Goal: Task Accomplishment & Management: Manage account settings

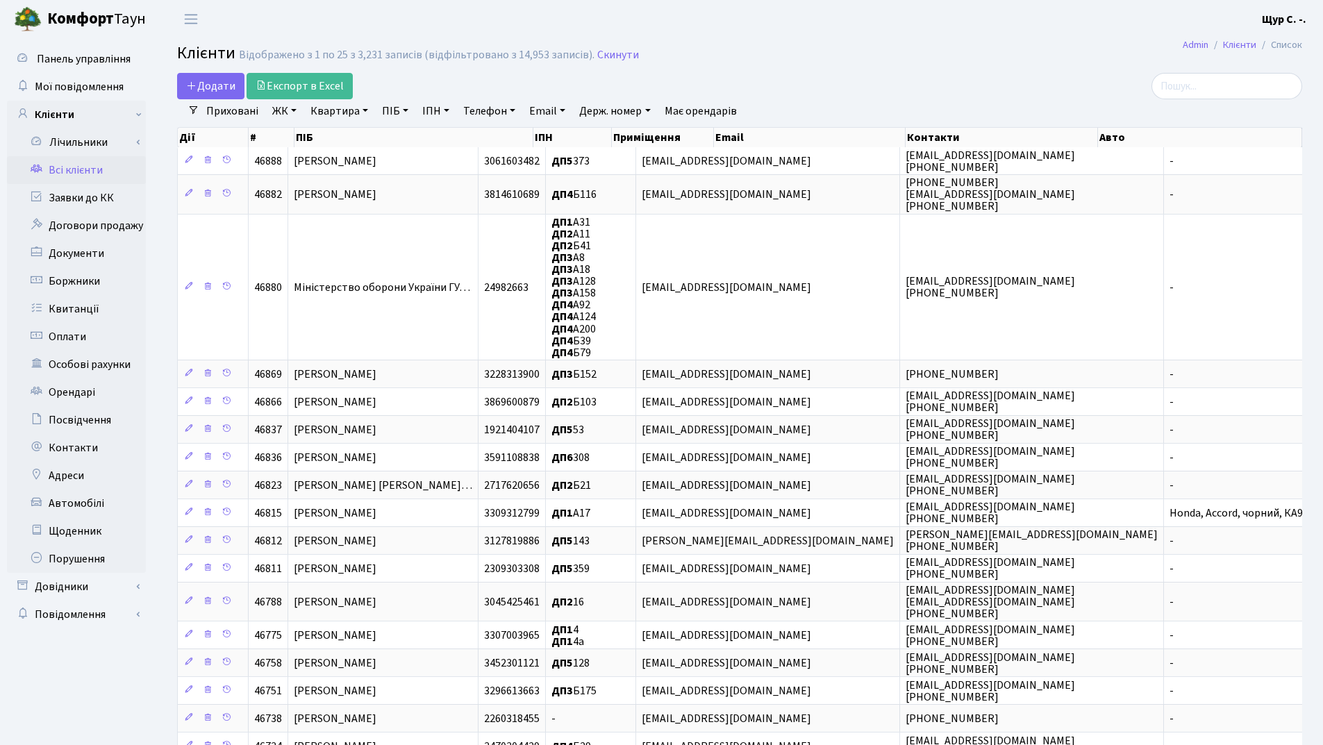
select select "25"
click at [95, 192] on link "Заявки до КК" at bounding box center [76, 198] width 139 height 28
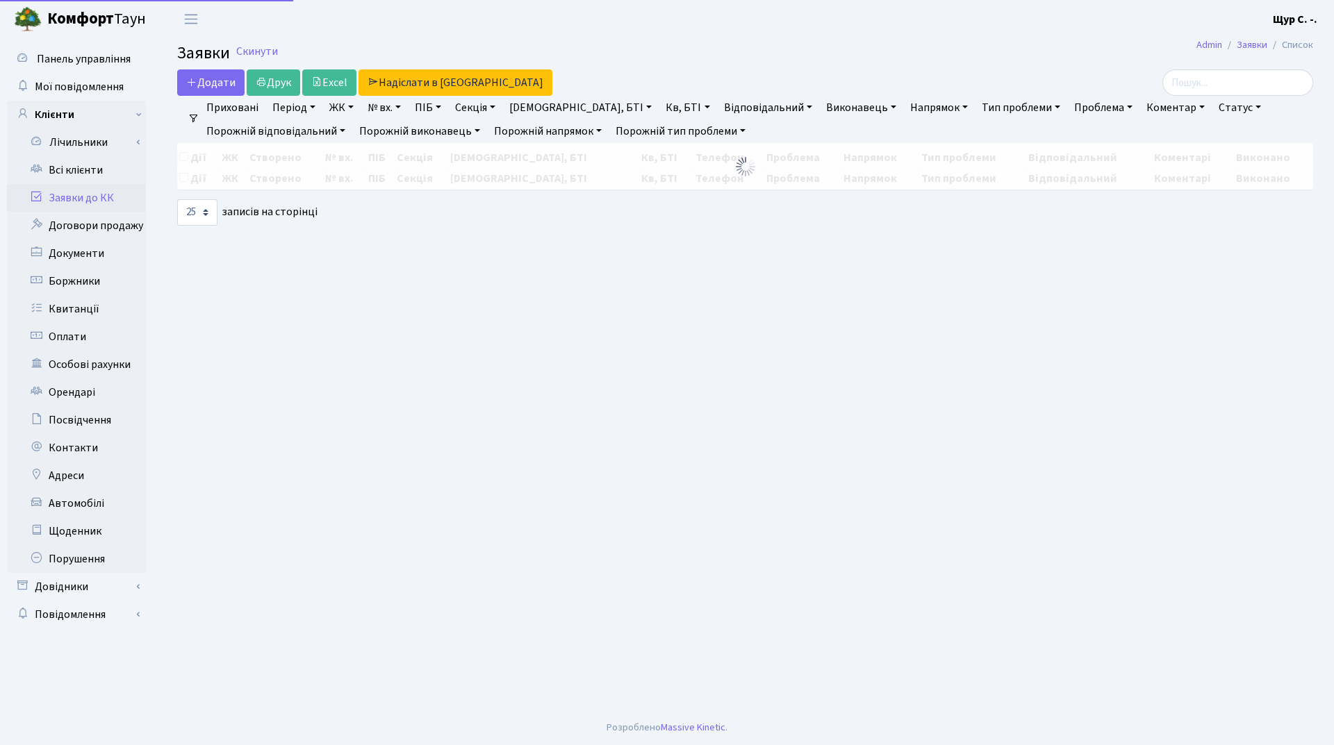
select select "25"
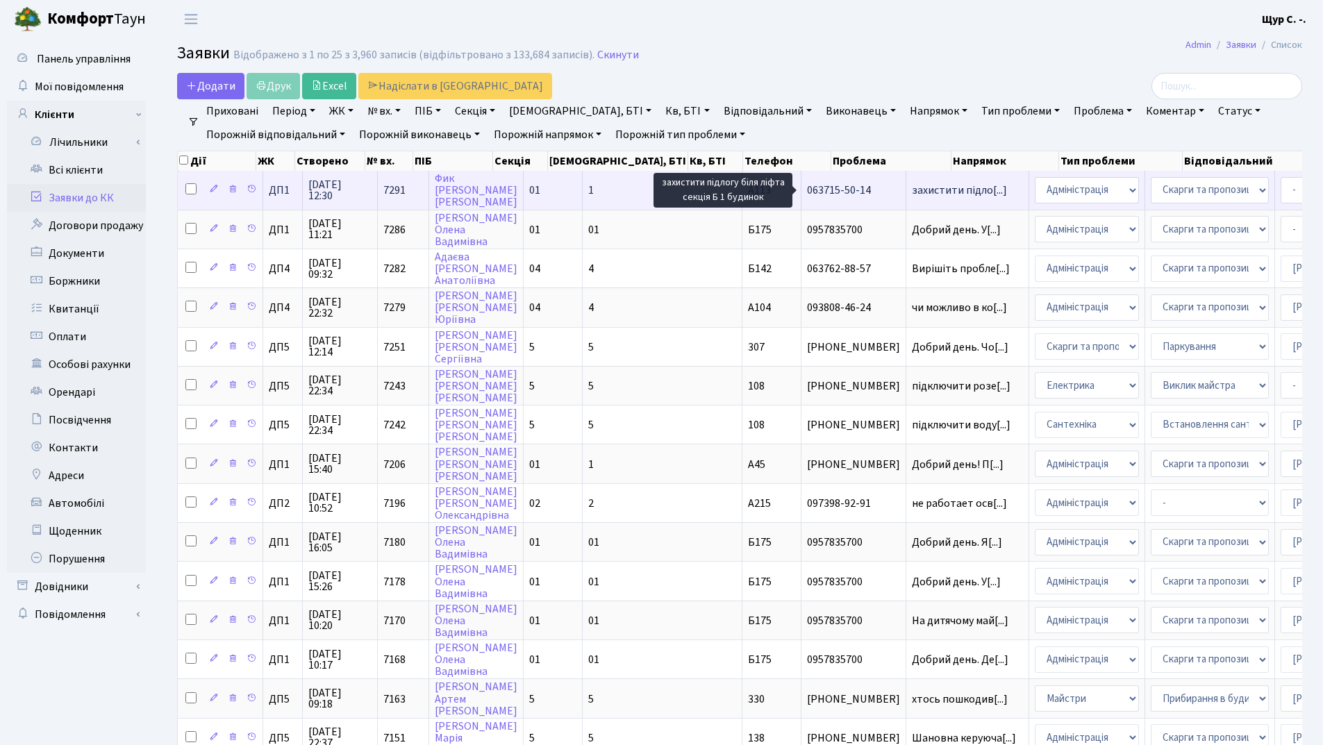
click at [912, 188] on span "захистити підло[...]" at bounding box center [959, 190] width 95 height 15
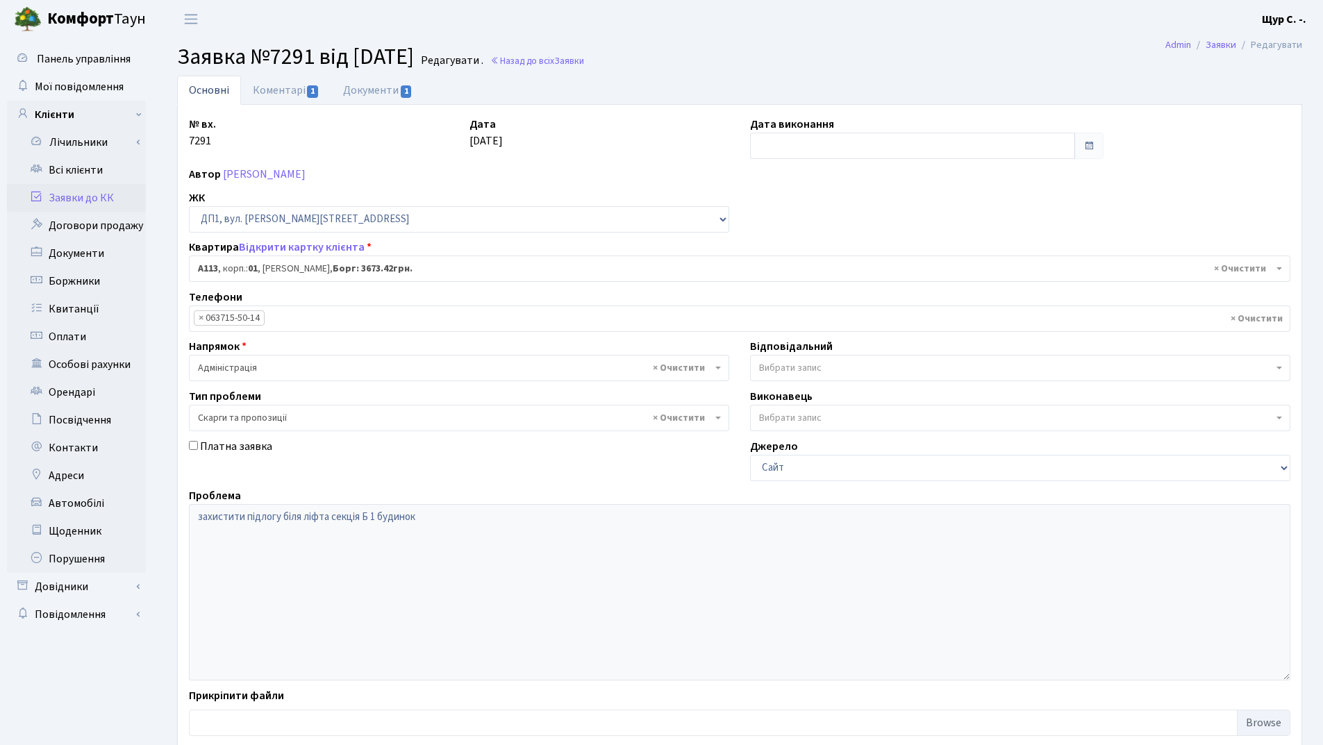
select select "29785"
select select "55"
click at [287, 87] on link "Коментарі 1" at bounding box center [286, 90] width 90 height 28
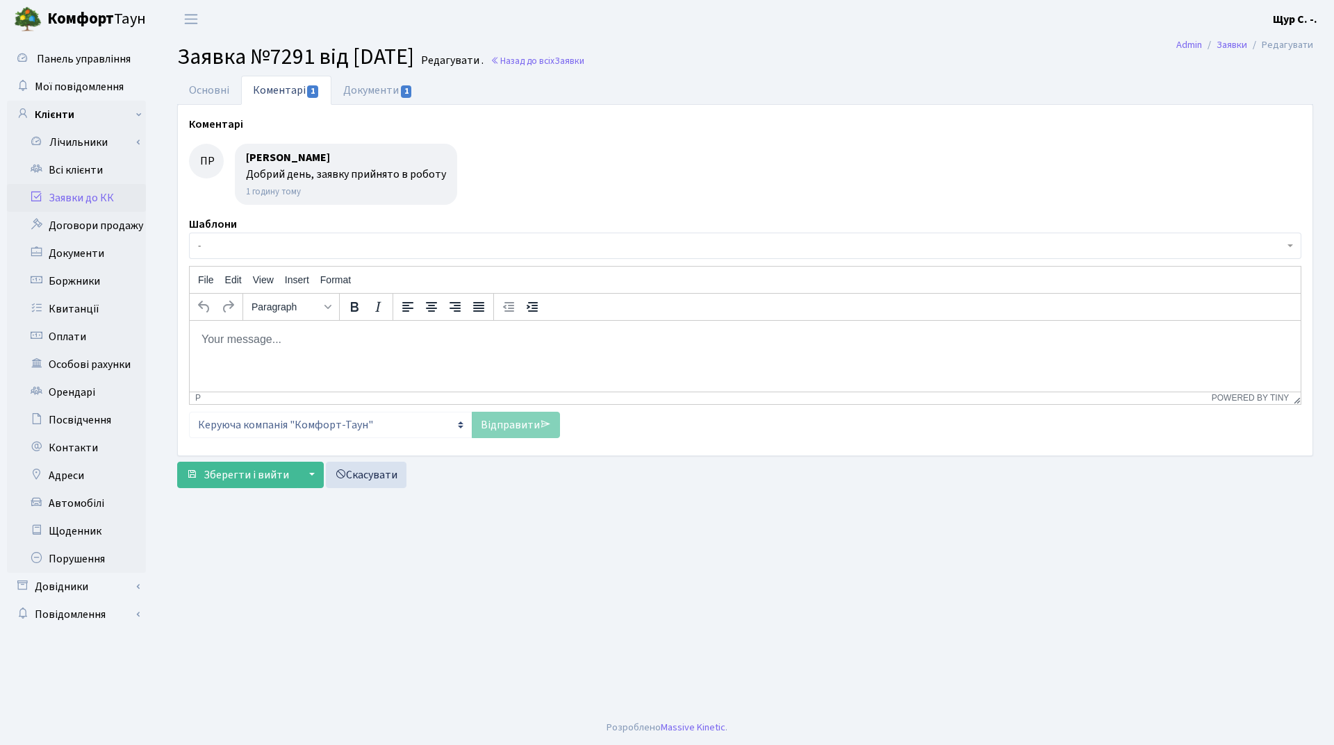
click at [66, 191] on link "Заявки до КК" at bounding box center [76, 198] width 139 height 28
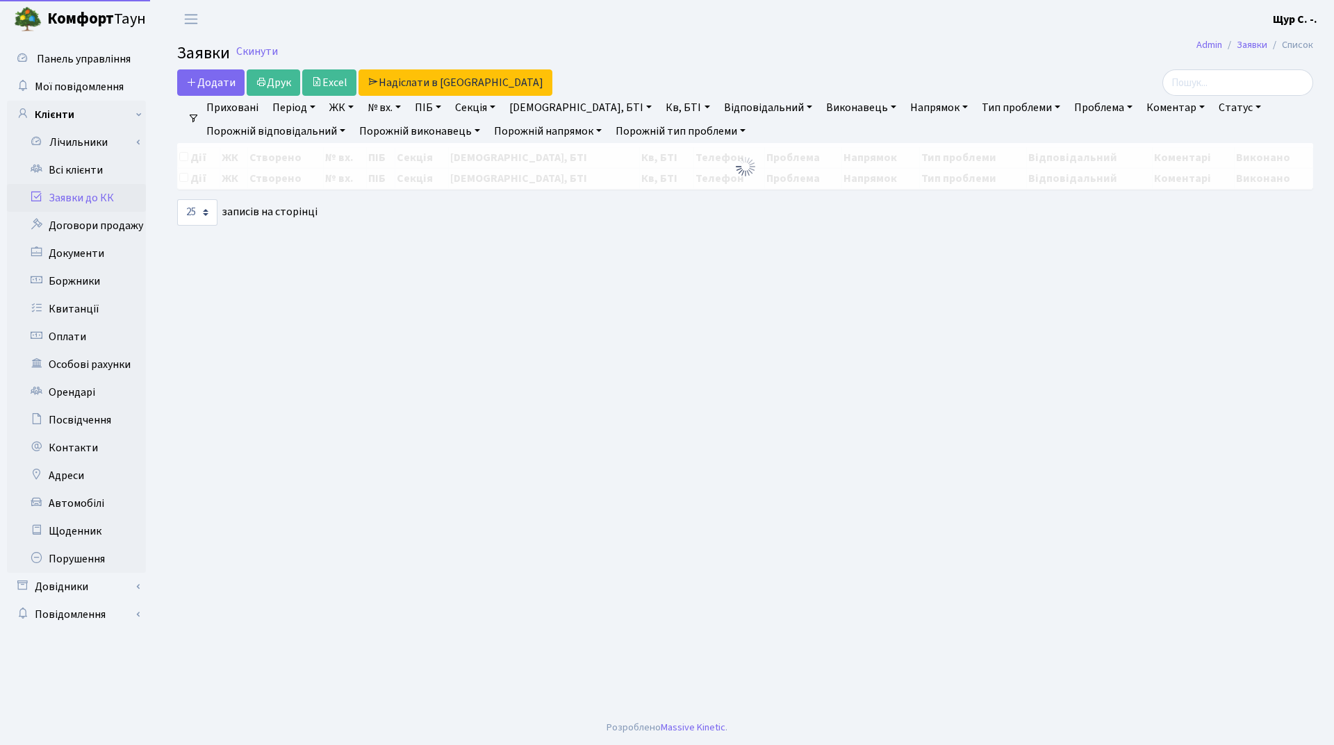
select select "25"
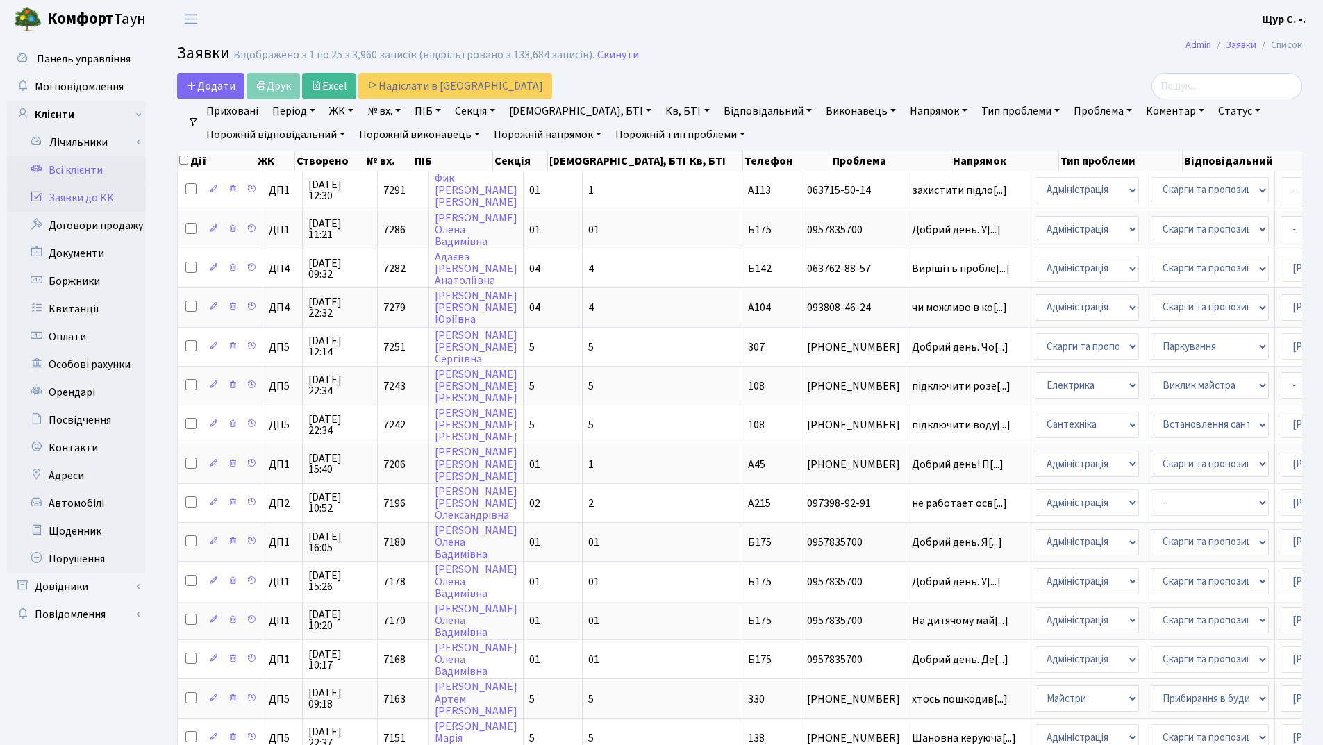
click at [59, 177] on link "Всі клієнти" at bounding box center [76, 170] width 139 height 28
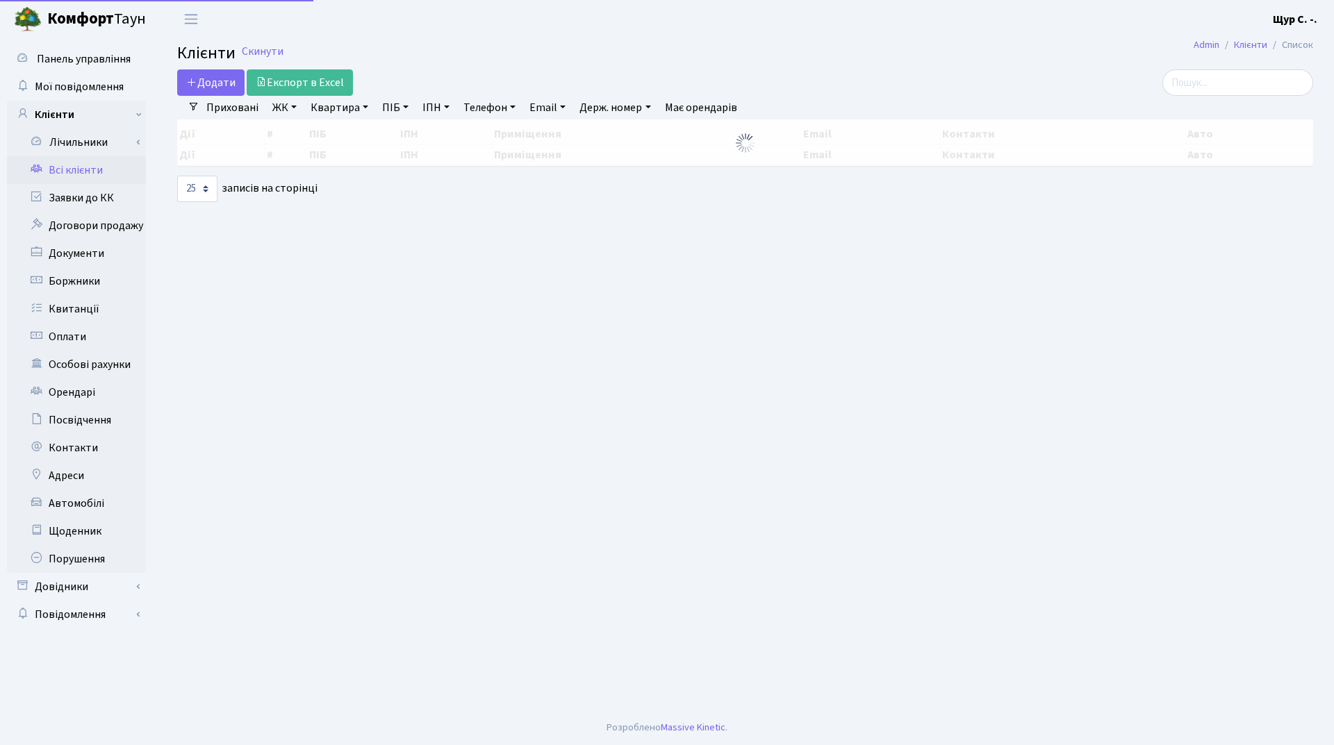
select select "25"
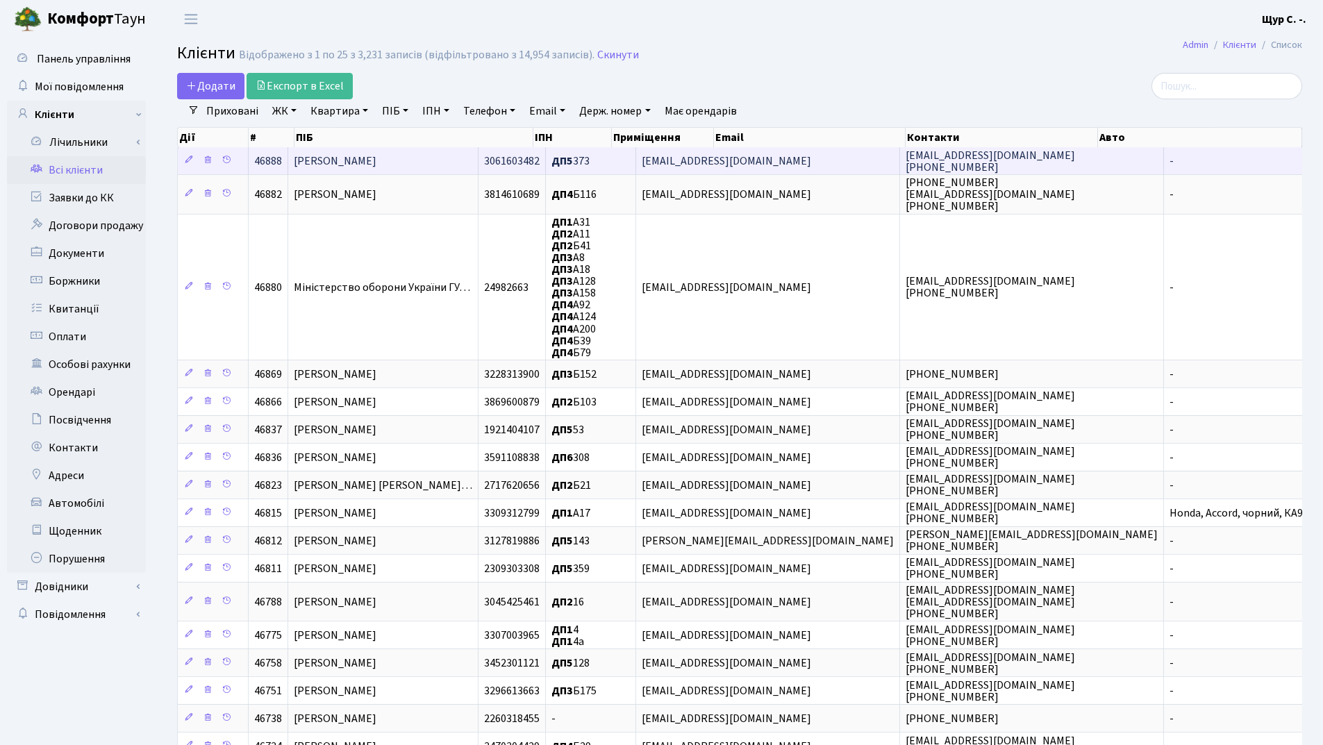
click at [335, 161] on span "[PERSON_NAME]" at bounding box center [335, 161] width 83 height 15
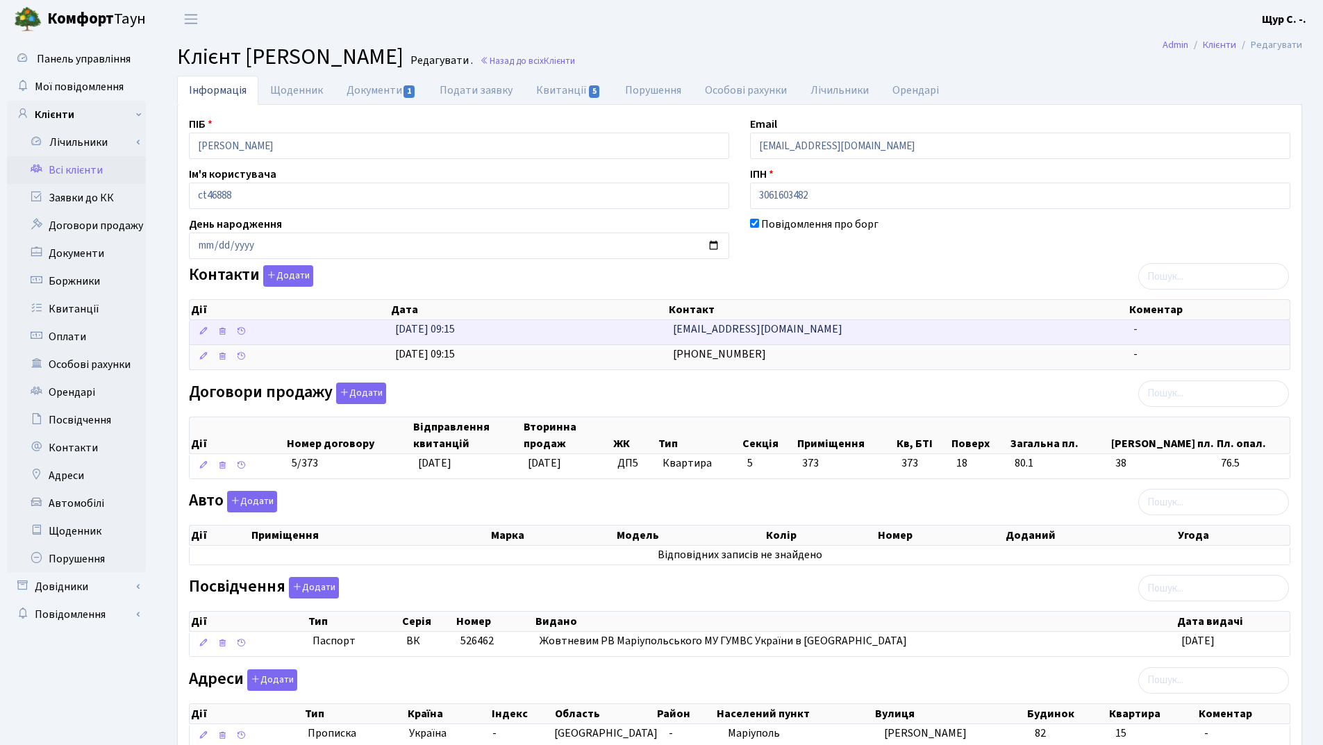
click at [698, 329] on span "[EMAIL_ADDRESS][DOMAIN_NAME]" at bounding box center [758, 329] width 170 height 15
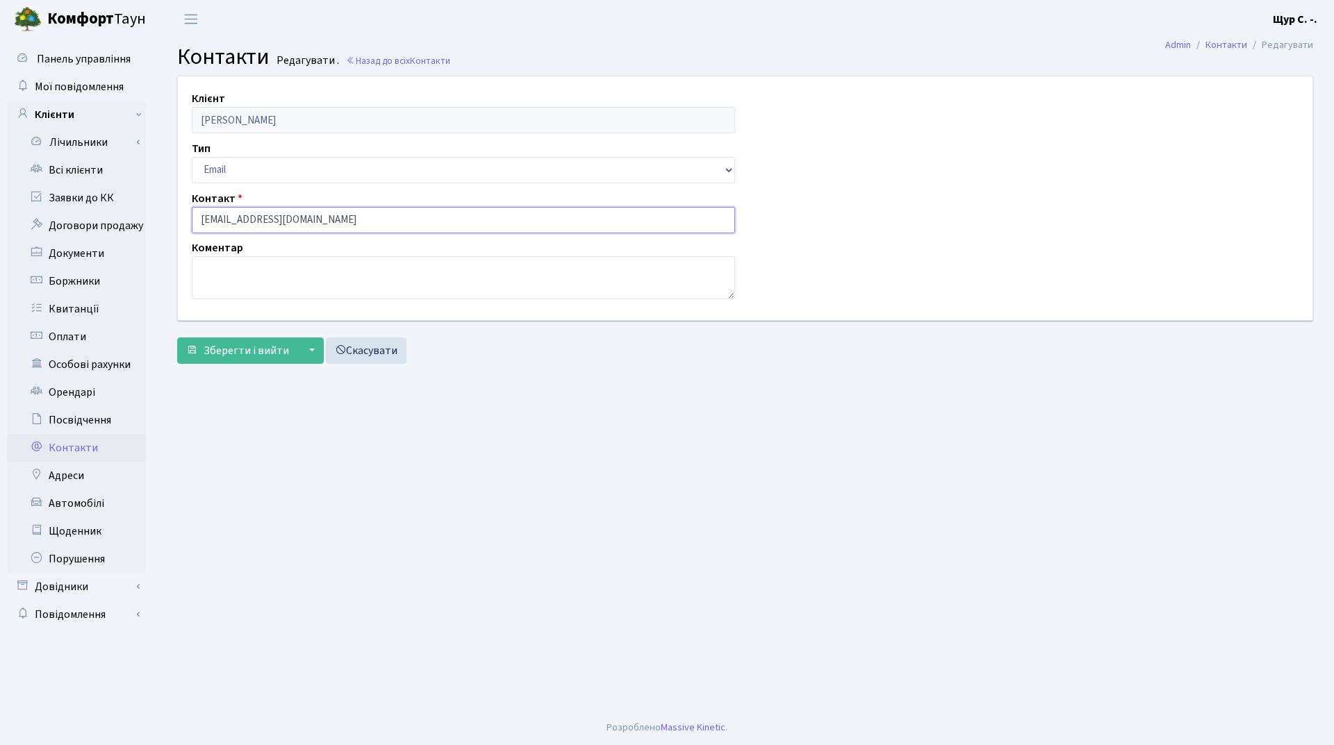
click at [226, 218] on input "[EMAIL_ADDRESS][DOMAIN_NAME]" at bounding box center [463, 220] width 543 height 26
type input "[EMAIL_ADDRESS][DOMAIN_NAME]"
click at [226, 344] on span "Зберегти і вийти" at bounding box center [246, 350] width 85 height 15
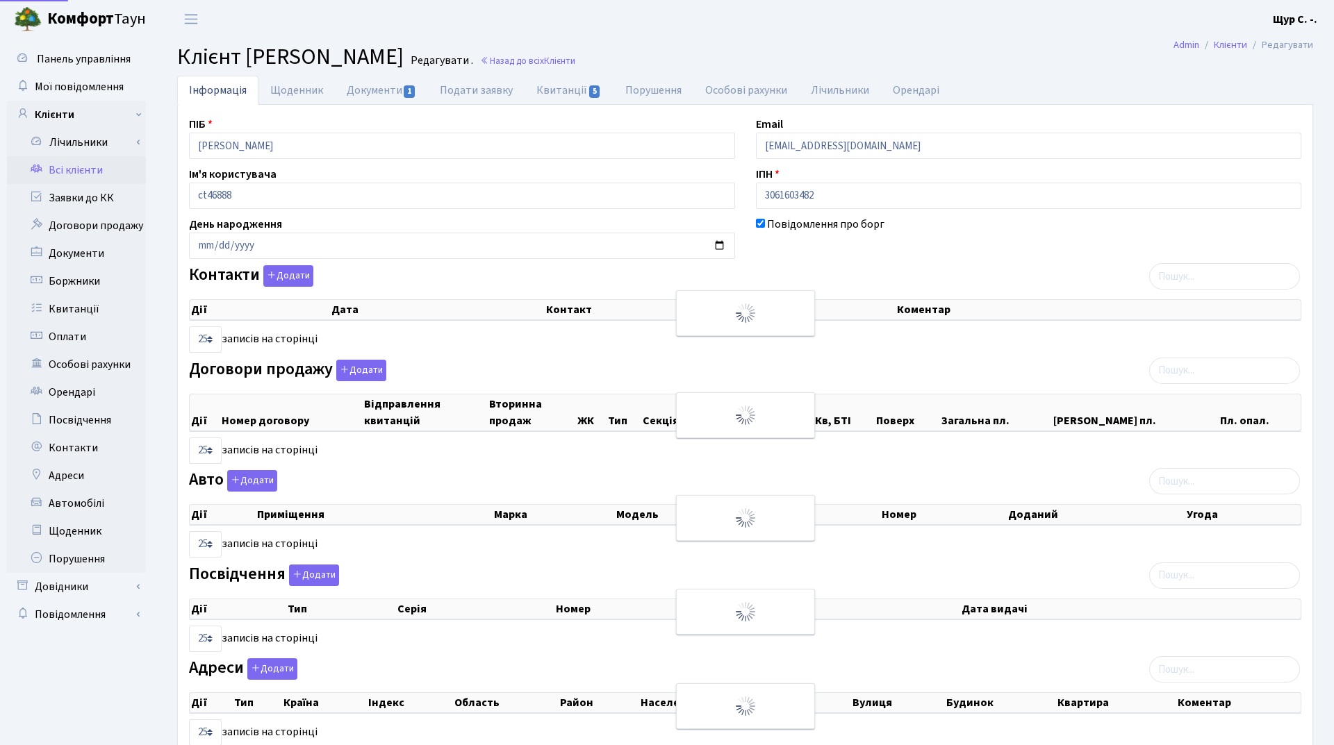
select select "25"
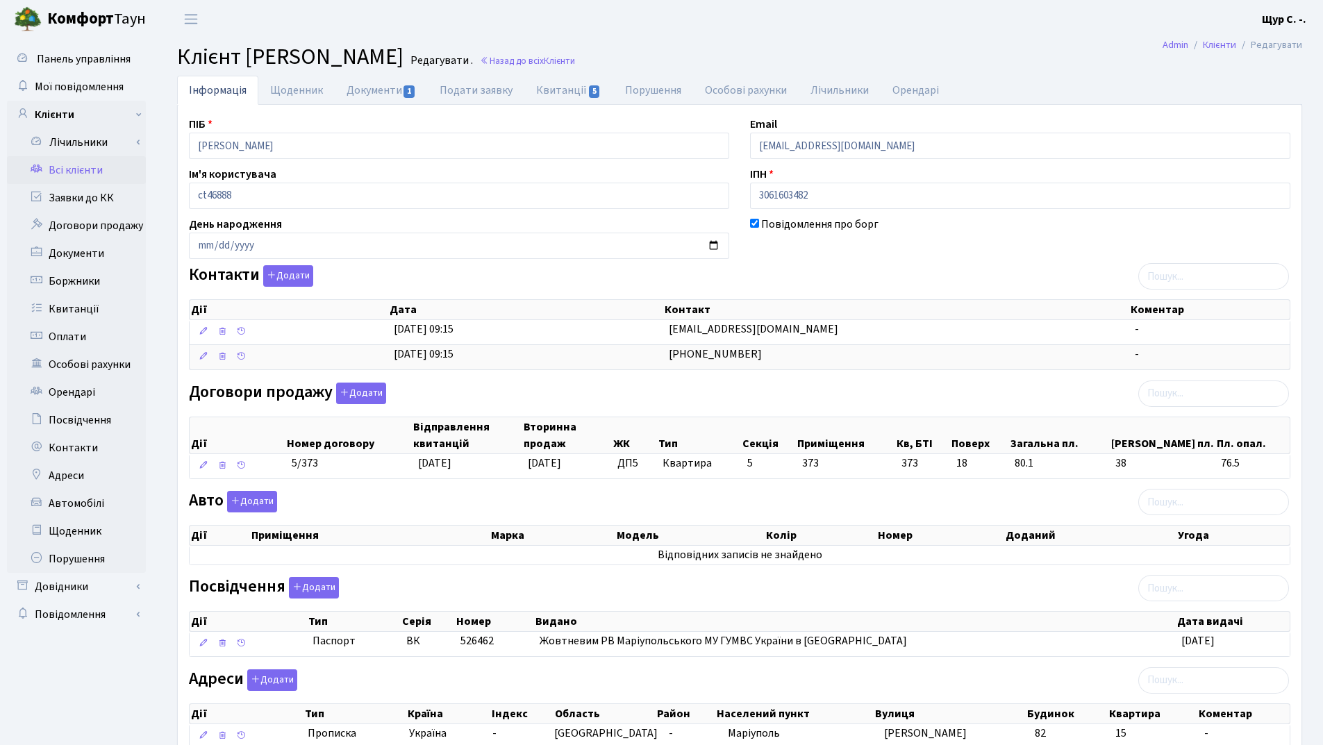
click at [40, 169] on icon at bounding box center [36, 168] width 14 height 13
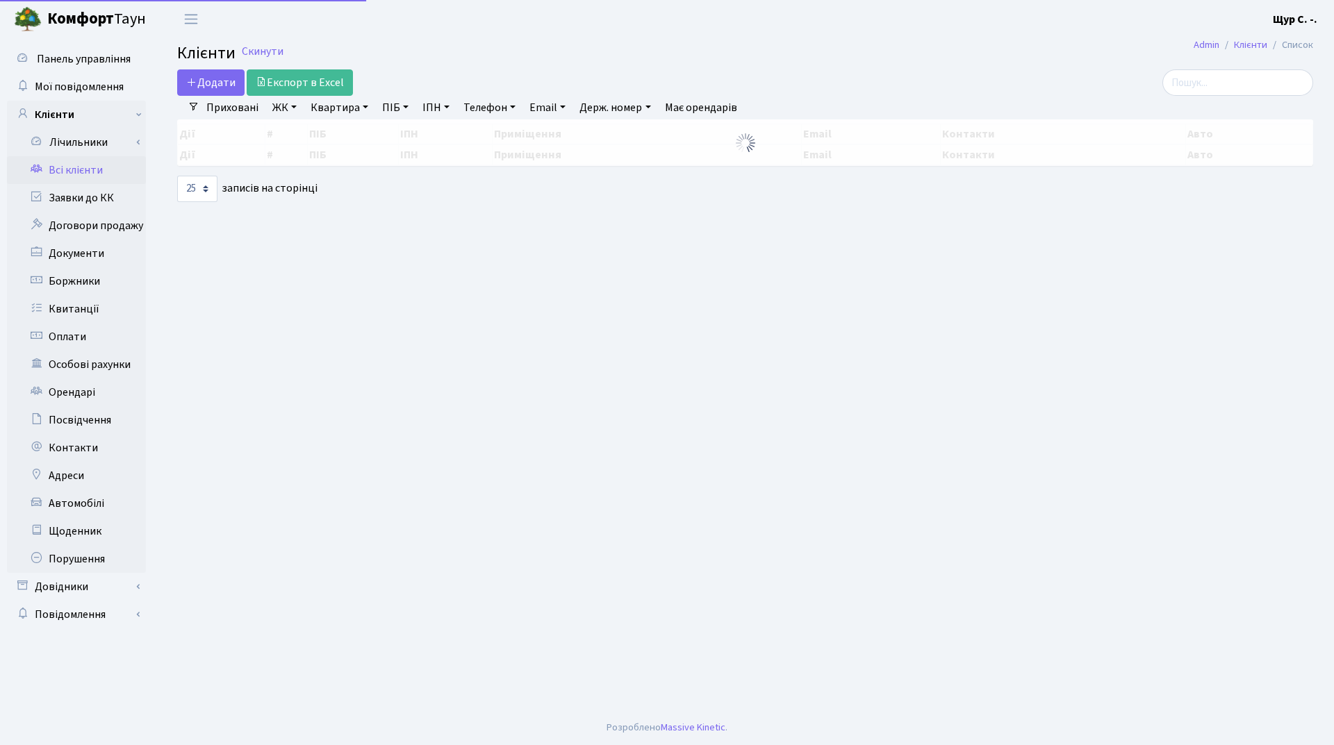
select select "25"
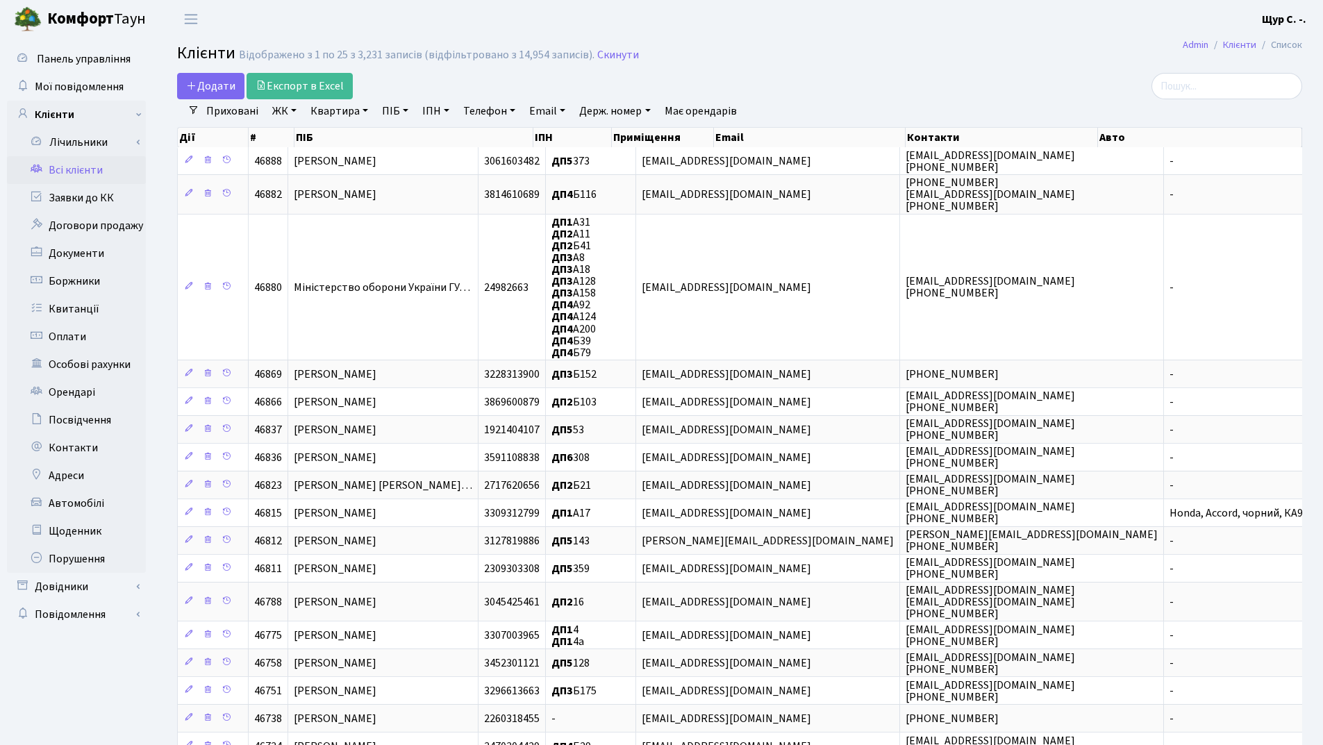
click at [334, 115] on link "Квартира" at bounding box center [339, 111] width 69 height 24
type input "253"
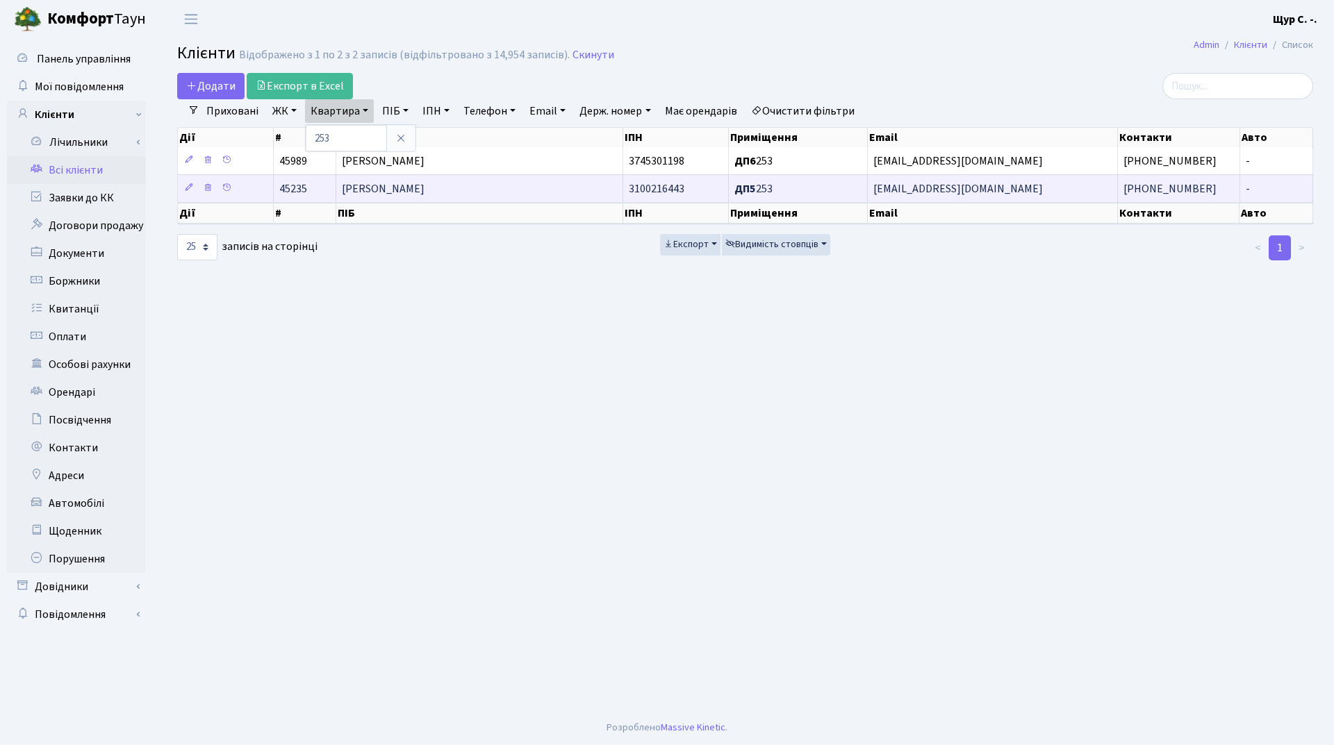
click at [407, 183] on span "[PERSON_NAME]" at bounding box center [383, 188] width 83 height 15
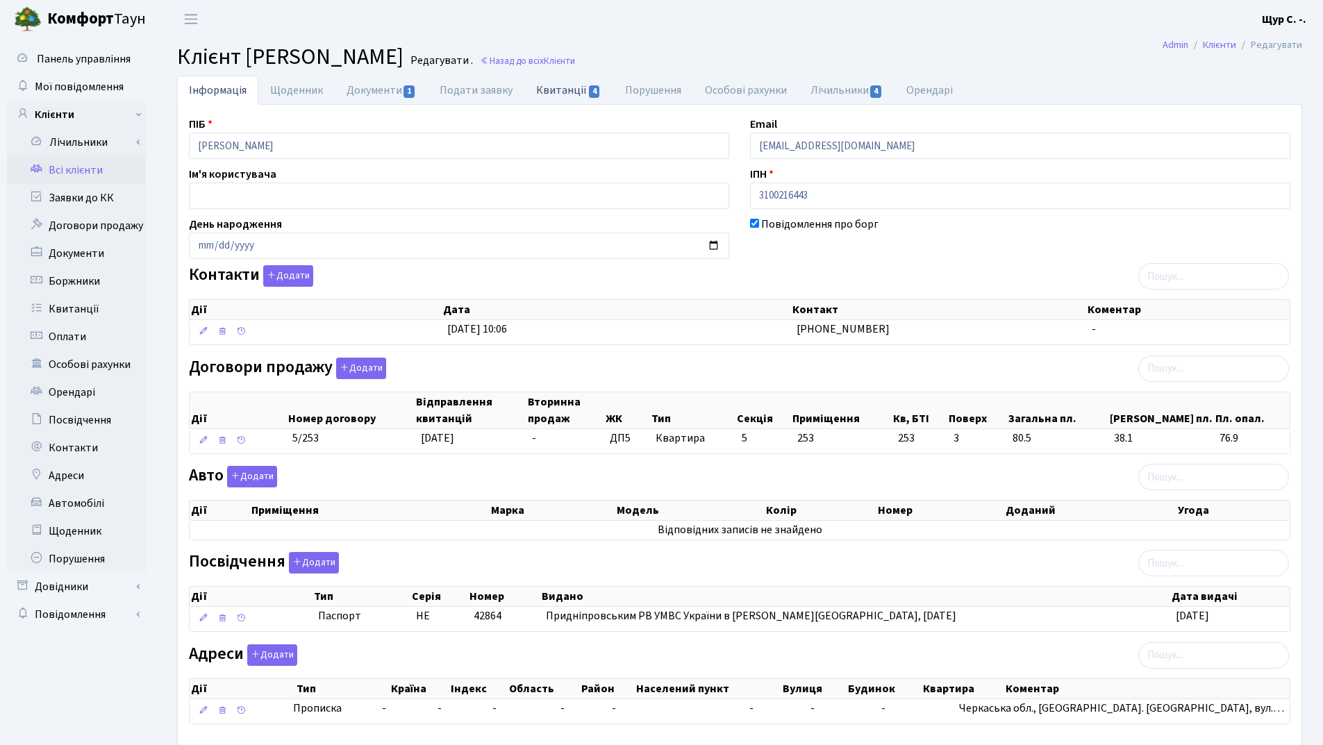
click at [554, 89] on link "Квитанції 4" at bounding box center [568, 90] width 88 height 28
select select "25"
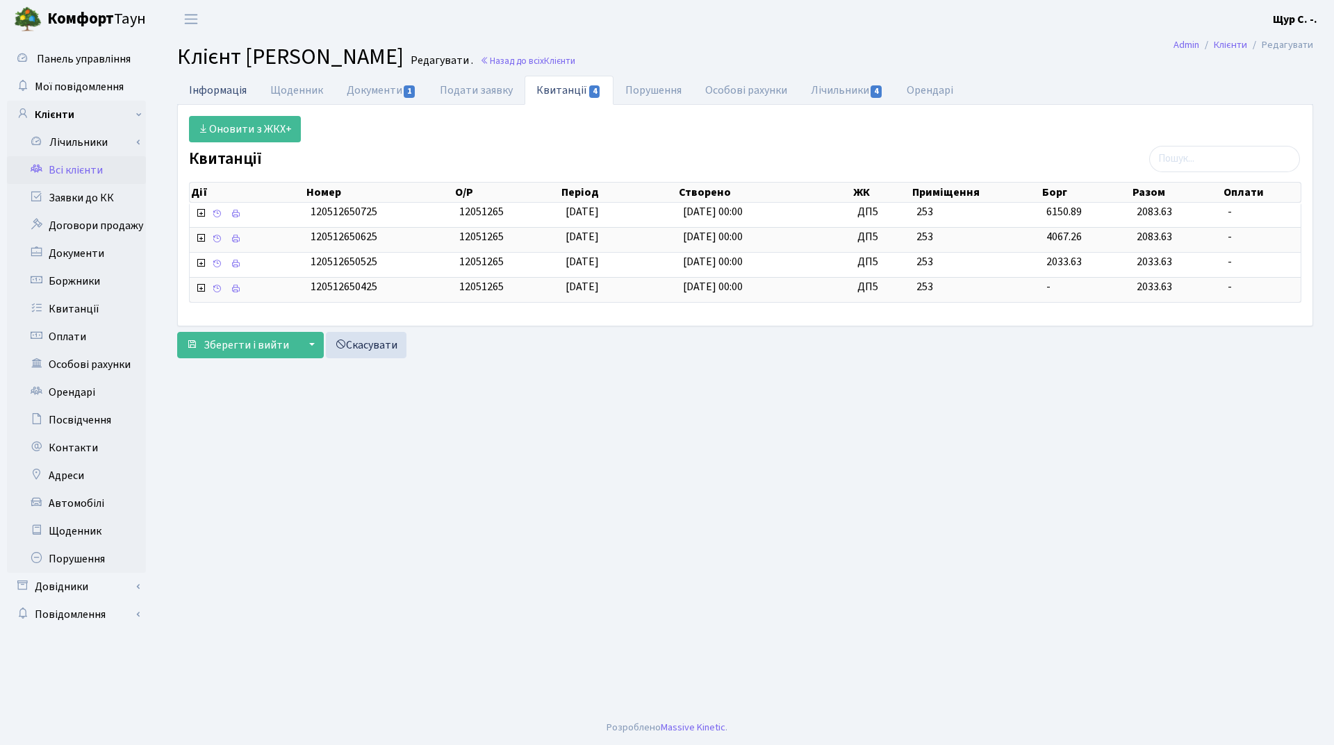
click at [235, 88] on link "Інформація" at bounding box center [217, 90] width 81 height 28
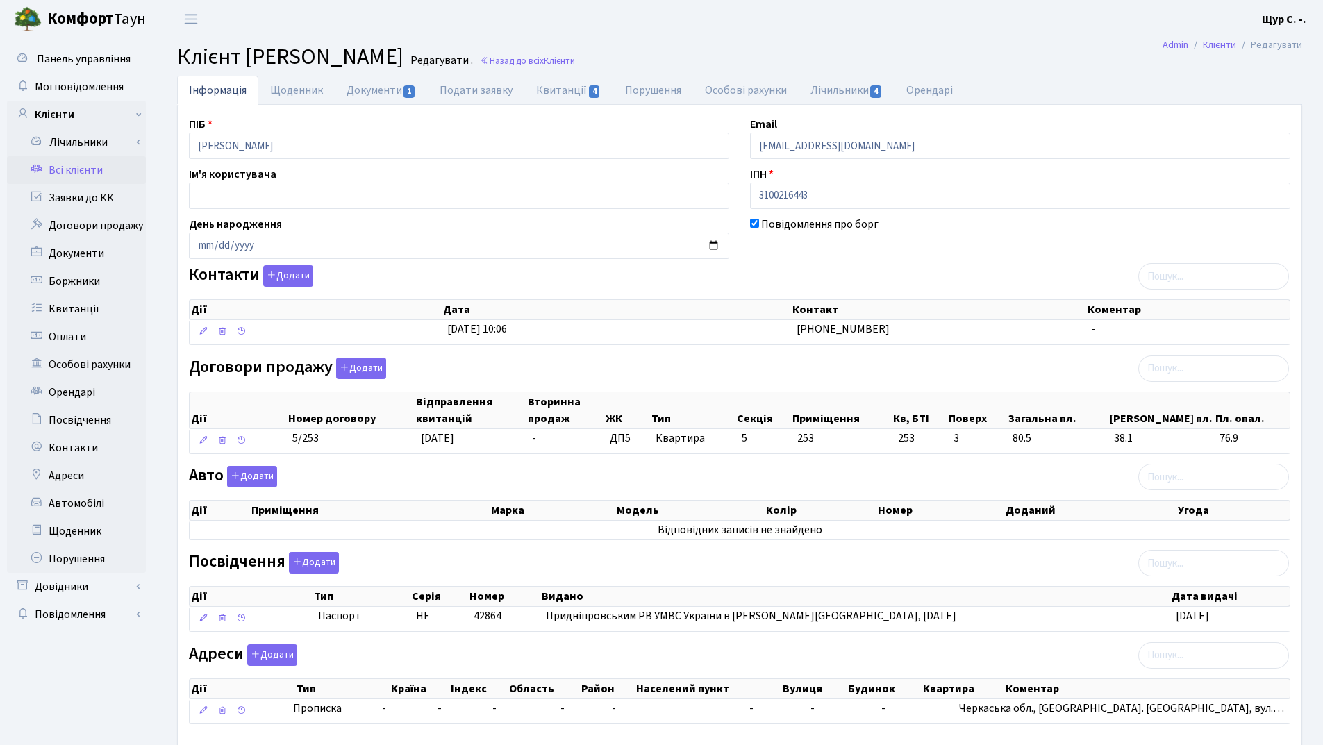
click at [107, 174] on link "Всі клієнти" at bounding box center [76, 170] width 139 height 28
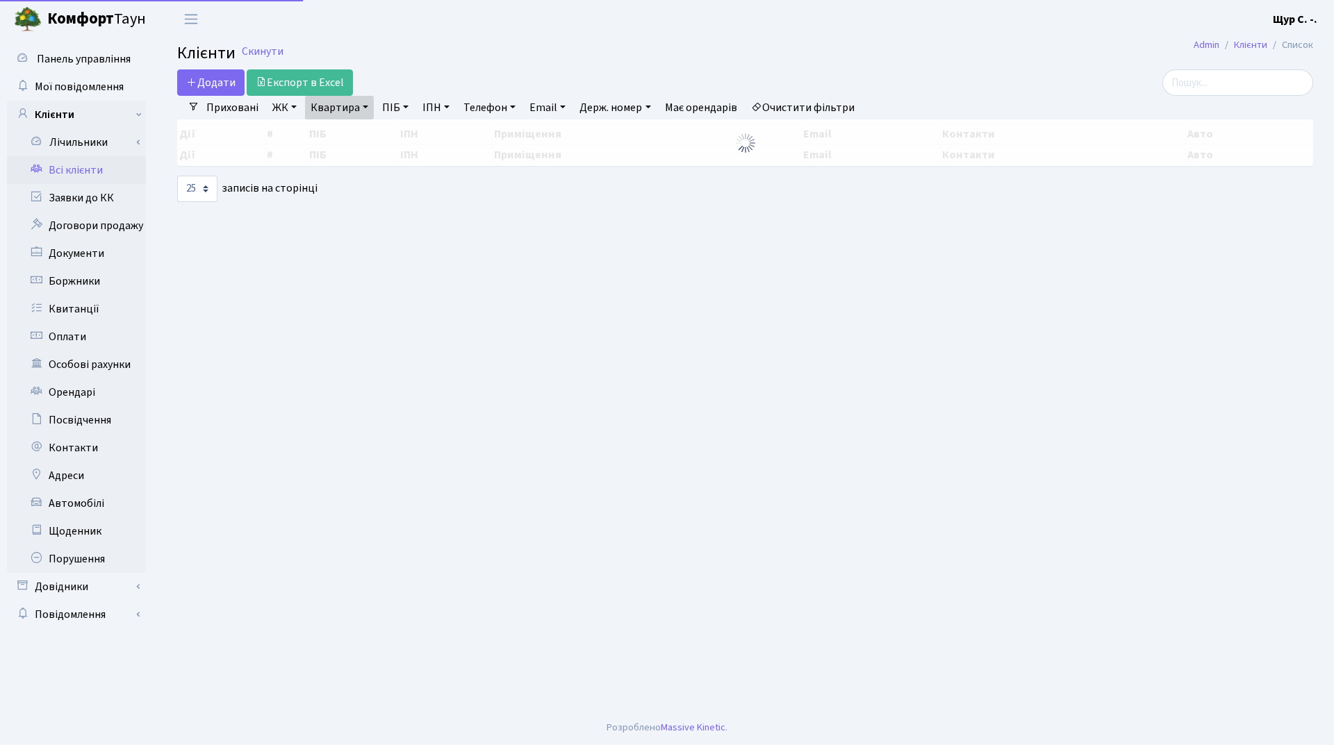
select select "25"
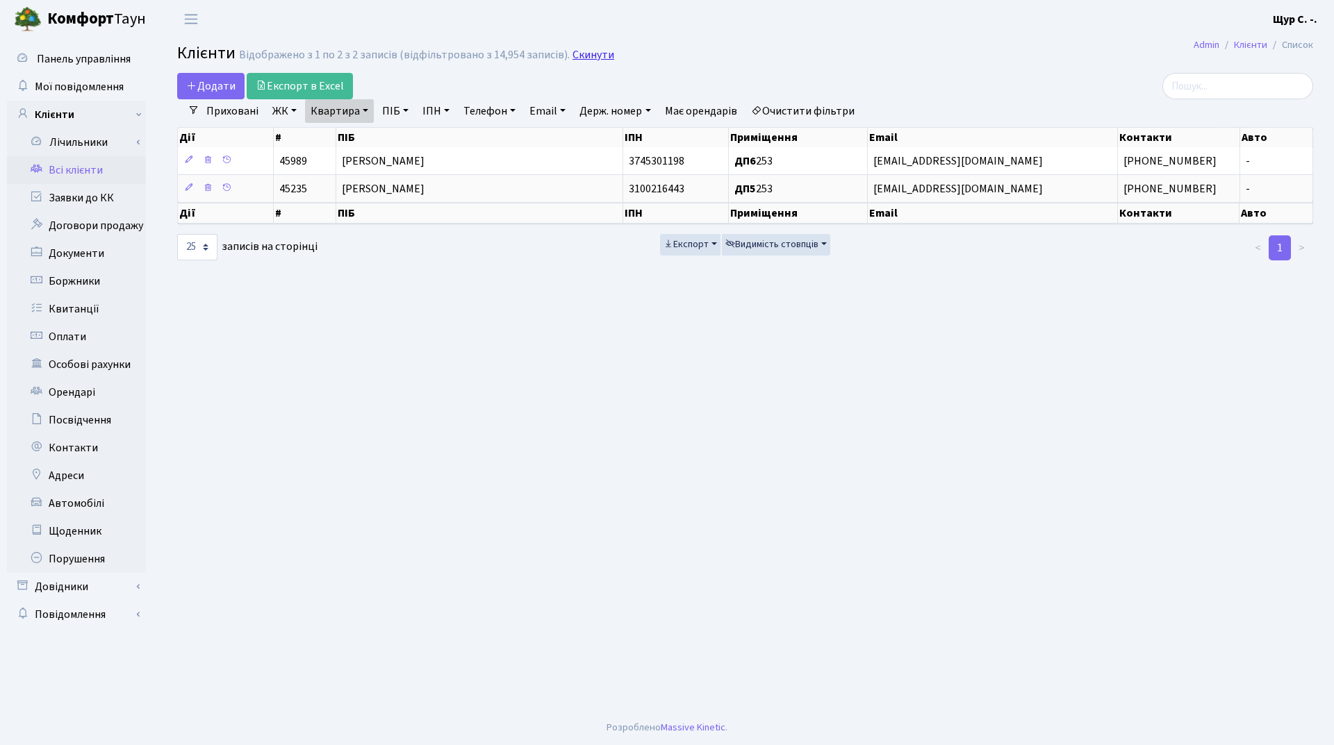
click at [590, 57] on link "Скинути" at bounding box center [593, 55] width 42 height 13
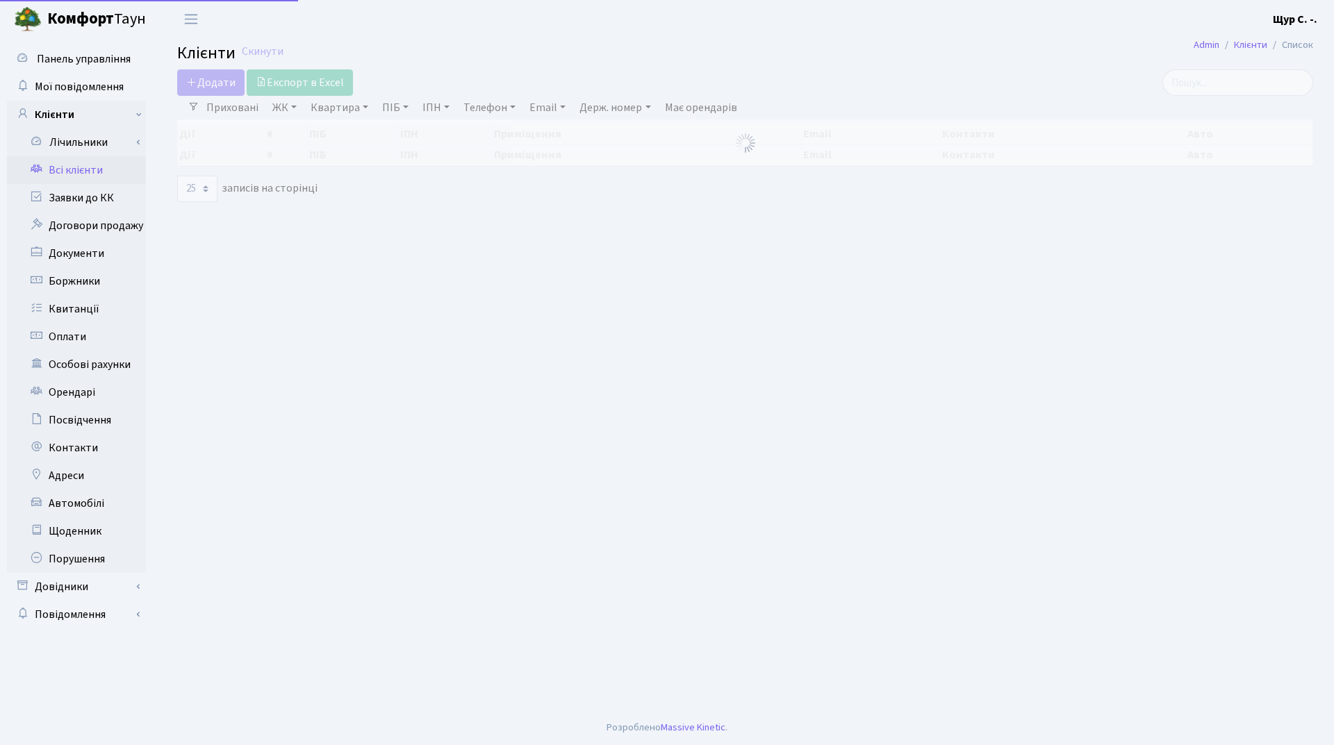
select select "25"
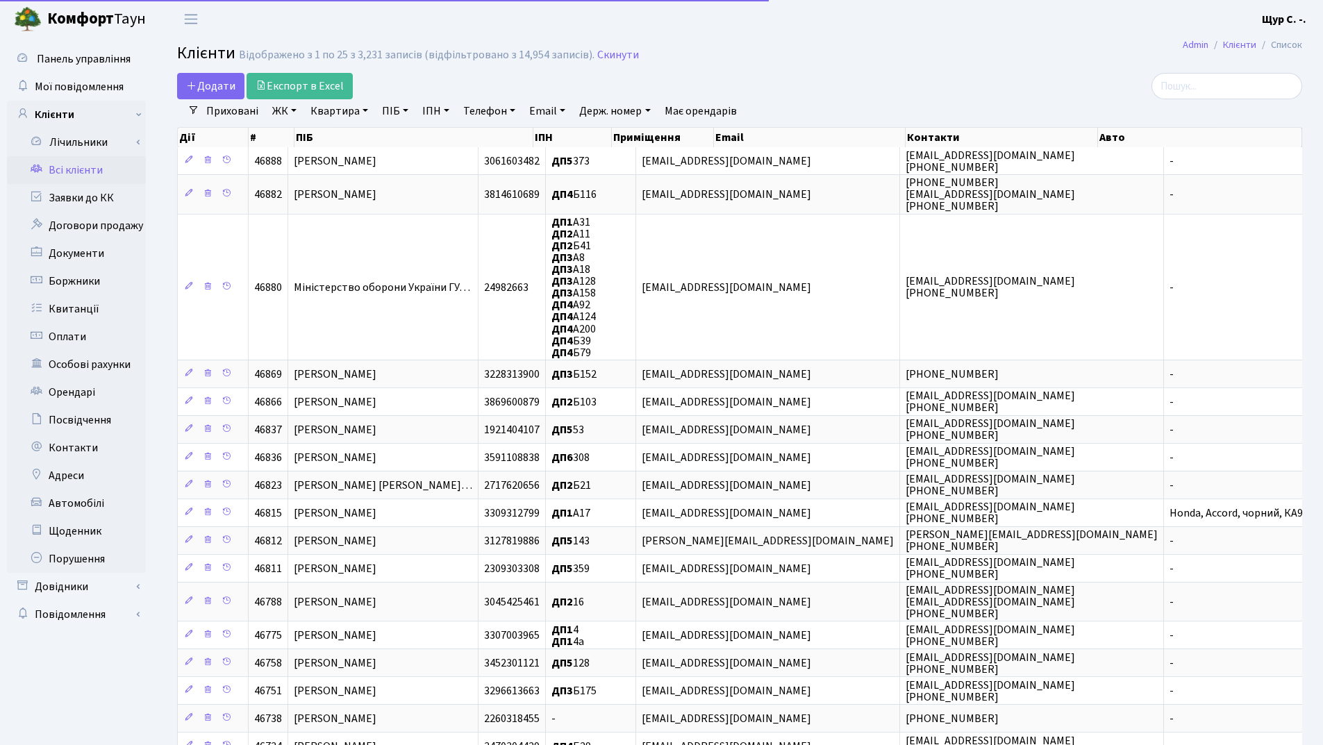
click at [335, 110] on link "Квартира" at bounding box center [339, 111] width 69 height 24
type input "134"
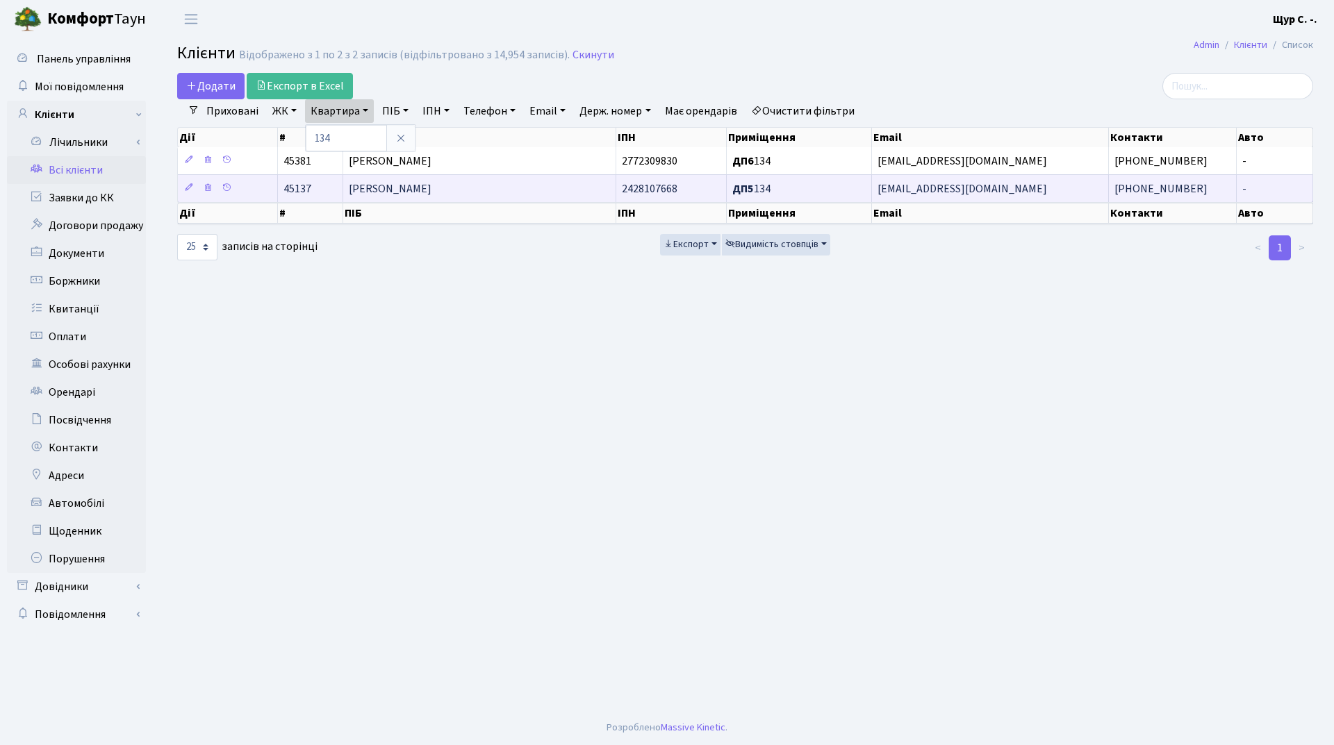
click at [401, 195] on span "[PERSON_NAME]" at bounding box center [390, 188] width 83 height 15
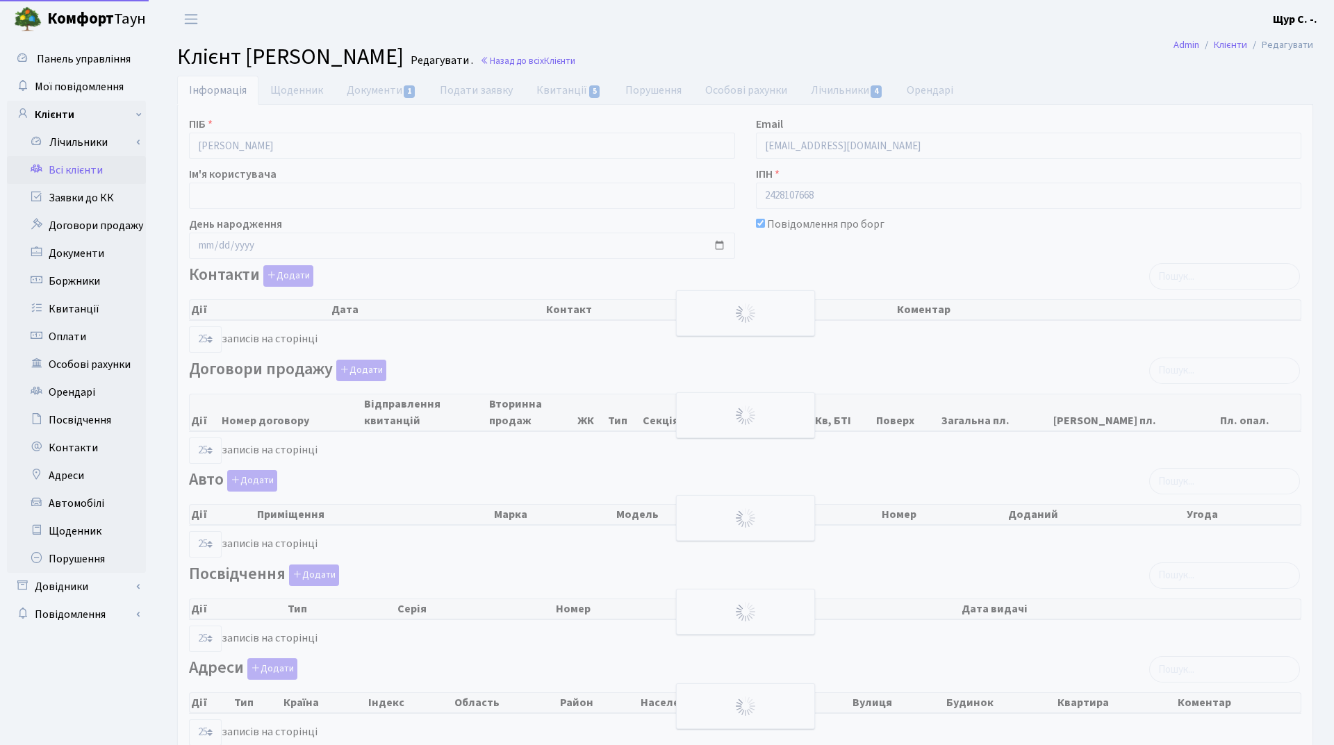
select select "25"
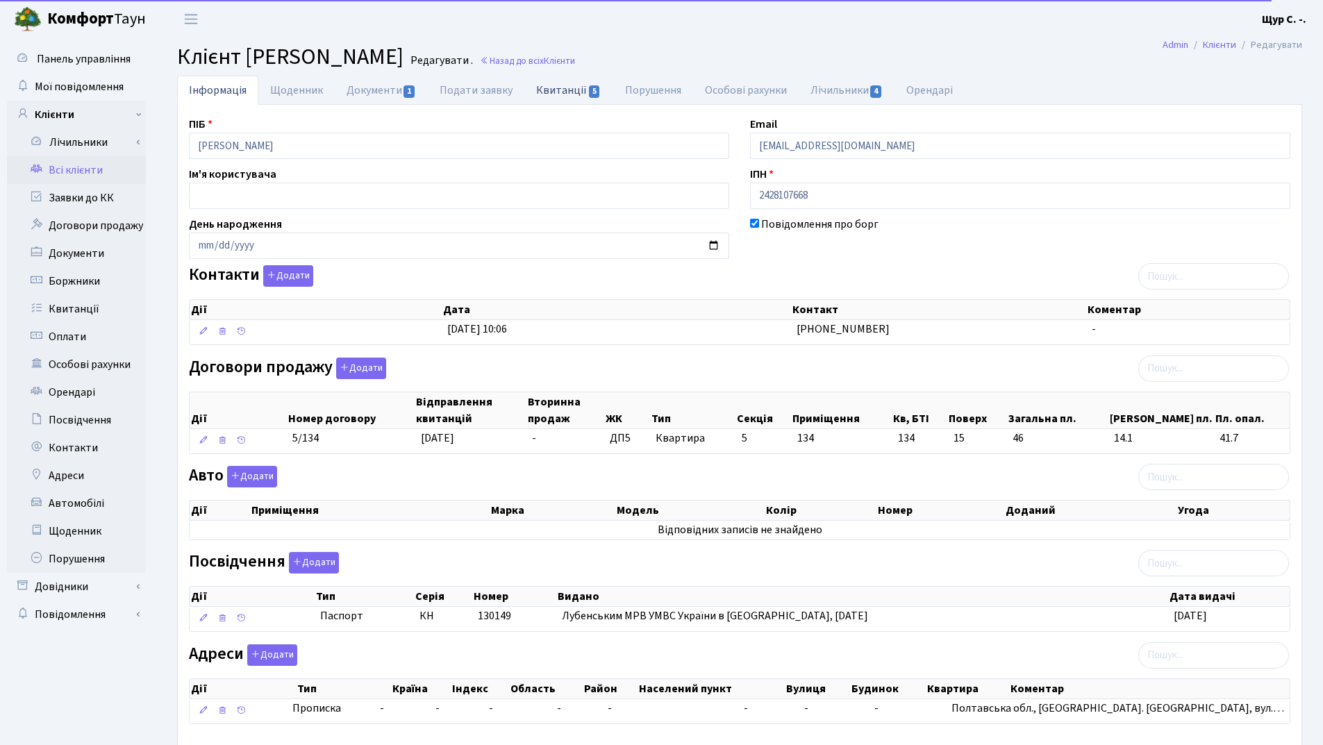
click at [565, 80] on link "Квитанції 5" at bounding box center [568, 90] width 88 height 28
select select "25"
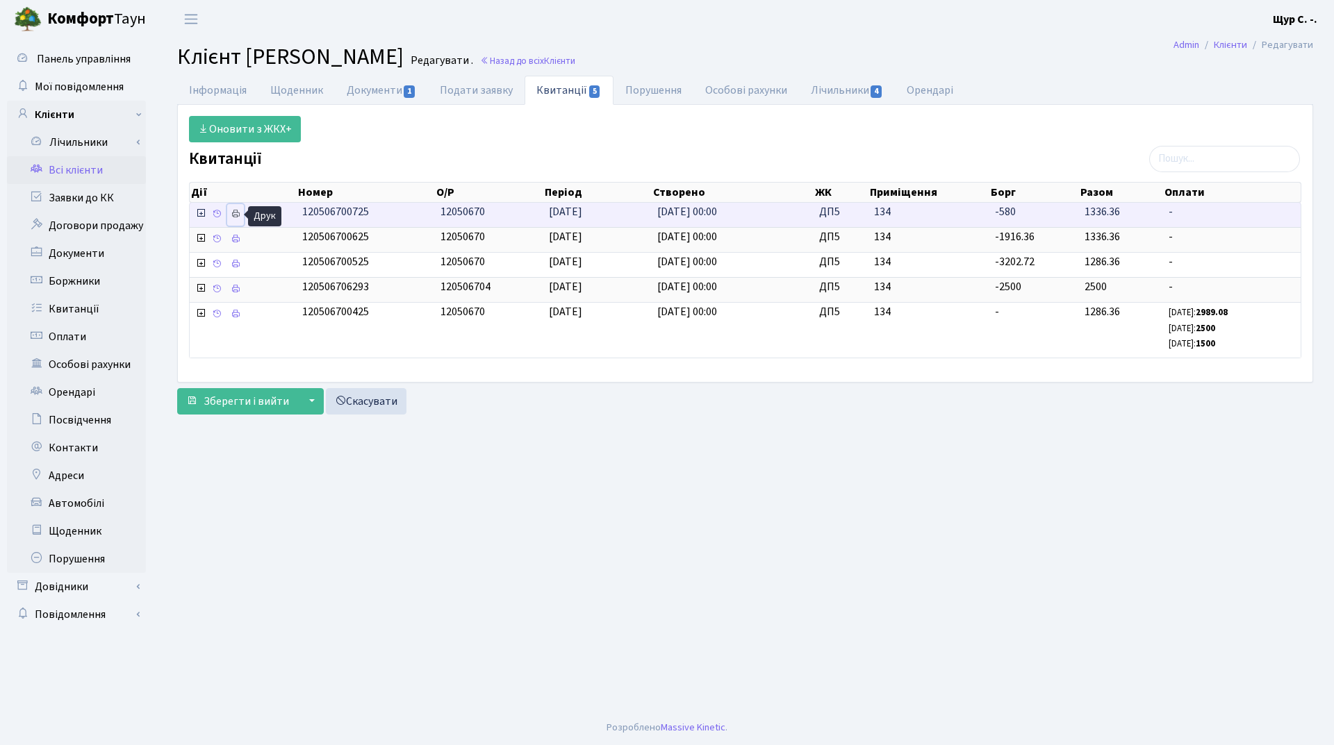
click at [231, 213] on icon at bounding box center [236, 214] width 10 height 10
click at [108, 169] on link "Всі клієнти" at bounding box center [76, 170] width 139 height 28
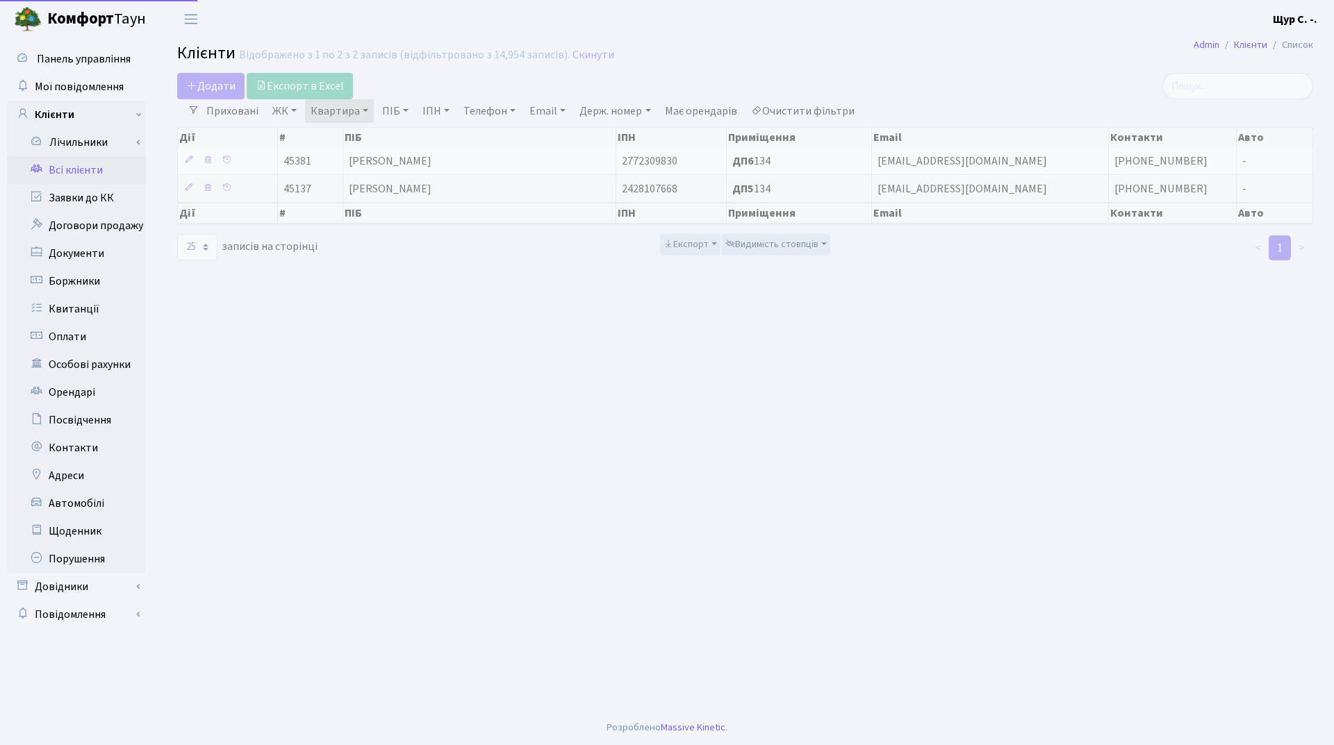
select select "25"
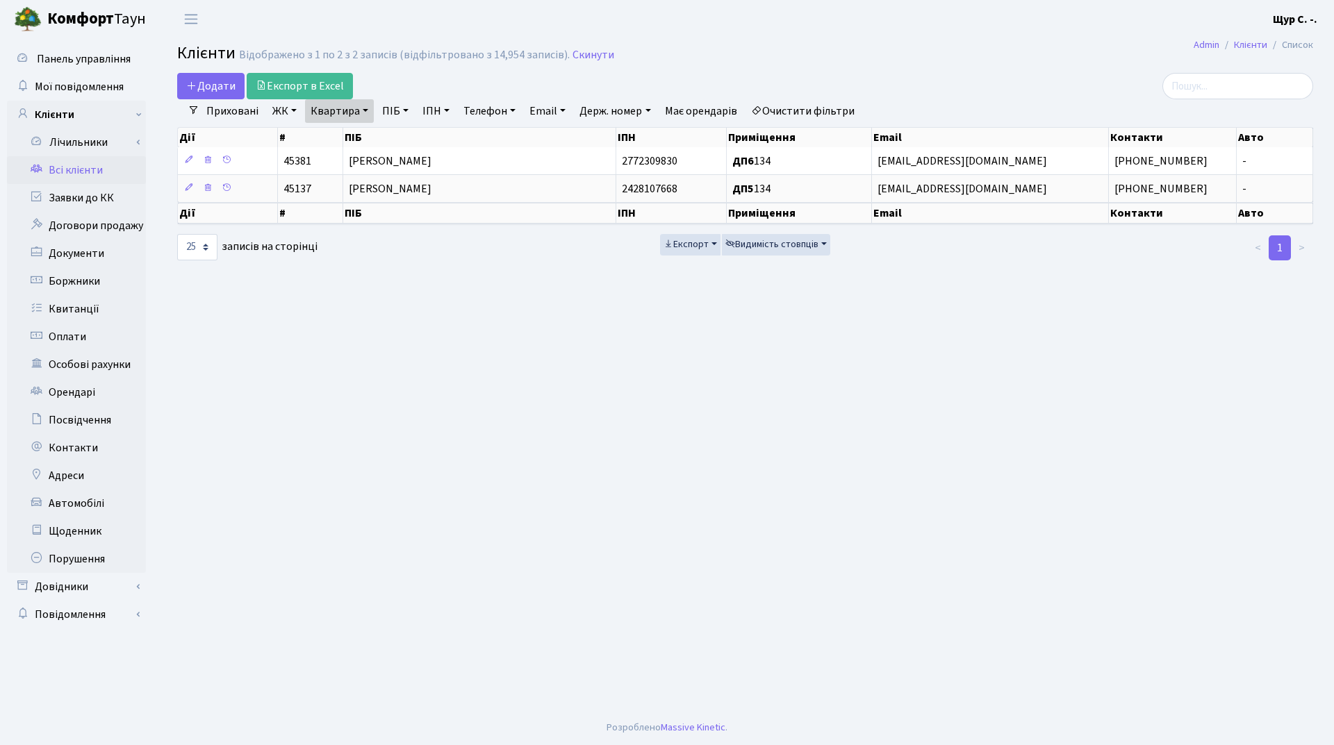
click at [361, 112] on link "Квартира" at bounding box center [339, 111] width 69 height 24
click at [367, 130] on input "134" at bounding box center [346, 138] width 81 height 26
type input "1"
type input "251"
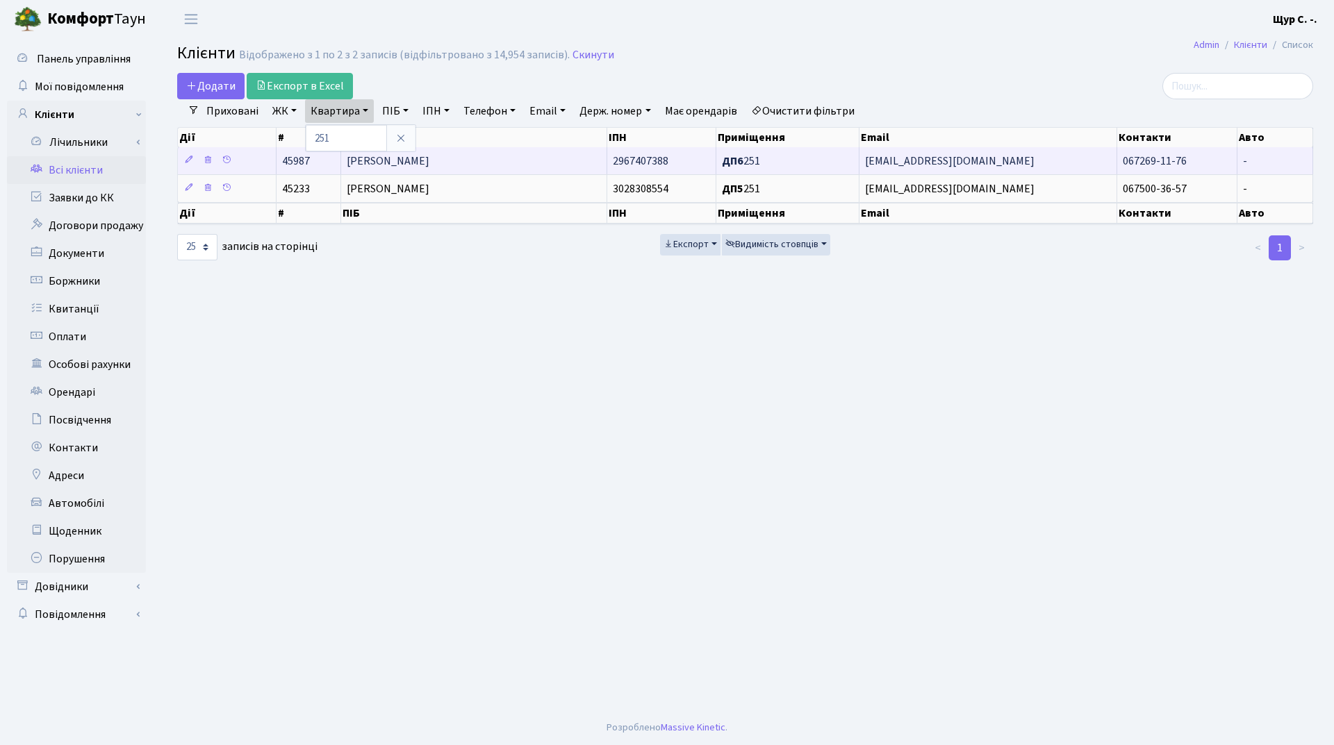
click at [429, 156] on span "[PERSON_NAME]" at bounding box center [388, 161] width 83 height 15
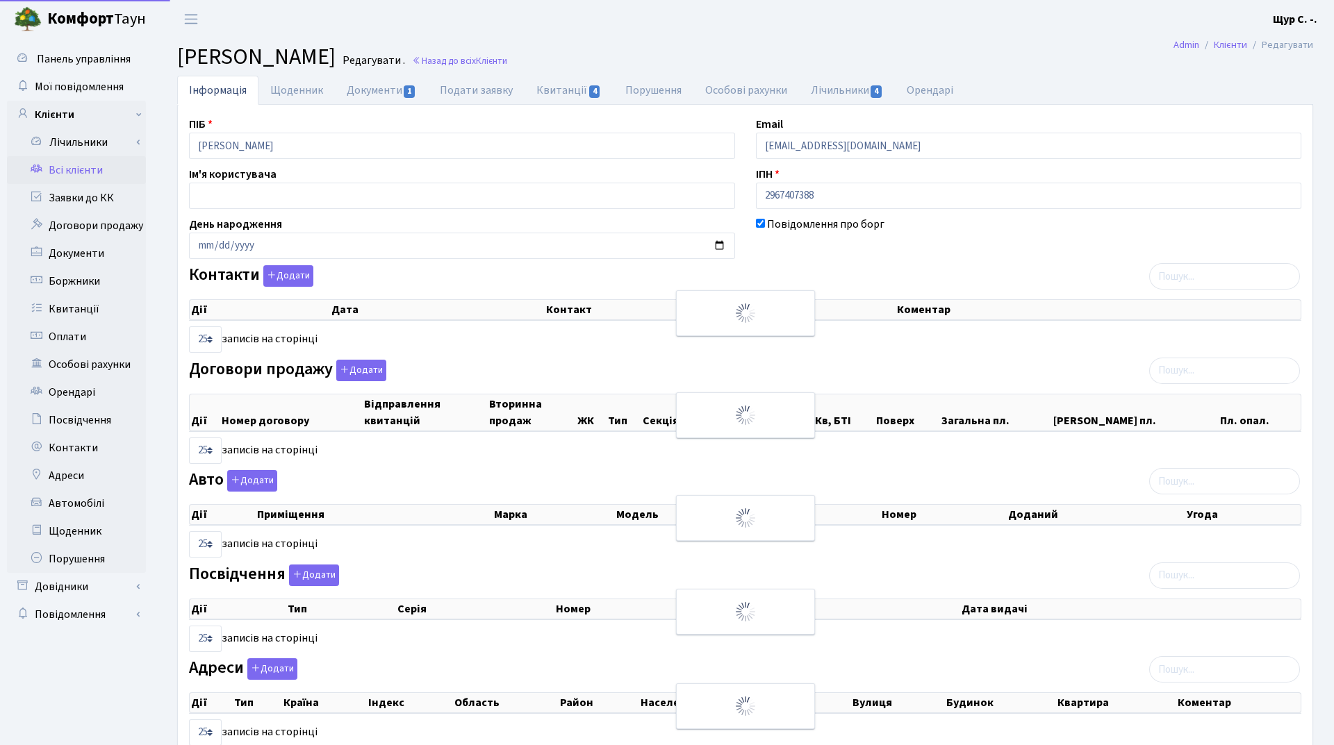
select select "25"
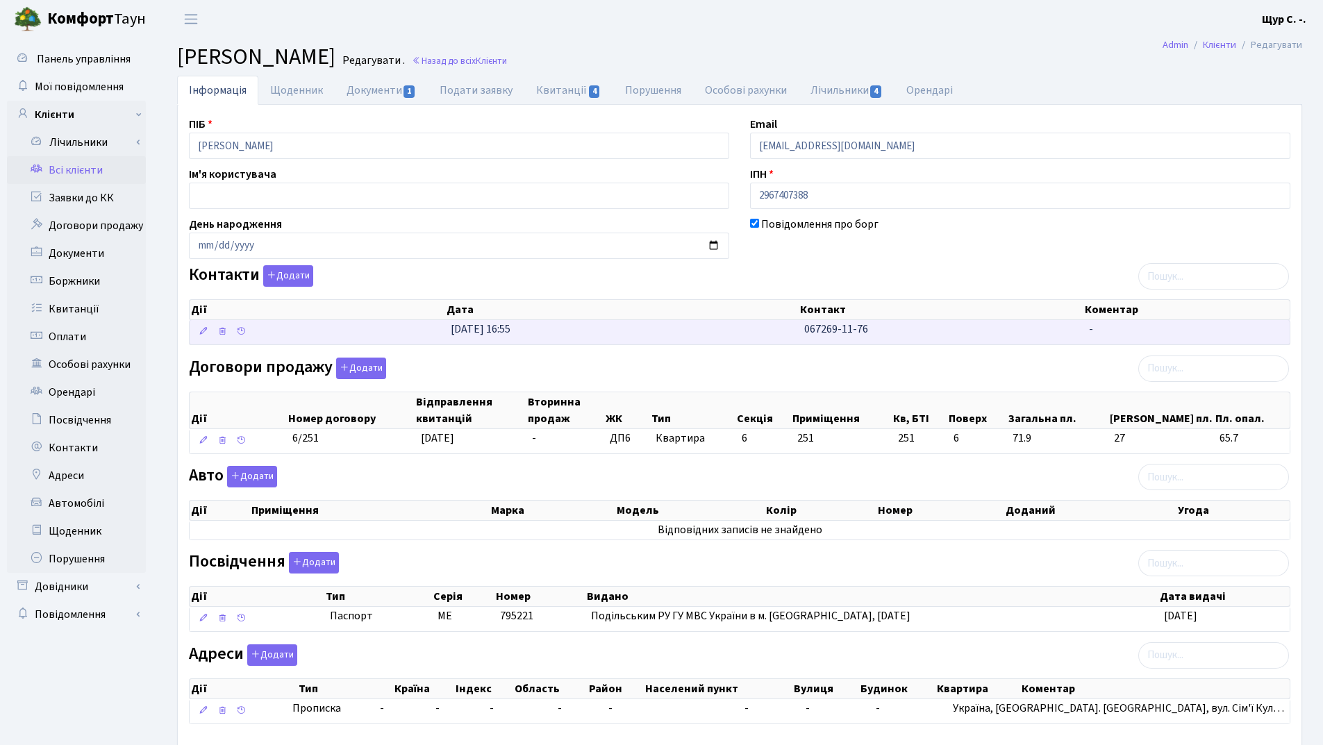
click at [800, 326] on td "067269-11-76" at bounding box center [942, 332] width 286 height 24
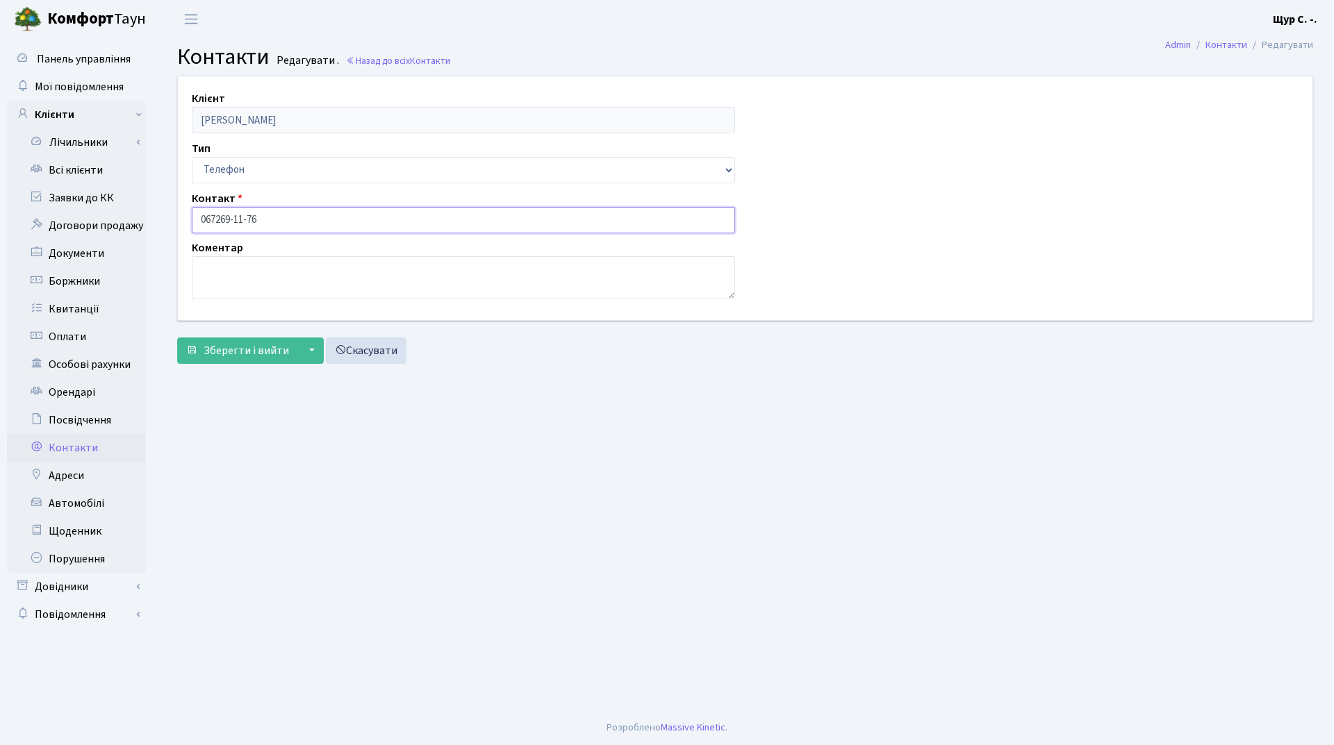
click at [215, 215] on input "067269-11-76" at bounding box center [463, 220] width 543 height 26
type input "[PHONE_NUMBER]"
click at [226, 349] on span "Зберегти і вийти" at bounding box center [246, 350] width 85 height 15
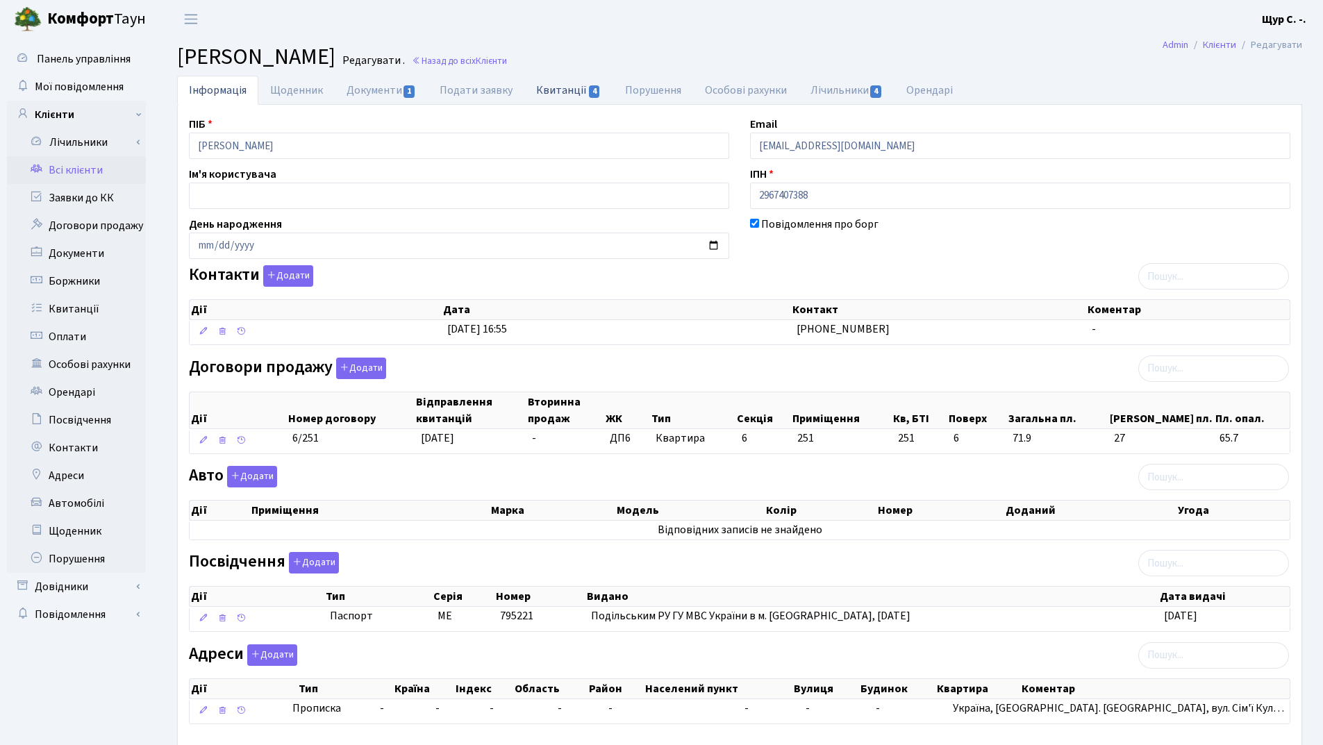
click at [561, 91] on link "Квитанції 4" at bounding box center [568, 90] width 88 height 28
select select "25"
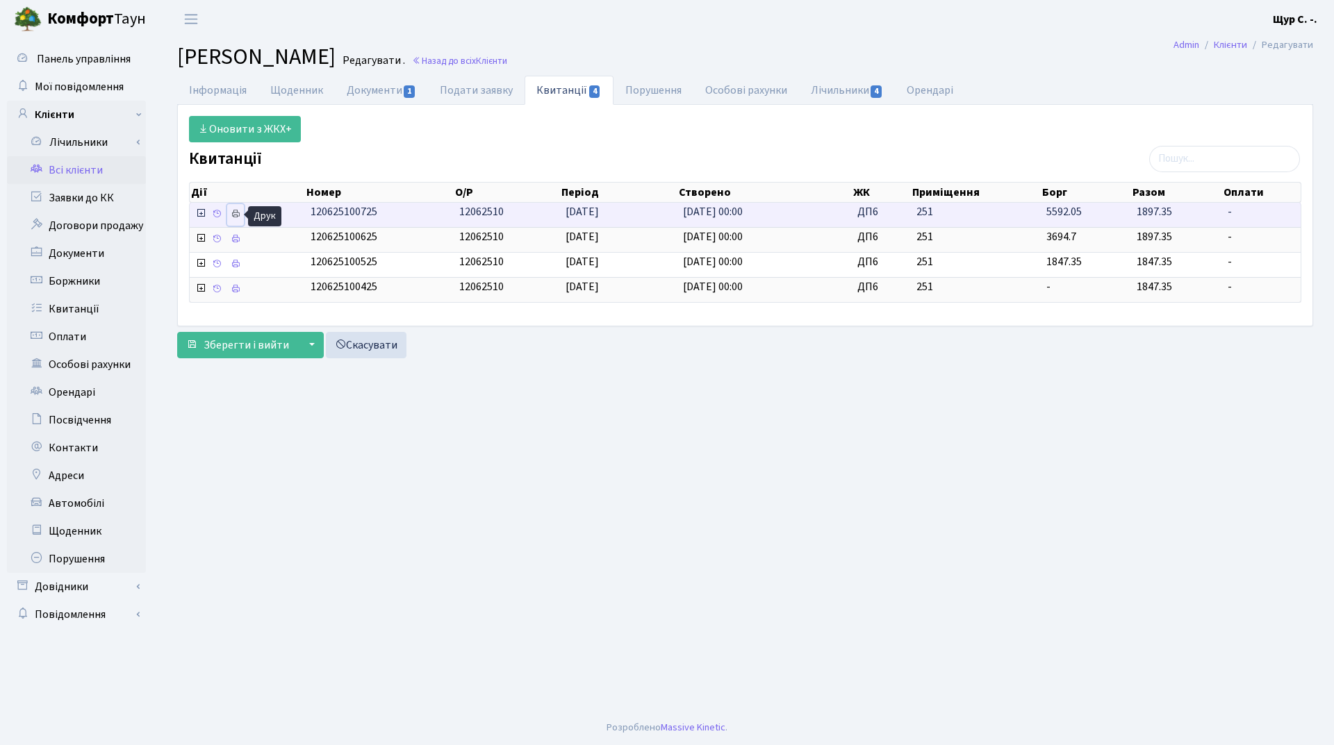
click at [232, 214] on icon at bounding box center [236, 214] width 10 height 10
click at [104, 175] on link "Всі клієнти" at bounding box center [76, 170] width 139 height 28
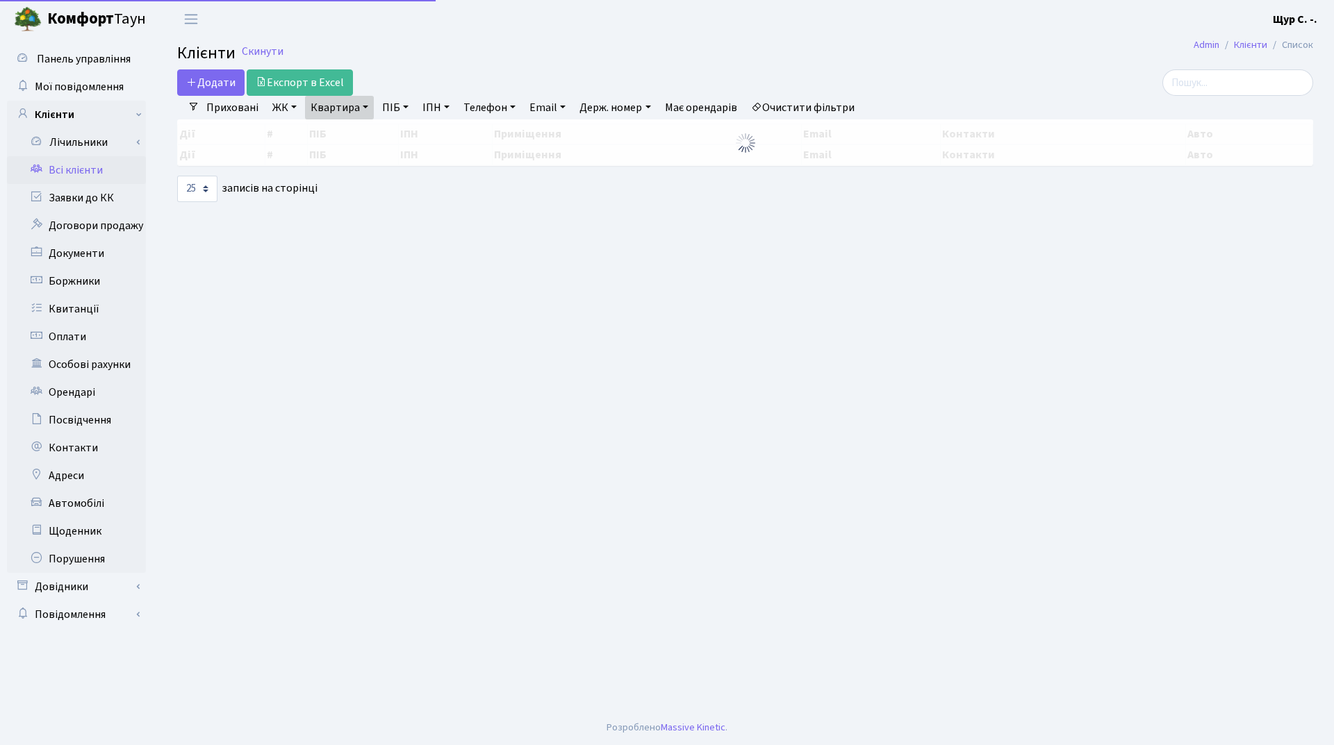
select select "25"
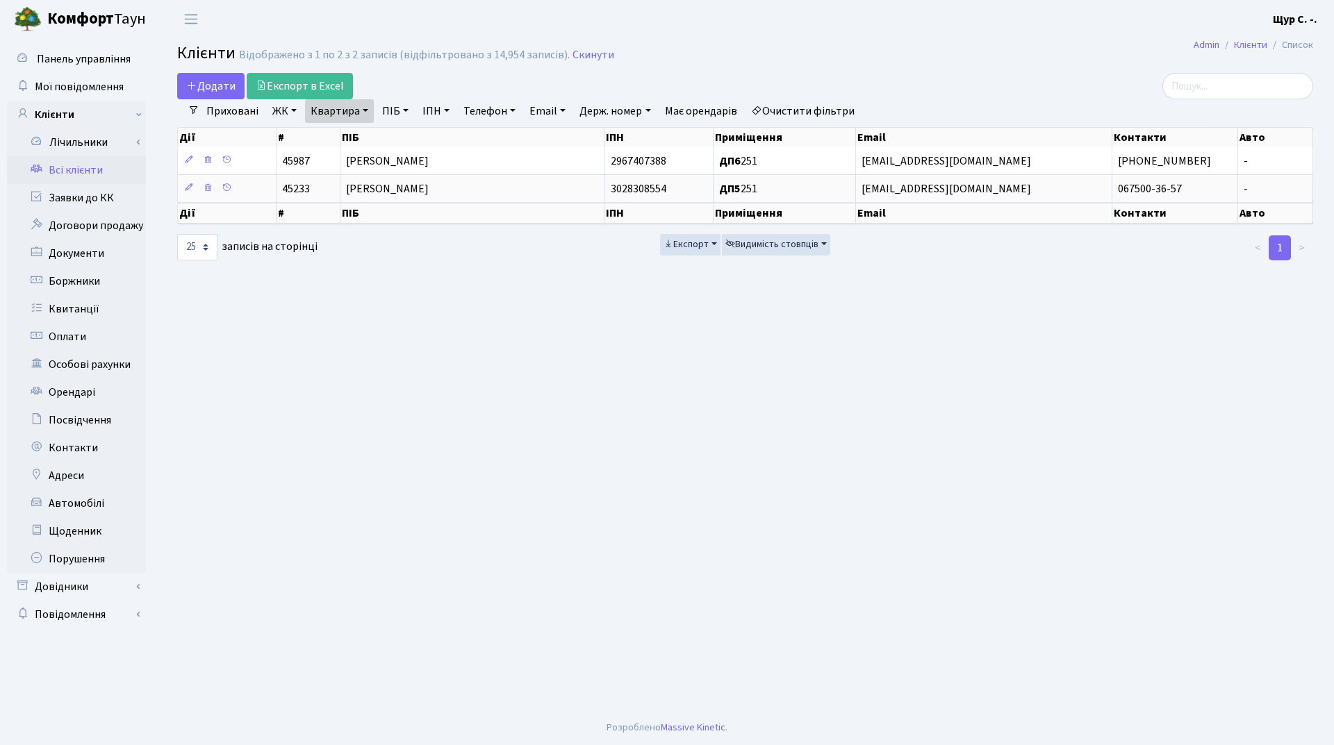
click at [364, 112] on link "Квартира" at bounding box center [339, 111] width 69 height 24
click at [361, 135] on input "251" at bounding box center [346, 138] width 81 height 26
type input "2"
type input "134"
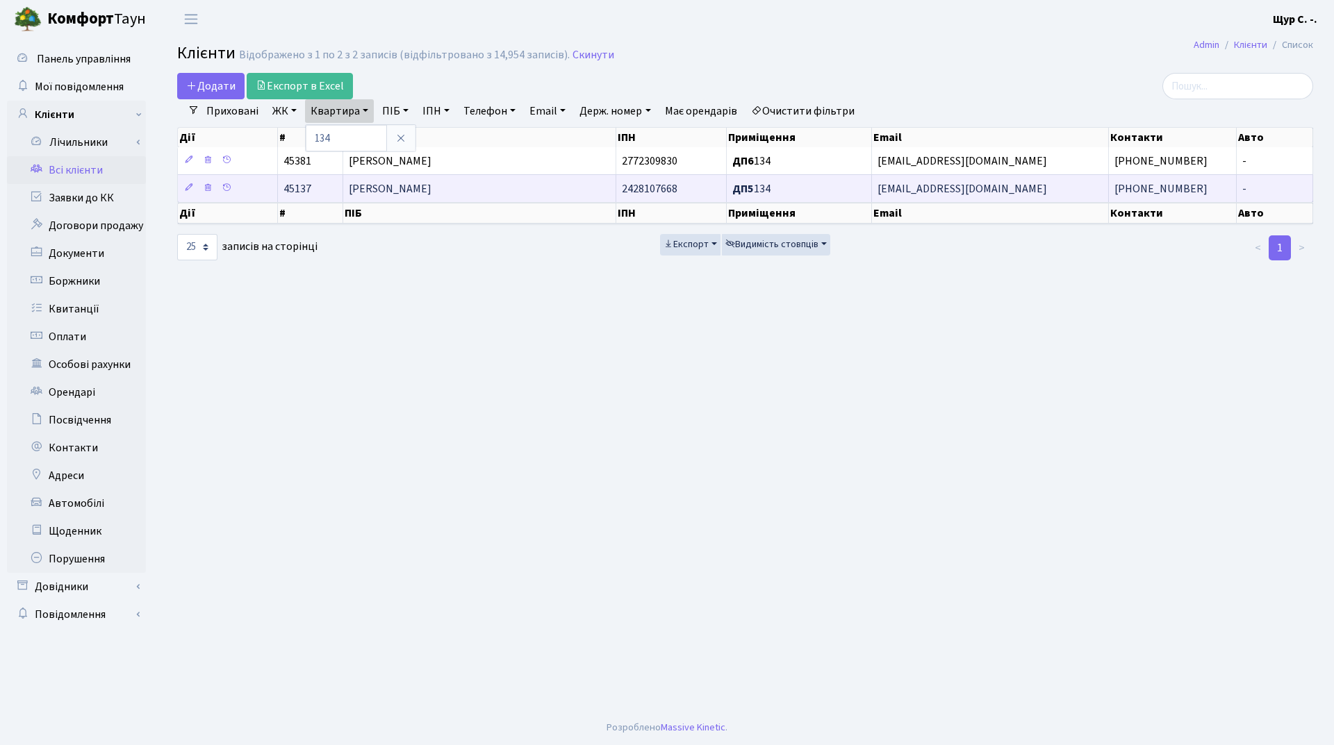
click at [383, 192] on span "Речкалова Любов Федорівна" at bounding box center [390, 188] width 83 height 15
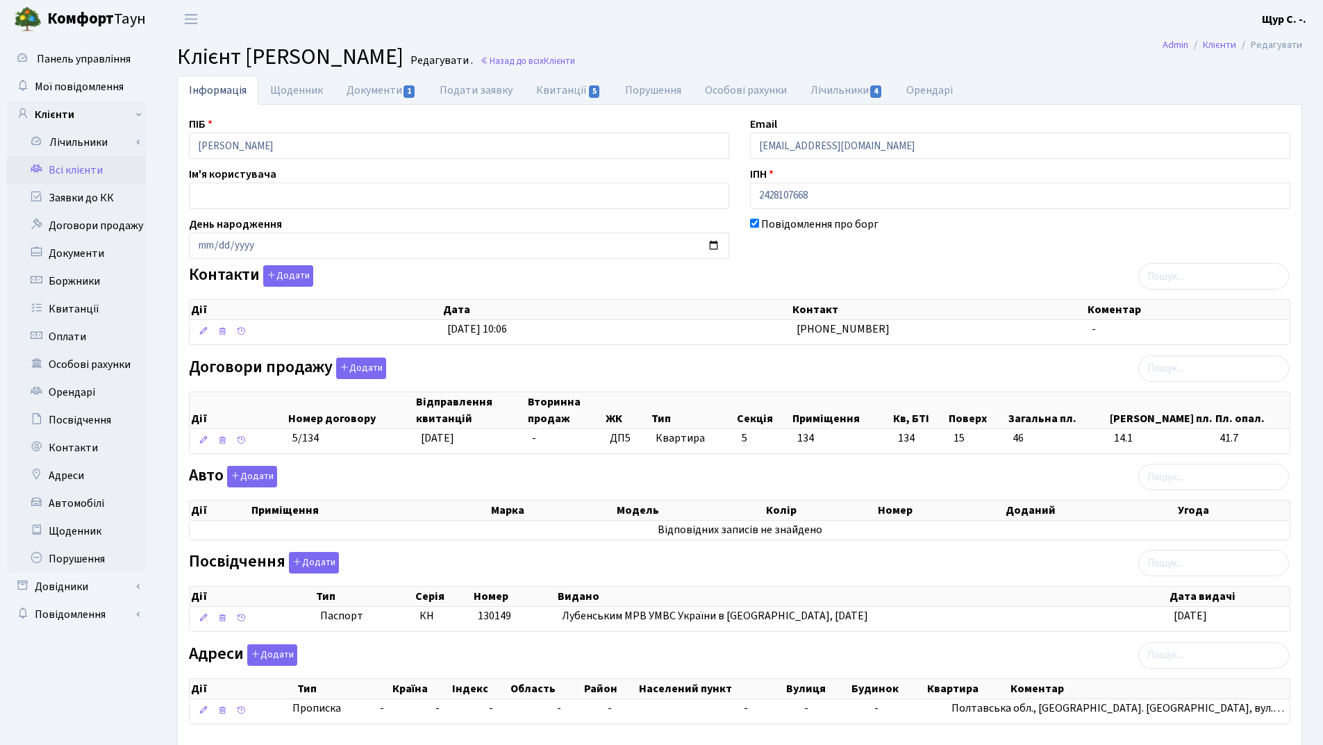
click at [86, 172] on link "Всі клієнти" at bounding box center [76, 170] width 139 height 28
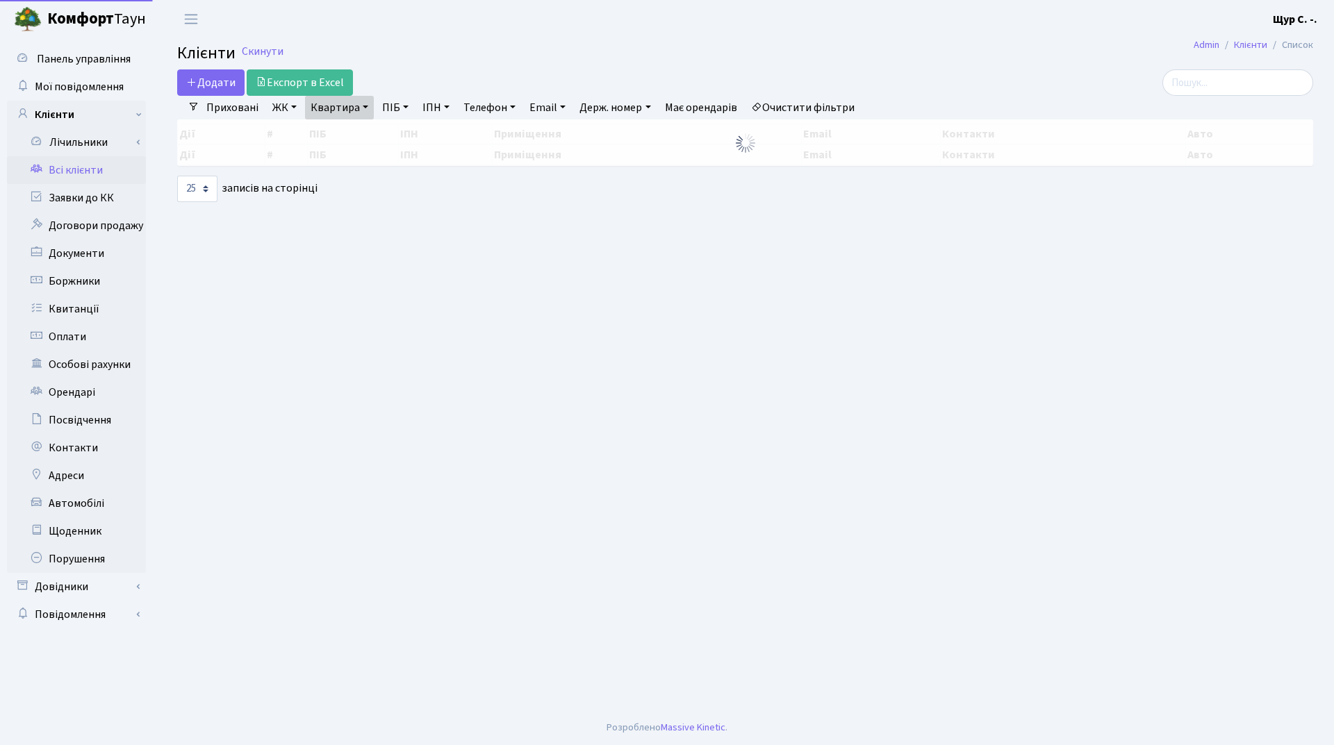
select select "25"
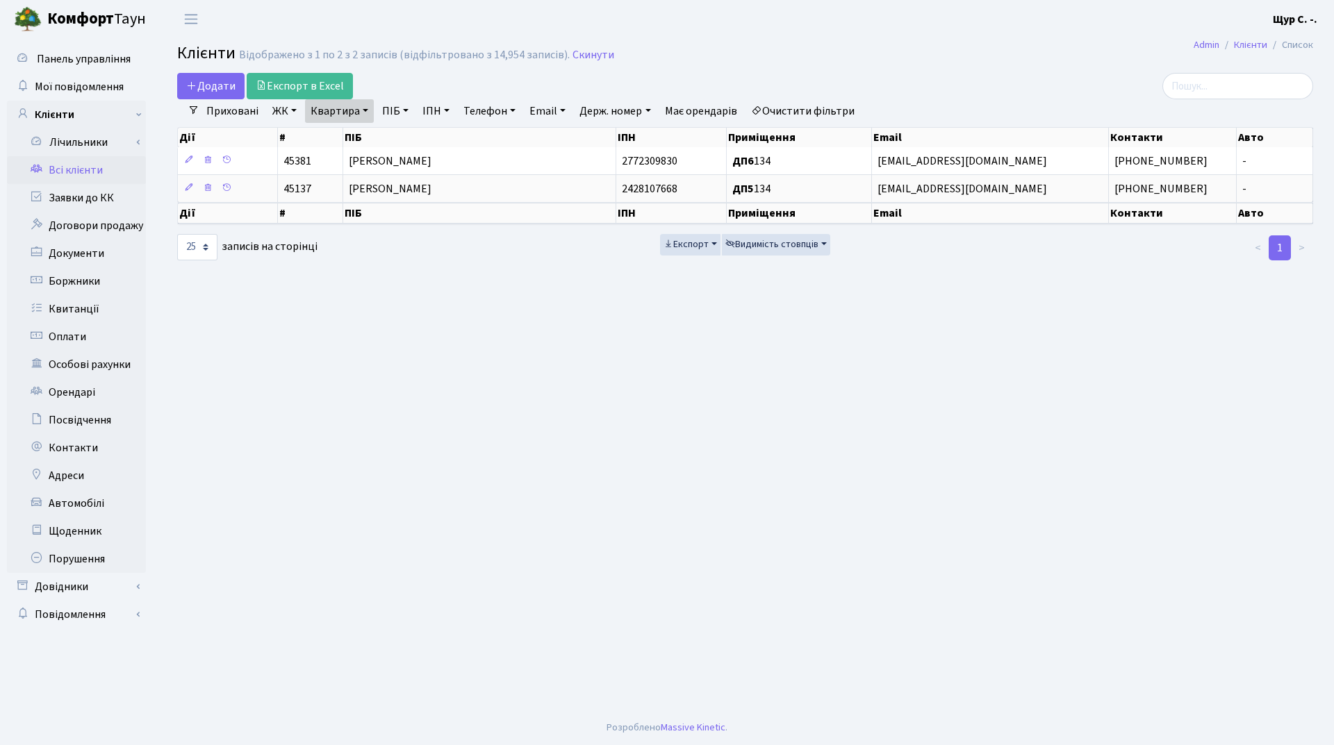
drag, startPoint x: 370, startPoint y: 108, endPoint x: 363, endPoint y: 126, distance: 19.6
click at [370, 109] on link "Квартира" at bounding box center [339, 111] width 69 height 24
click at [353, 142] on input "134" at bounding box center [346, 138] width 81 height 26
type input "182"
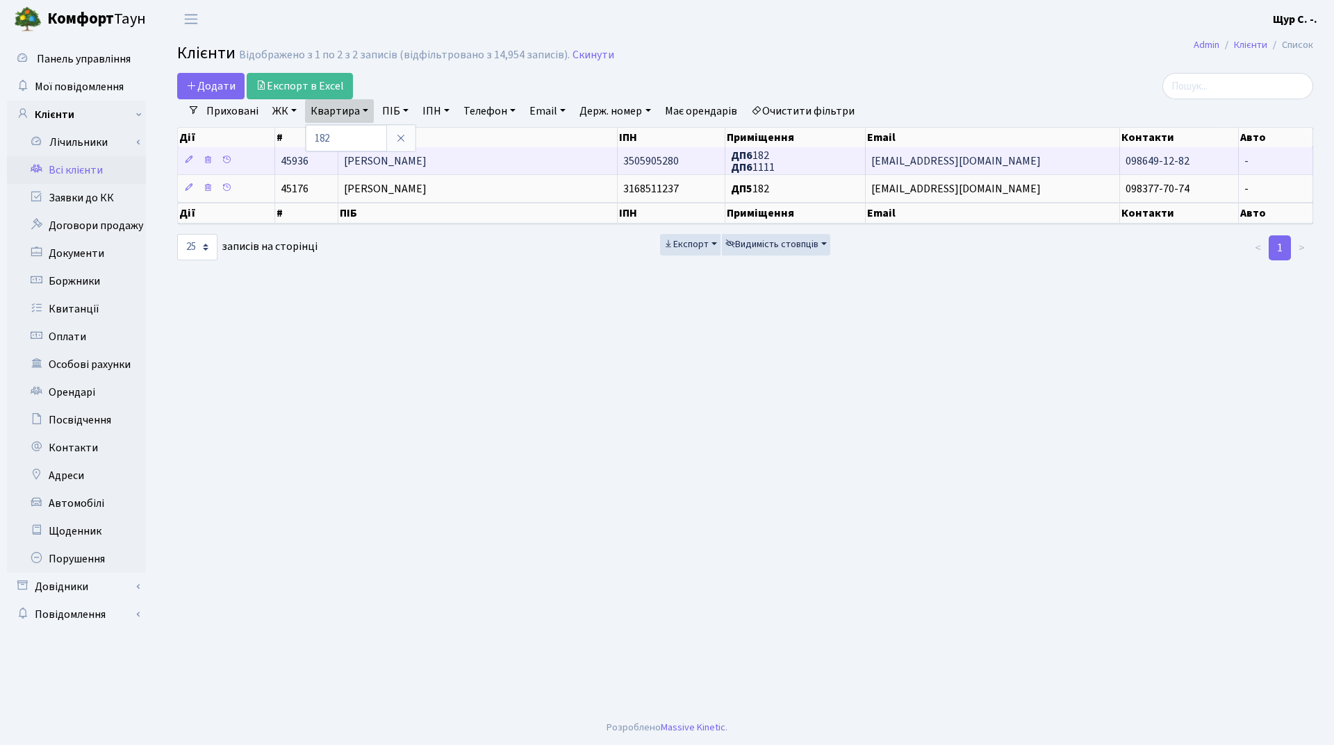
click at [367, 164] on span "Пономаренко Тетяна Миколаївна" at bounding box center [385, 161] width 83 height 15
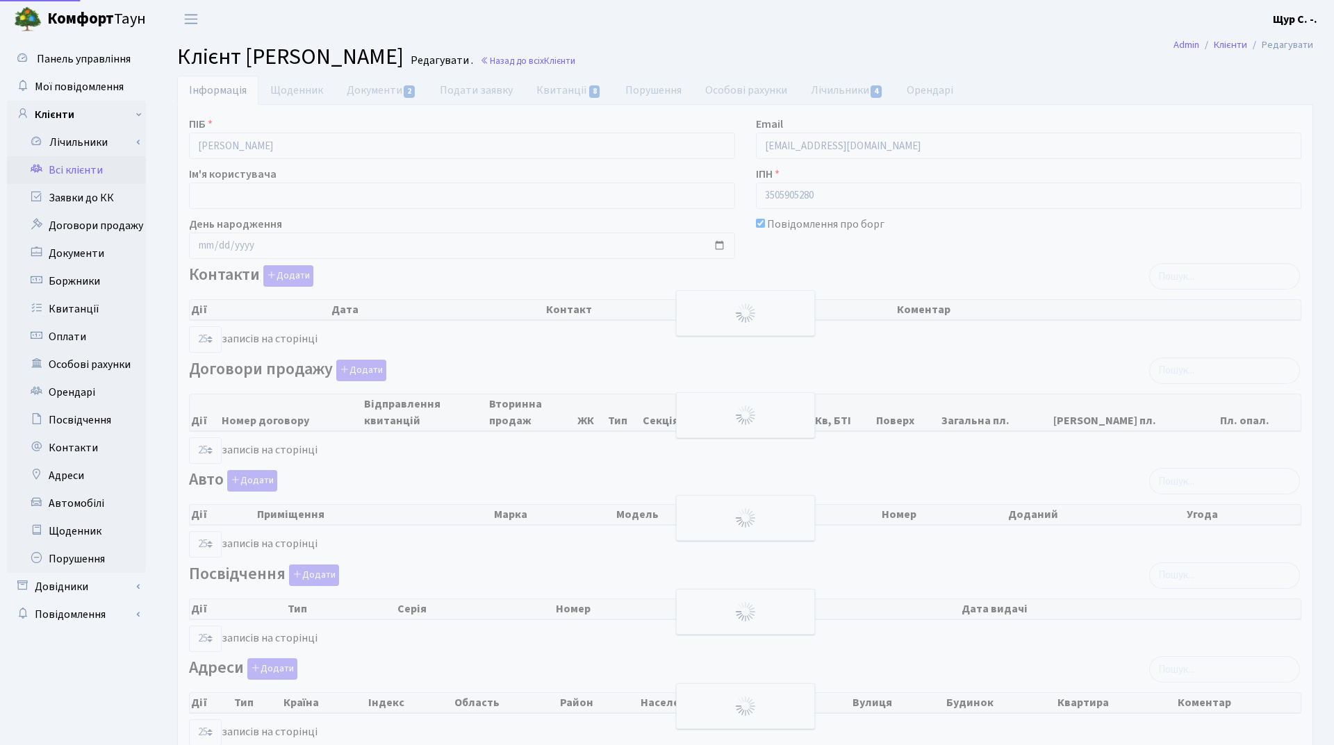
select select "25"
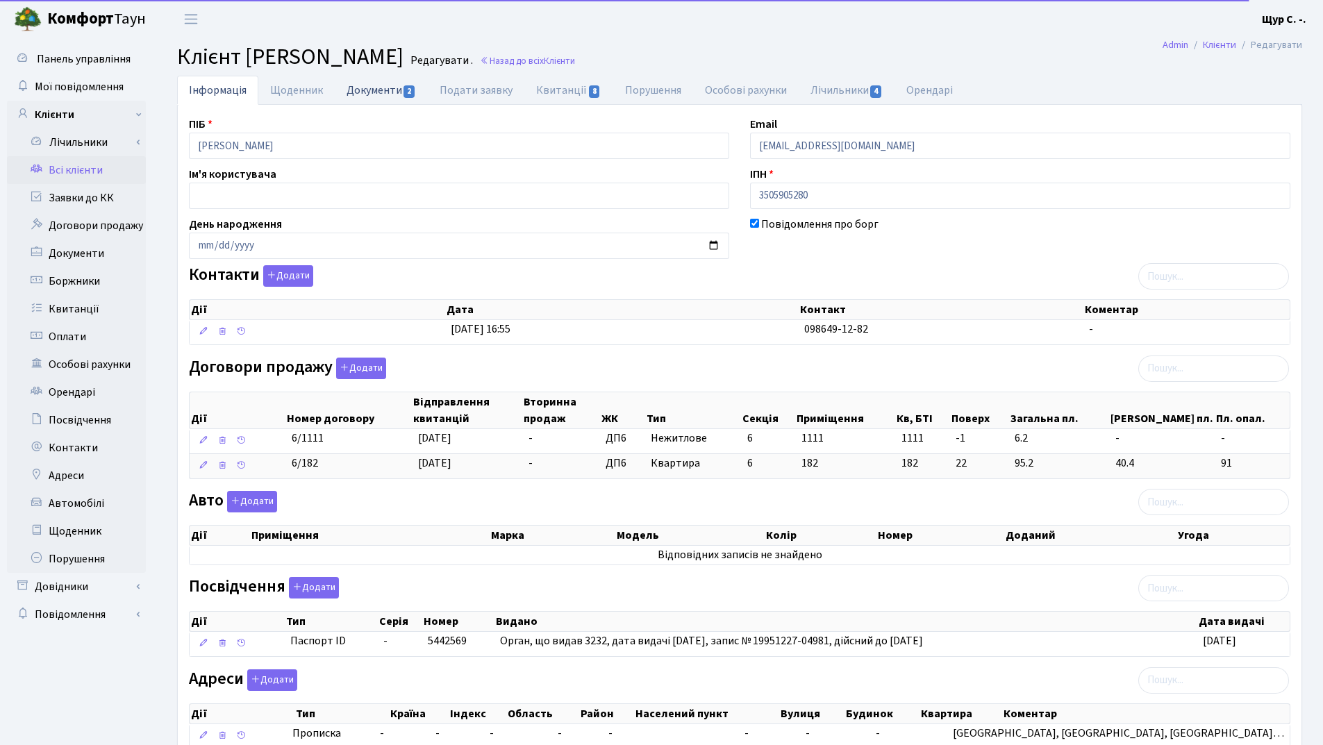
click at [372, 92] on link "Документи 2" at bounding box center [381, 90] width 93 height 28
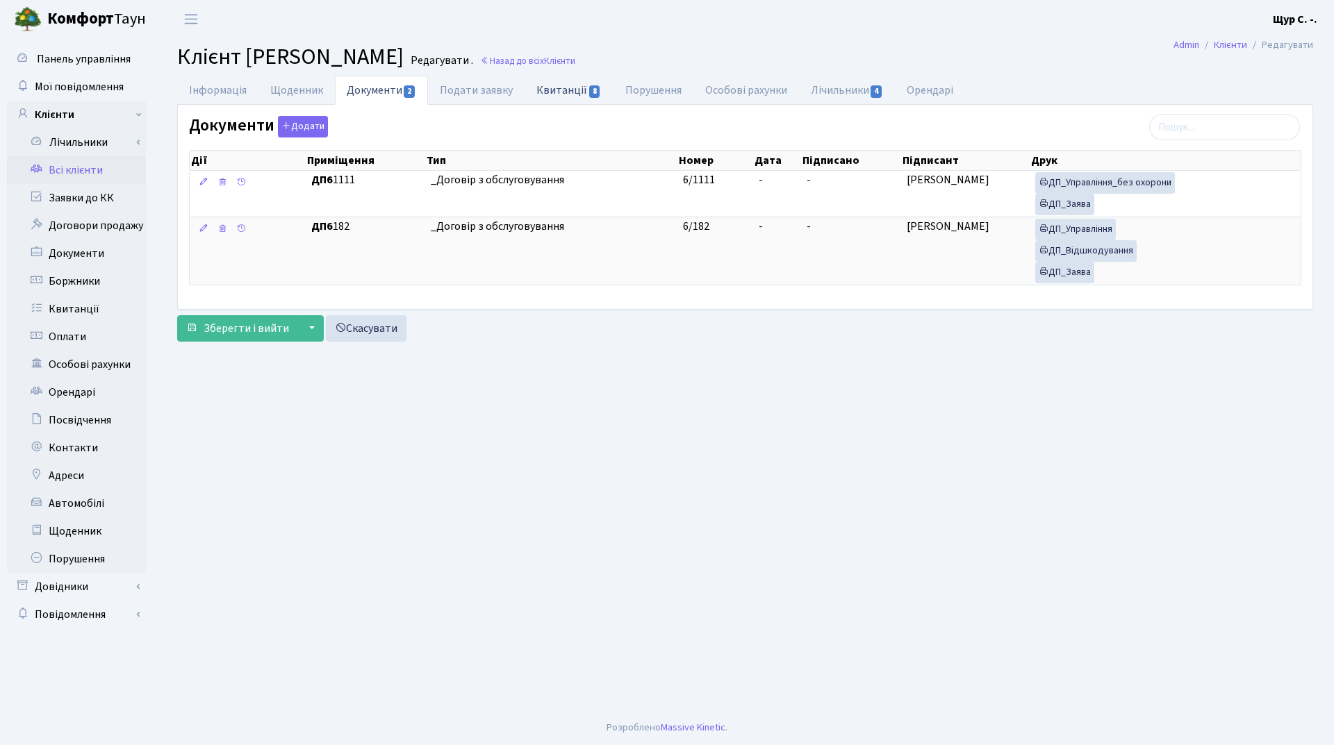
click at [565, 82] on link "Квитанції 8" at bounding box center [568, 90] width 88 height 28
select select "25"
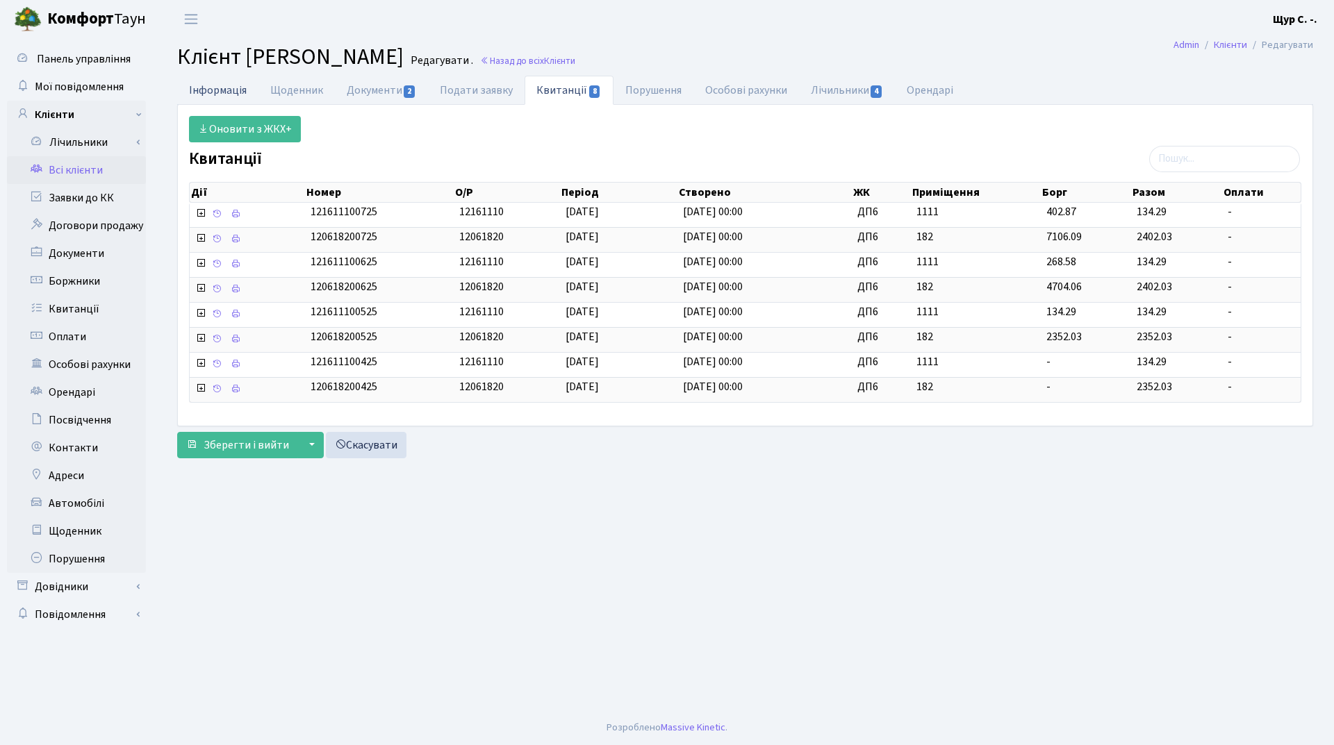
click at [204, 89] on link "Інформація" at bounding box center [217, 90] width 81 height 28
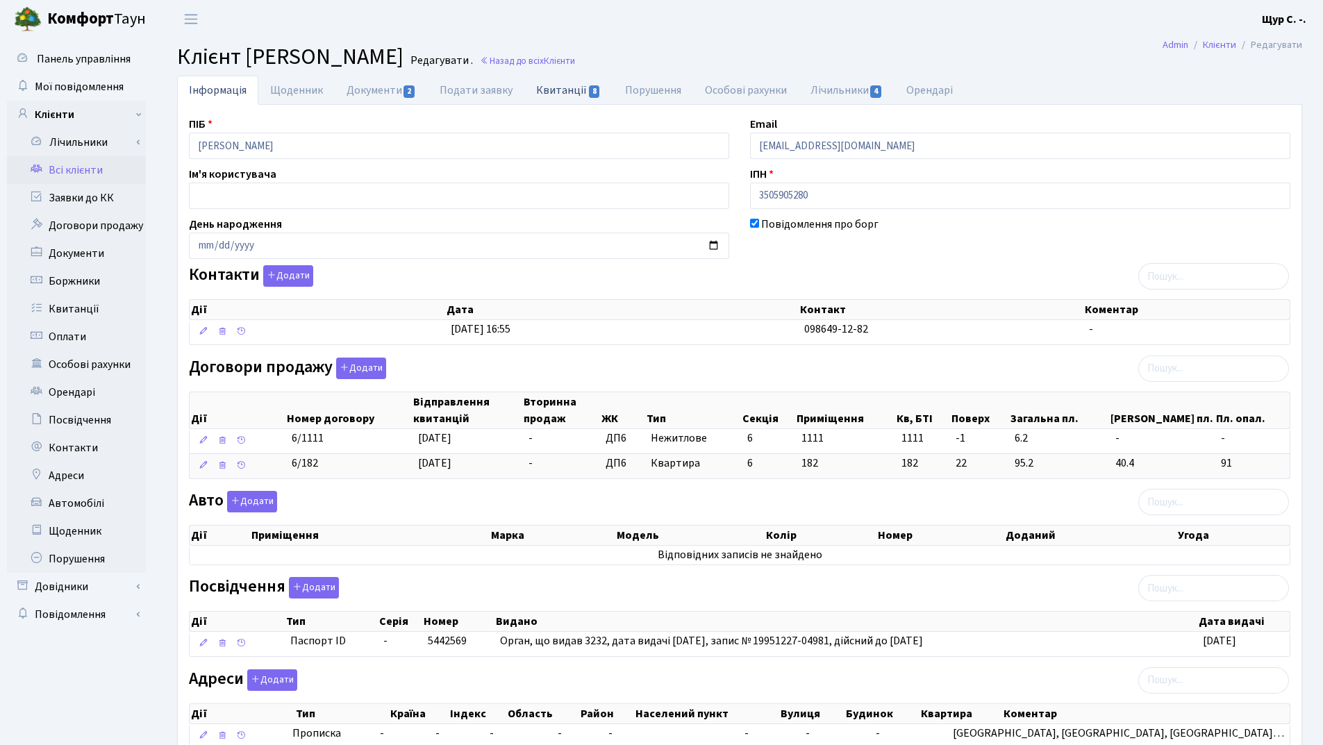
click at [568, 88] on link "Квитанції 8" at bounding box center [568, 90] width 88 height 28
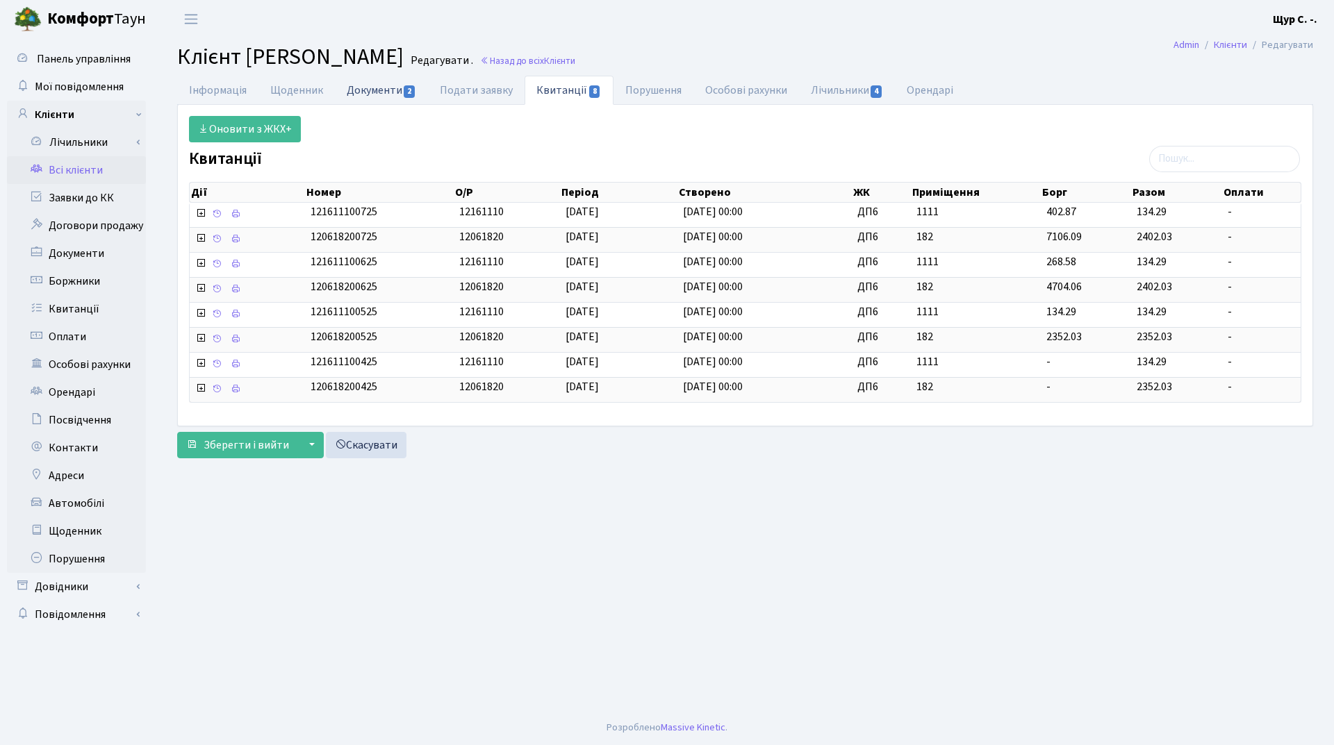
click at [383, 87] on link "Документи 2" at bounding box center [381, 90] width 93 height 28
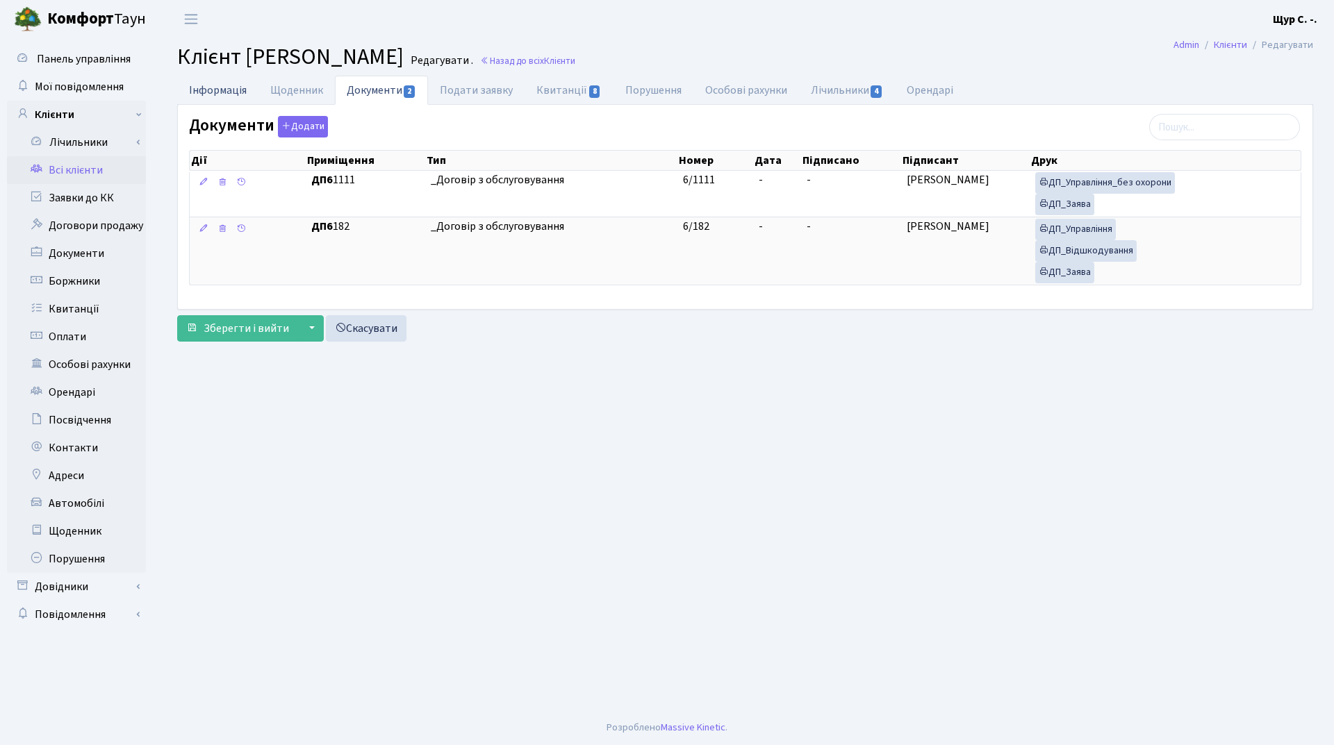
click at [208, 87] on link "Інформація" at bounding box center [217, 90] width 81 height 28
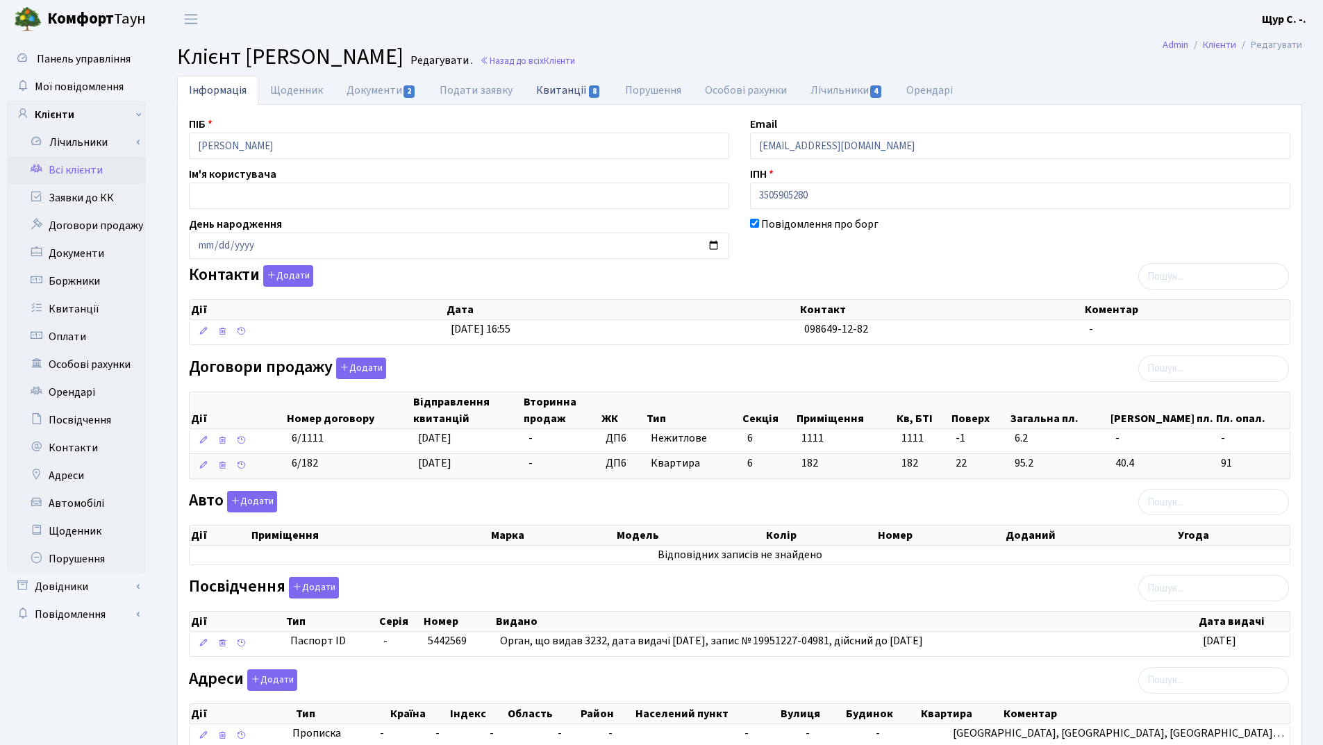
click at [576, 86] on link "Квитанції 8" at bounding box center [568, 90] width 88 height 28
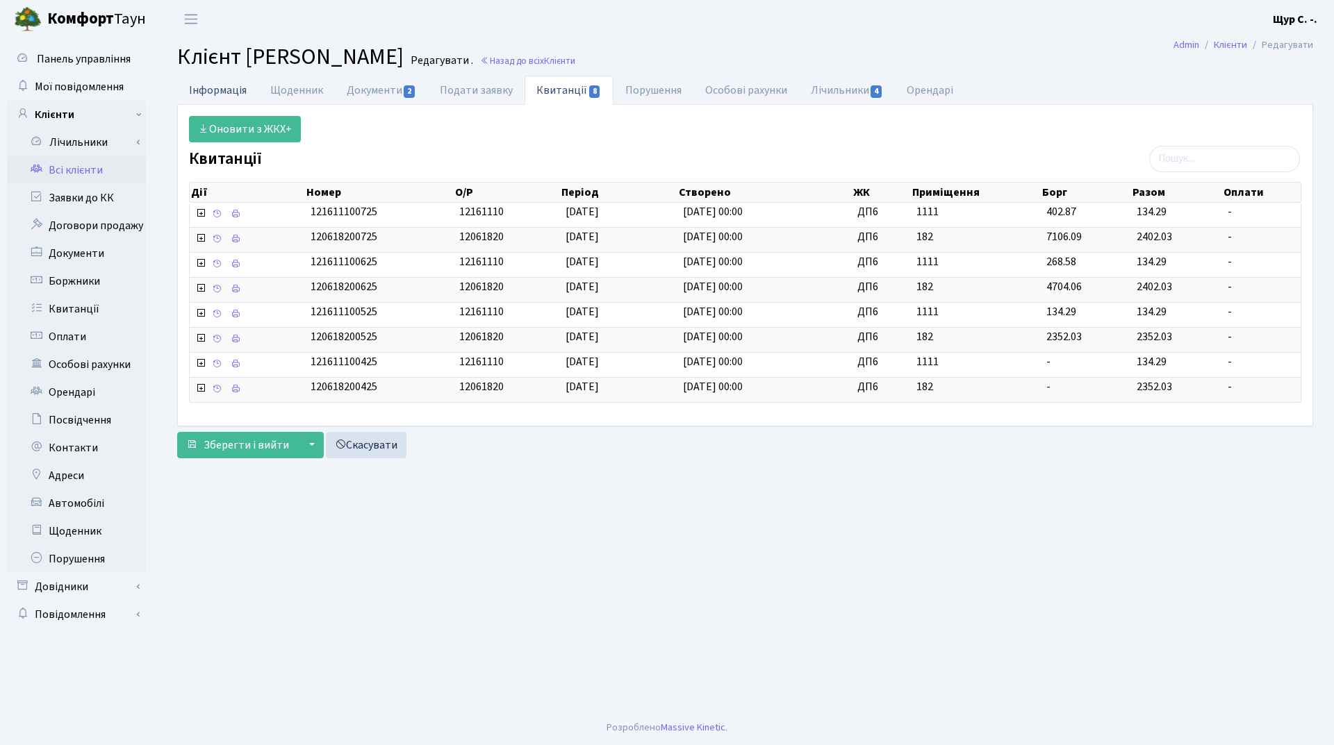
click at [215, 88] on link "Інформація" at bounding box center [217, 90] width 81 height 28
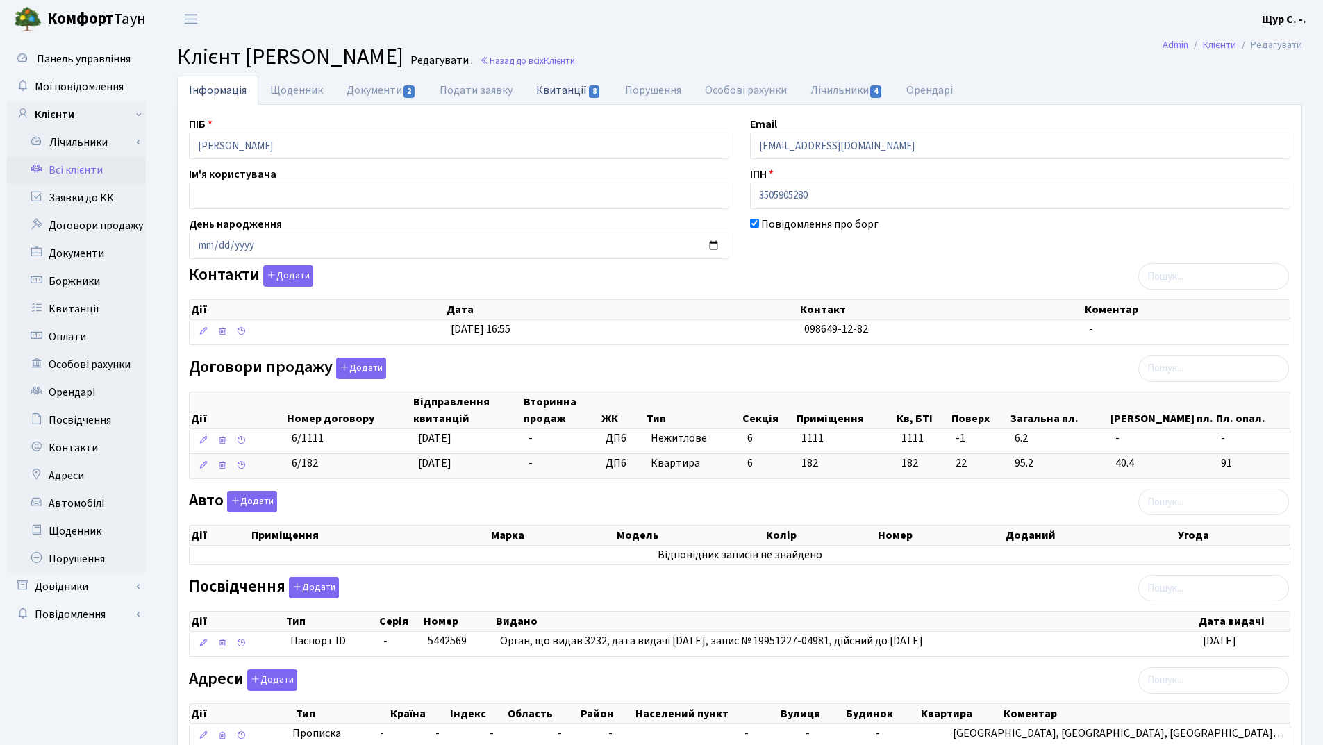
click at [567, 89] on link "Квитанції 8" at bounding box center [568, 90] width 88 height 28
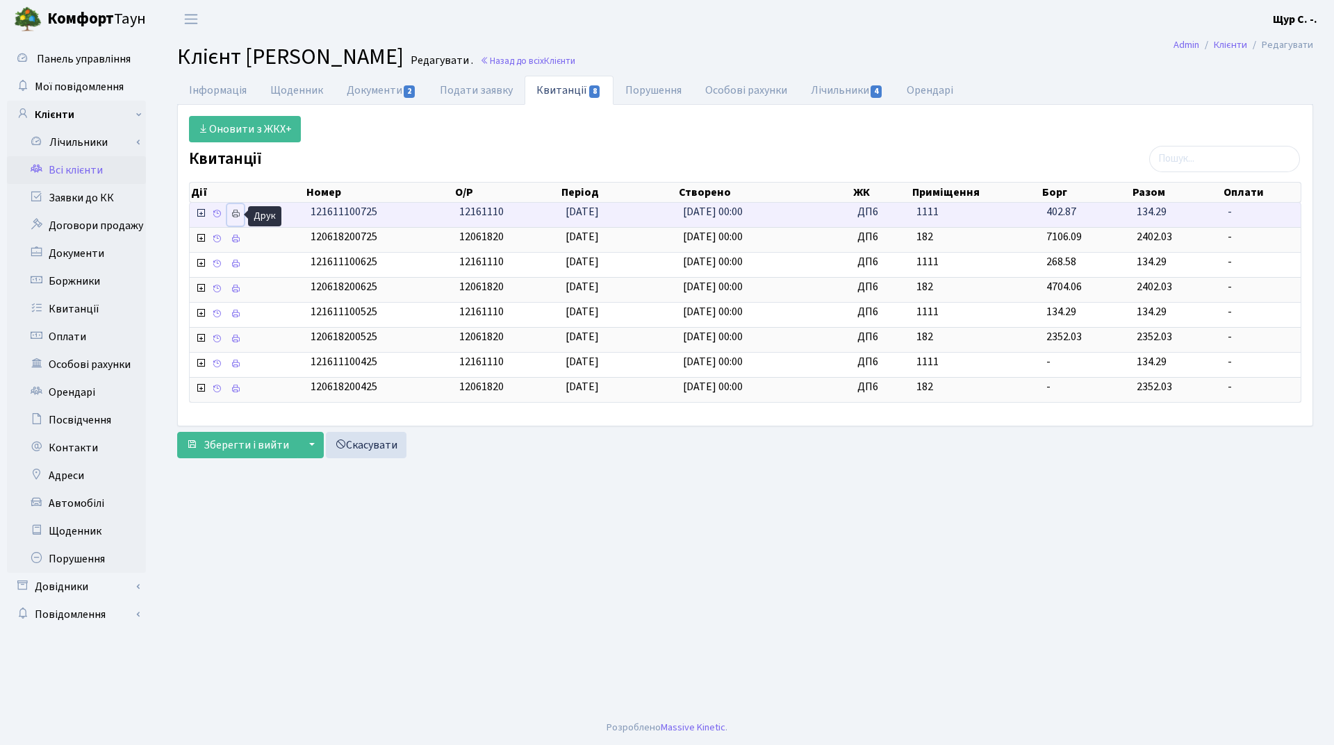
click at [236, 212] on icon at bounding box center [236, 214] width 10 height 10
click at [97, 170] on link "Всі клієнти" at bounding box center [76, 170] width 139 height 28
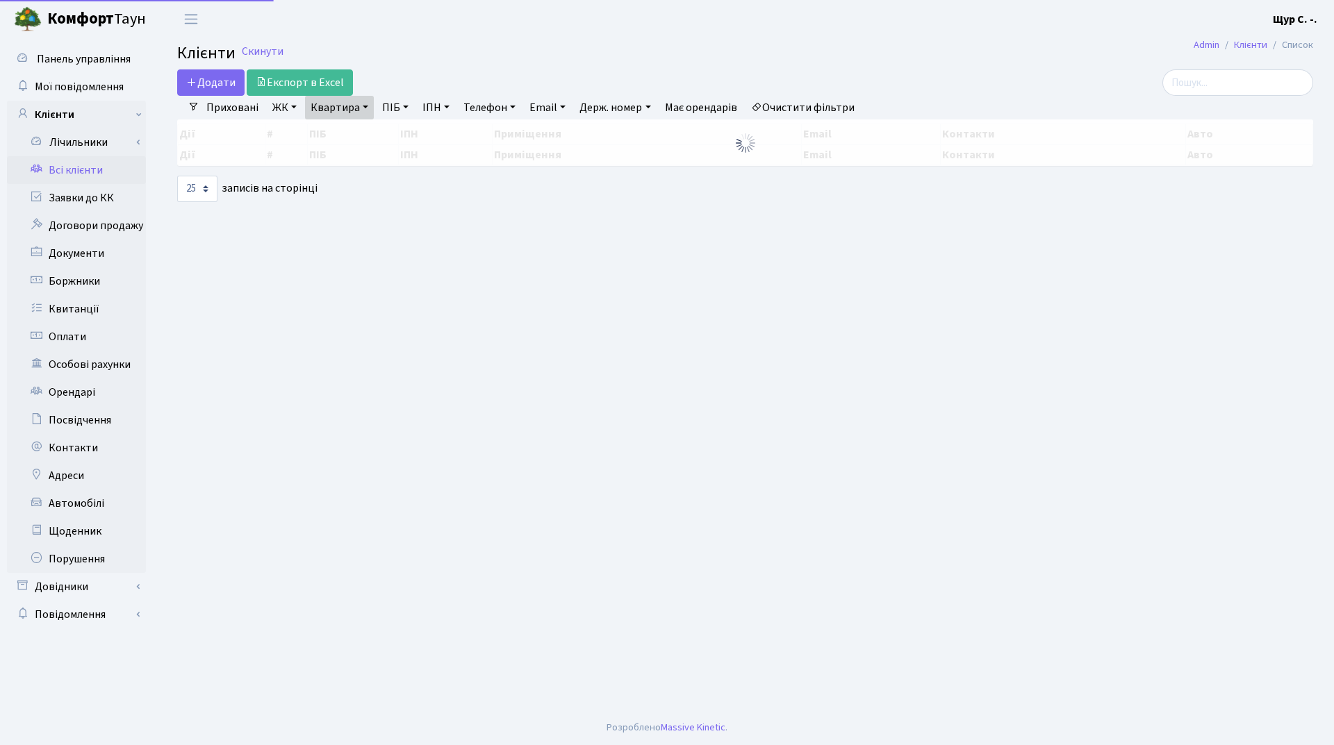
select select "25"
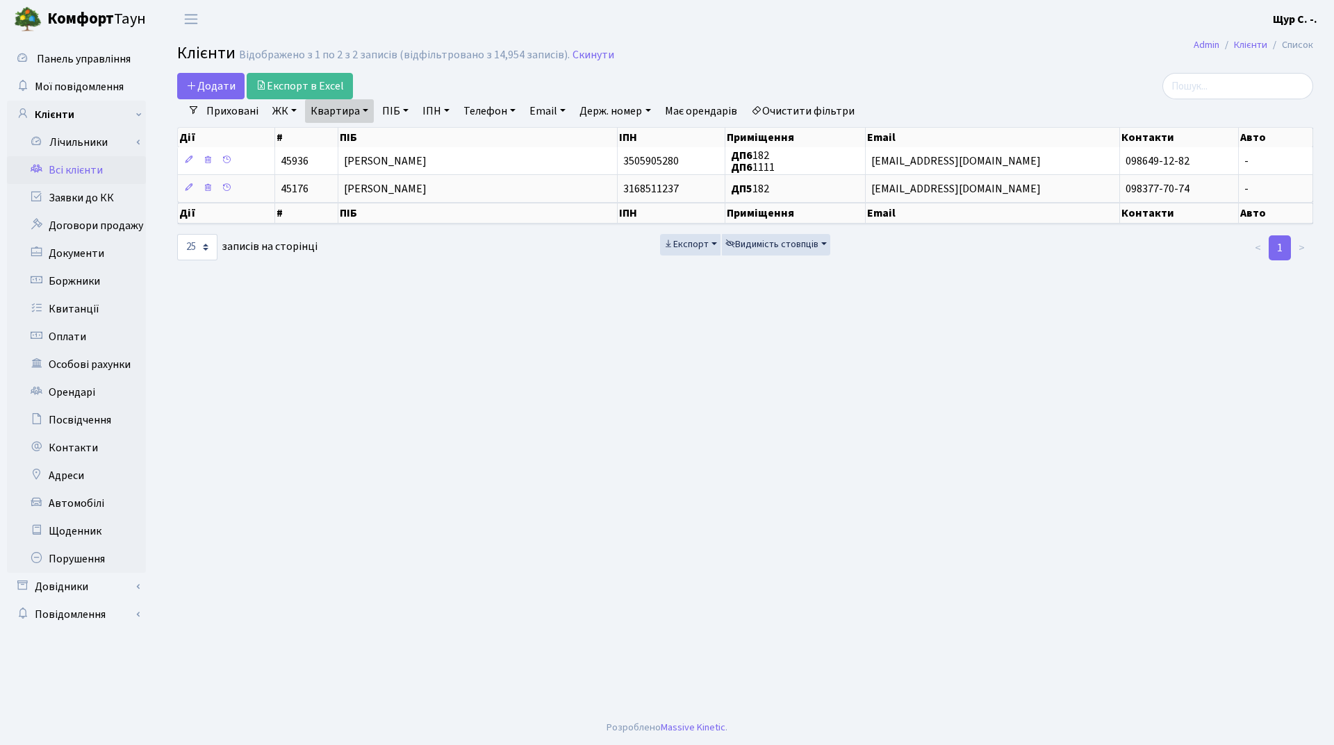
click at [359, 110] on link "Квартира" at bounding box center [339, 111] width 69 height 24
click at [358, 139] on input "182" at bounding box center [346, 138] width 81 height 26
type input "134"
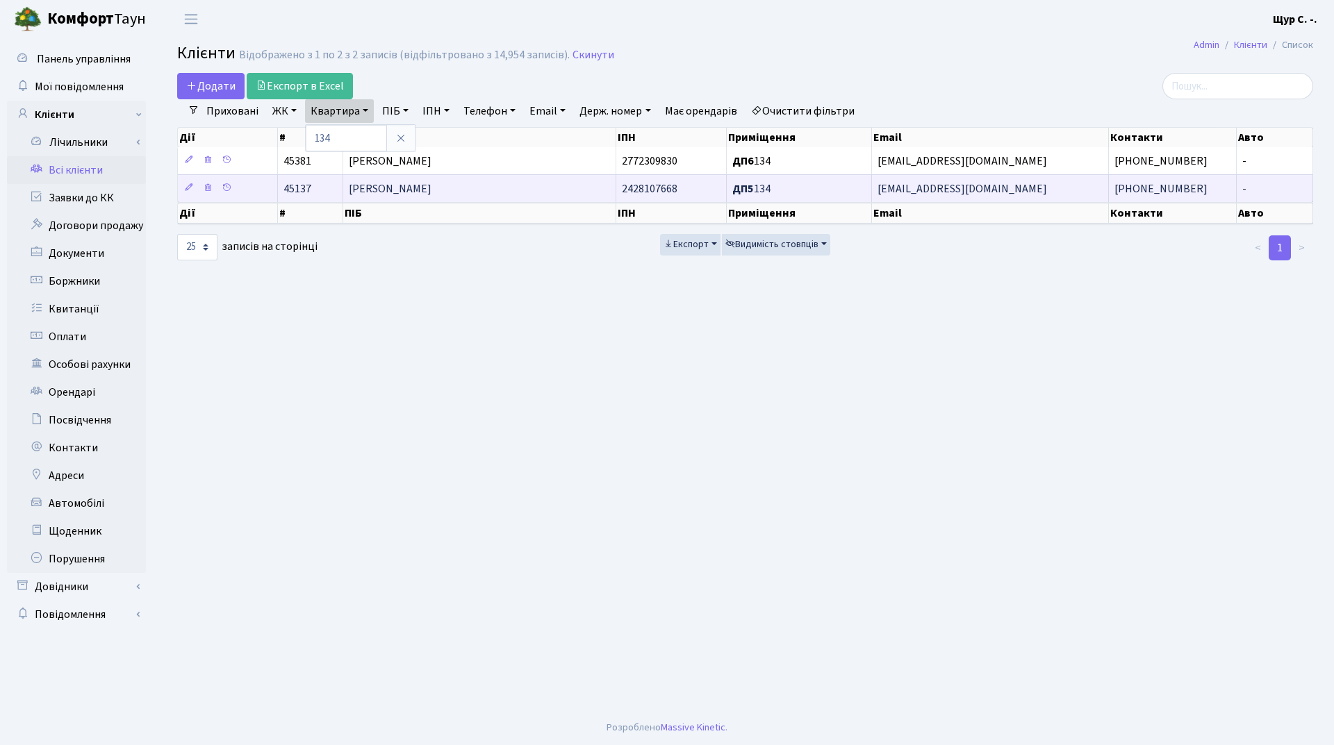
click at [366, 190] on span "[PERSON_NAME]" at bounding box center [390, 188] width 83 height 15
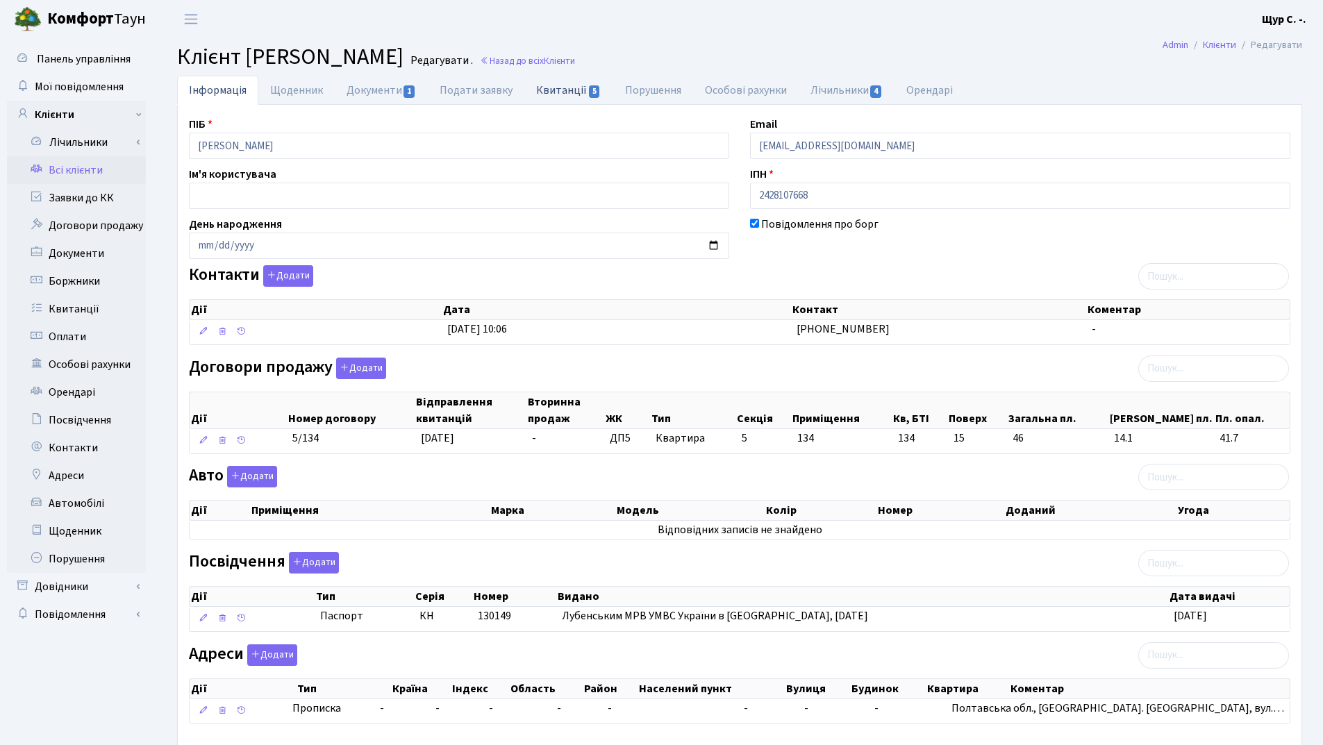
click at [557, 92] on link "Квитанції 5" at bounding box center [568, 90] width 88 height 28
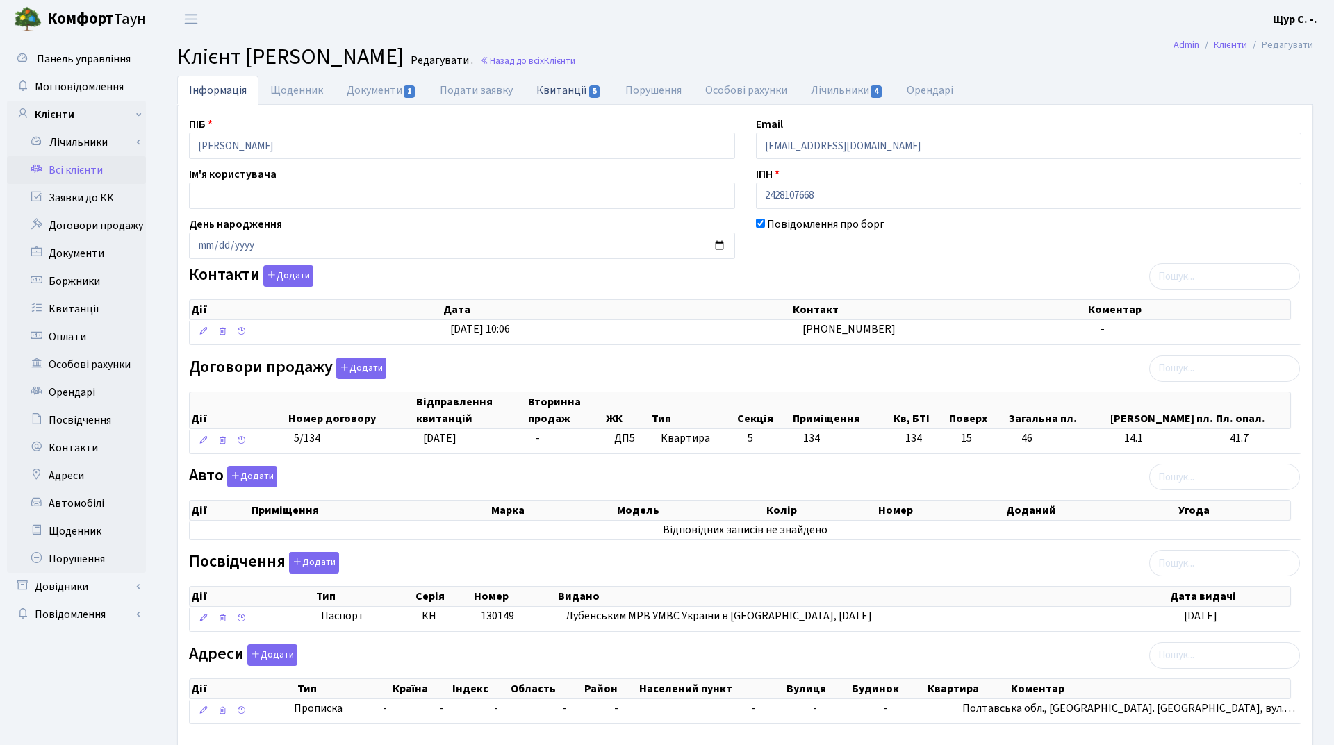
select select "25"
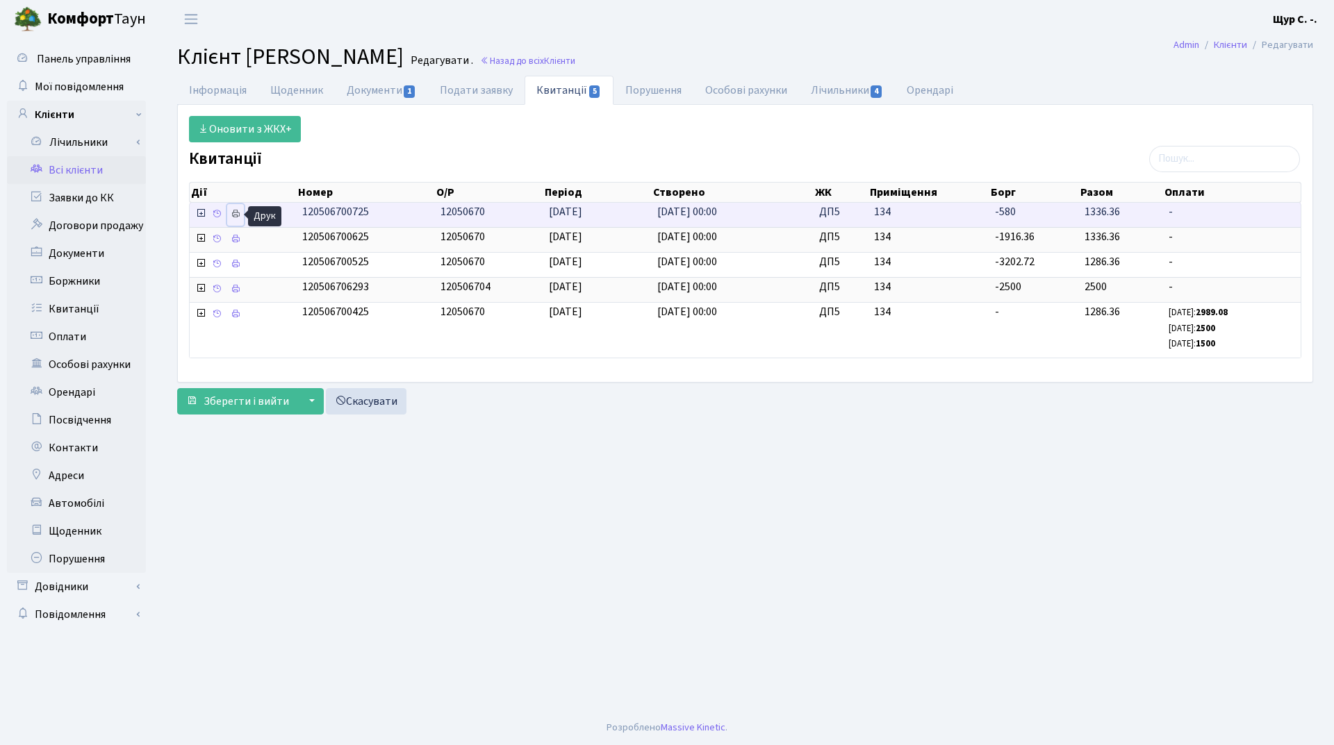
click at [238, 213] on icon at bounding box center [236, 214] width 10 height 10
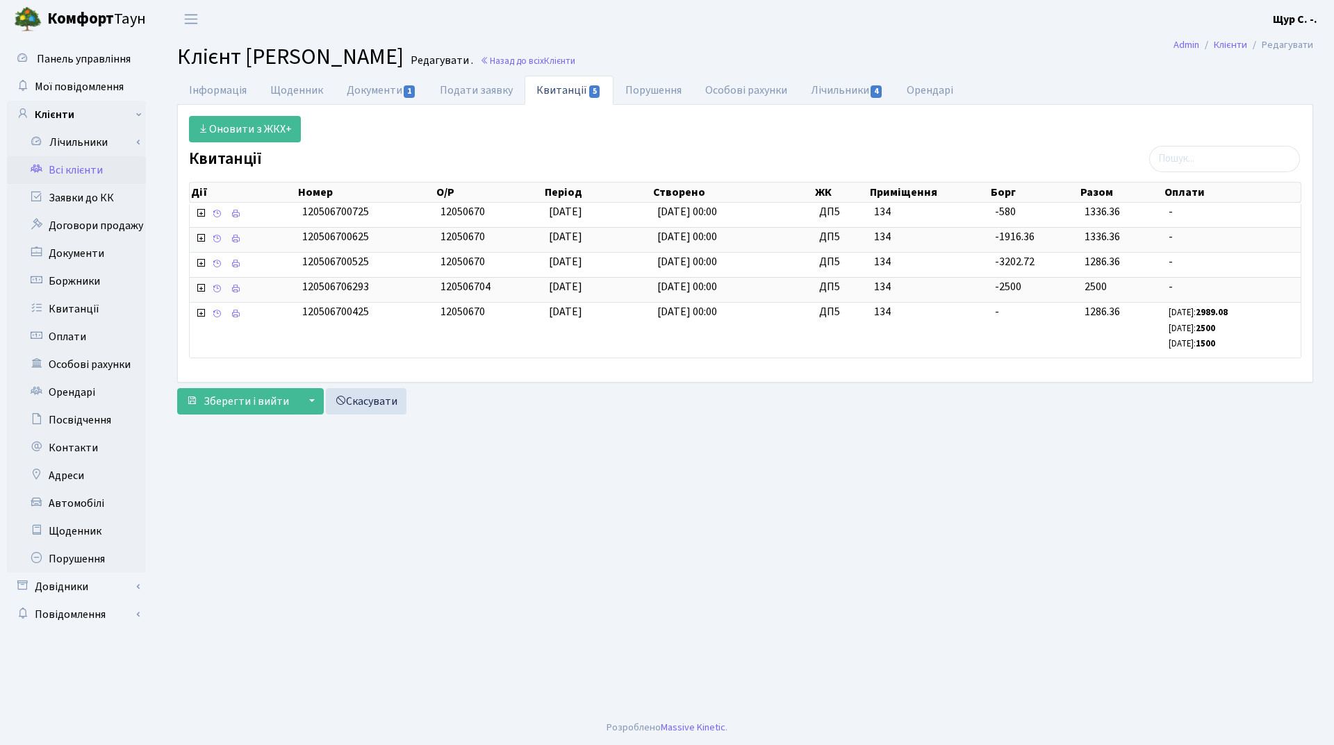
click at [76, 172] on link "Всі клієнти" at bounding box center [76, 170] width 139 height 28
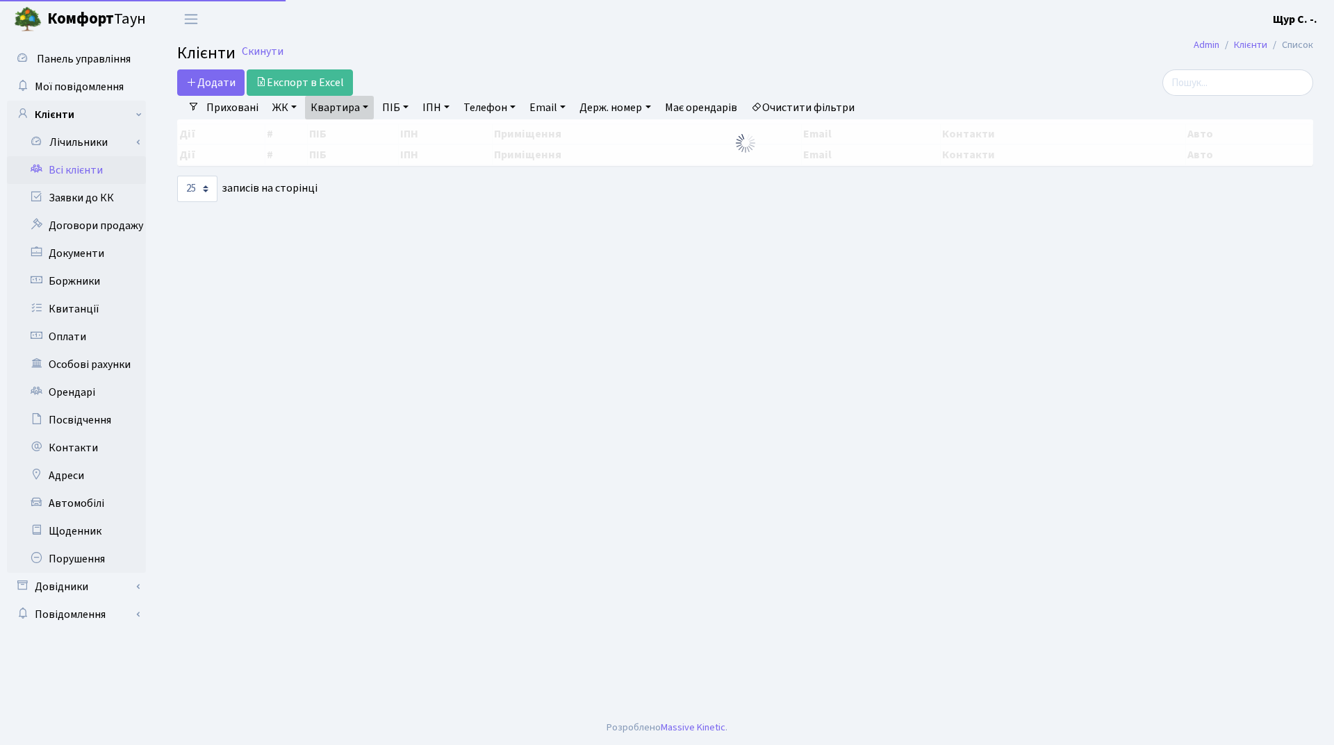
select select "25"
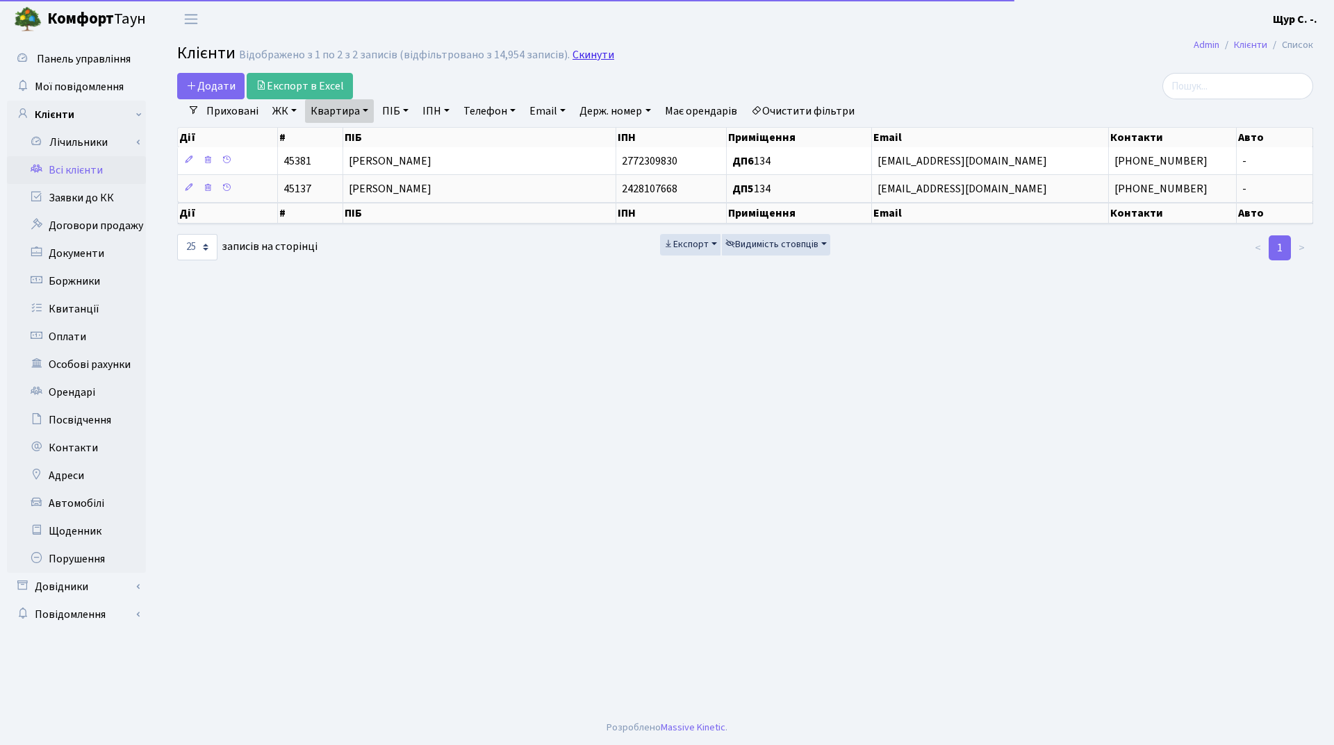
click at [586, 56] on link "Скинути" at bounding box center [593, 55] width 42 height 13
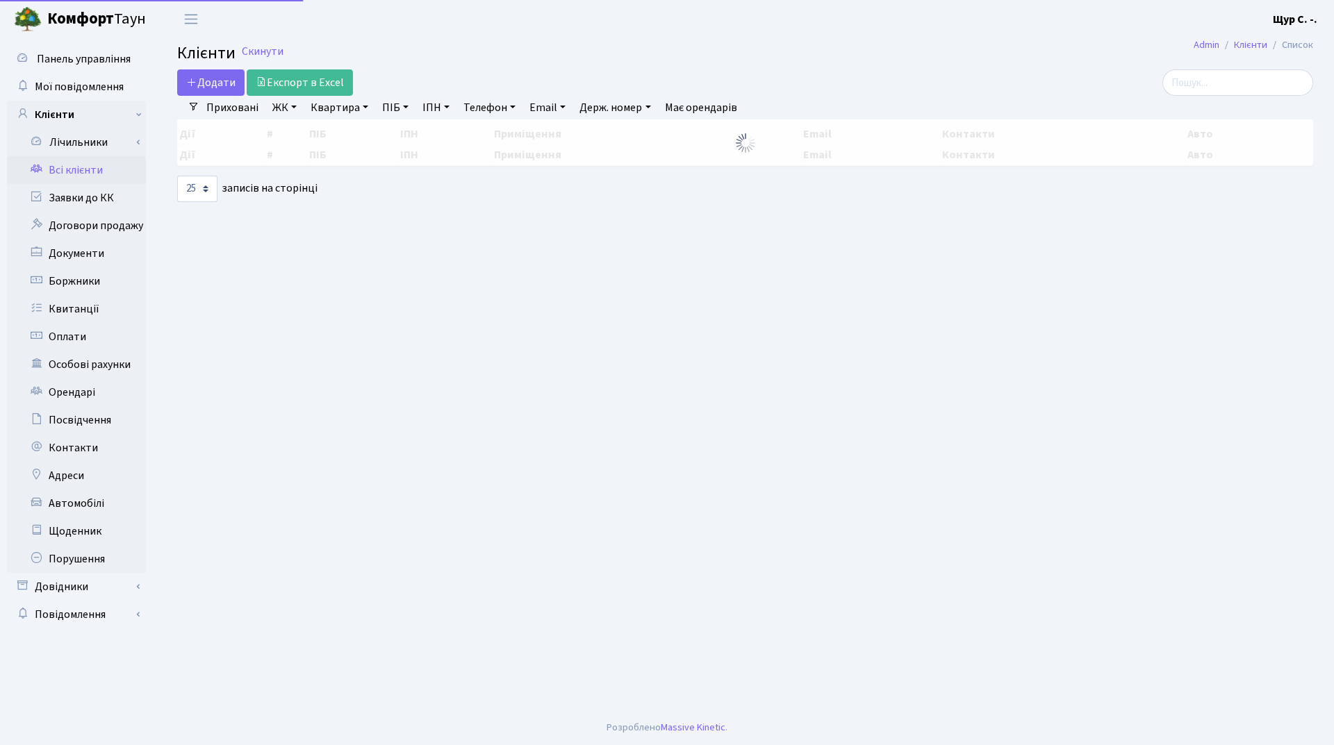
select select "25"
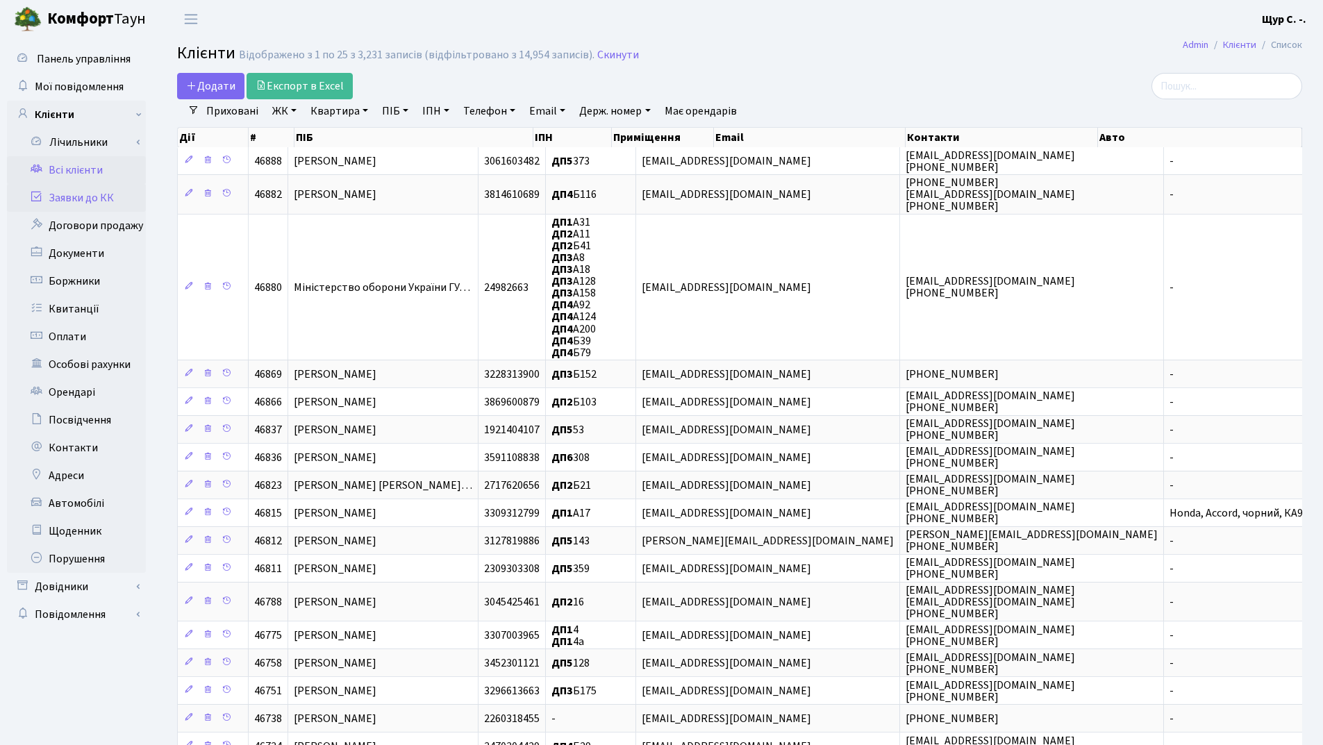
click at [83, 195] on link "Заявки до КК" at bounding box center [76, 198] width 139 height 28
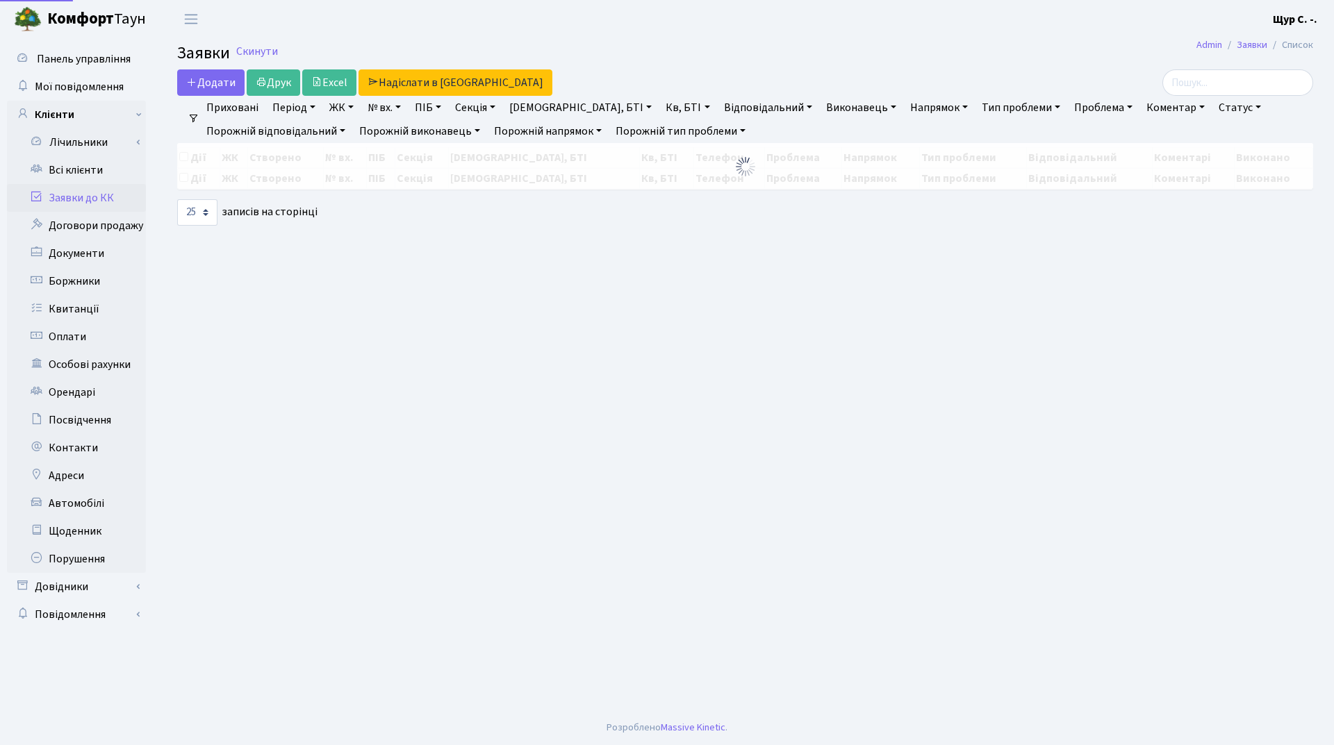
select select "25"
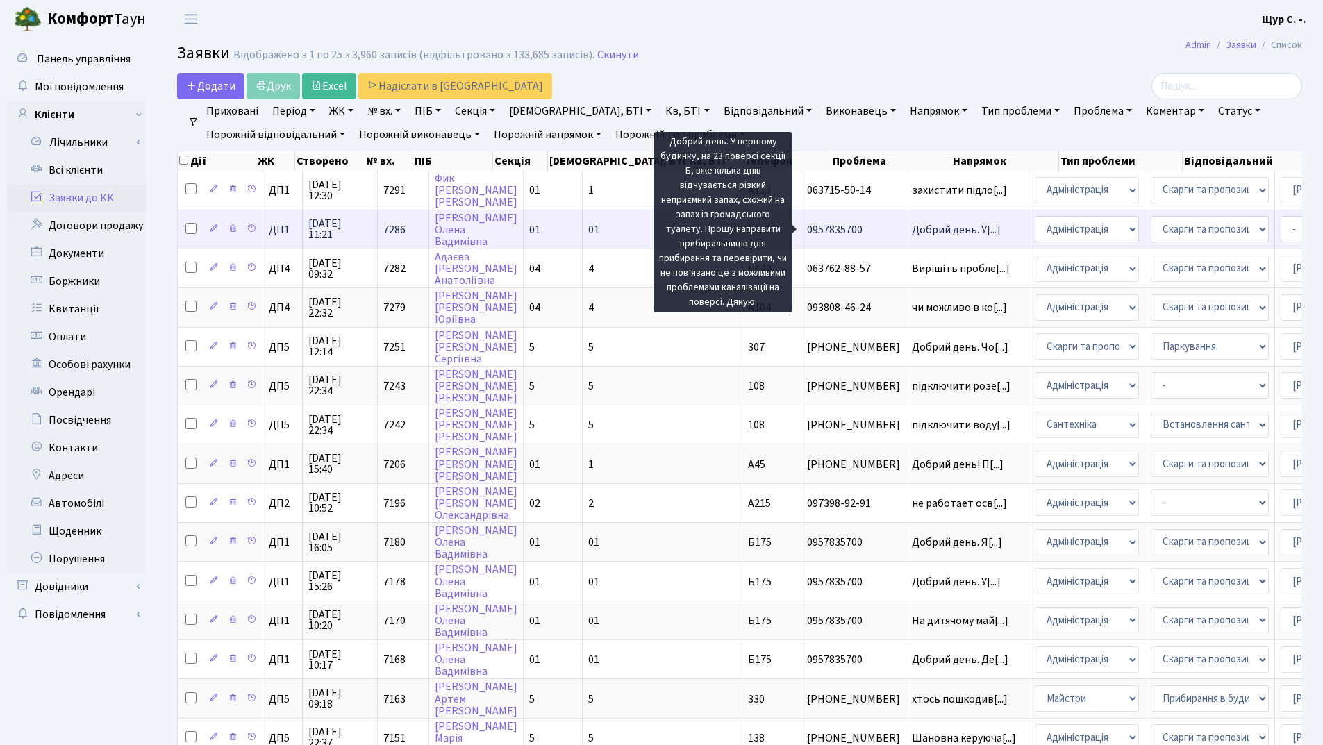
click at [912, 229] on span "Добрий день. У[...]" at bounding box center [956, 229] width 89 height 15
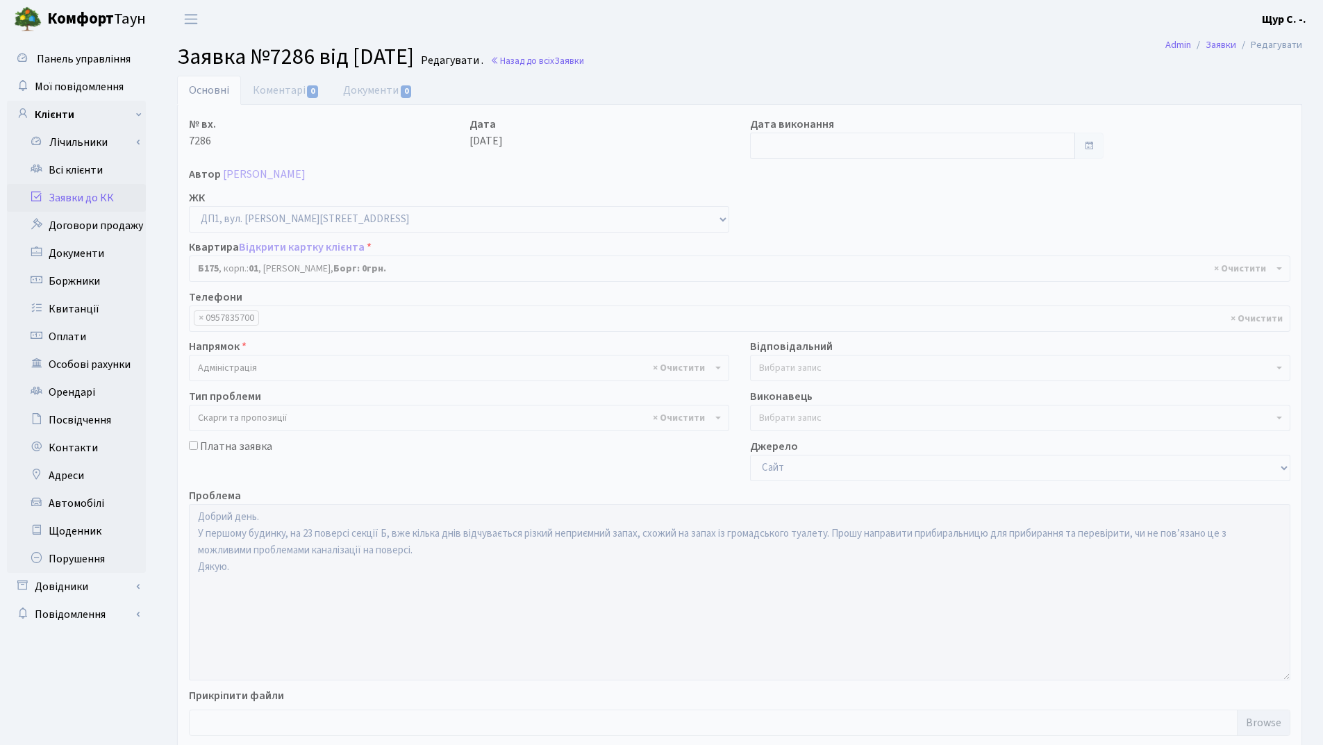
select select "30586"
select select "55"
click at [100, 174] on link "Всі клієнти" at bounding box center [76, 170] width 139 height 28
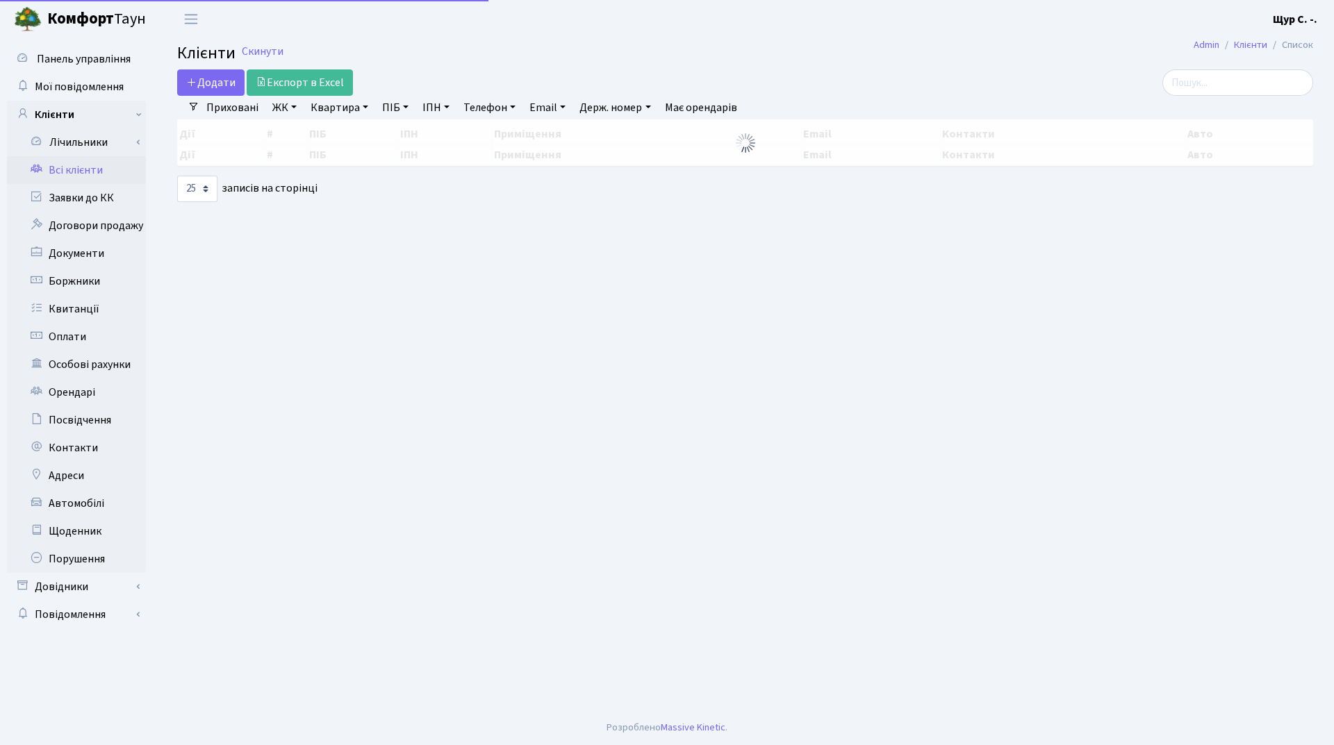
select select "25"
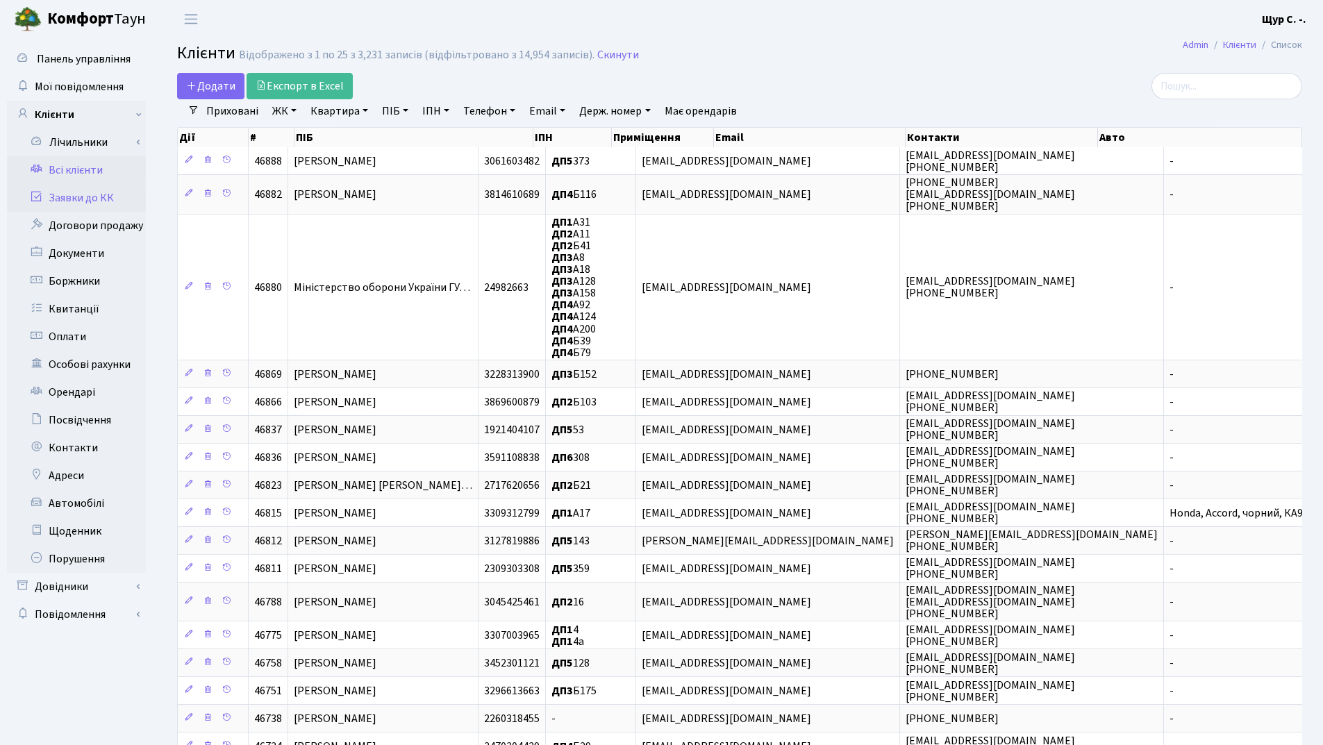
click at [107, 201] on link "Заявки до КК" at bounding box center [76, 198] width 139 height 28
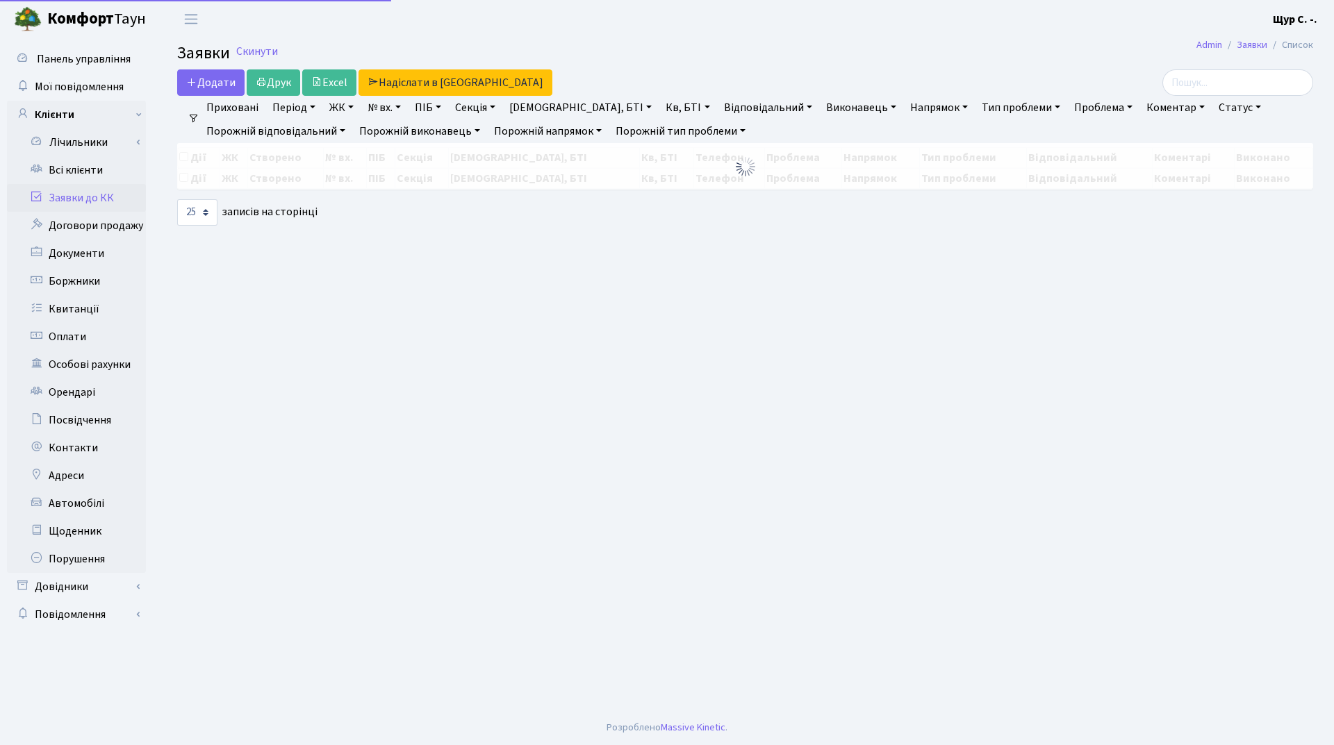
select select "25"
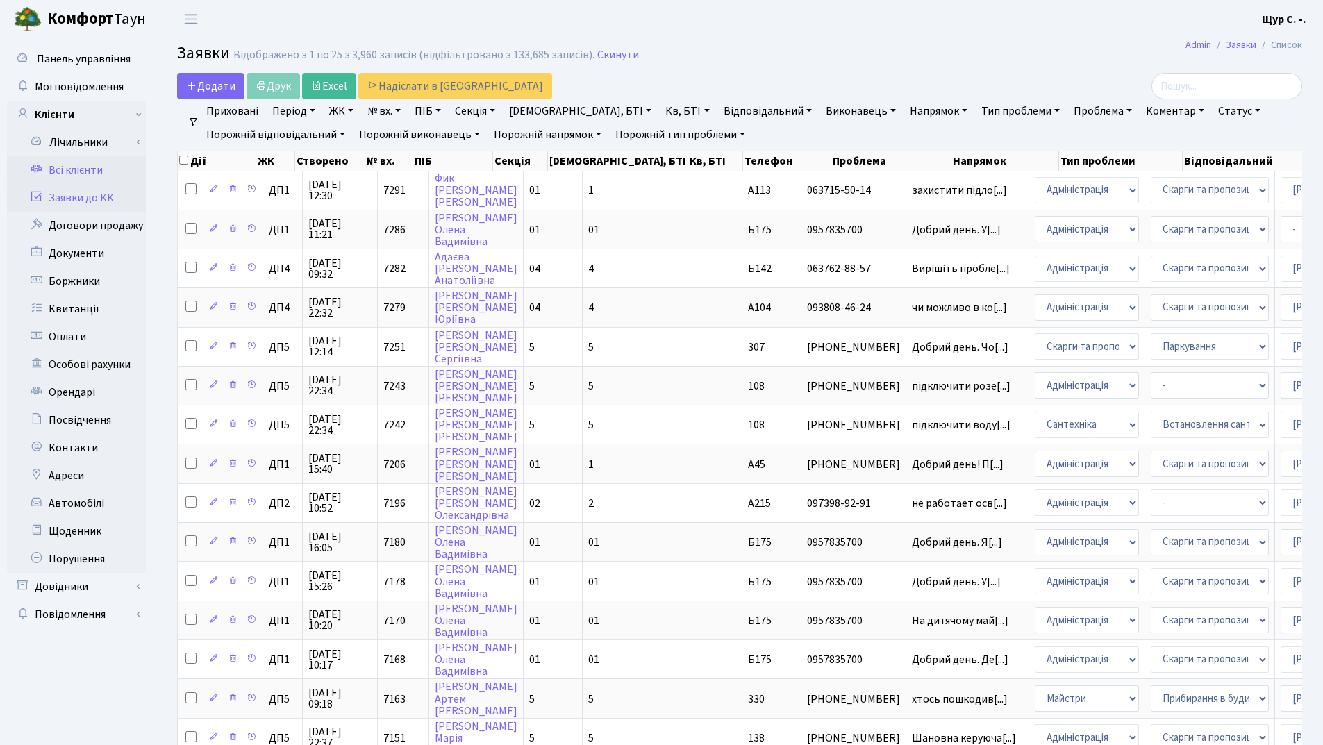
click at [88, 168] on link "Всі клієнти" at bounding box center [76, 170] width 139 height 28
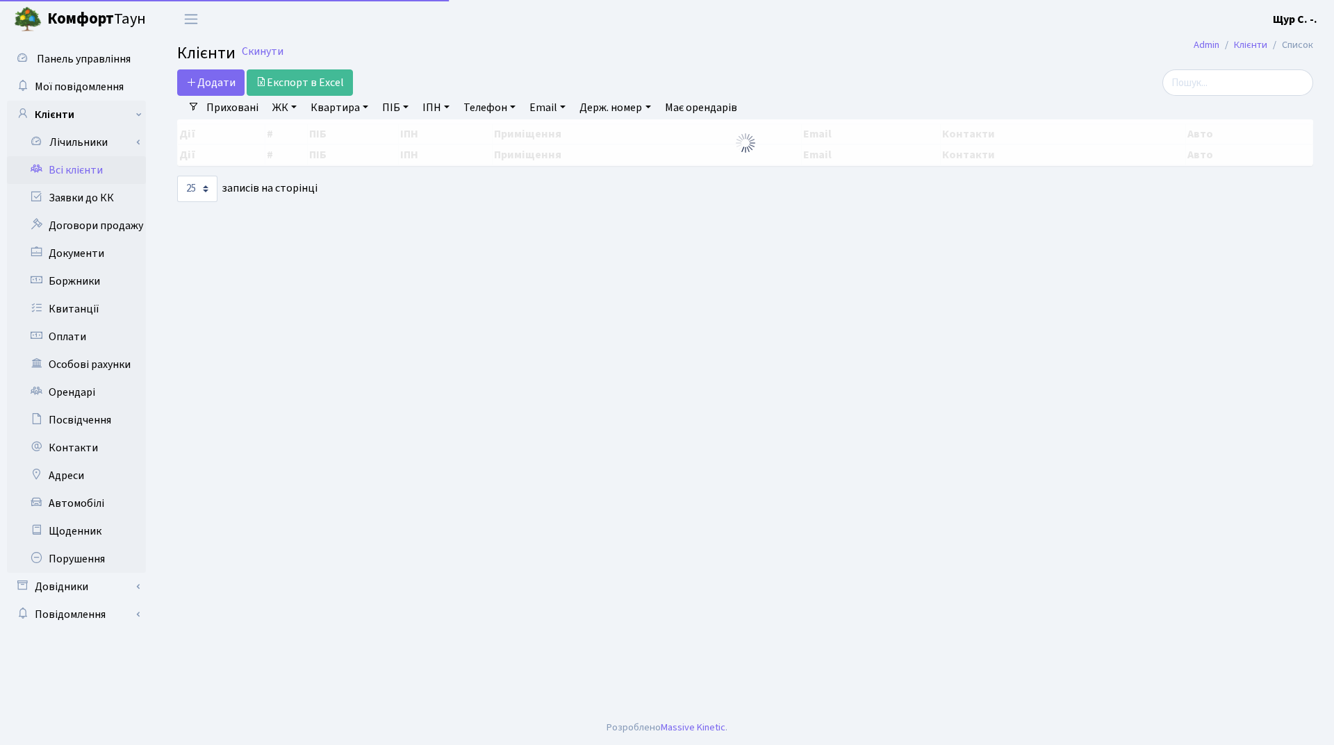
select select "25"
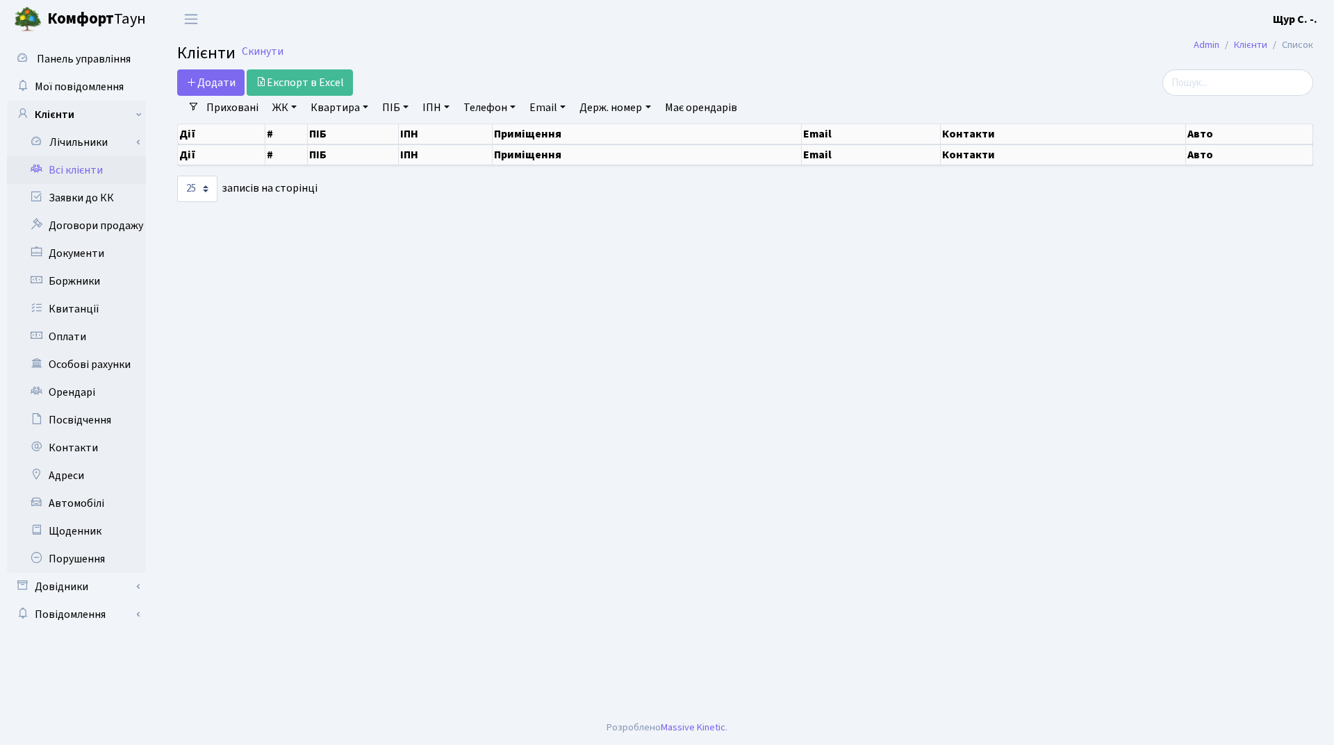
click at [88, 168] on link "Всі клієнти" at bounding box center [76, 170] width 139 height 28
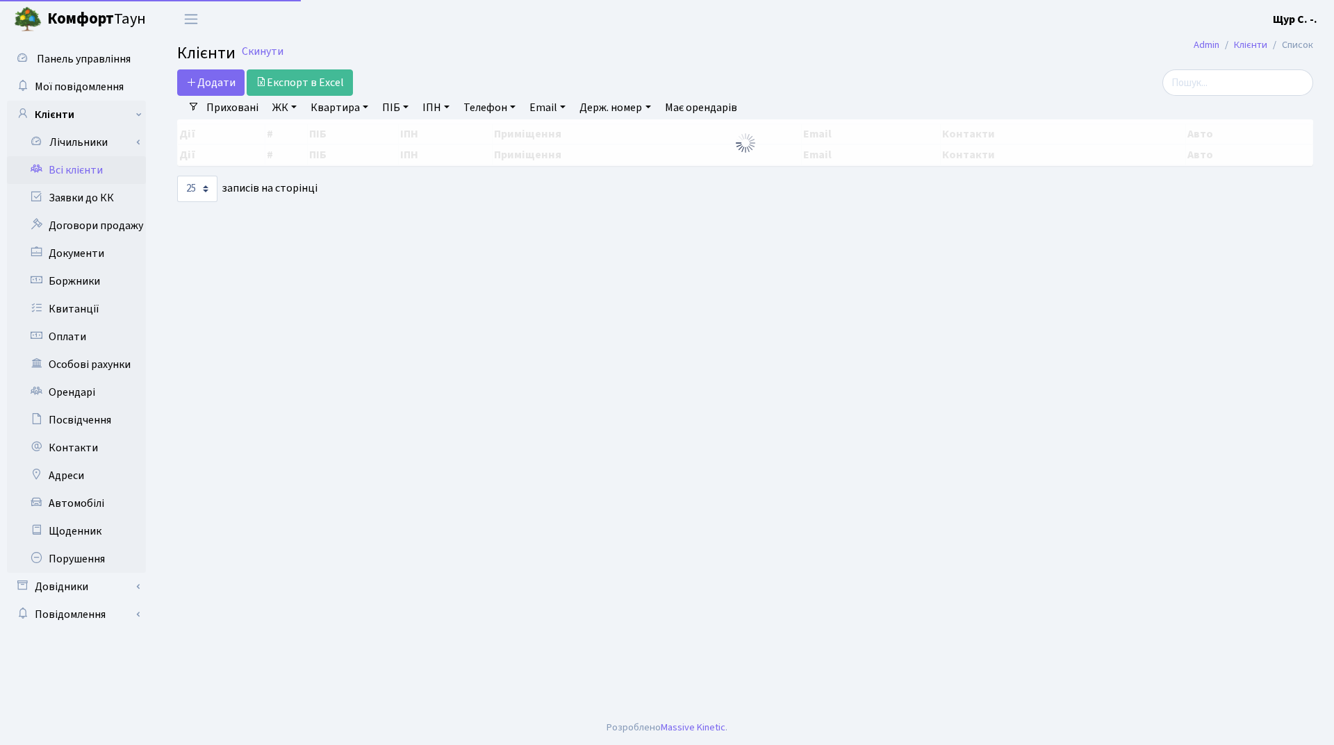
select select "25"
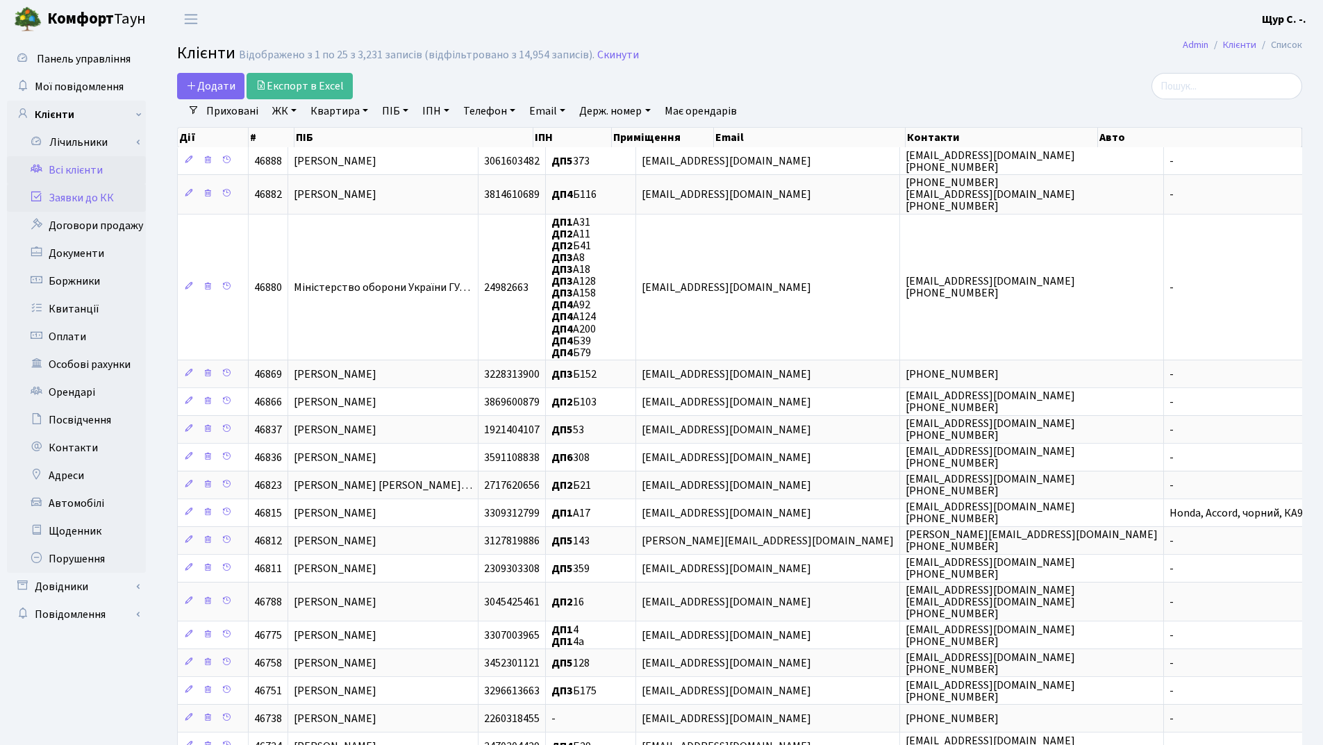
click at [119, 192] on link "Заявки до КК" at bounding box center [76, 198] width 139 height 28
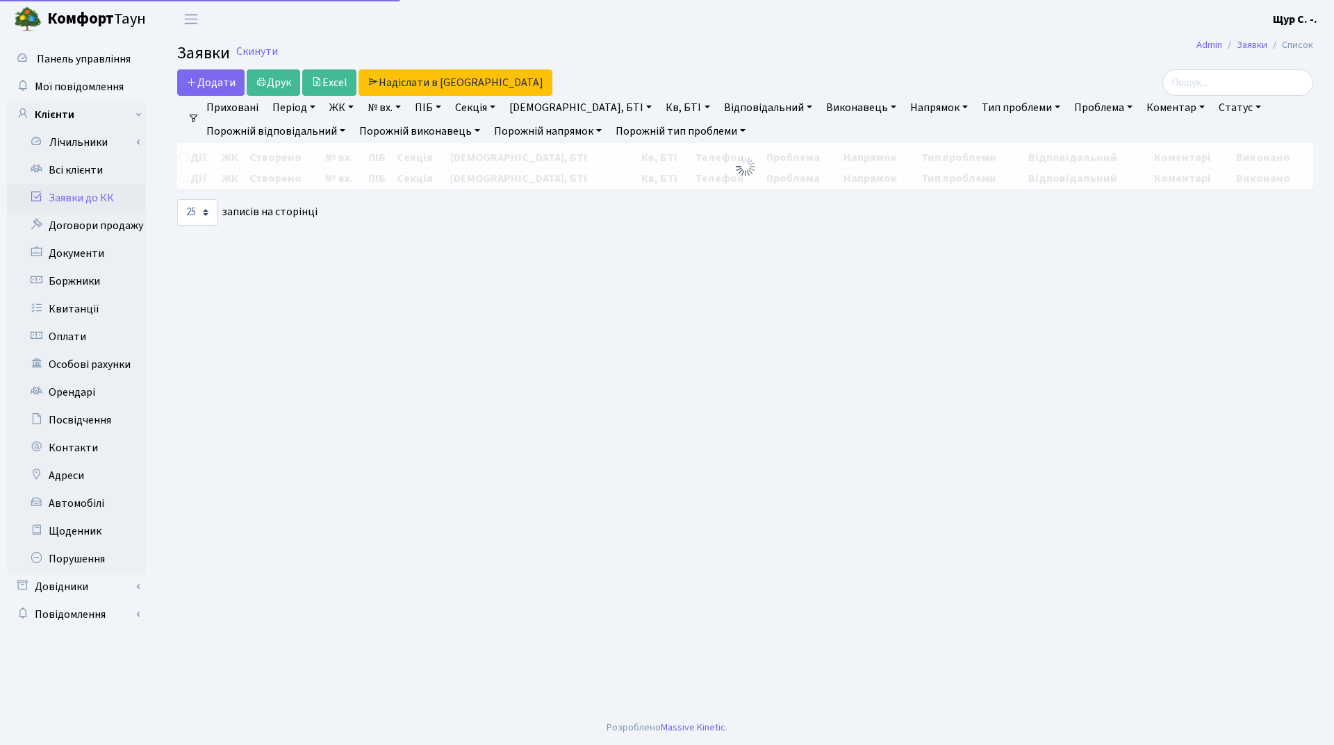
select select "25"
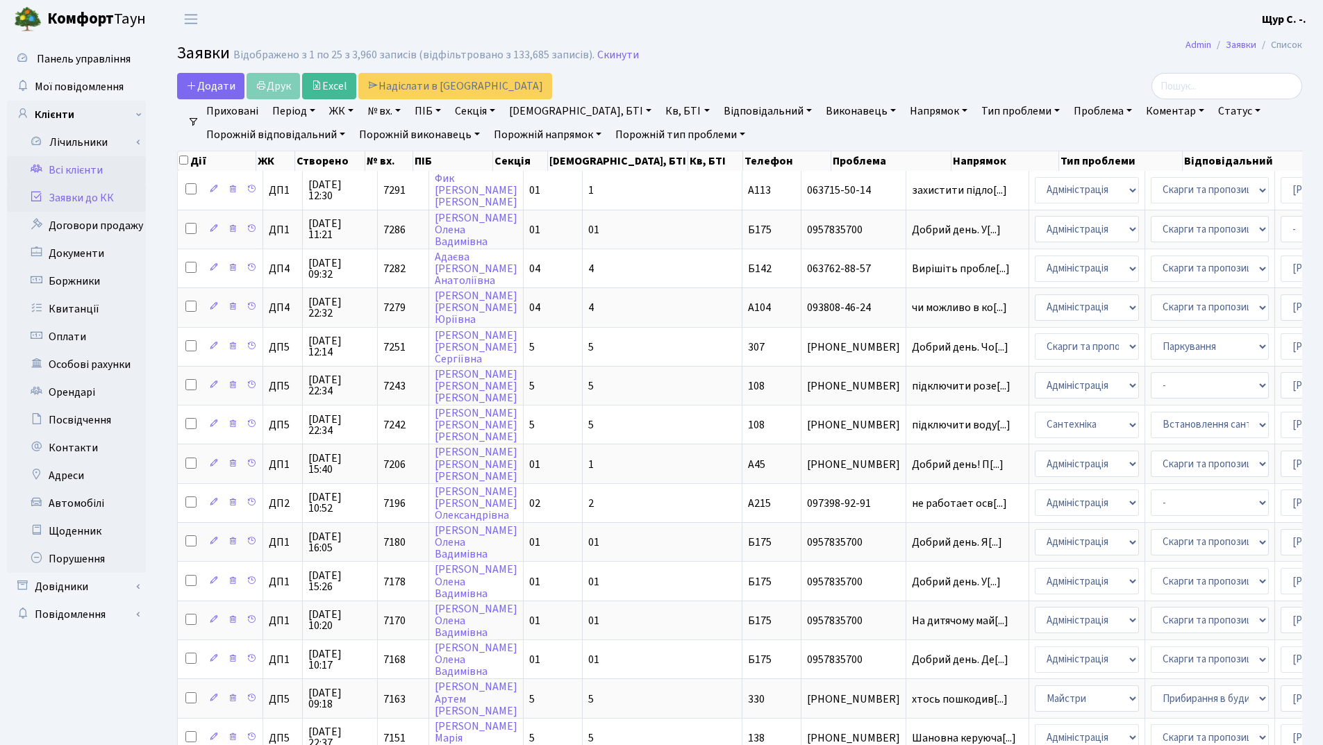
click at [106, 168] on link "Всі клієнти" at bounding box center [76, 170] width 139 height 28
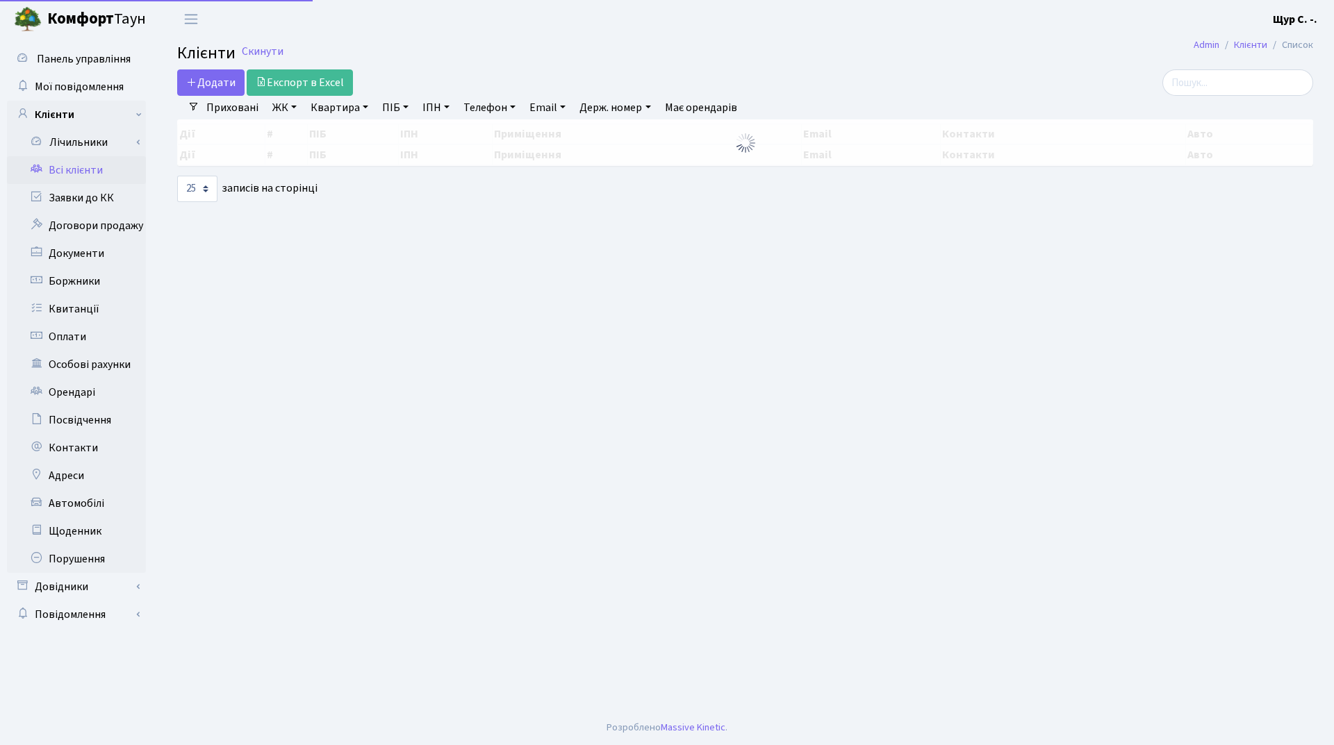
select select "25"
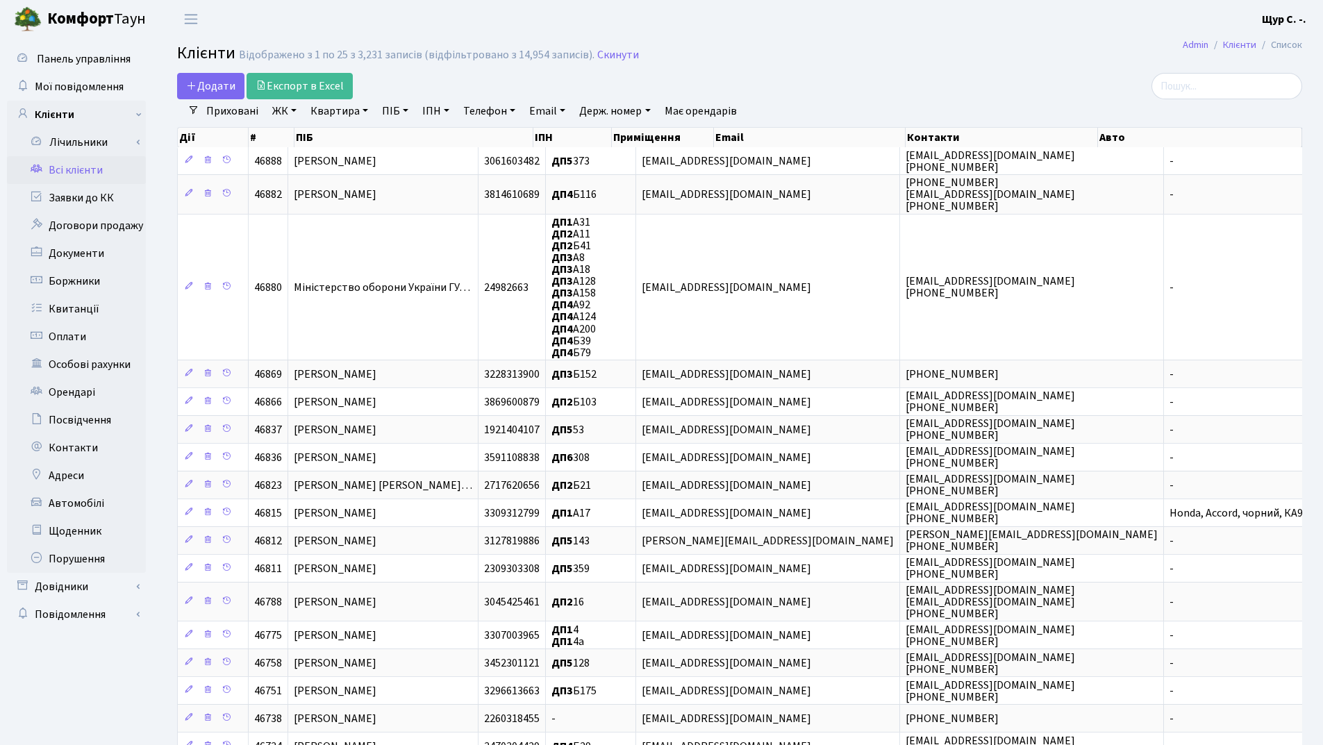
click at [333, 110] on link "Квартира" at bounding box center [339, 111] width 69 height 24
type input "251"
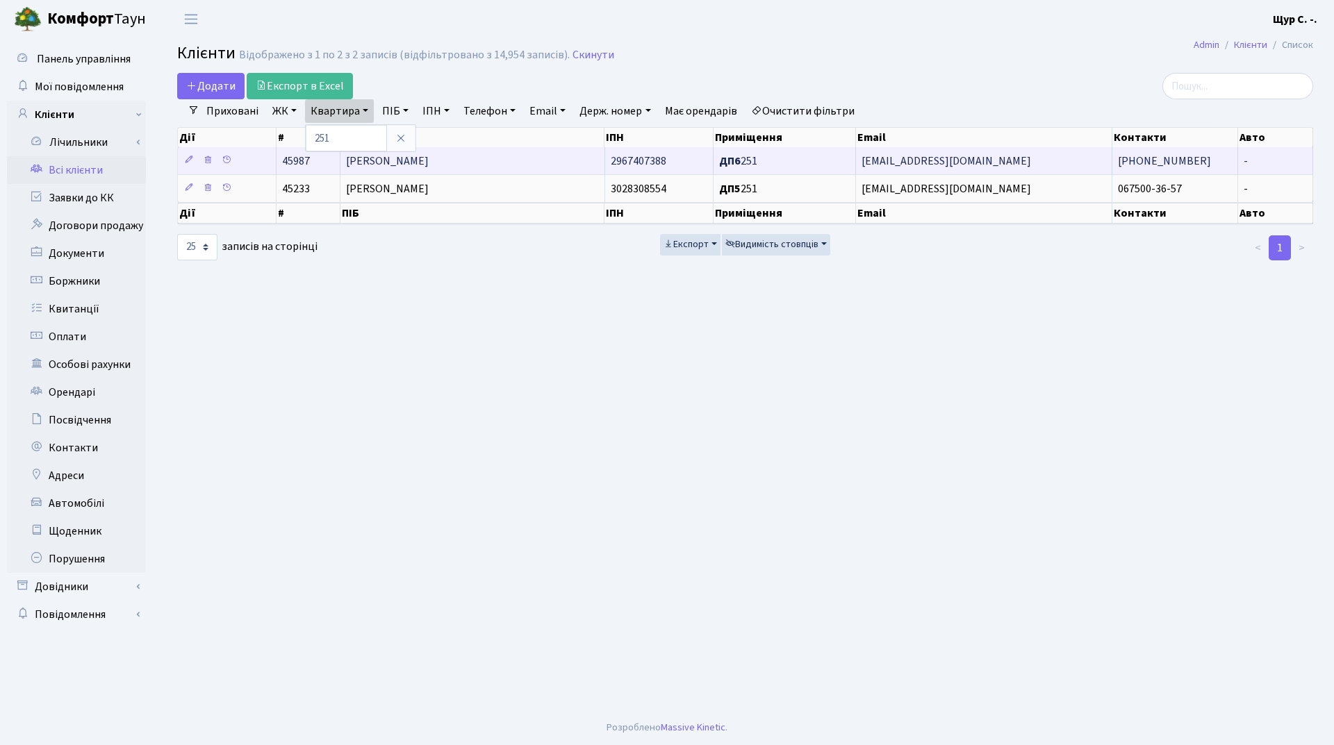
click at [429, 167] on span "[PERSON_NAME]" at bounding box center [387, 161] width 83 height 15
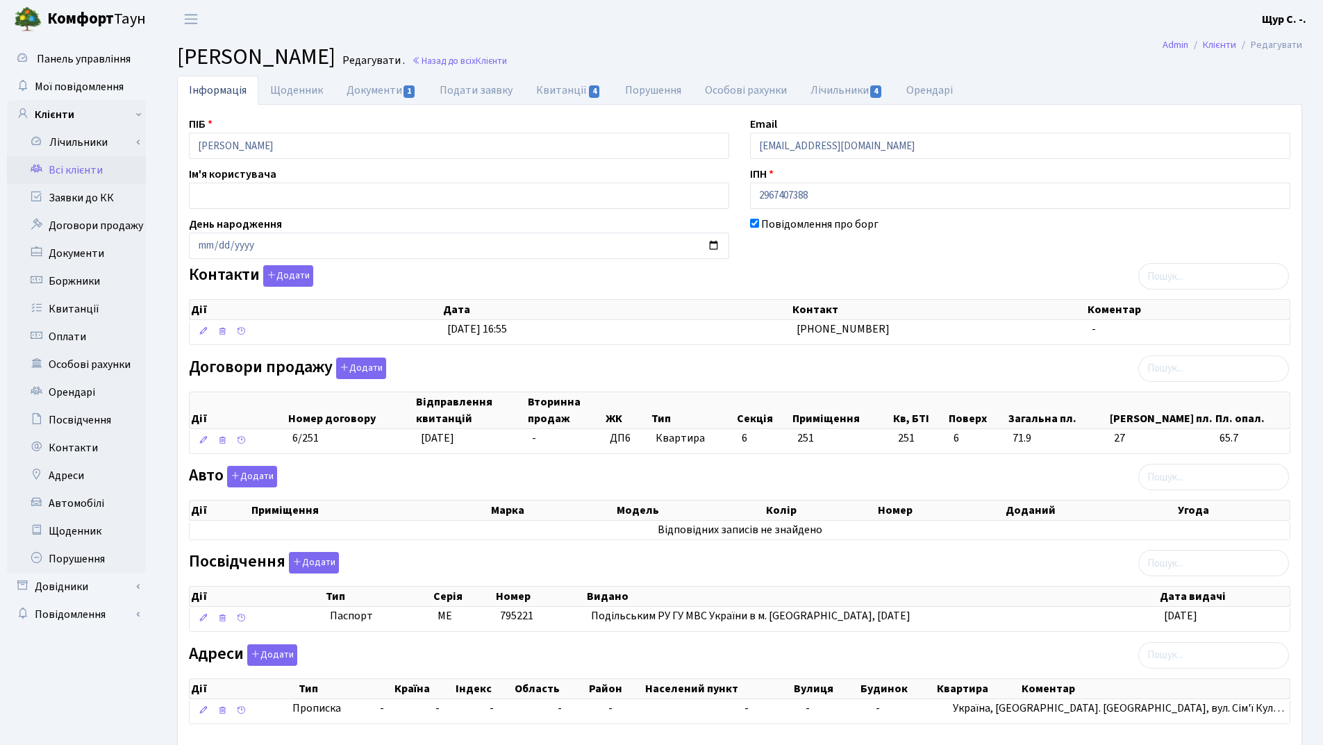
click at [108, 173] on link "Всі клієнти" at bounding box center [76, 170] width 139 height 28
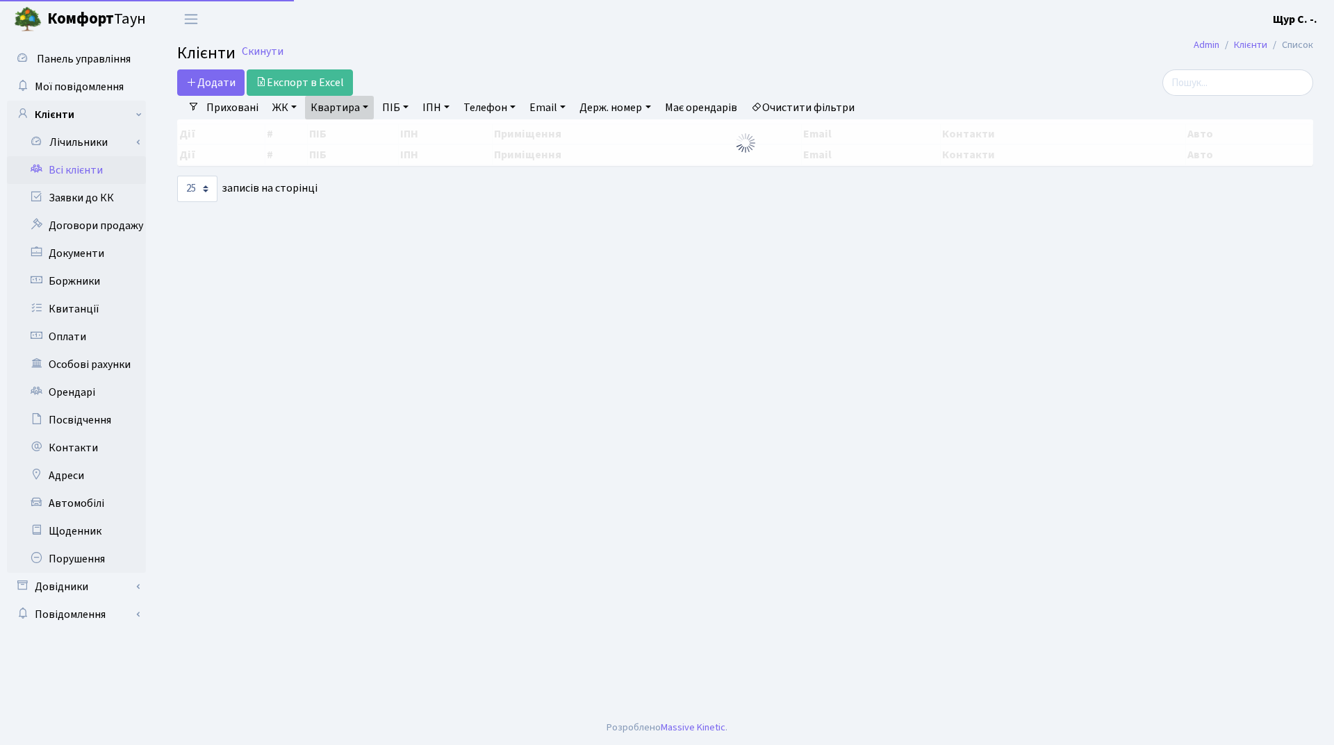
select select "25"
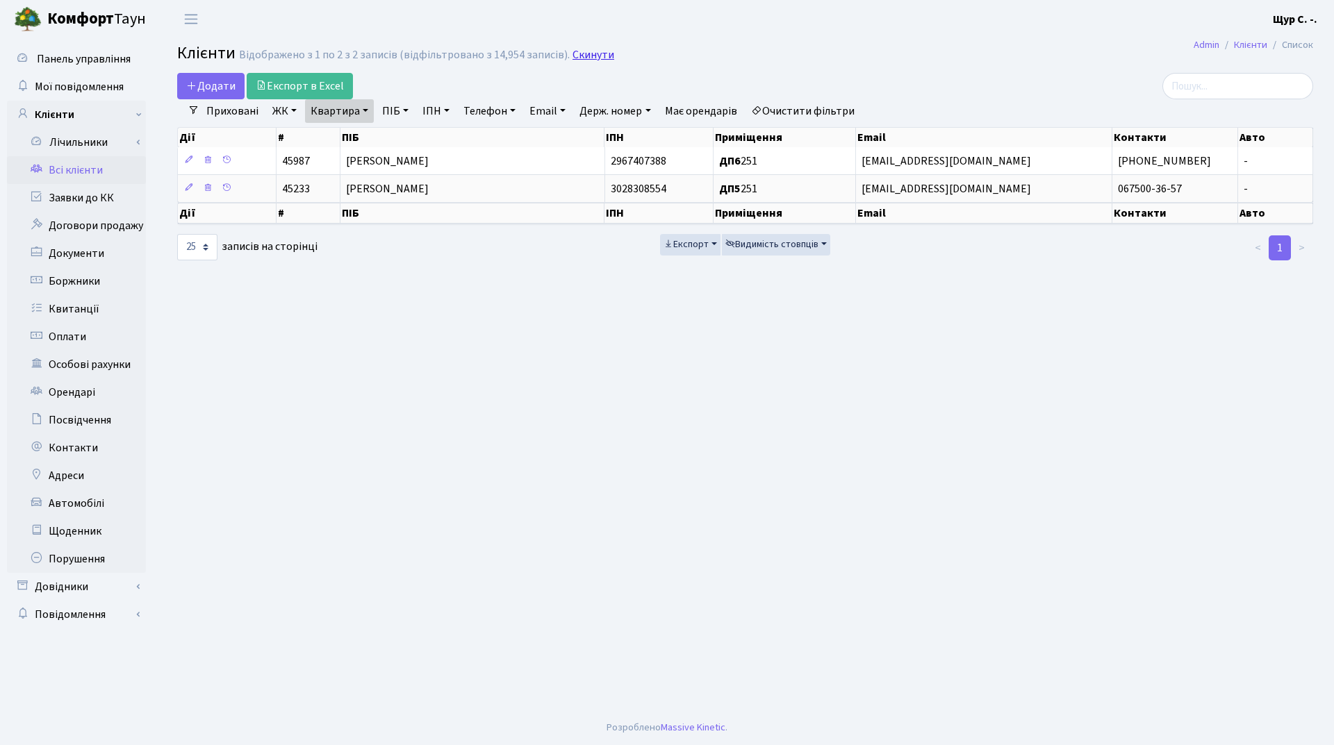
click at [594, 53] on link "Скинути" at bounding box center [593, 55] width 42 height 13
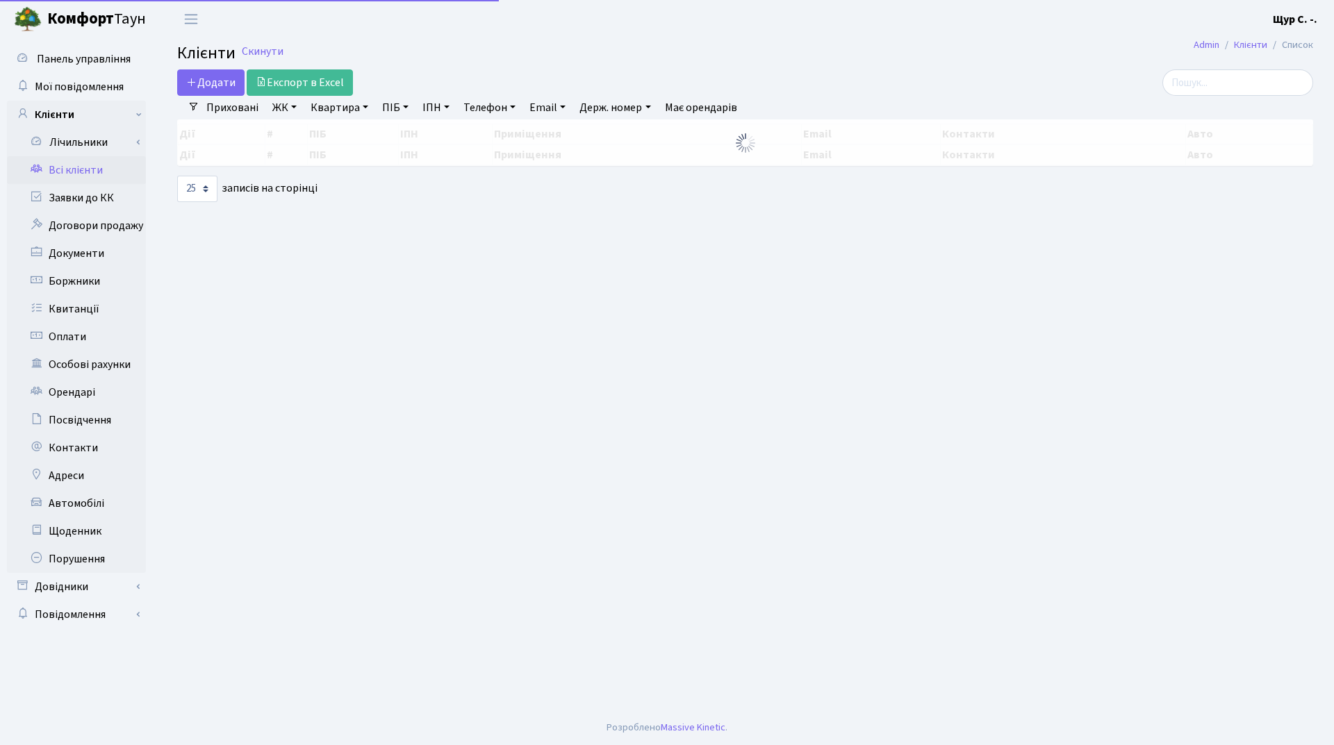
select select "25"
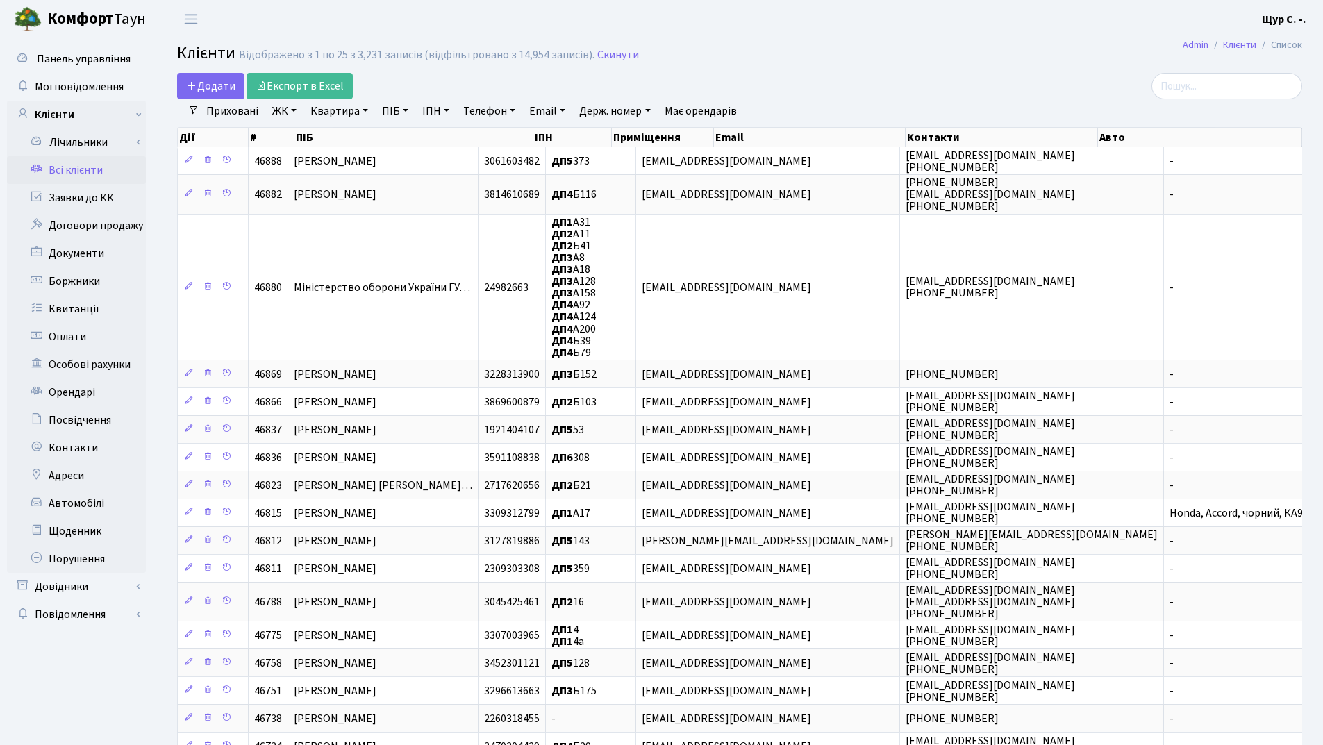
click at [342, 115] on link "Квартира" at bounding box center [339, 111] width 69 height 24
type input "б28"
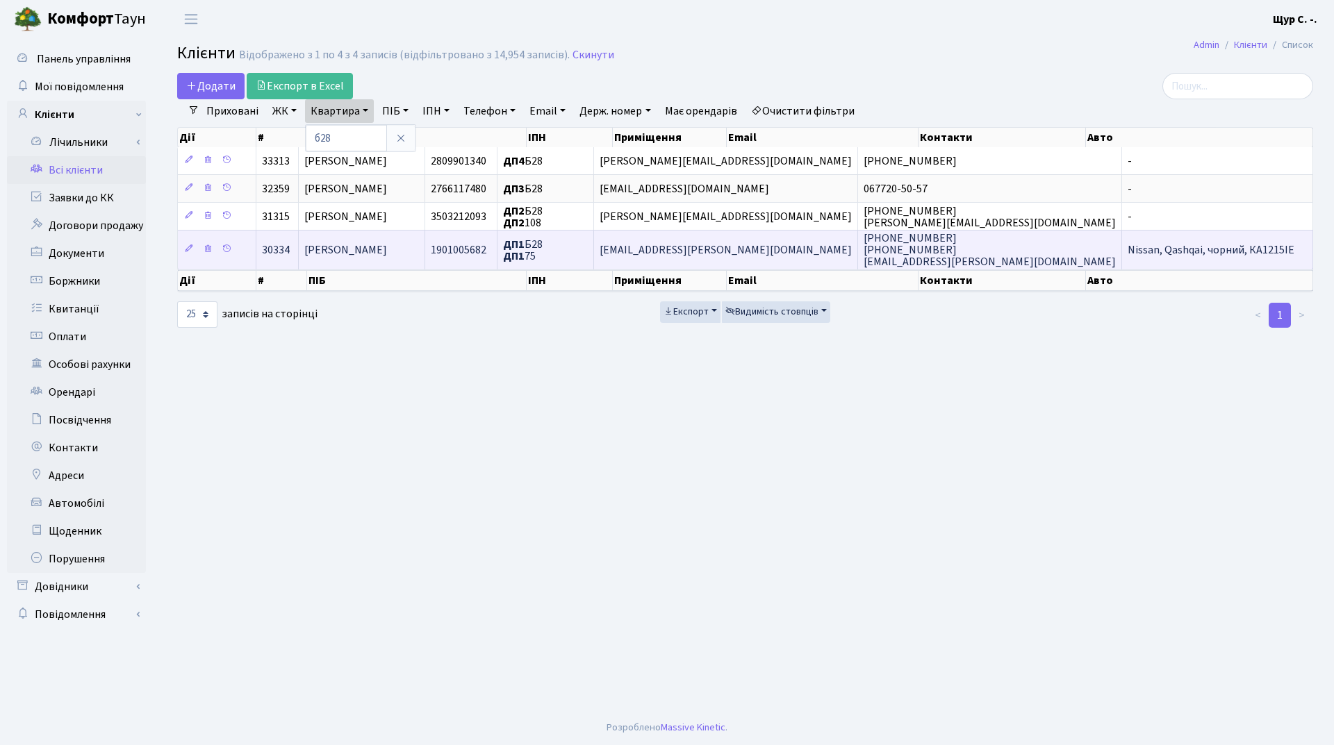
click at [373, 245] on span "Забігай Любов Сергіївна" at bounding box center [345, 249] width 83 height 15
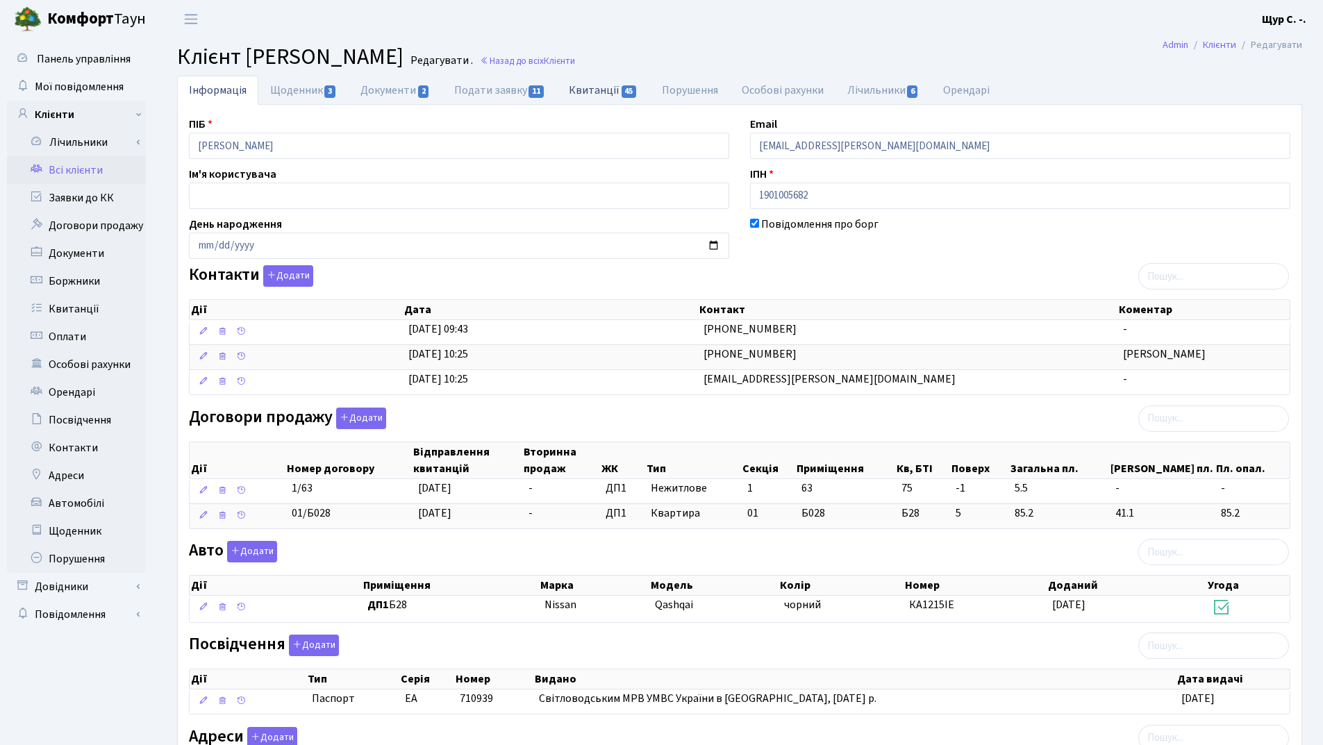
click at [595, 93] on link "Квитанції 45" at bounding box center [603, 90] width 92 height 28
select select "25"
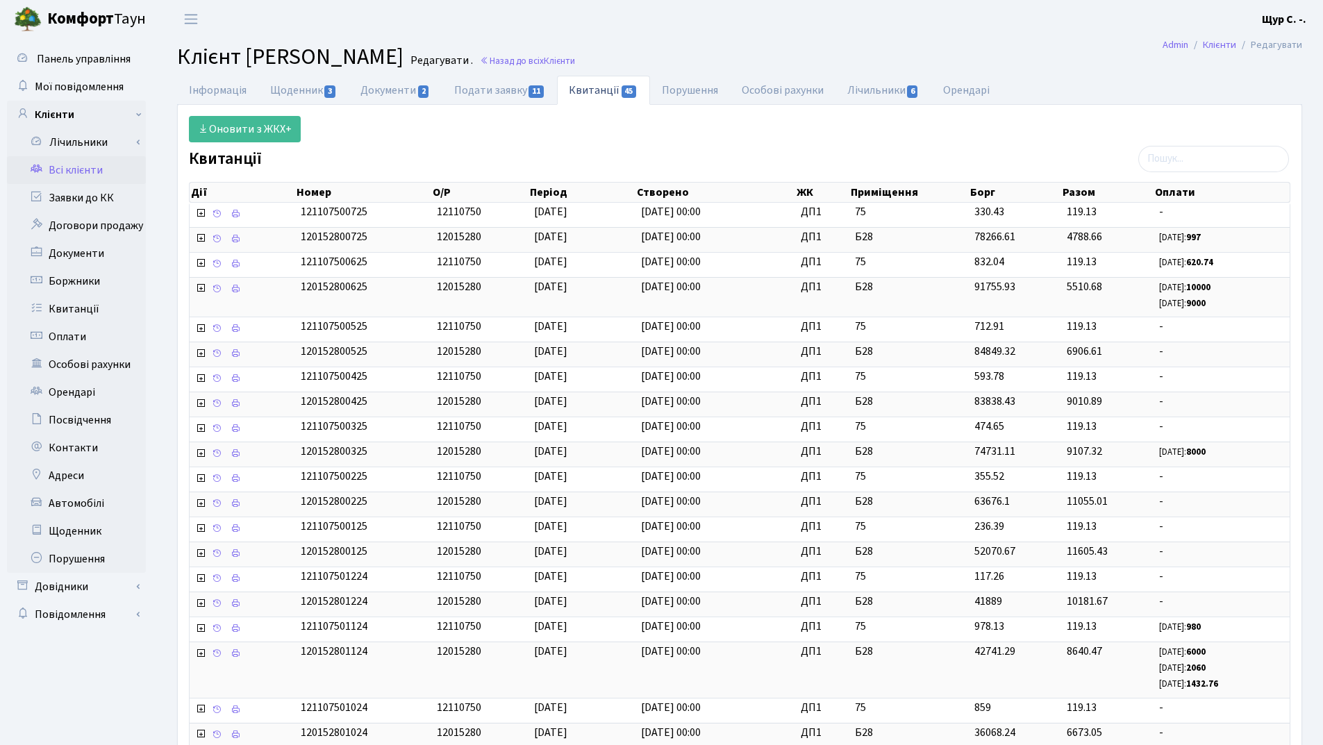
click at [96, 166] on link "Всі клієнти" at bounding box center [76, 170] width 139 height 28
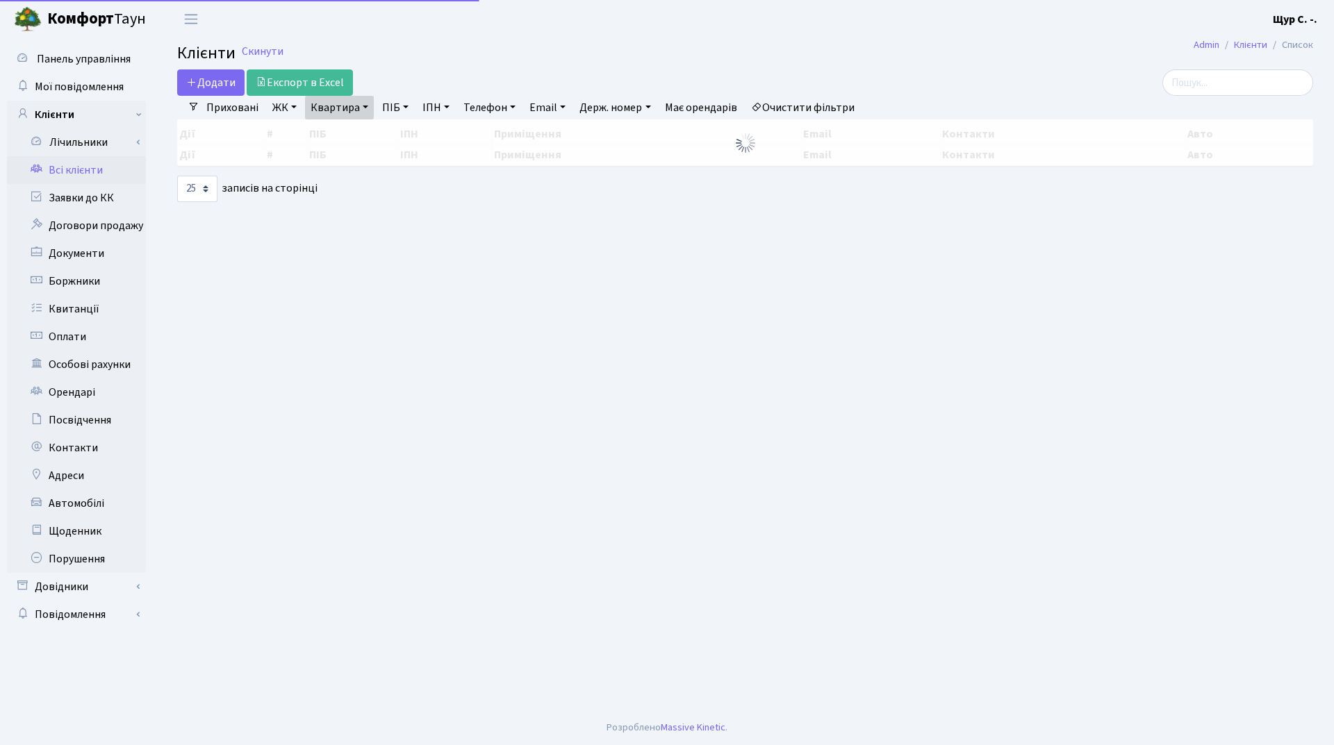
select select "25"
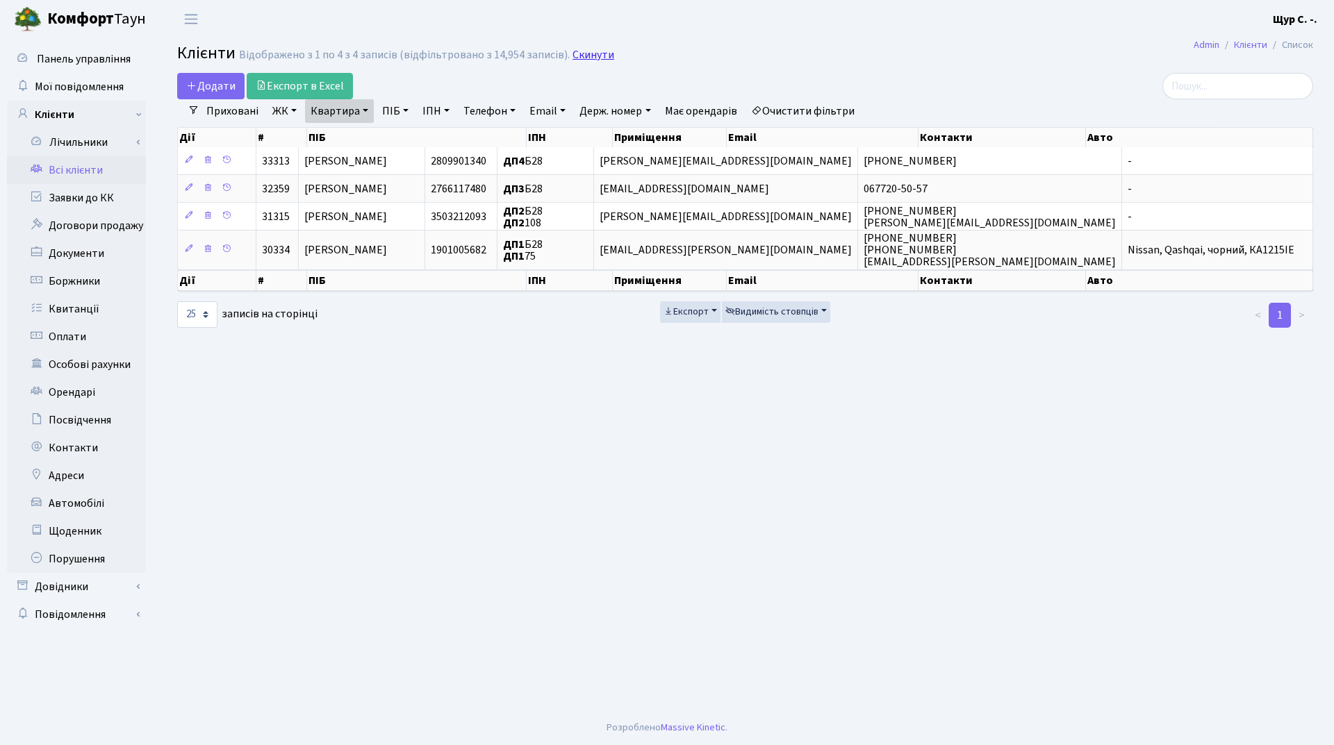
click at [575, 49] on link "Скинути" at bounding box center [593, 55] width 42 height 13
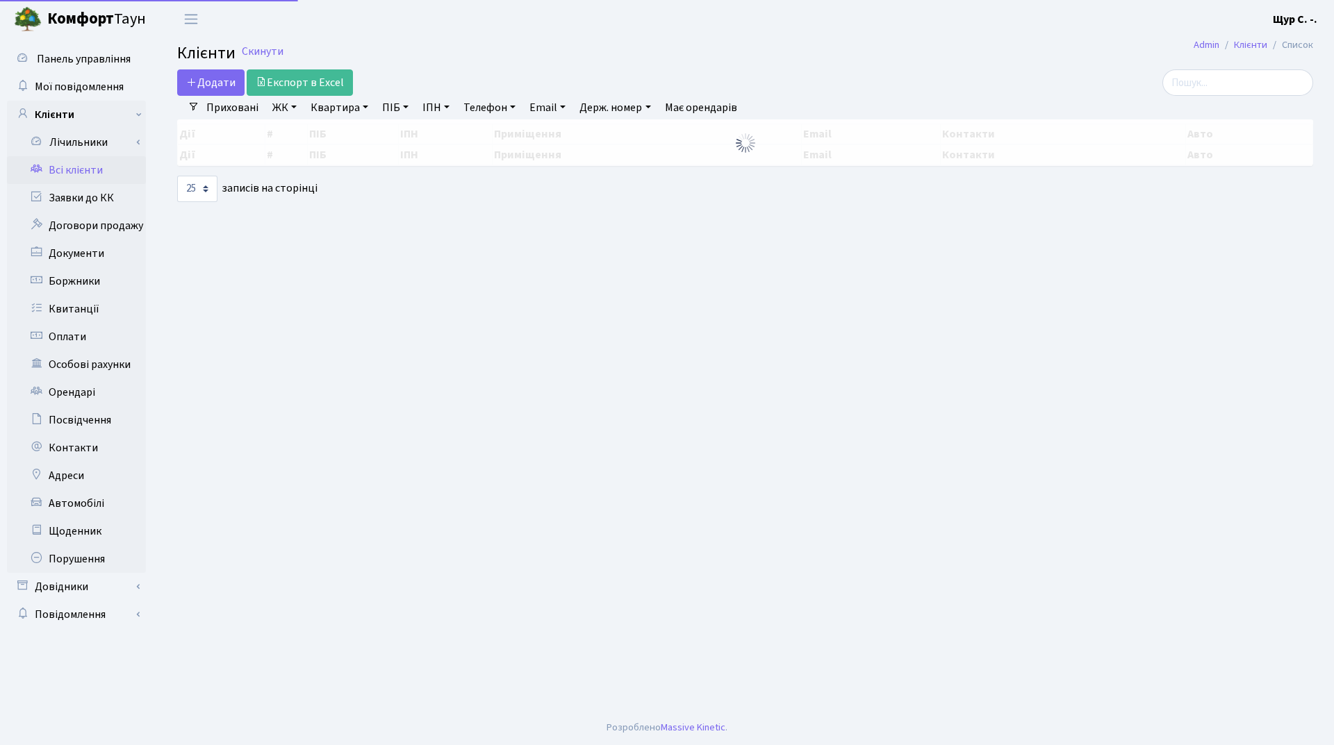
select select "25"
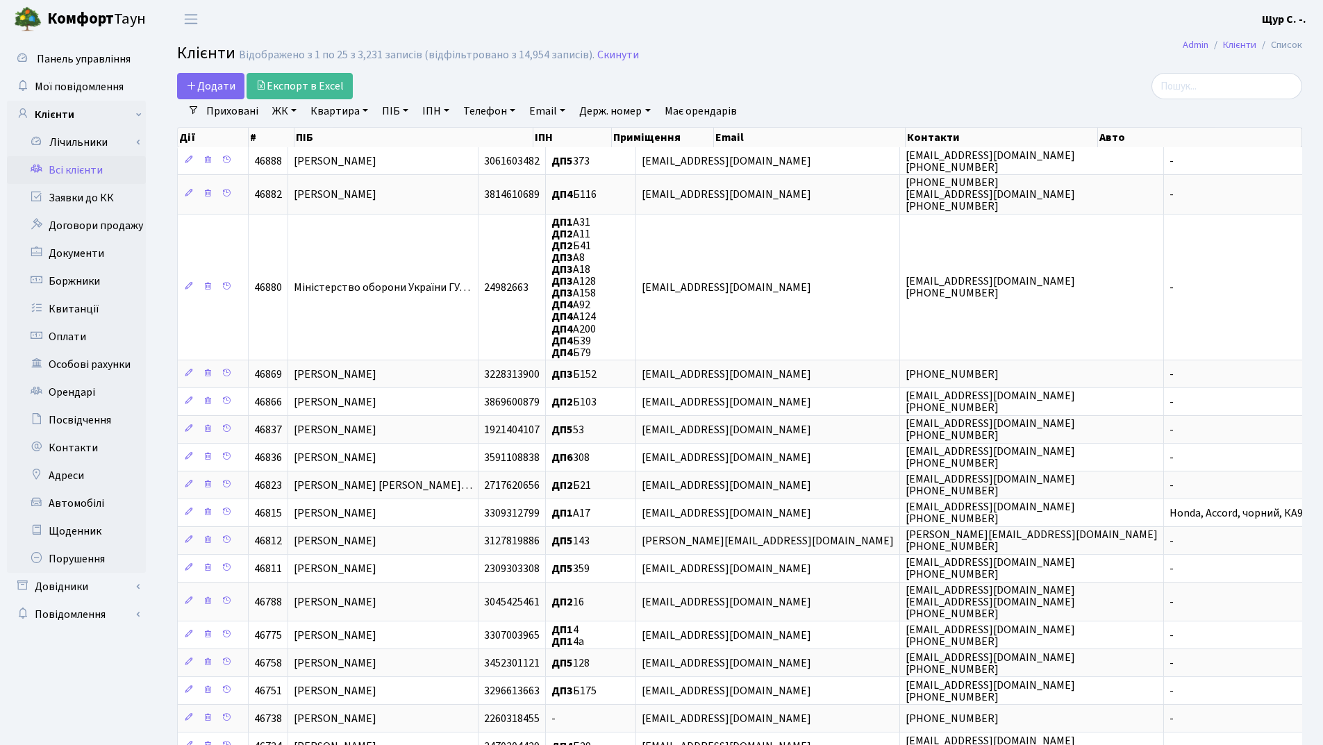
click at [345, 110] on link "Квартира" at bounding box center [339, 111] width 69 height 24
type input "306"
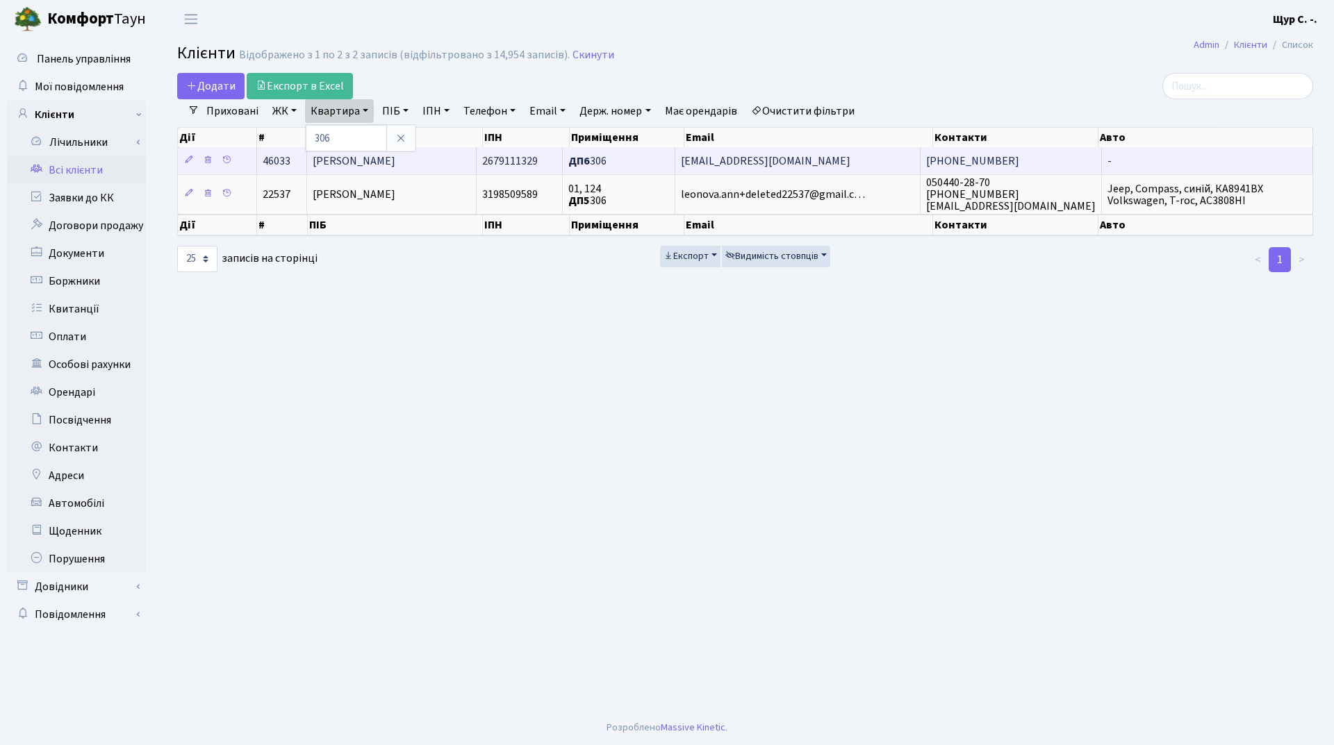
click at [394, 160] on span "[PERSON_NAME]" at bounding box center [354, 161] width 83 height 15
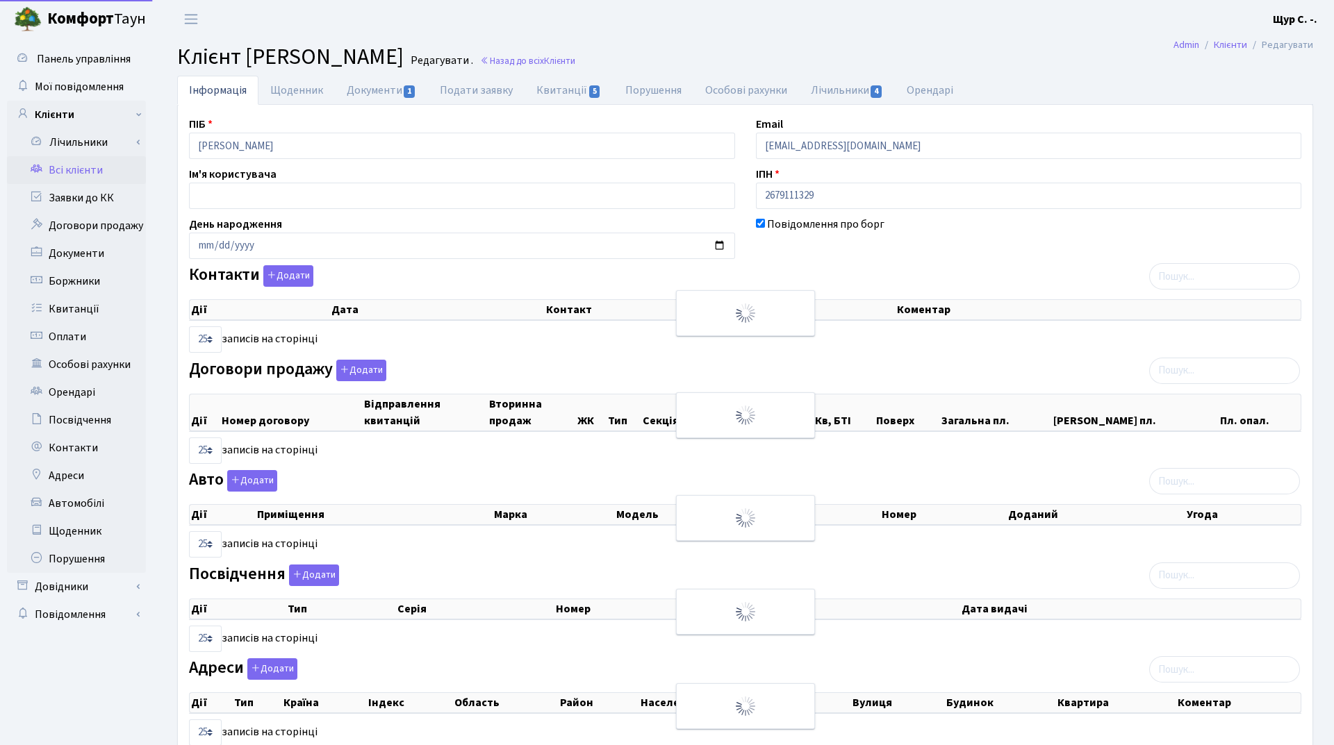
select select "25"
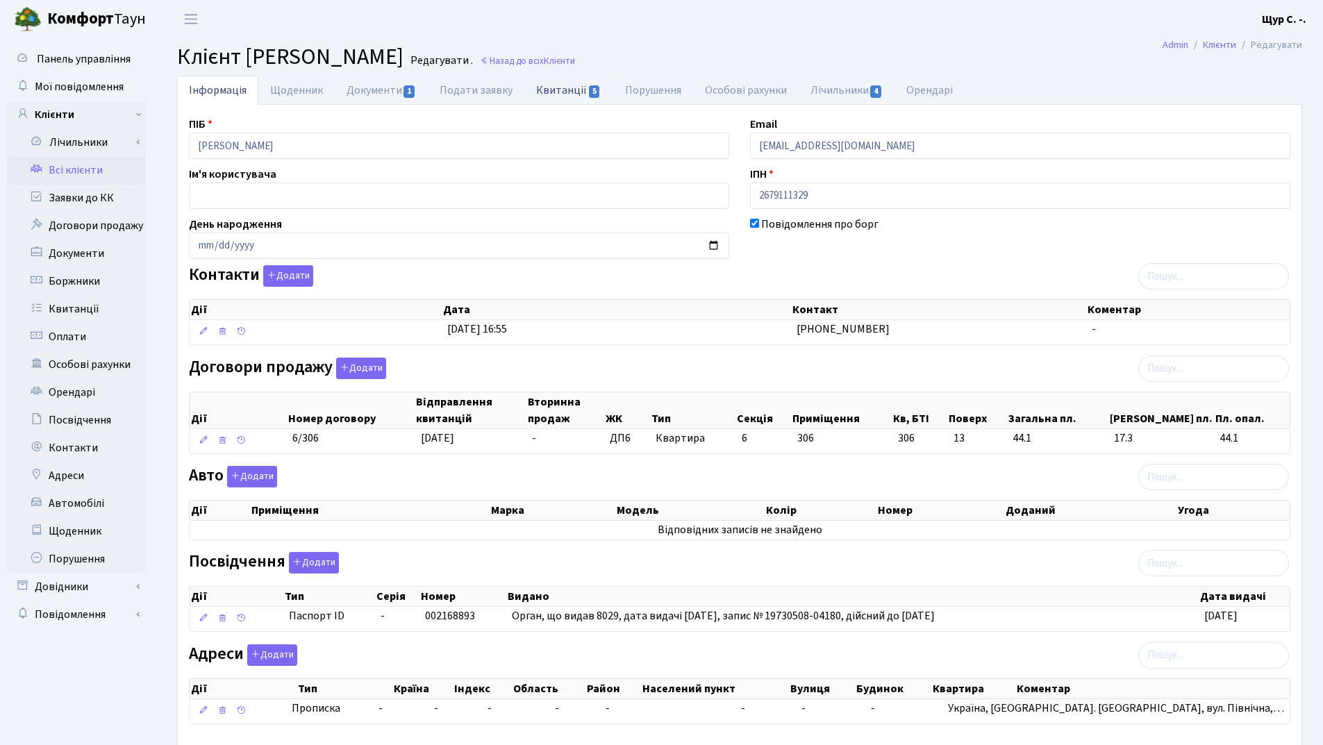
click at [567, 83] on link "Квитанції 5" at bounding box center [568, 90] width 88 height 28
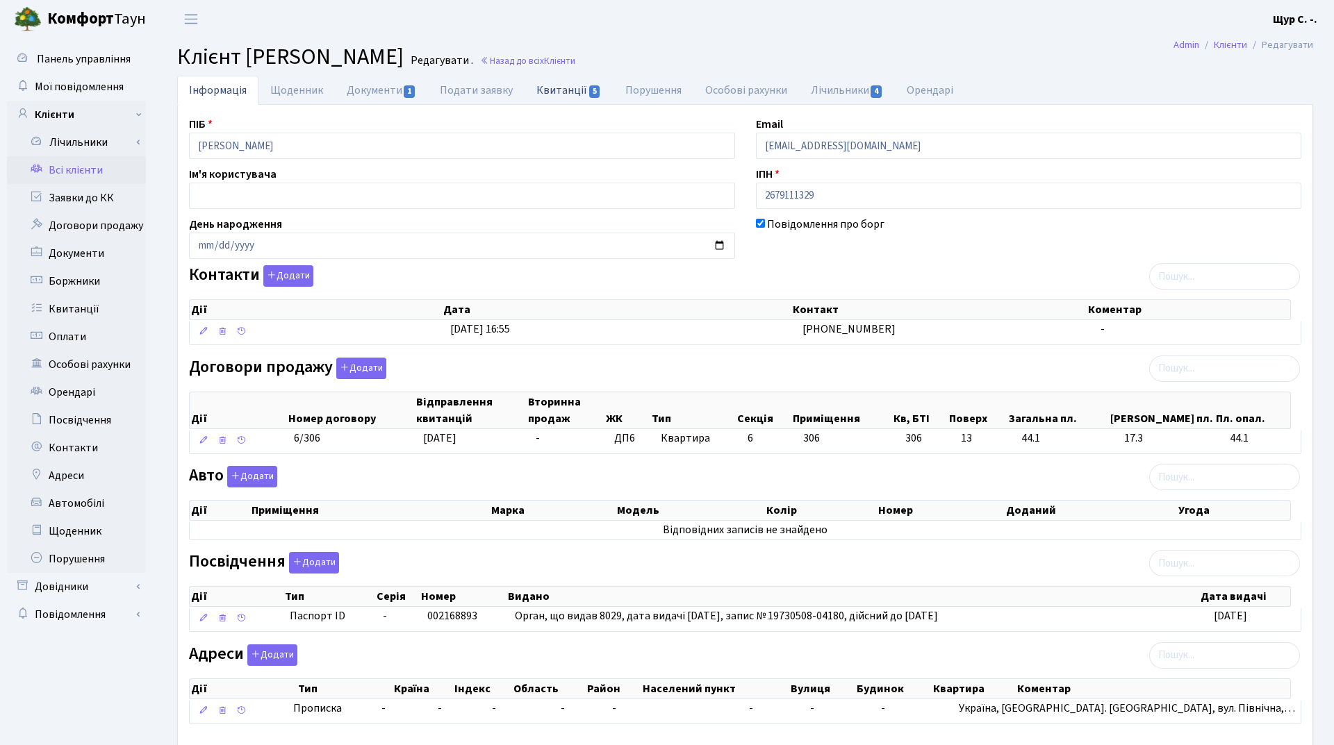
select select "25"
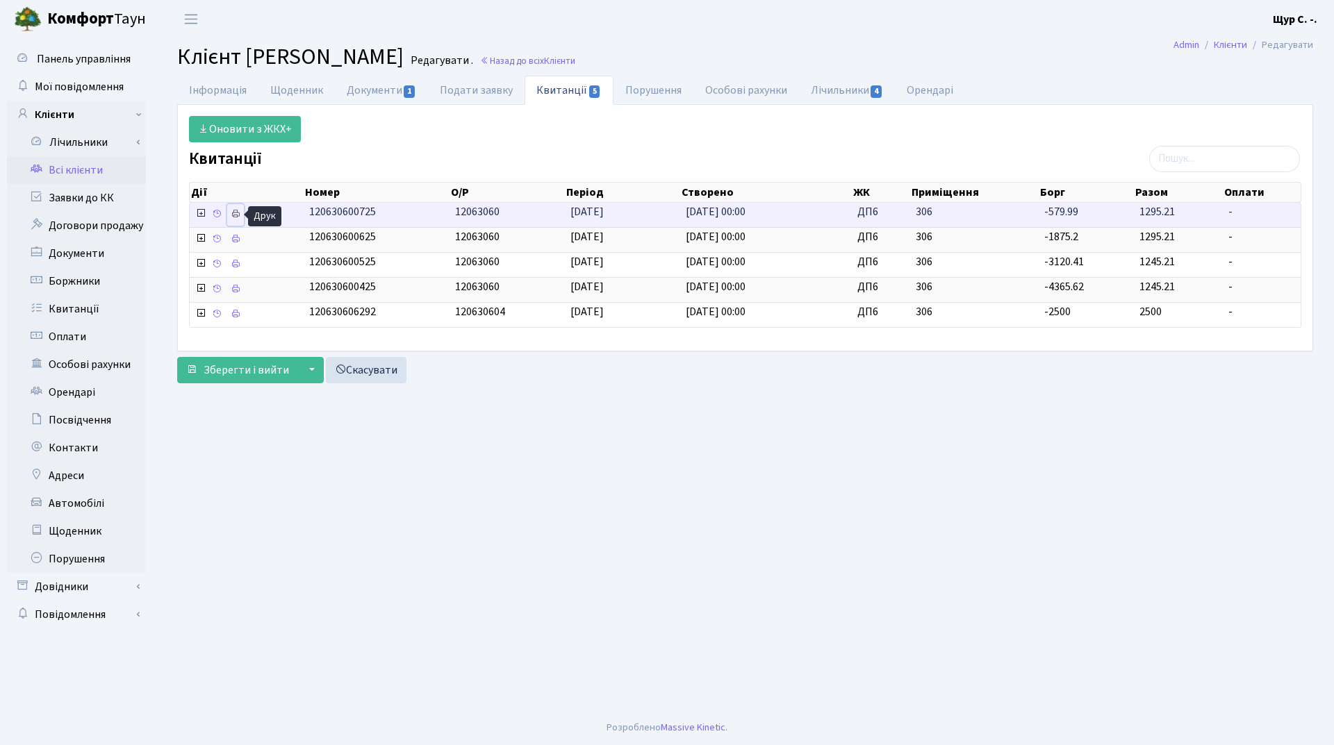
click at [229, 214] on link at bounding box center [235, 215] width 17 height 22
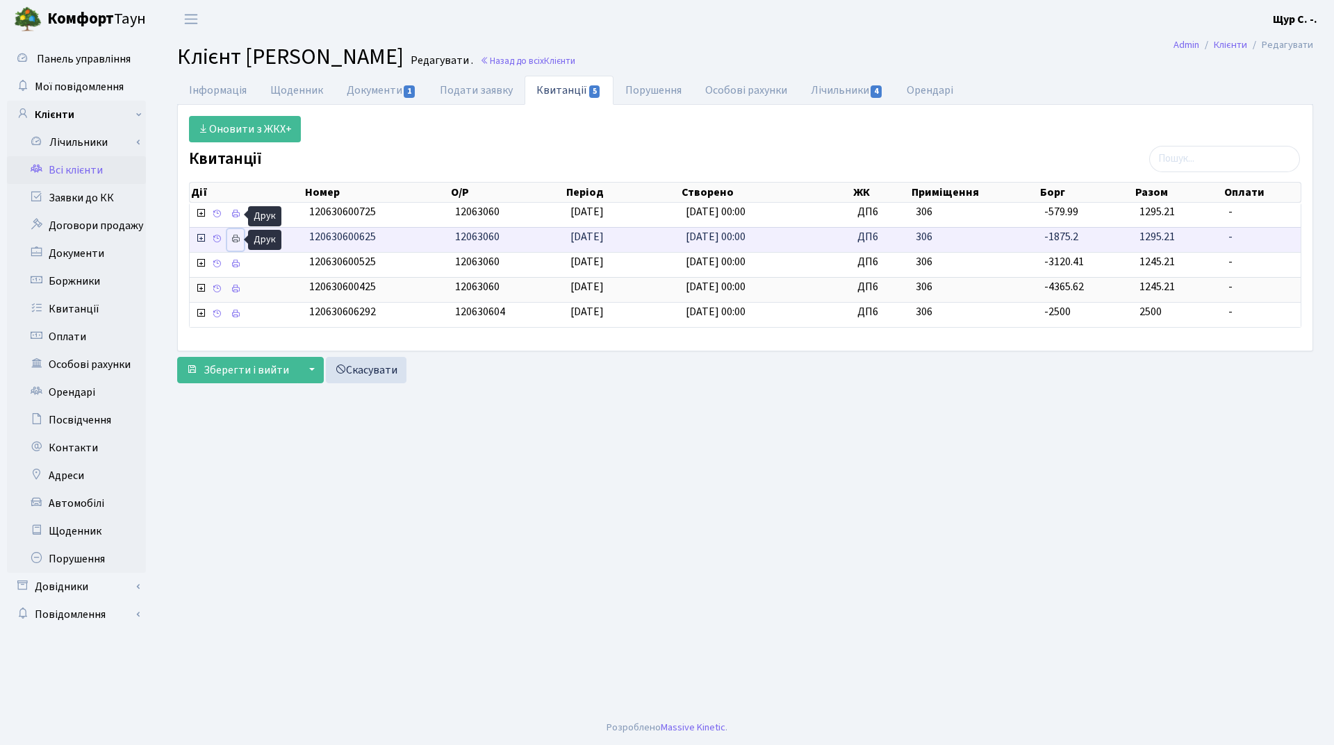
click at [231, 239] on icon at bounding box center [236, 239] width 10 height 10
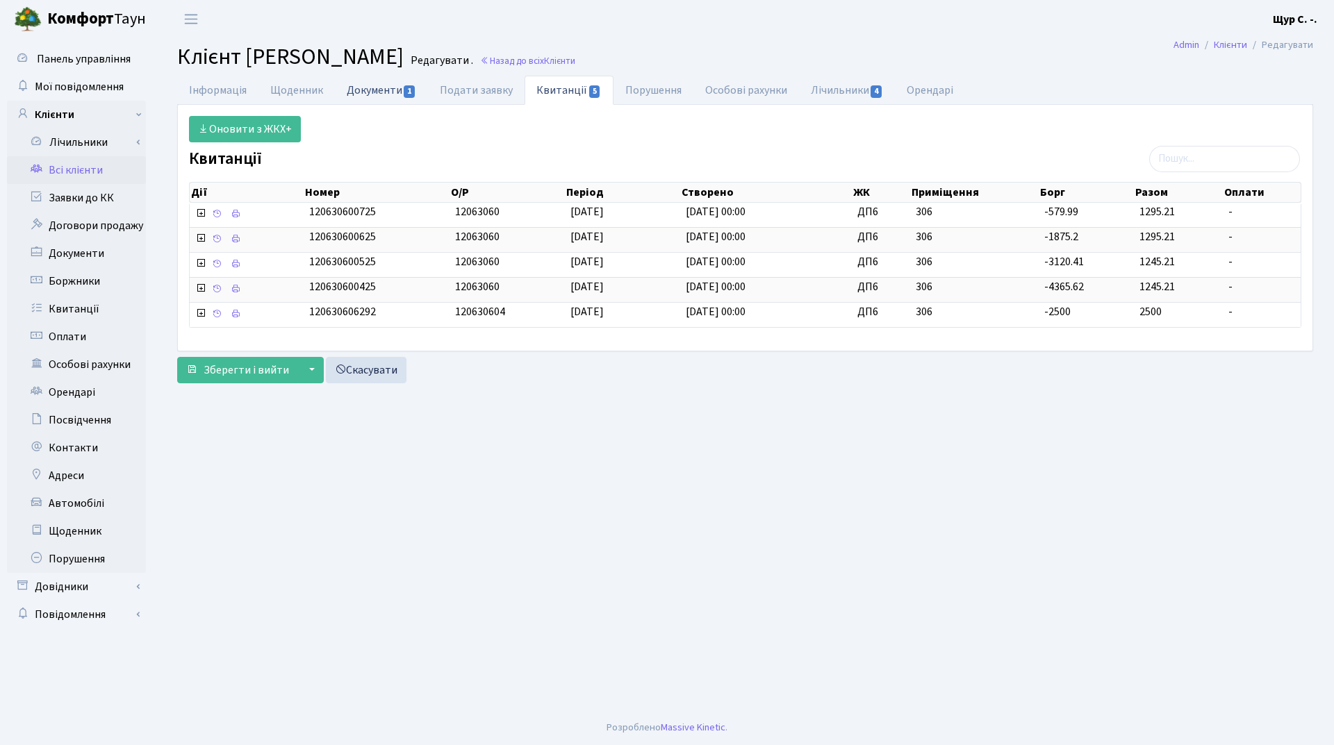
click at [387, 89] on link "Документи 1" at bounding box center [381, 90] width 93 height 28
select select "25"
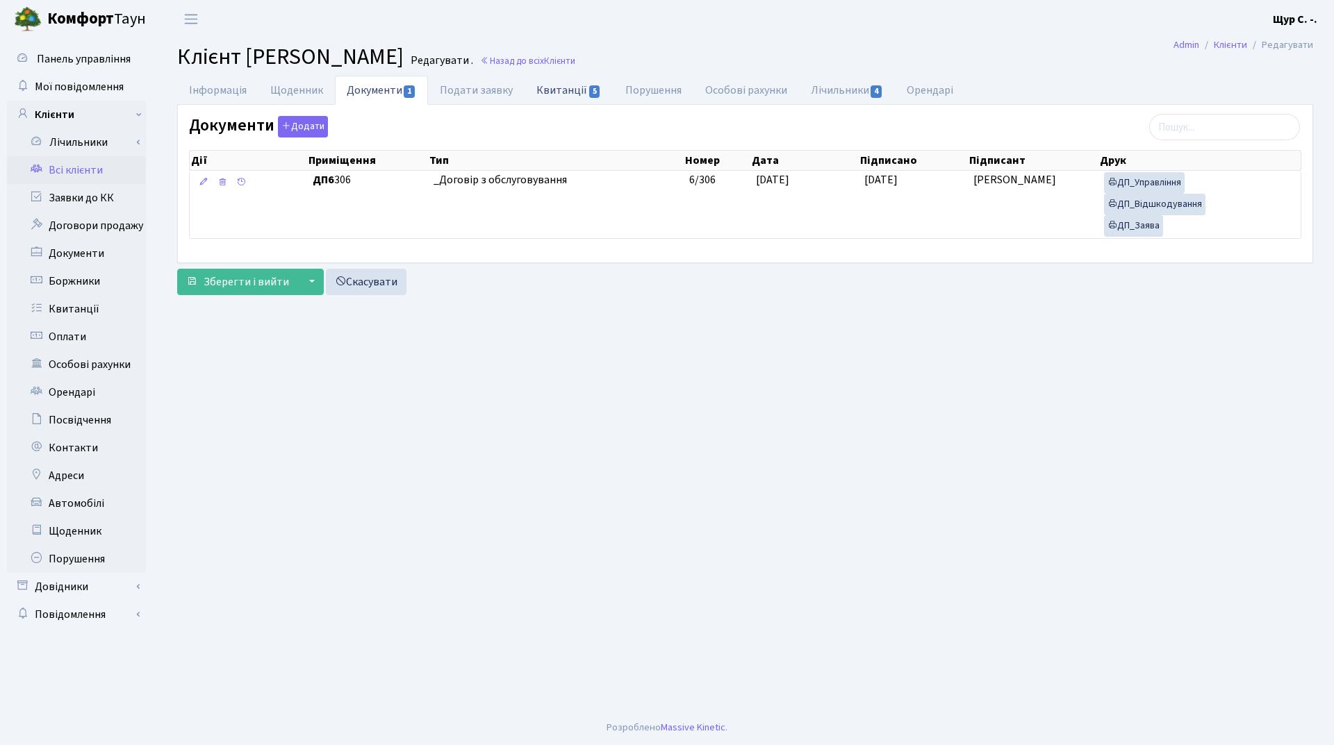
click at [554, 86] on link "Квитанції 5" at bounding box center [568, 90] width 88 height 28
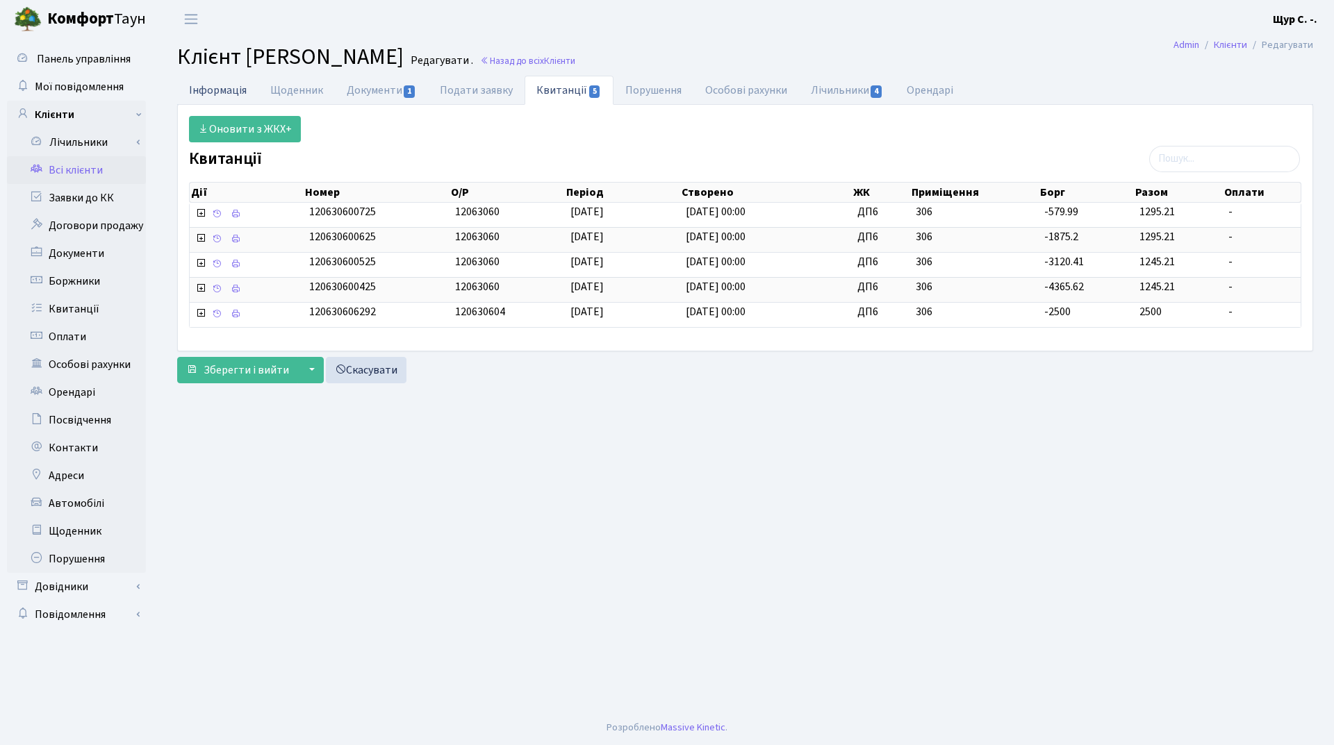
click at [214, 87] on link "Інформація" at bounding box center [217, 90] width 81 height 28
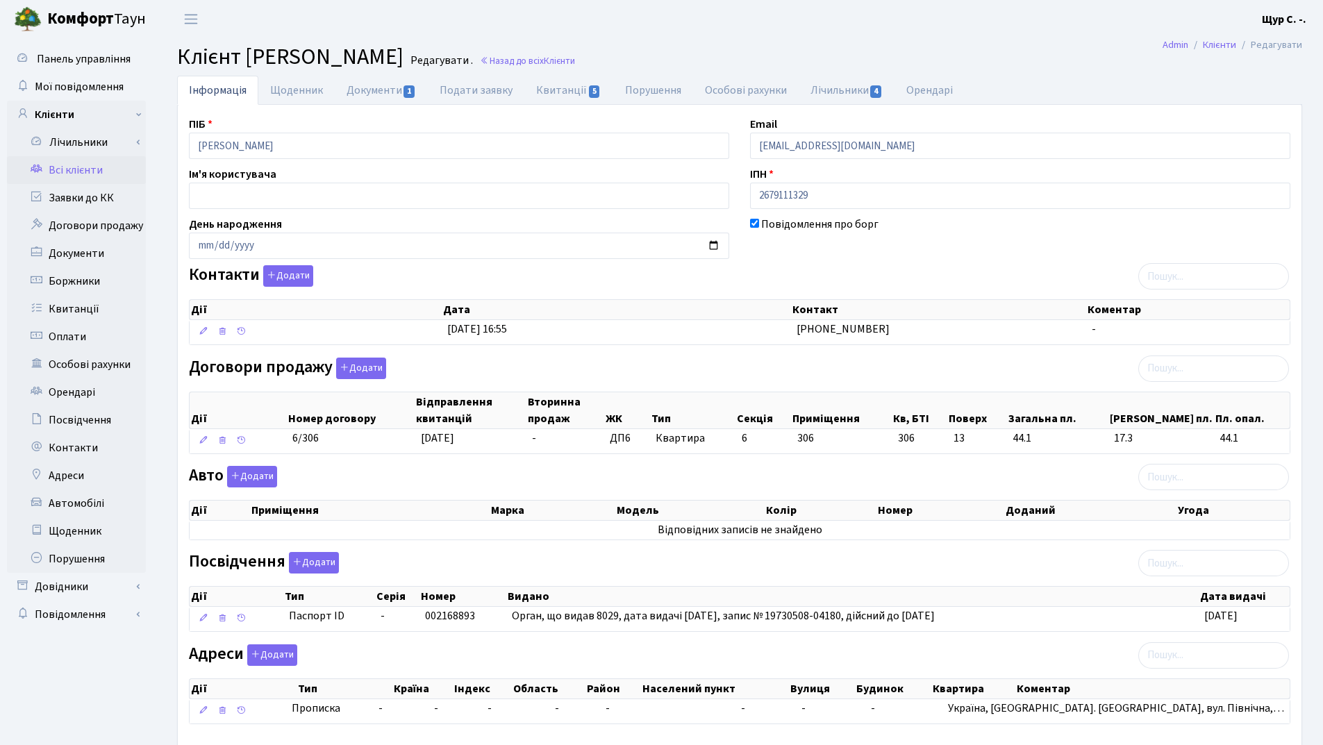
click at [53, 169] on link "Всі клієнти" at bounding box center [76, 170] width 139 height 28
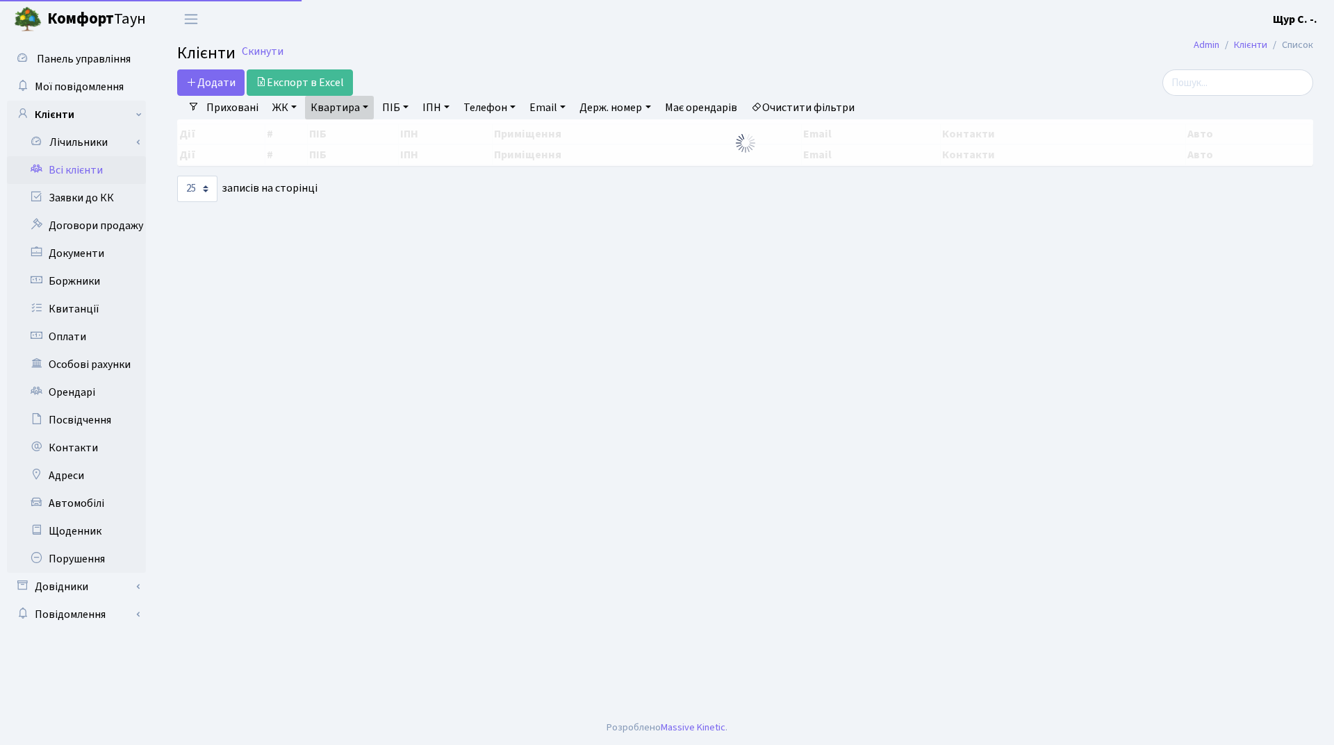
select select "25"
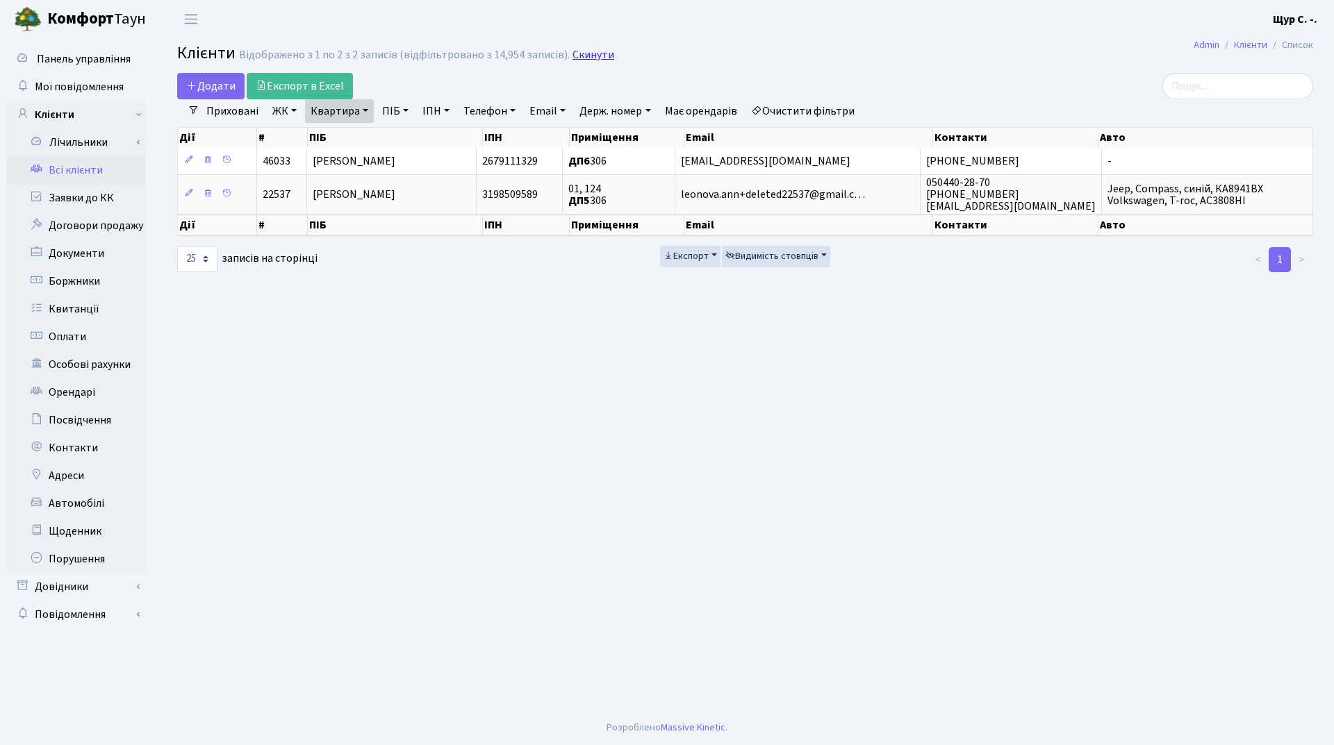
click at [590, 53] on link "Скинути" at bounding box center [593, 55] width 42 height 13
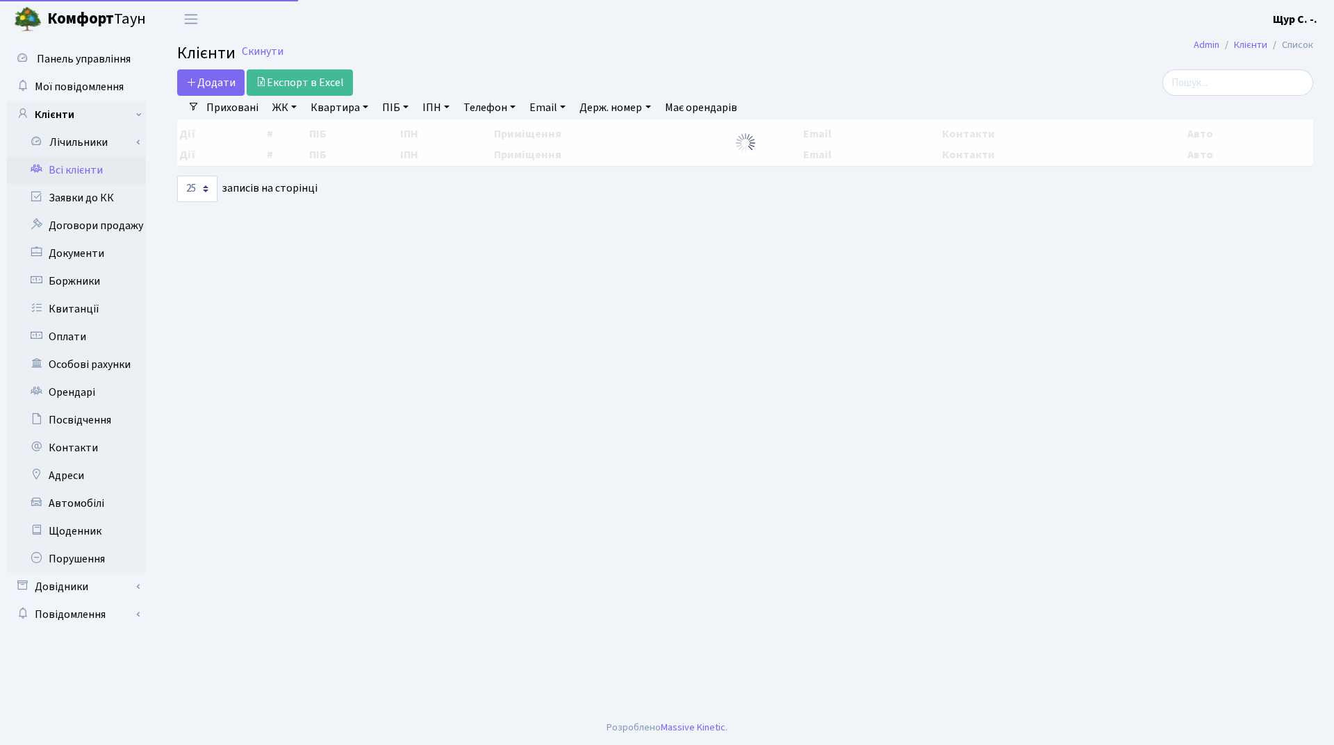
select select "25"
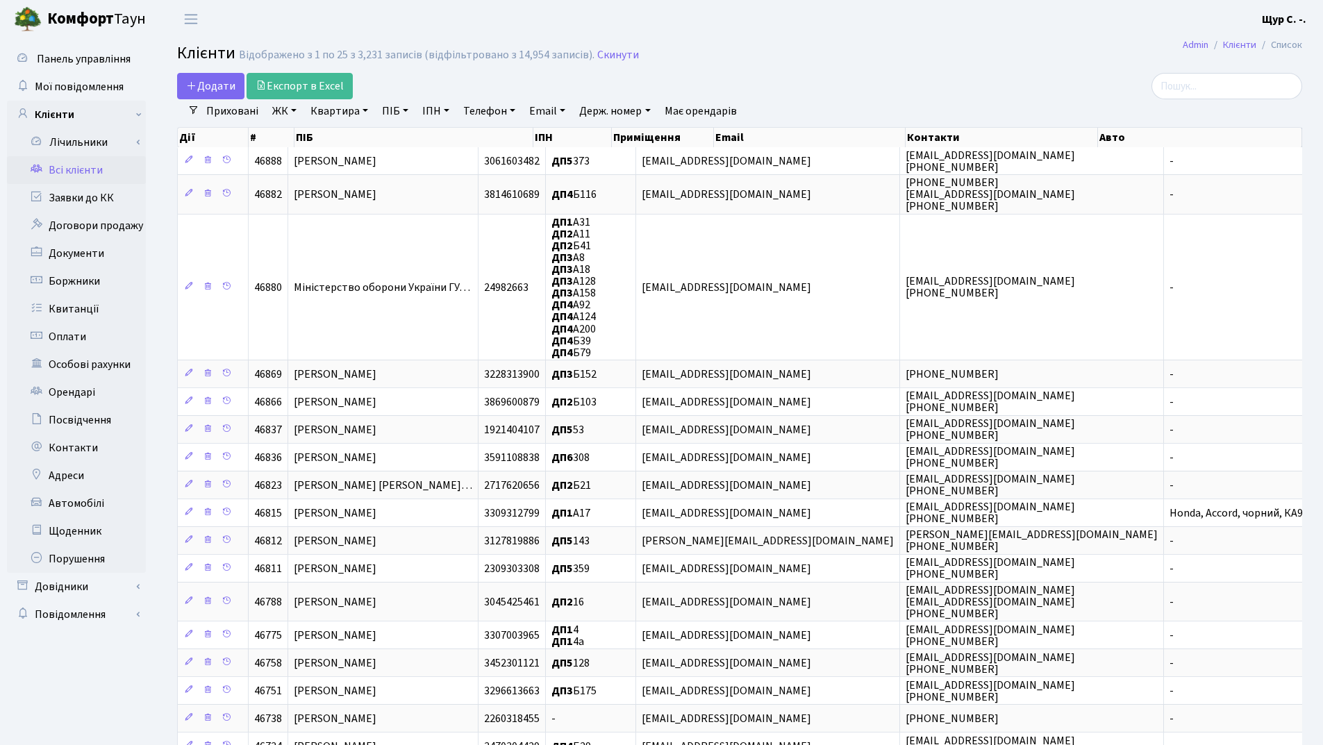
click at [98, 181] on link "Всі клієнти" at bounding box center [76, 170] width 139 height 28
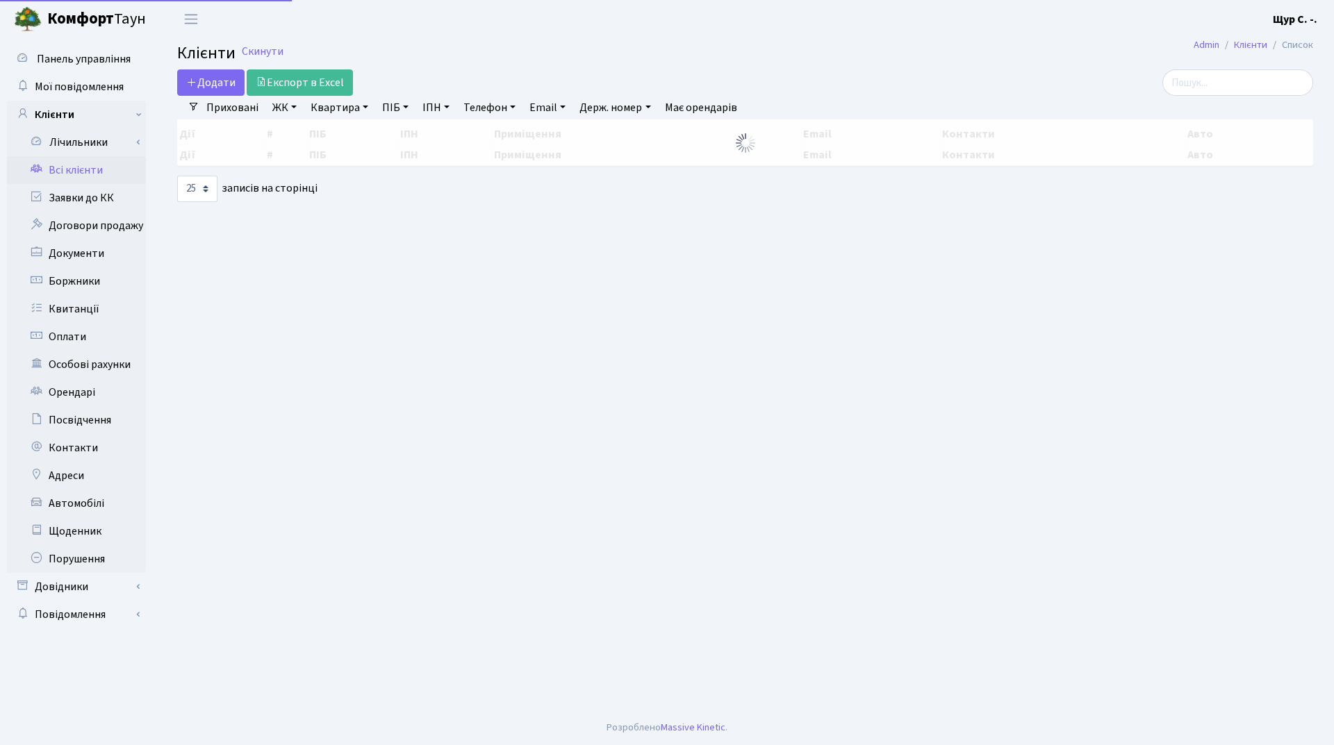
select select "25"
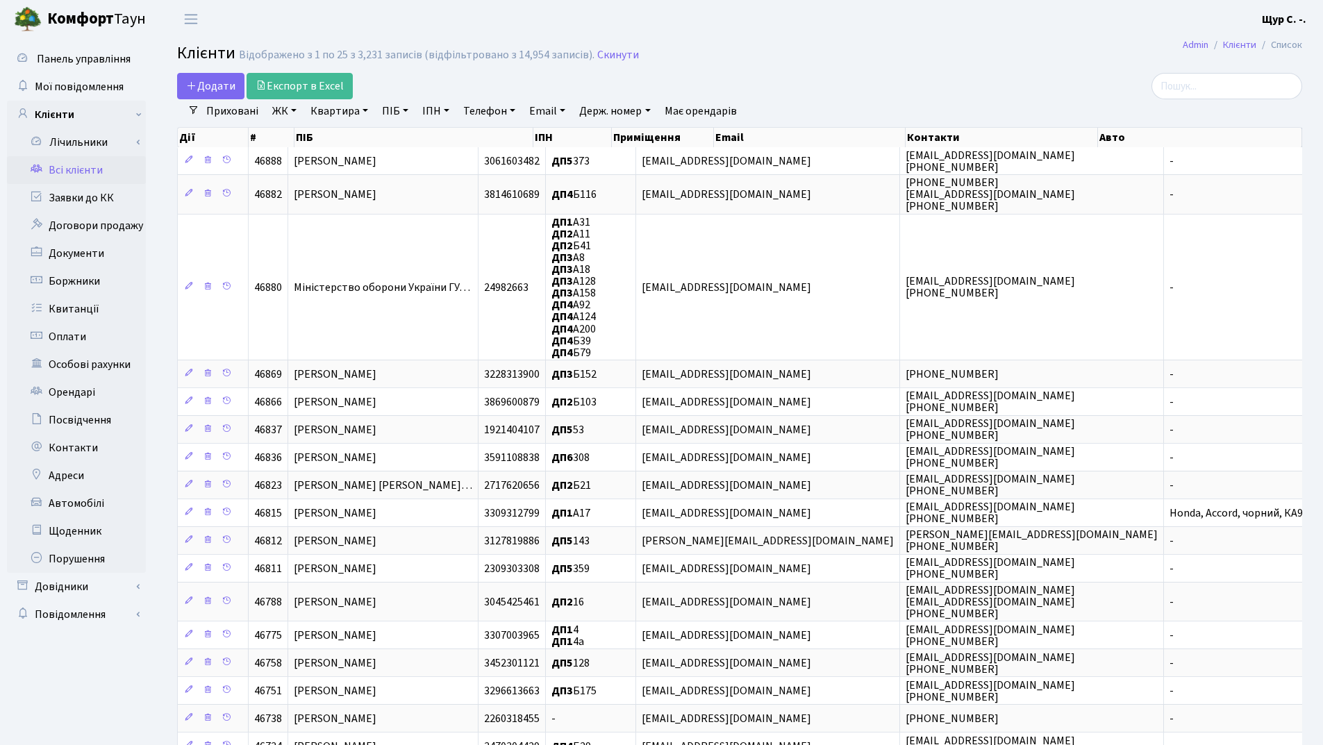
click at [343, 113] on link "Квартира" at bounding box center [339, 111] width 69 height 24
type input "22"
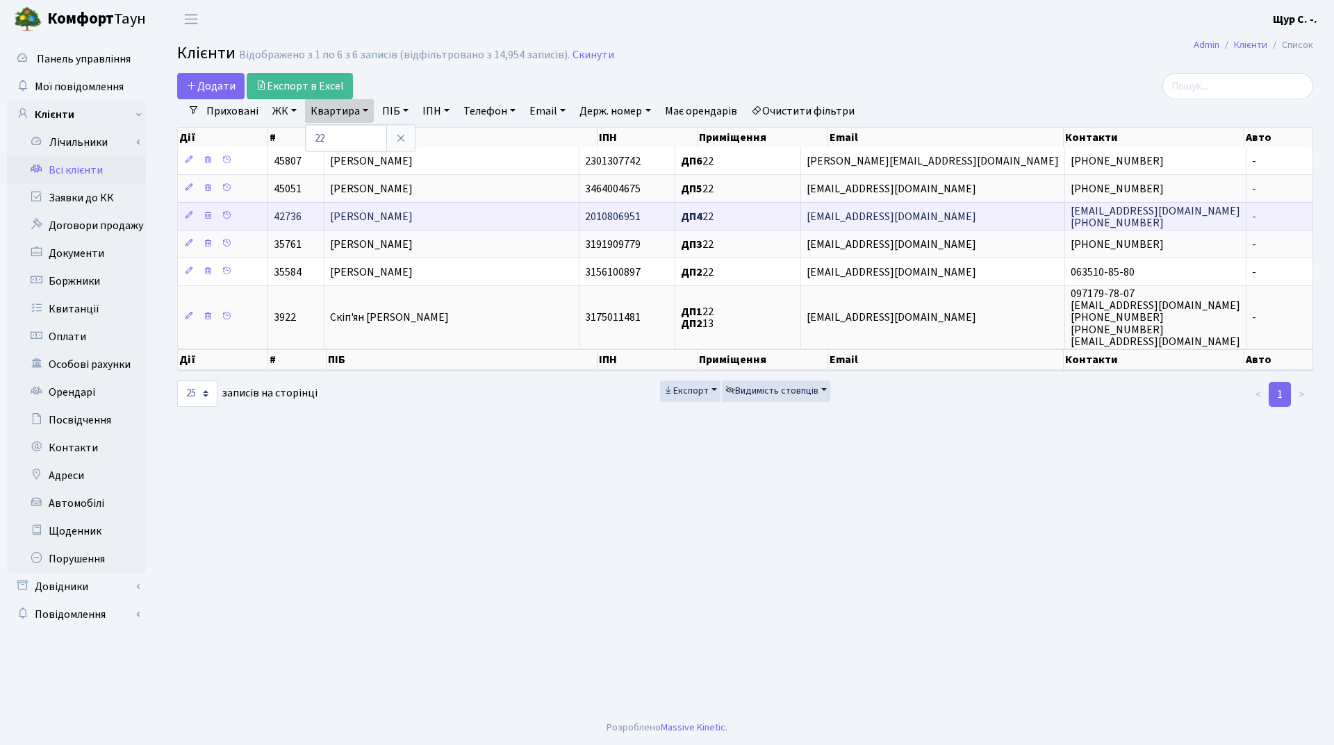
click at [408, 215] on span "[PERSON_NAME]" at bounding box center [371, 216] width 83 height 15
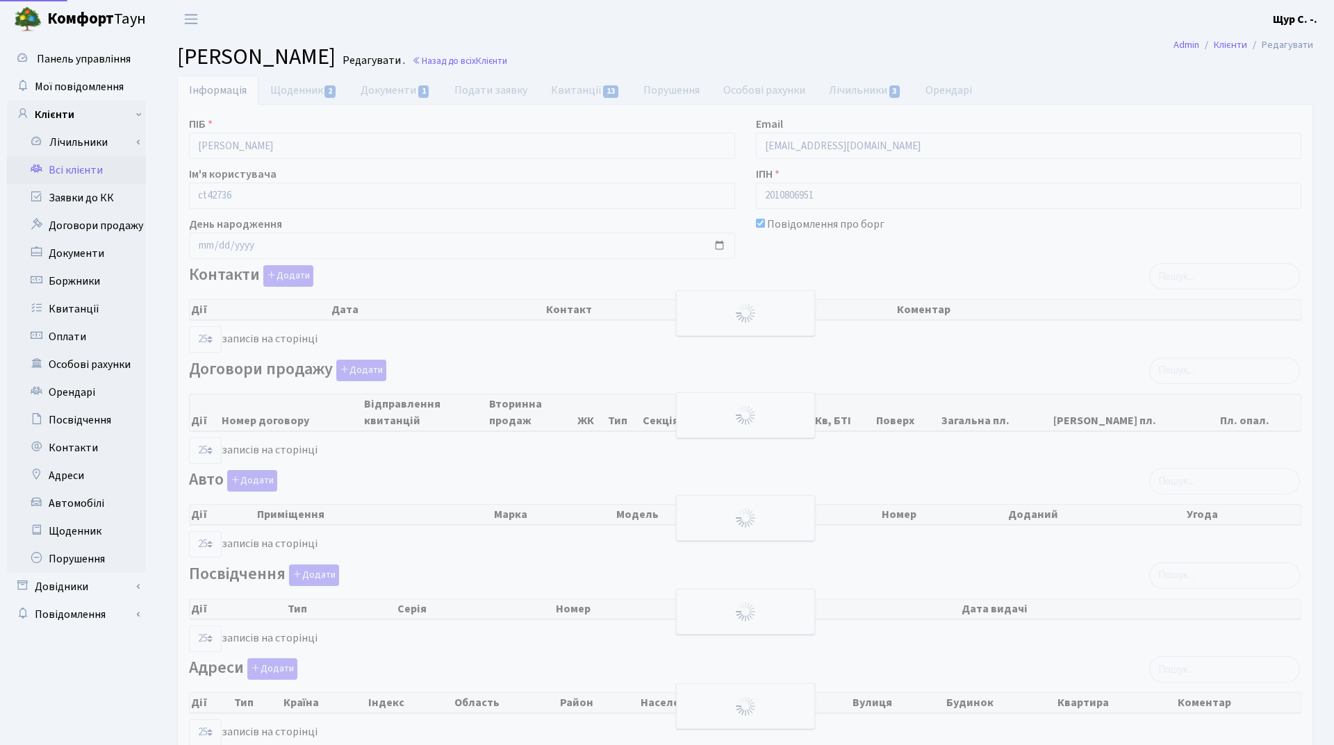
select select "25"
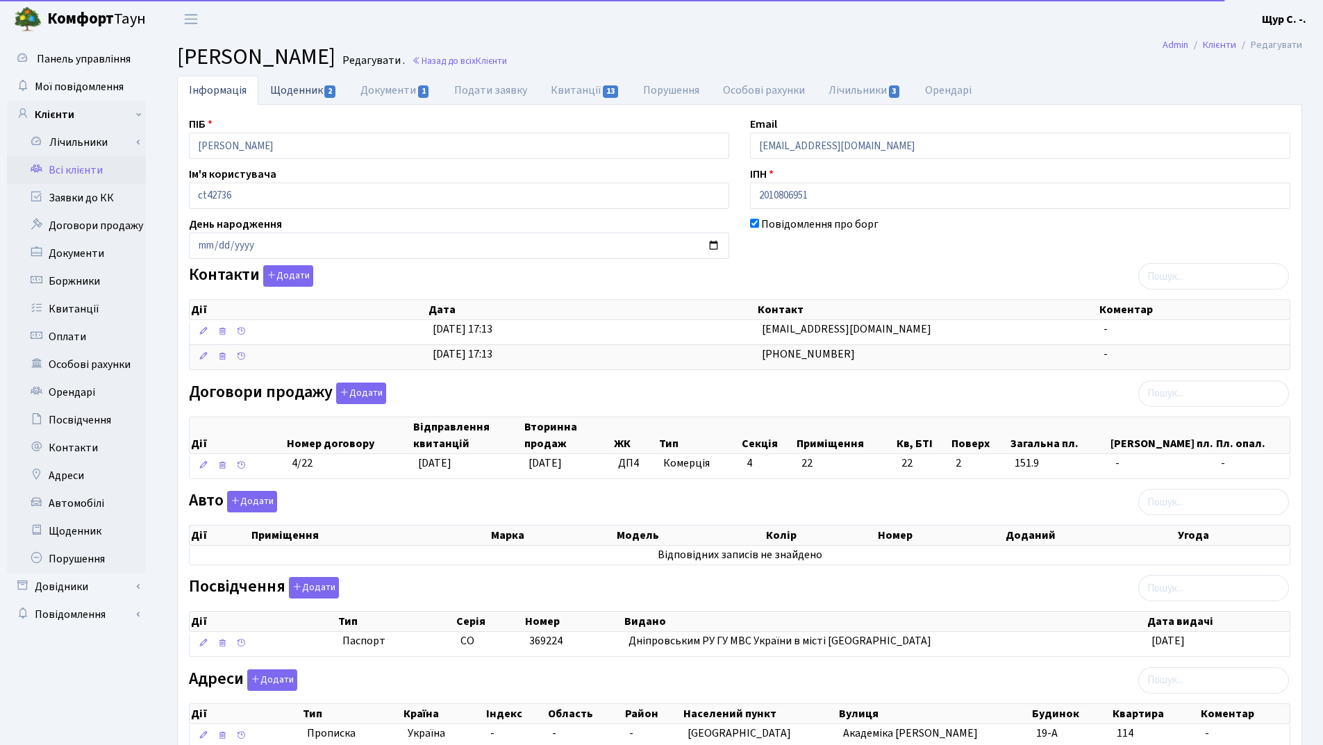
click at [290, 94] on link "Щоденник 2" at bounding box center [303, 90] width 90 height 28
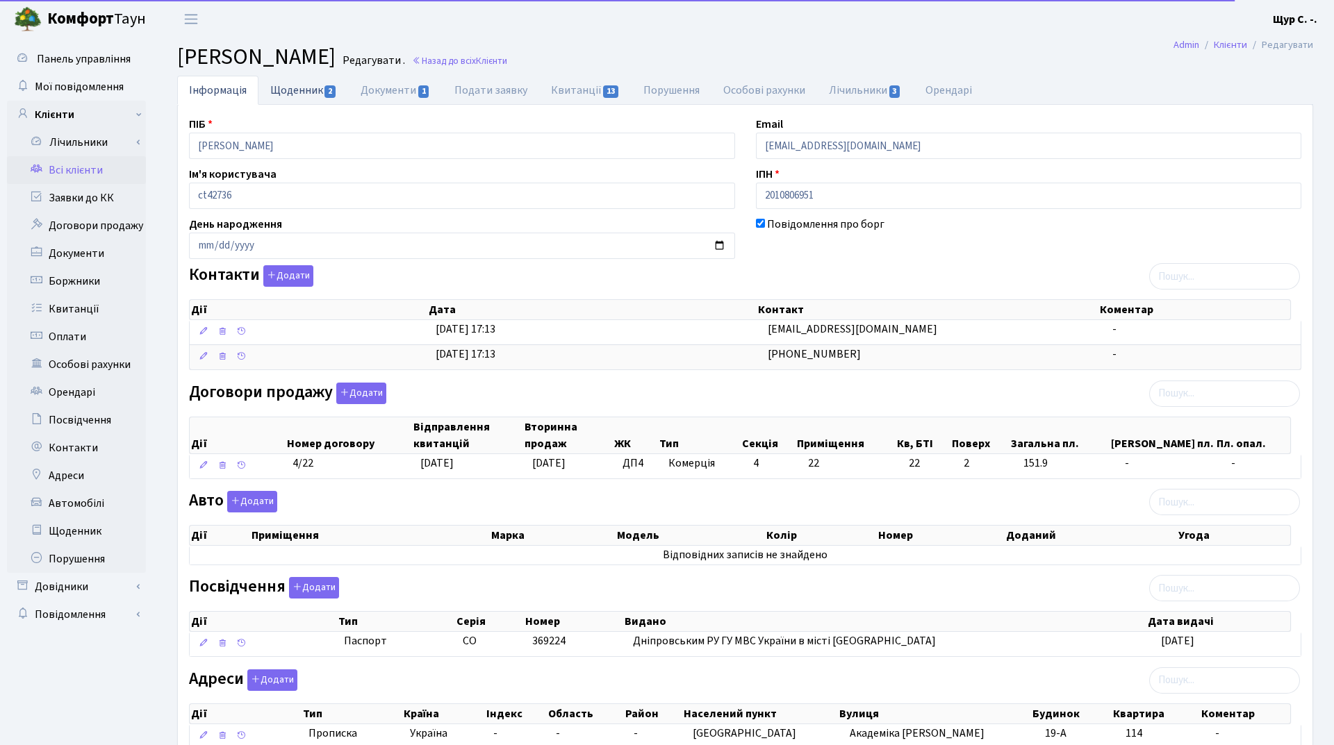
select select "25"
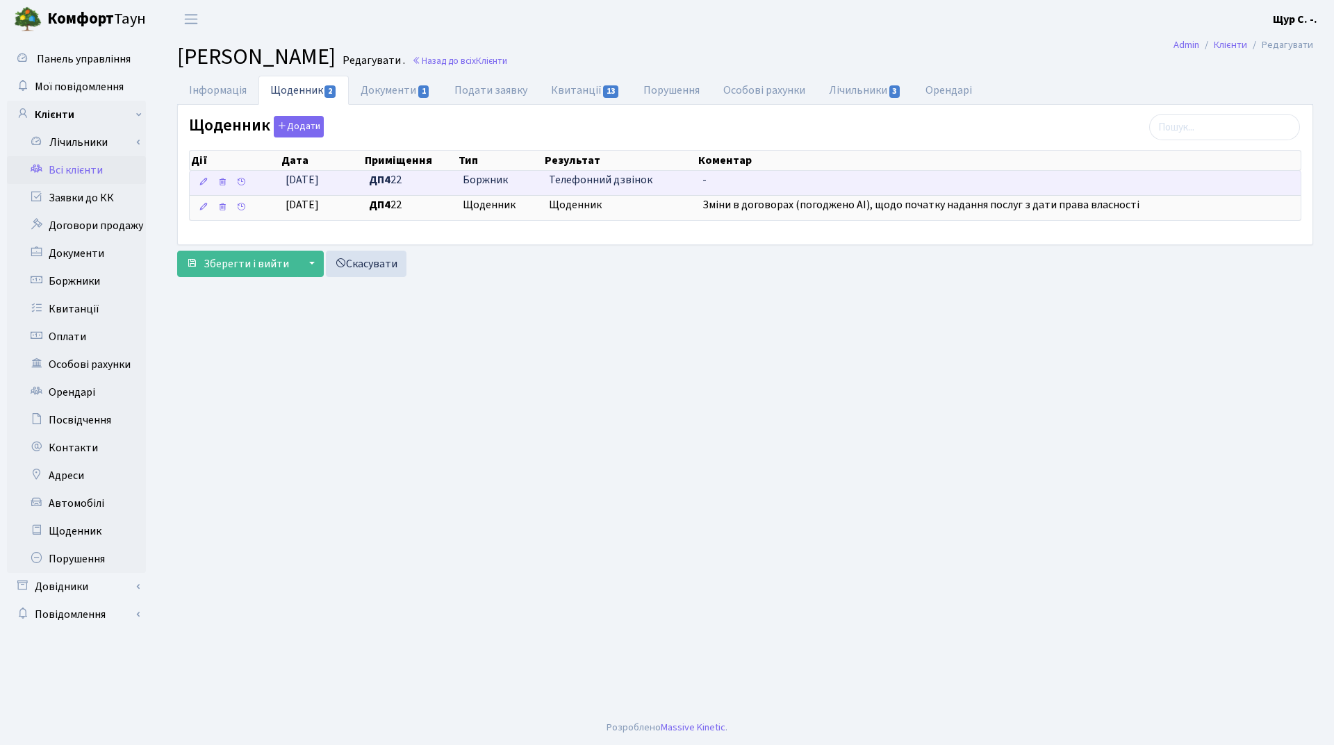
click at [557, 176] on span "Телефонний дзвінок" at bounding box center [620, 180] width 143 height 16
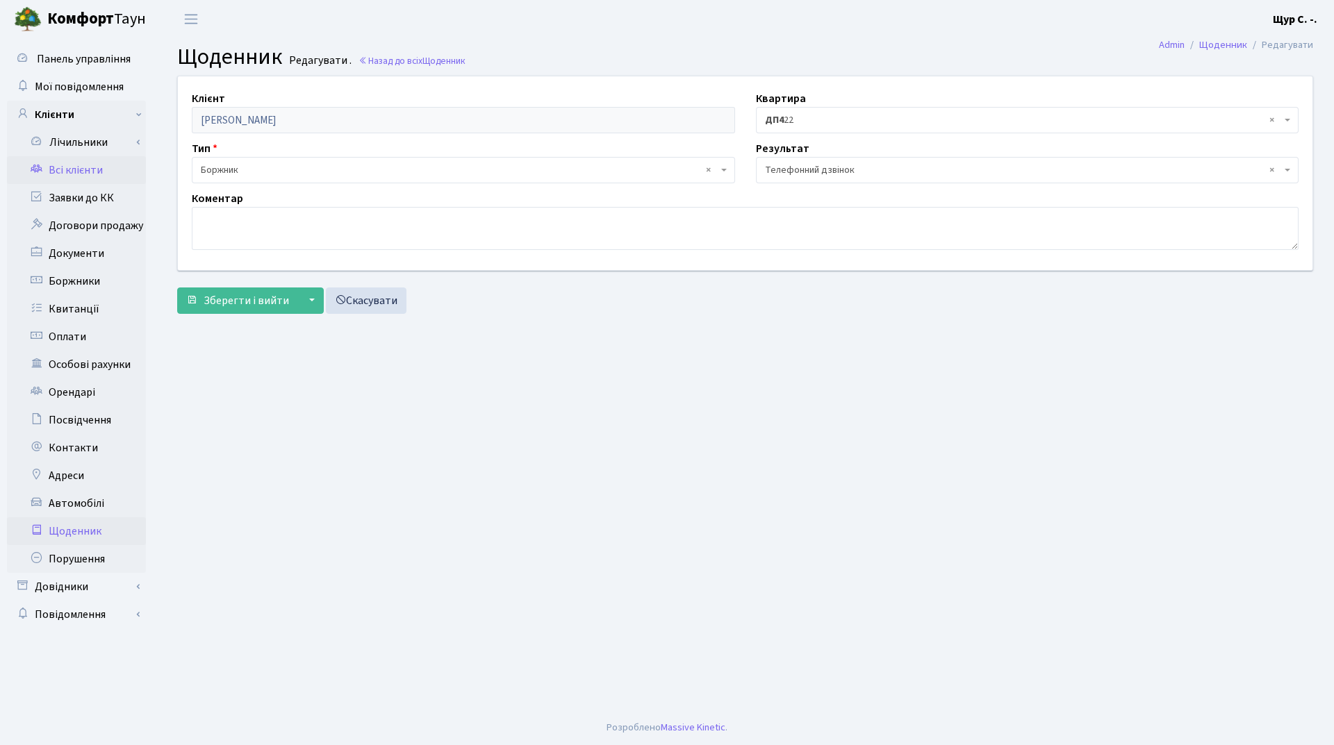
click at [100, 172] on link "Всі клієнти" at bounding box center [76, 170] width 139 height 28
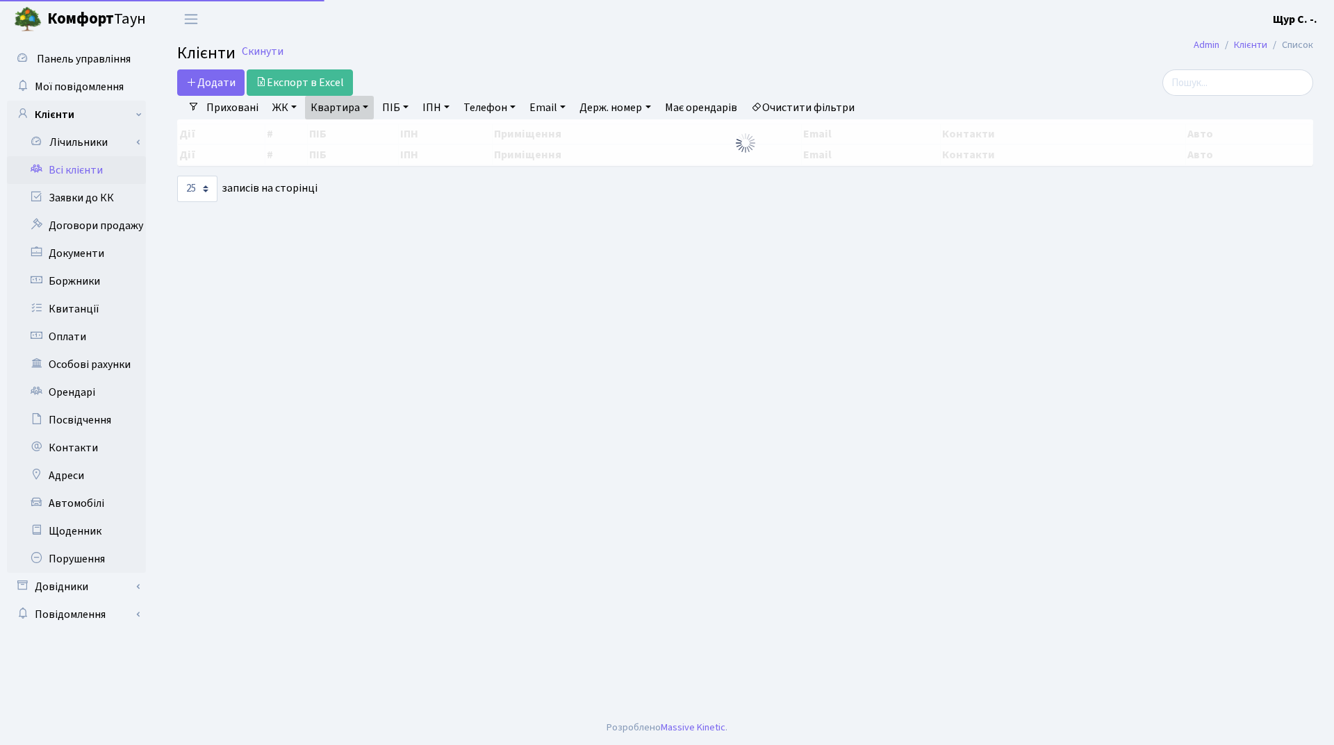
select select "25"
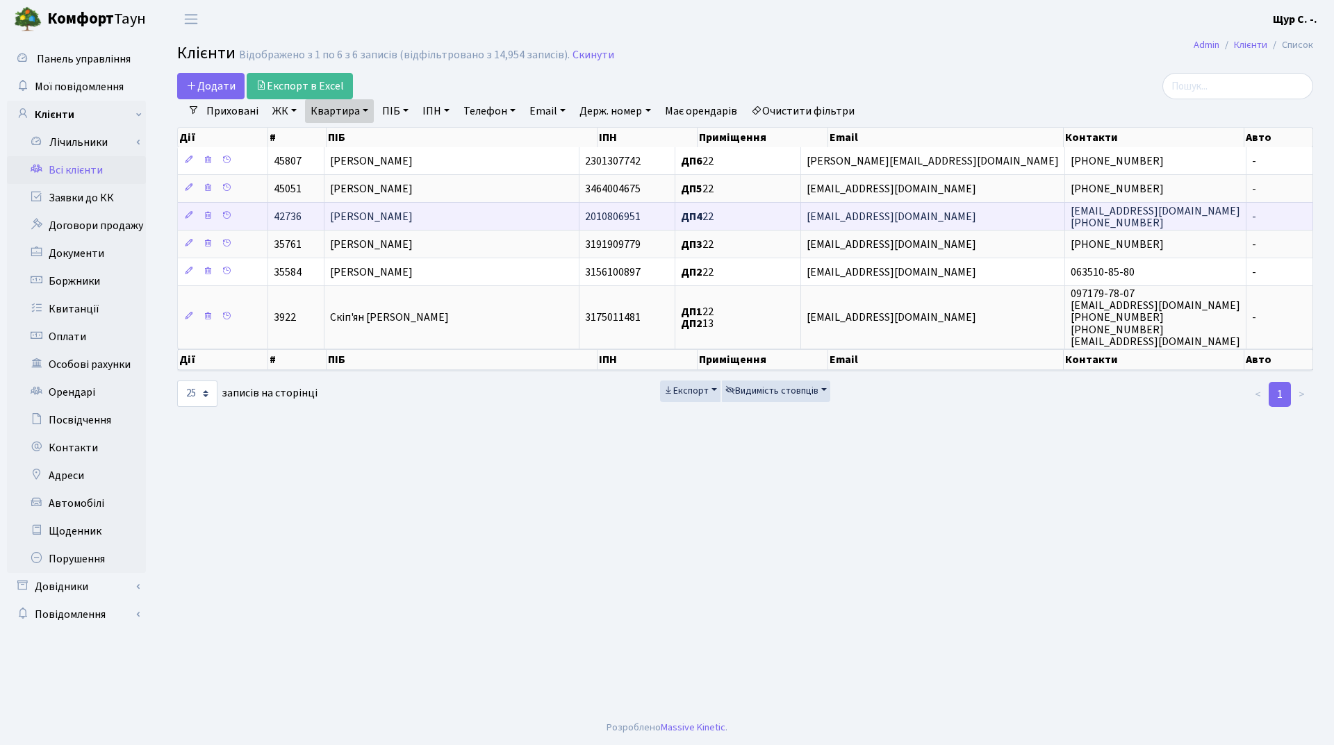
click at [413, 218] on span "Топоровський Валентин Іванович" at bounding box center [371, 216] width 83 height 15
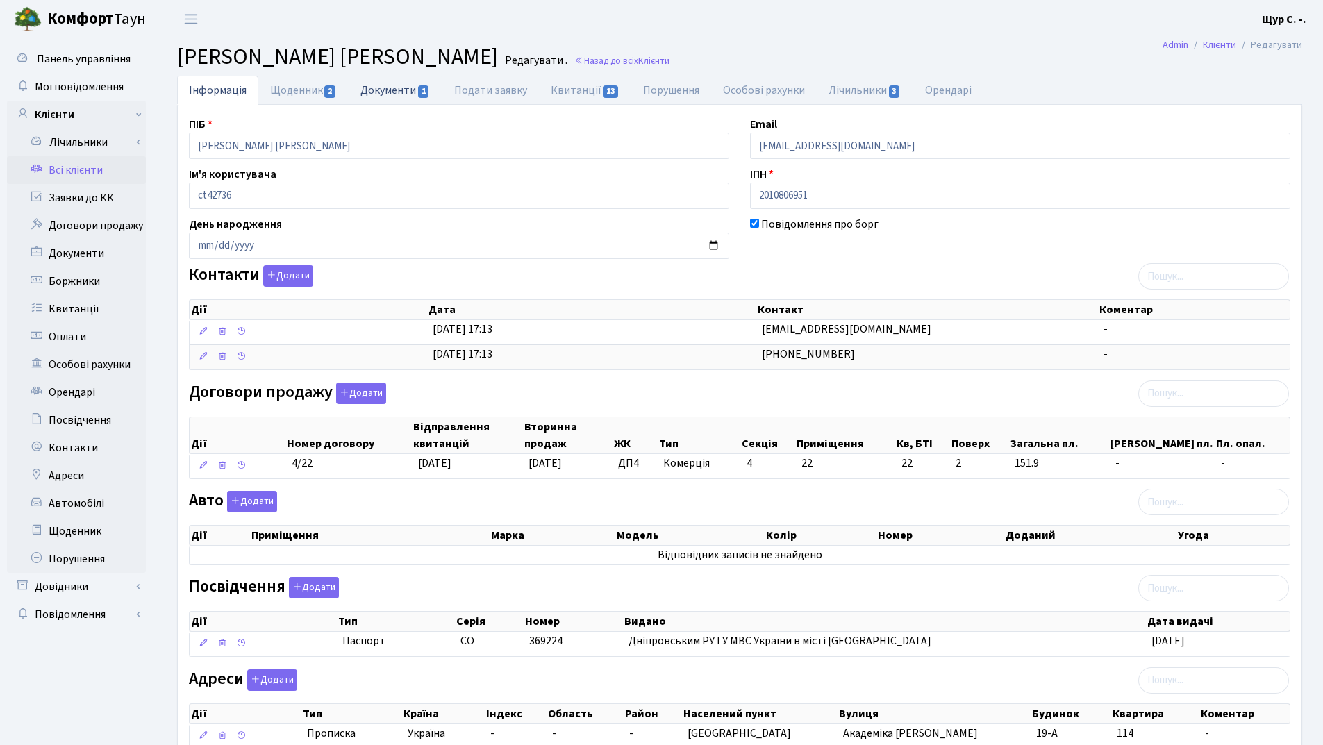
click at [394, 96] on link "Документи 1" at bounding box center [395, 90] width 93 height 28
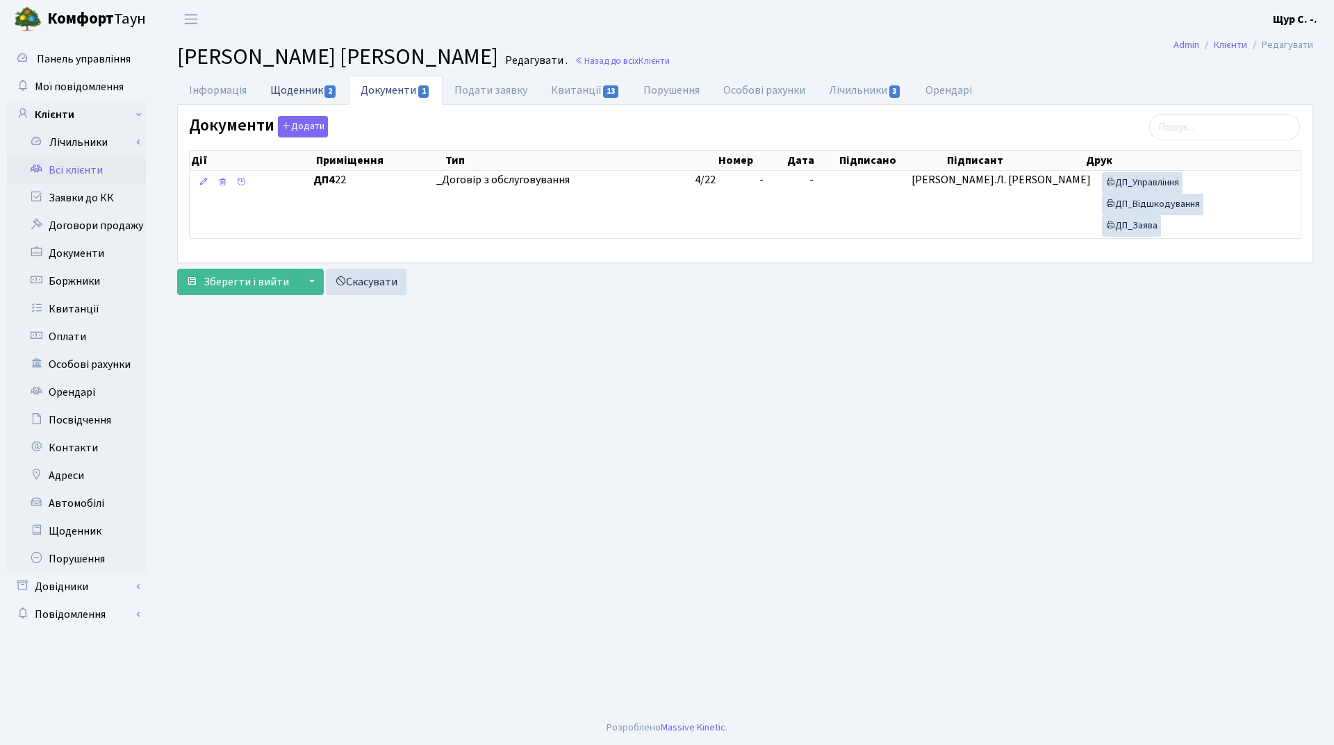
click at [295, 89] on link "Щоденник 2" at bounding box center [303, 90] width 90 height 28
select select "25"
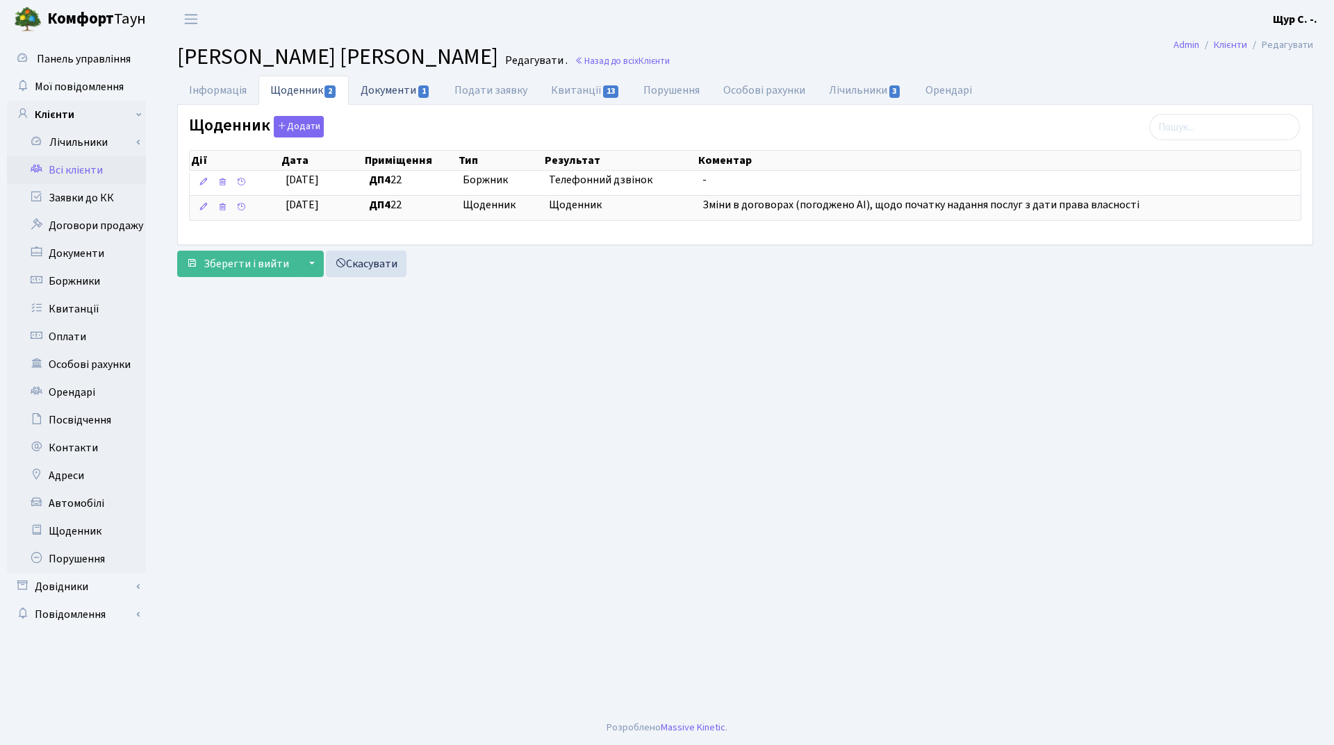
click at [406, 89] on link "Документи 1" at bounding box center [395, 90] width 93 height 28
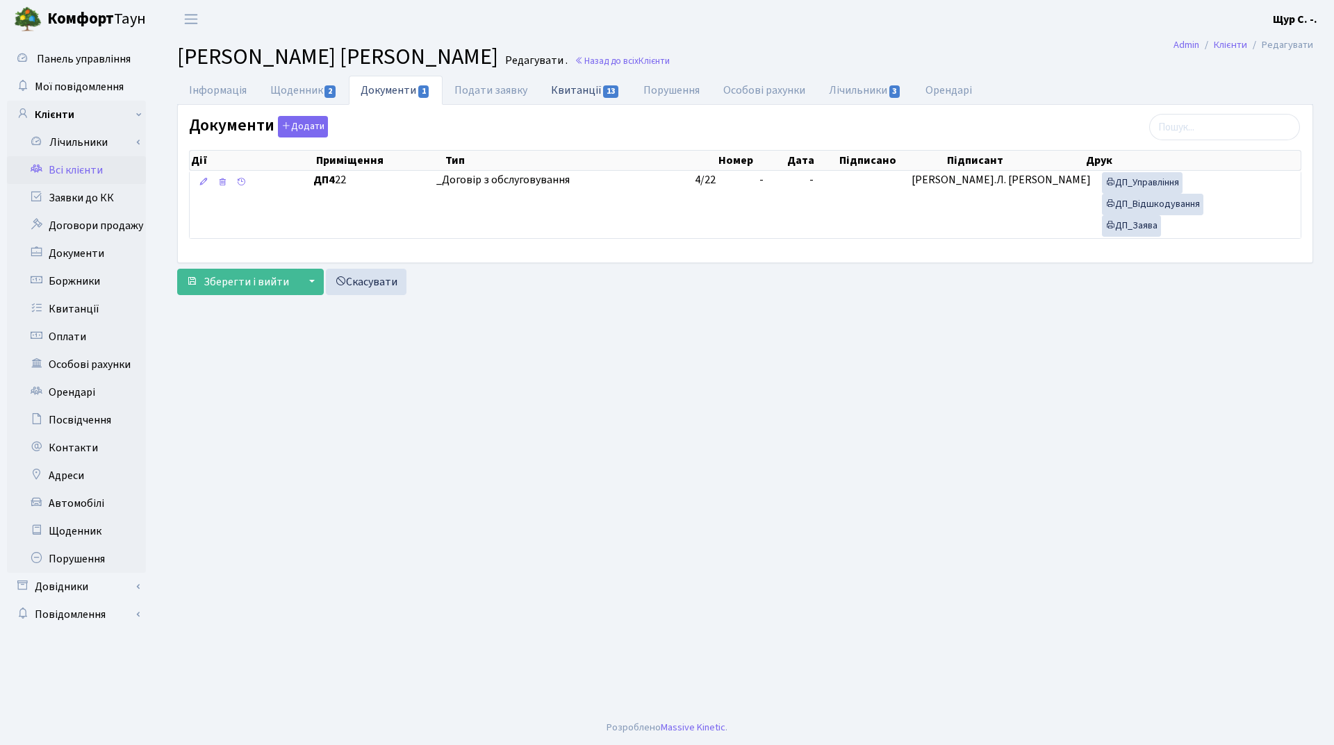
click at [597, 85] on link "Квитанції 13" at bounding box center [585, 90] width 92 height 28
select select "25"
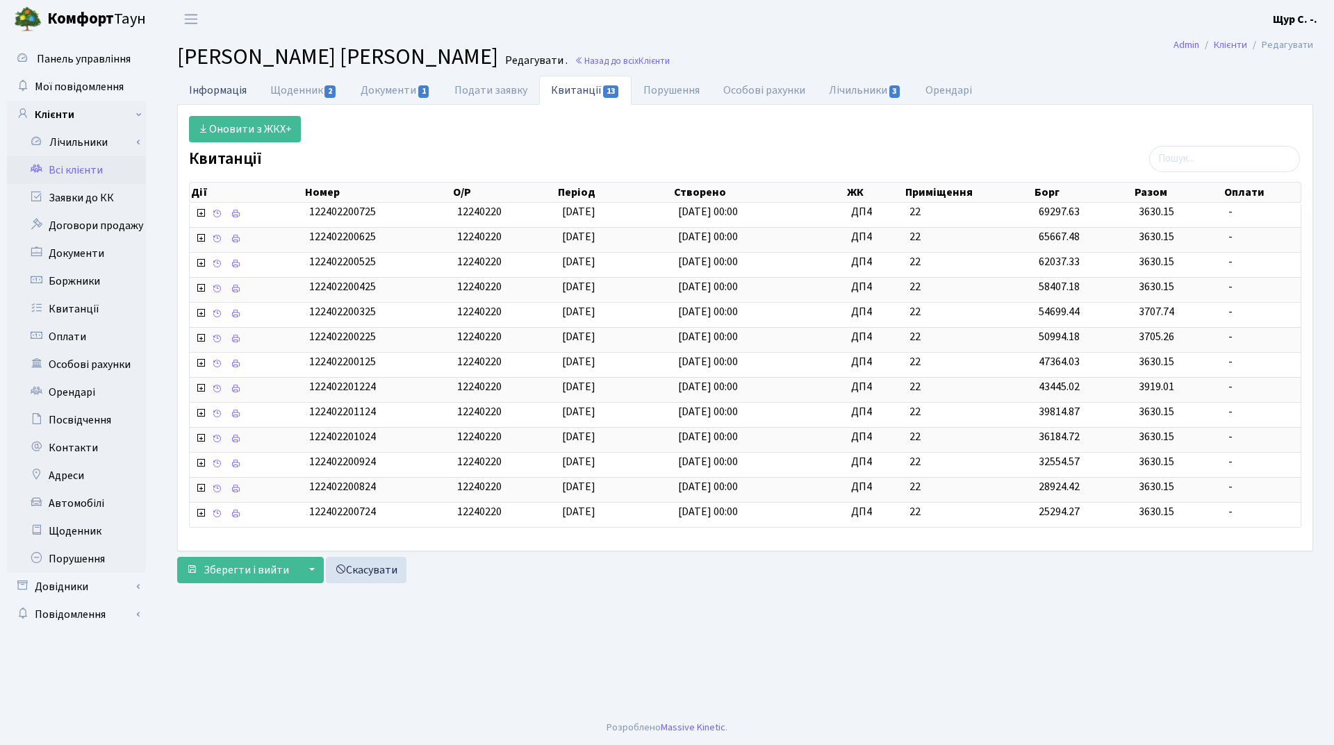
click at [220, 96] on link "Інформація" at bounding box center [217, 90] width 81 height 28
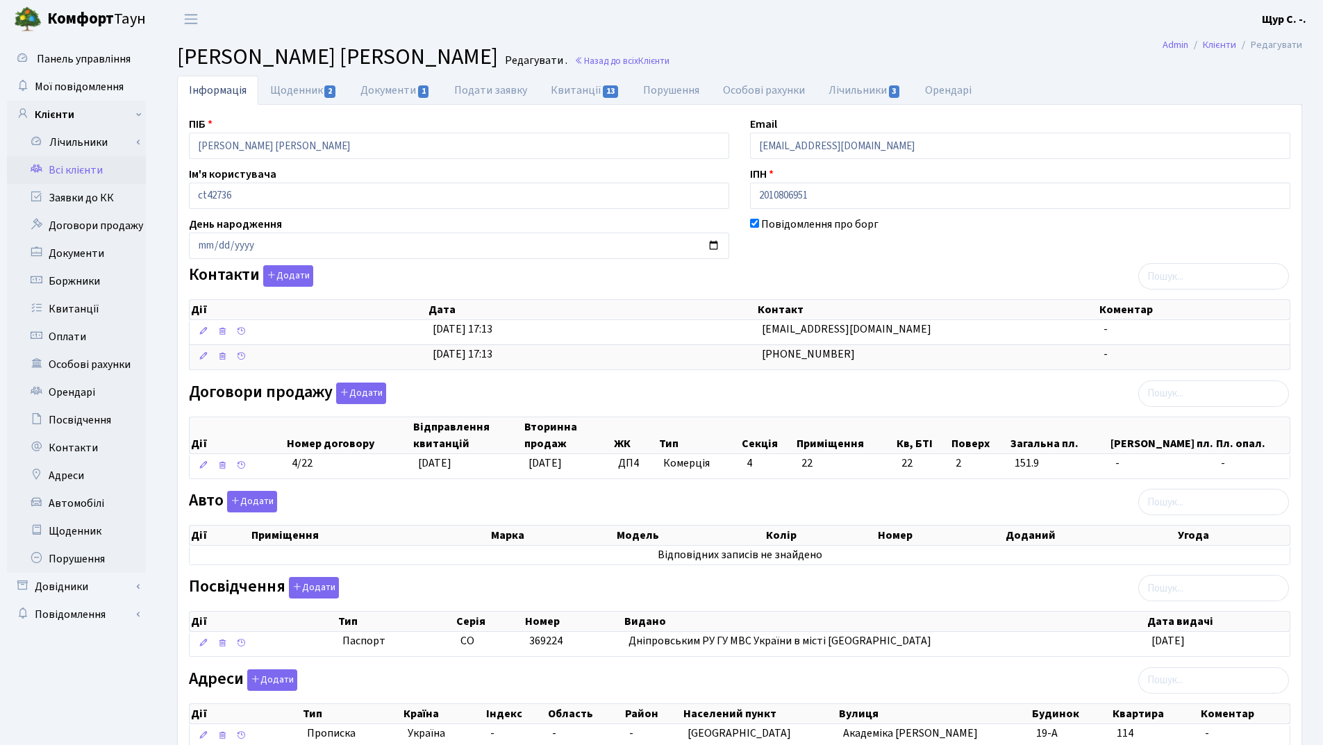
click at [67, 172] on link "Всі клієнти" at bounding box center [76, 170] width 139 height 28
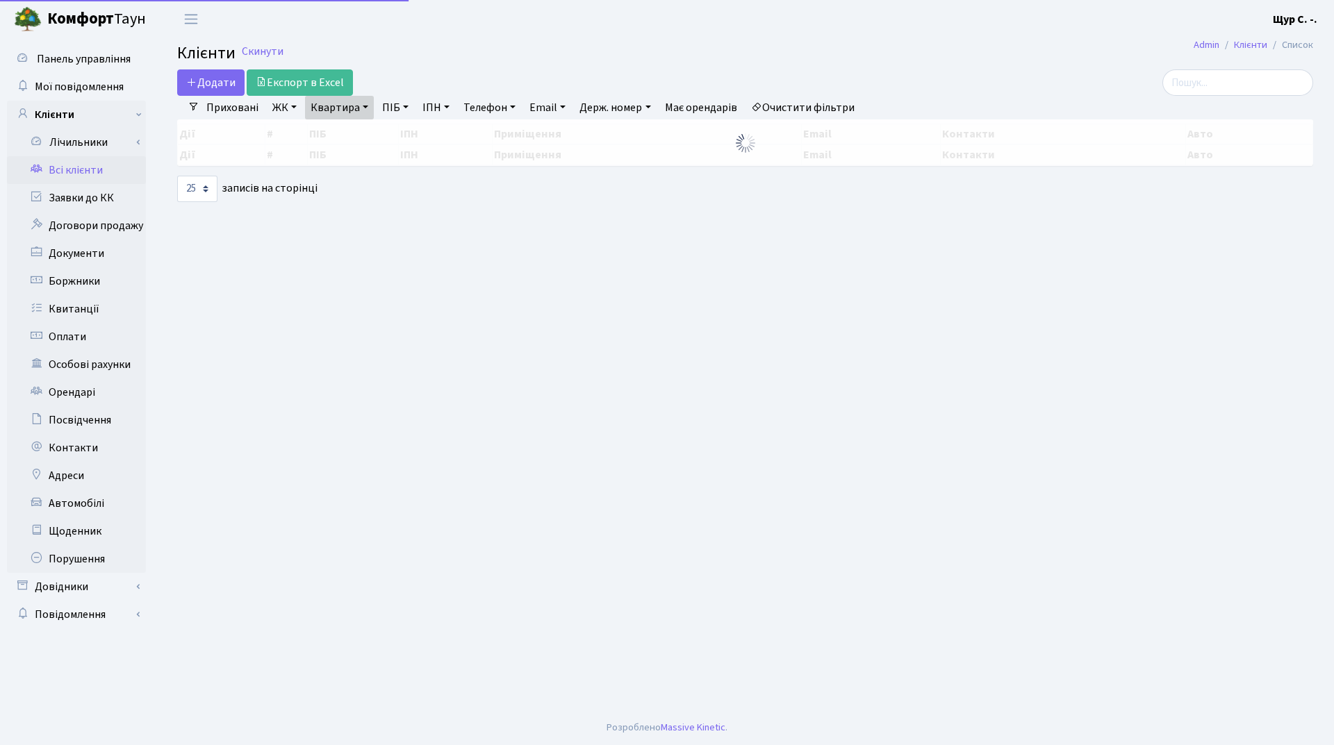
select select "25"
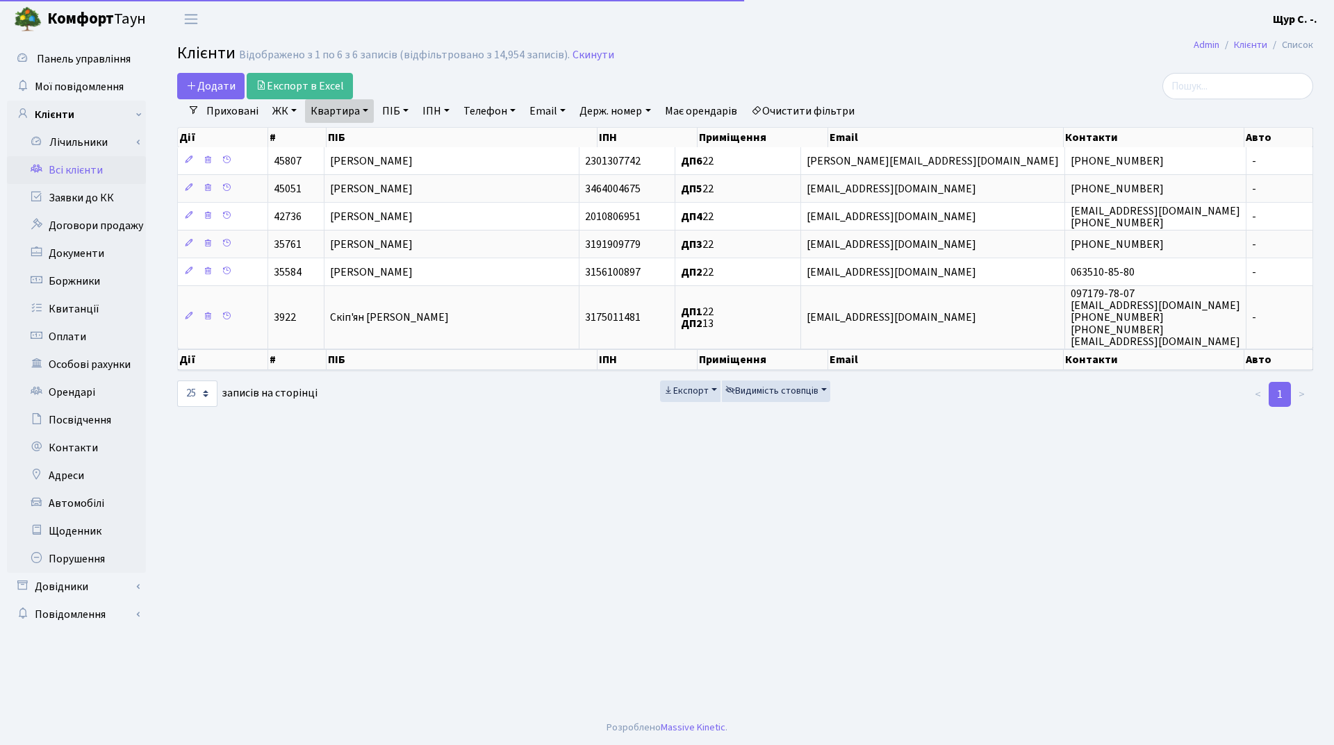
click at [365, 107] on link "Квартира" at bounding box center [339, 111] width 69 height 24
click at [360, 140] on input "22" at bounding box center [346, 138] width 81 height 26
type input "253"
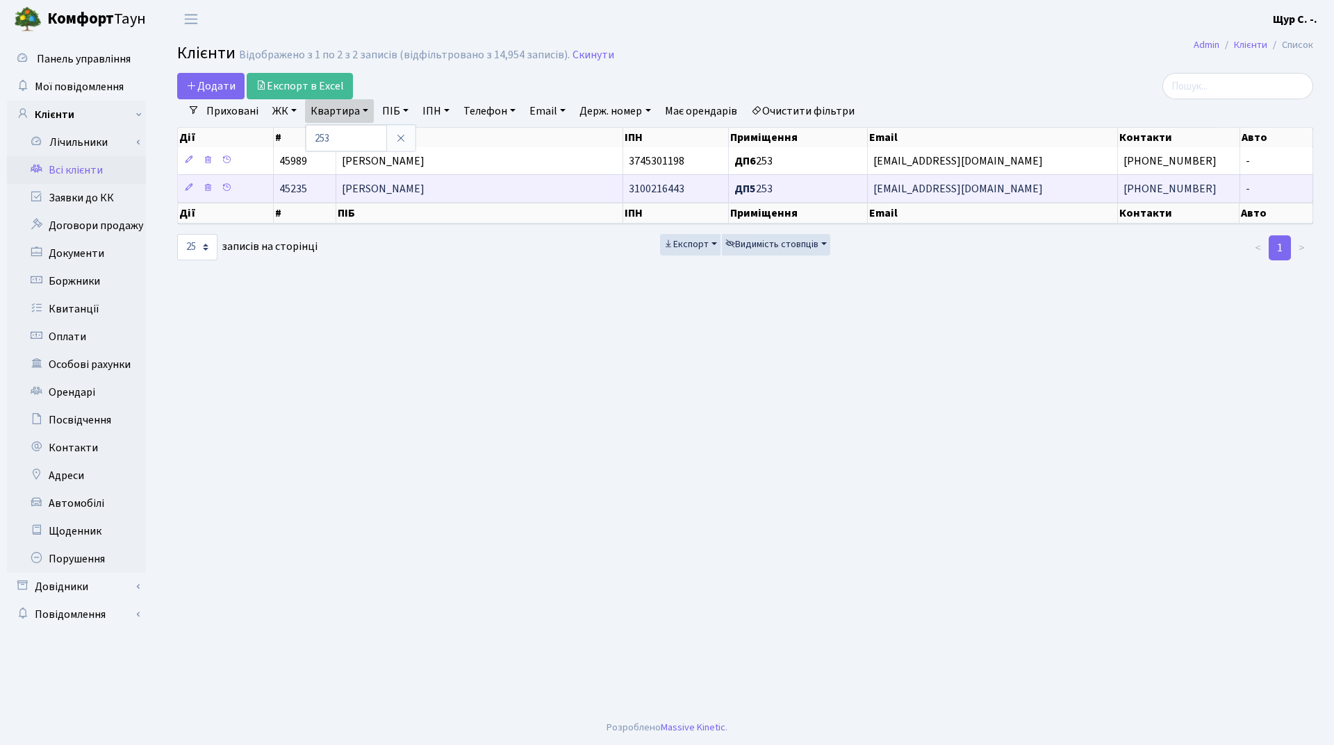
click at [424, 195] on span "Сучкова Тетяна Євгенівна" at bounding box center [383, 188] width 83 height 15
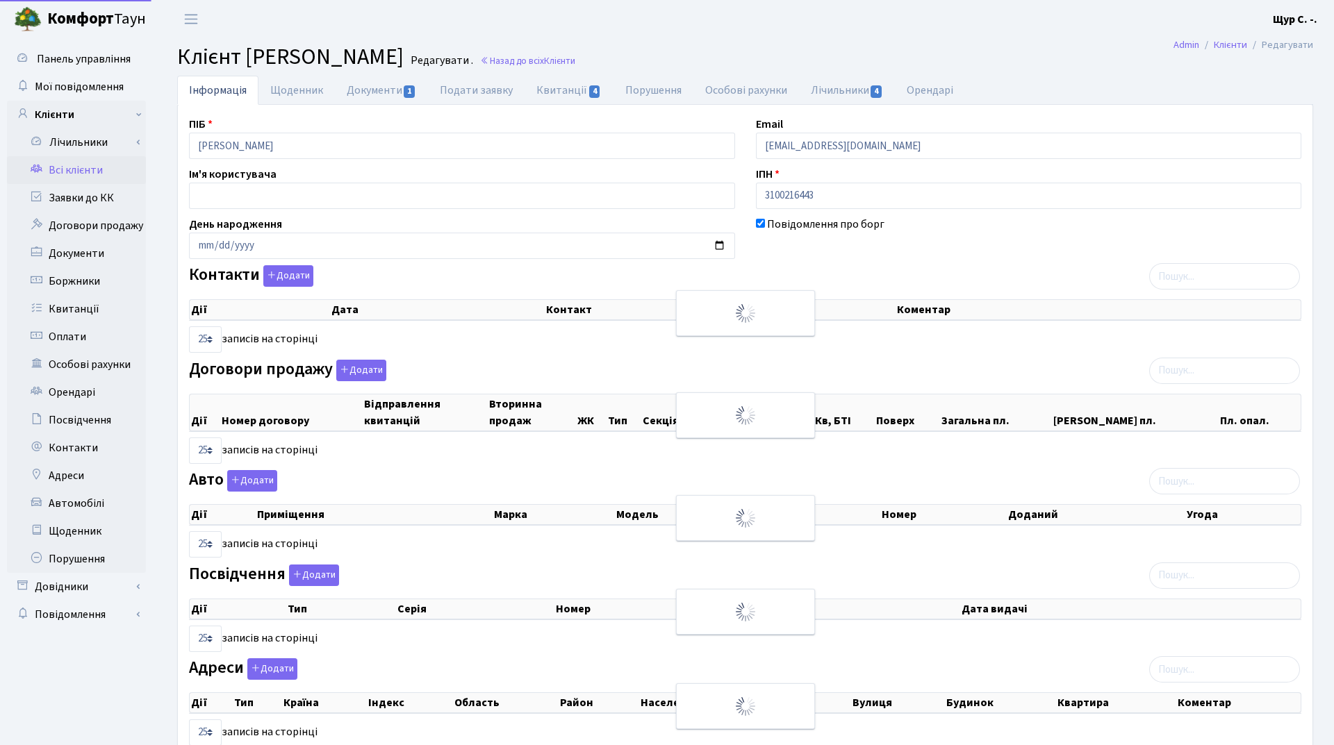
select select "25"
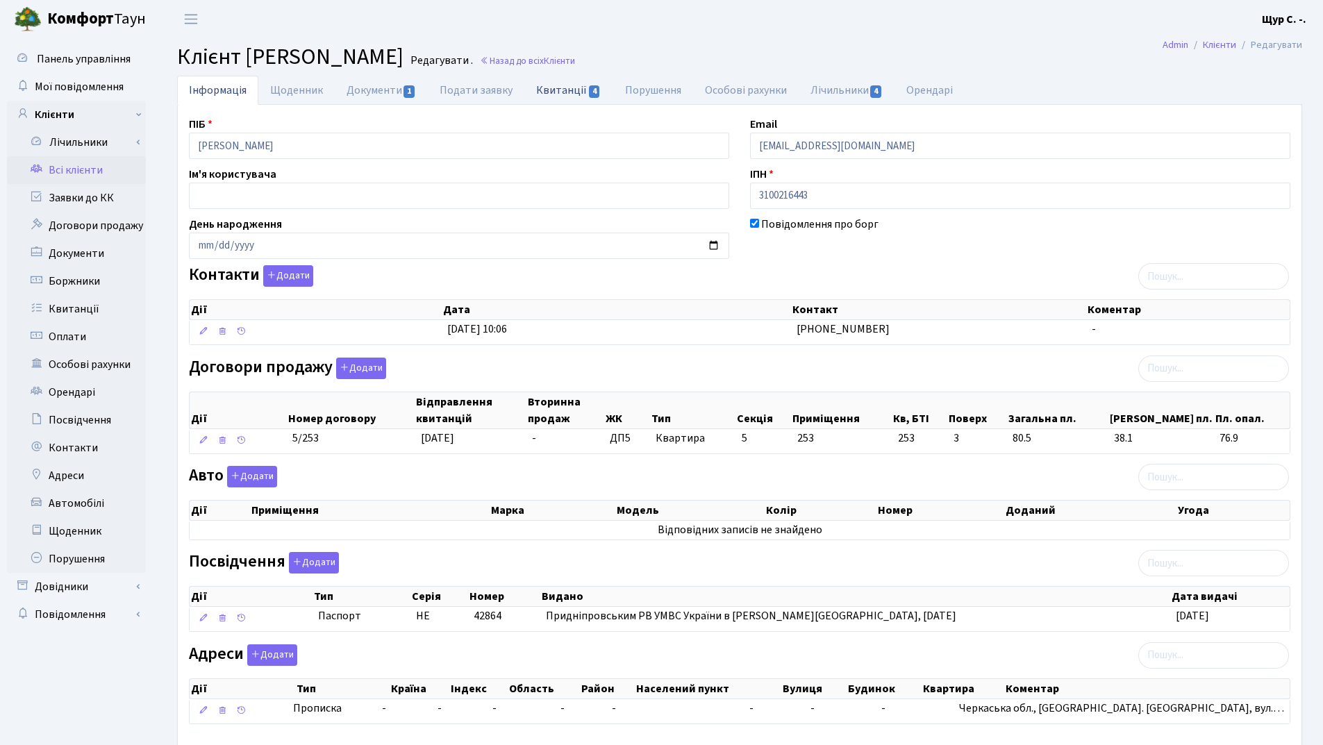
click at [565, 79] on link "Квитанції 4" at bounding box center [568, 90] width 88 height 28
select select "25"
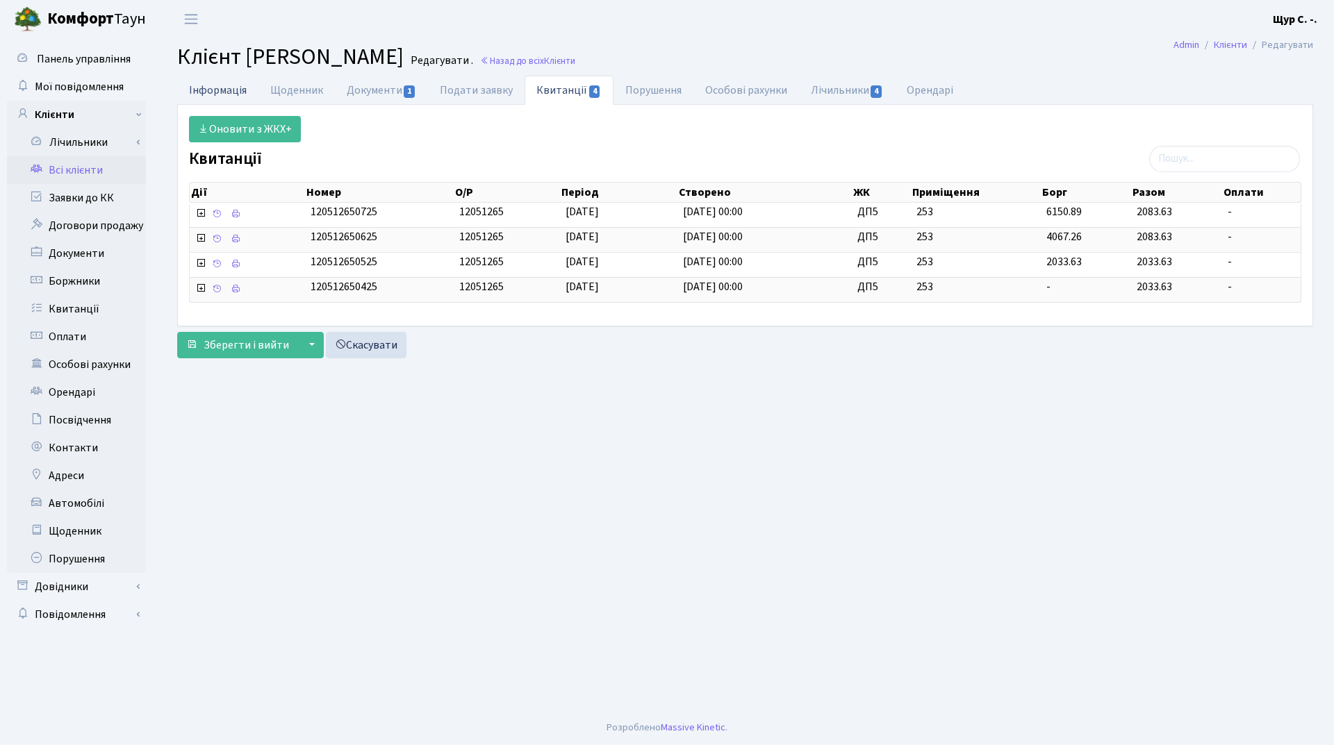
click at [233, 93] on link "Інформація" at bounding box center [217, 90] width 81 height 28
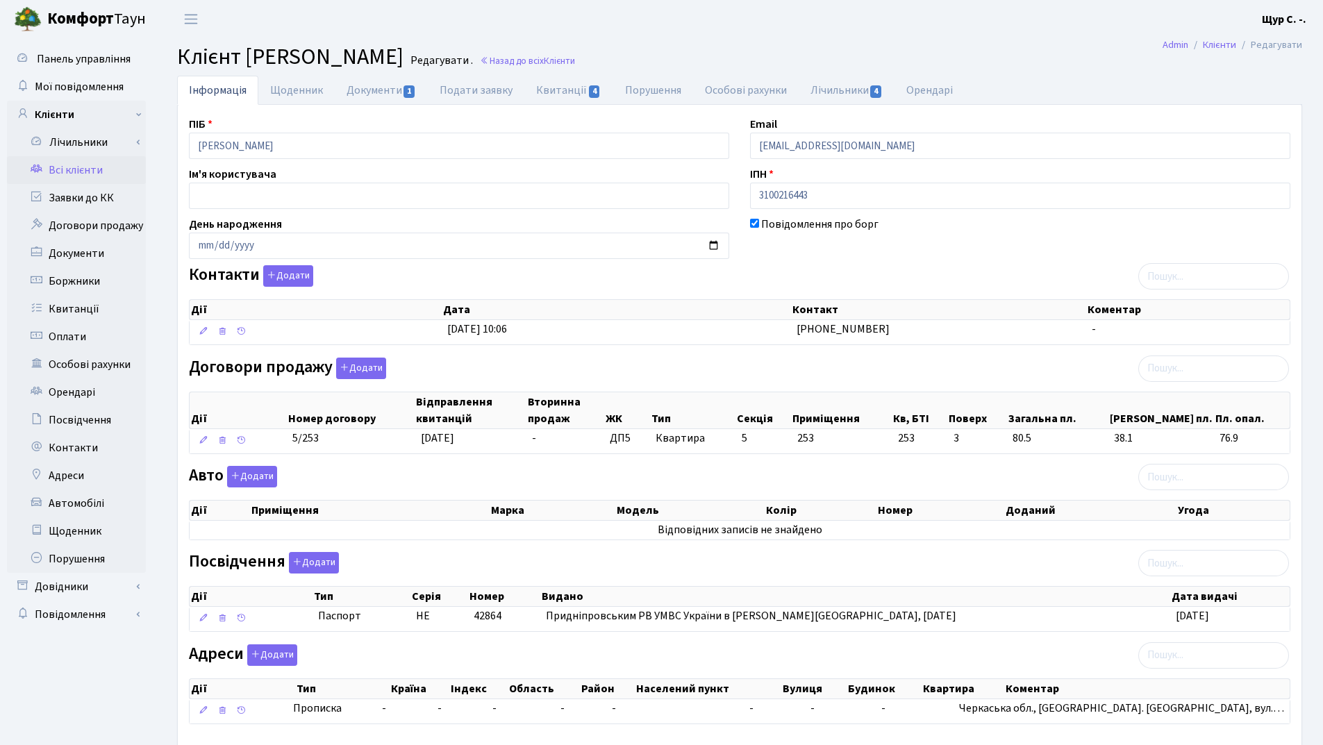
click at [83, 168] on link "Всі клієнти" at bounding box center [76, 170] width 139 height 28
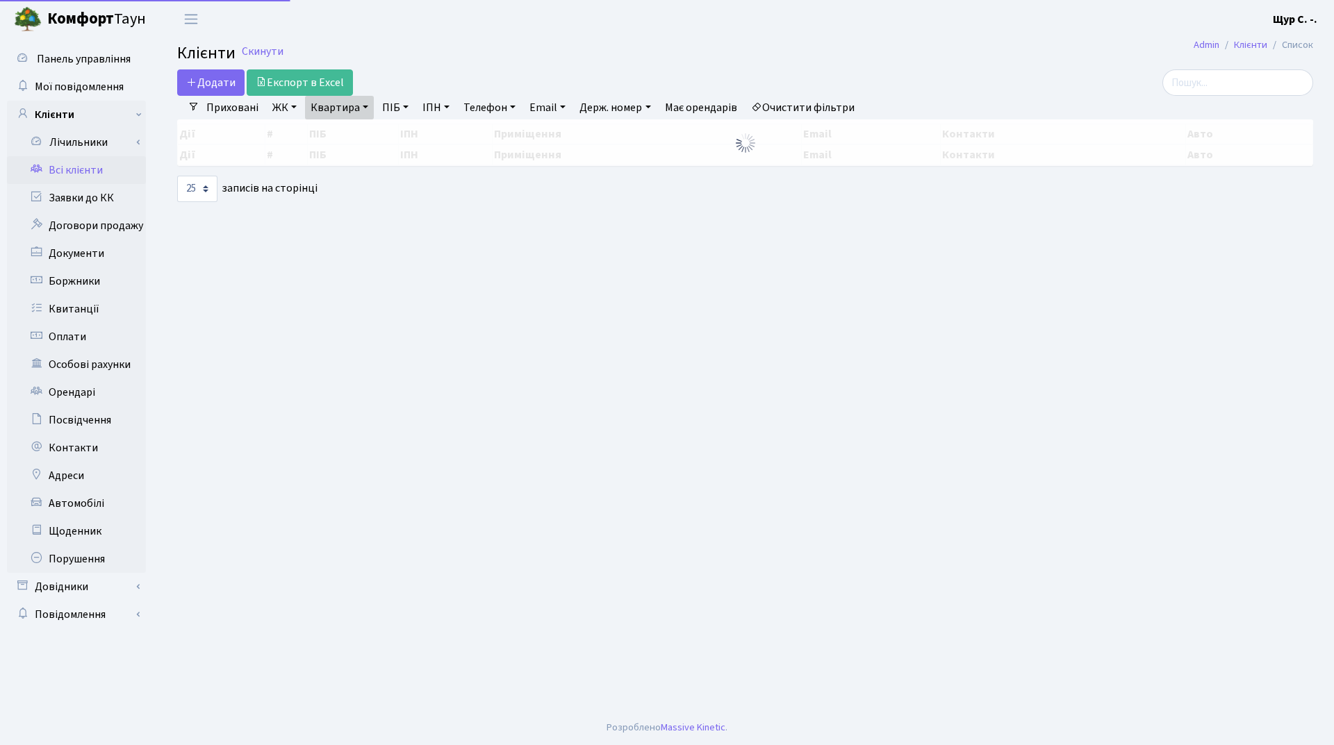
select select "25"
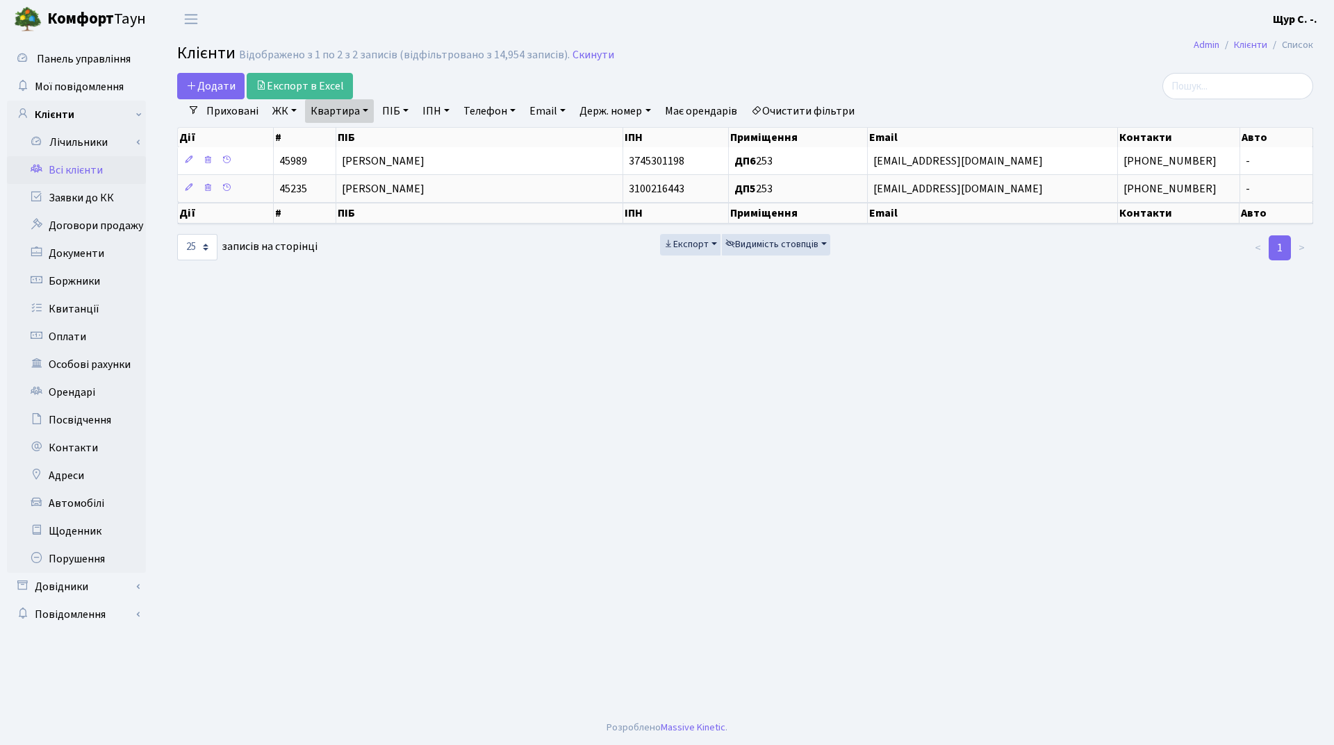
click at [367, 115] on link "Квартира" at bounding box center [339, 111] width 69 height 24
click at [372, 134] on input "253" at bounding box center [346, 138] width 81 height 26
type input "22"
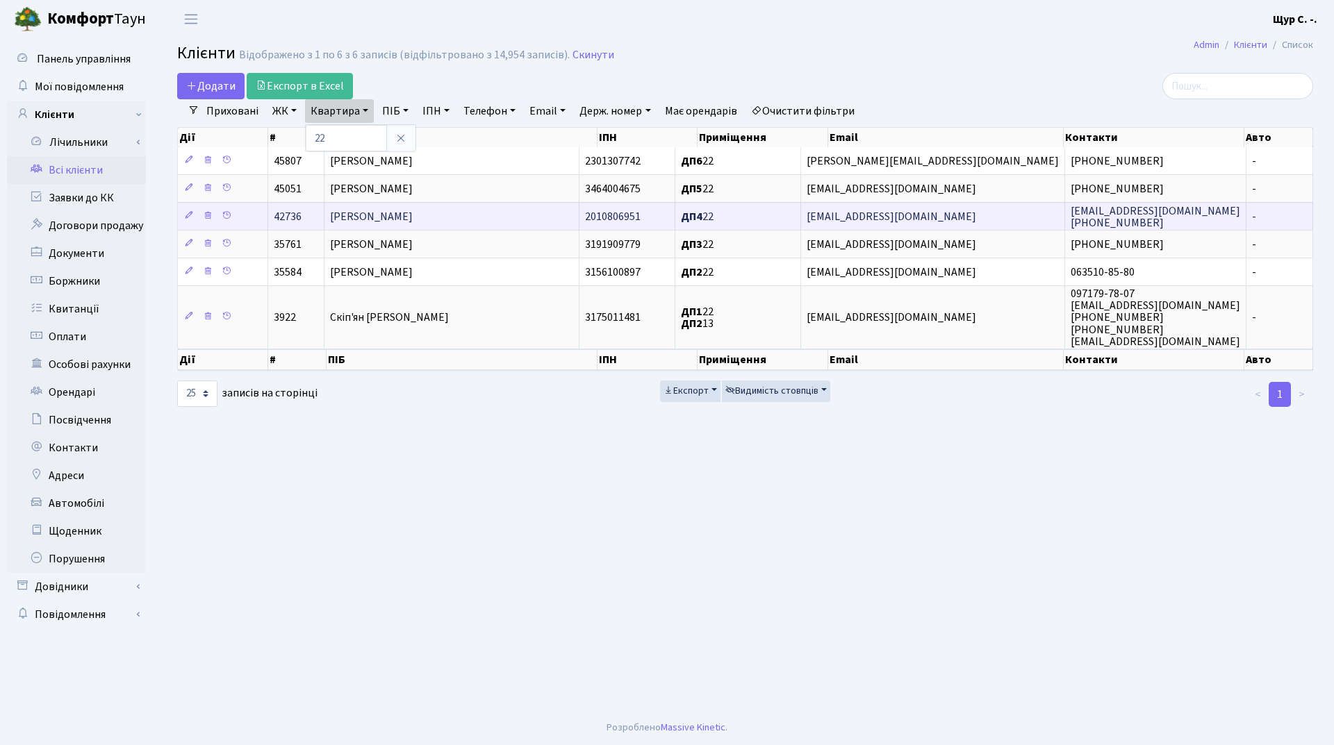
click at [413, 208] on td "[PERSON_NAME]" at bounding box center [451, 216] width 255 height 28
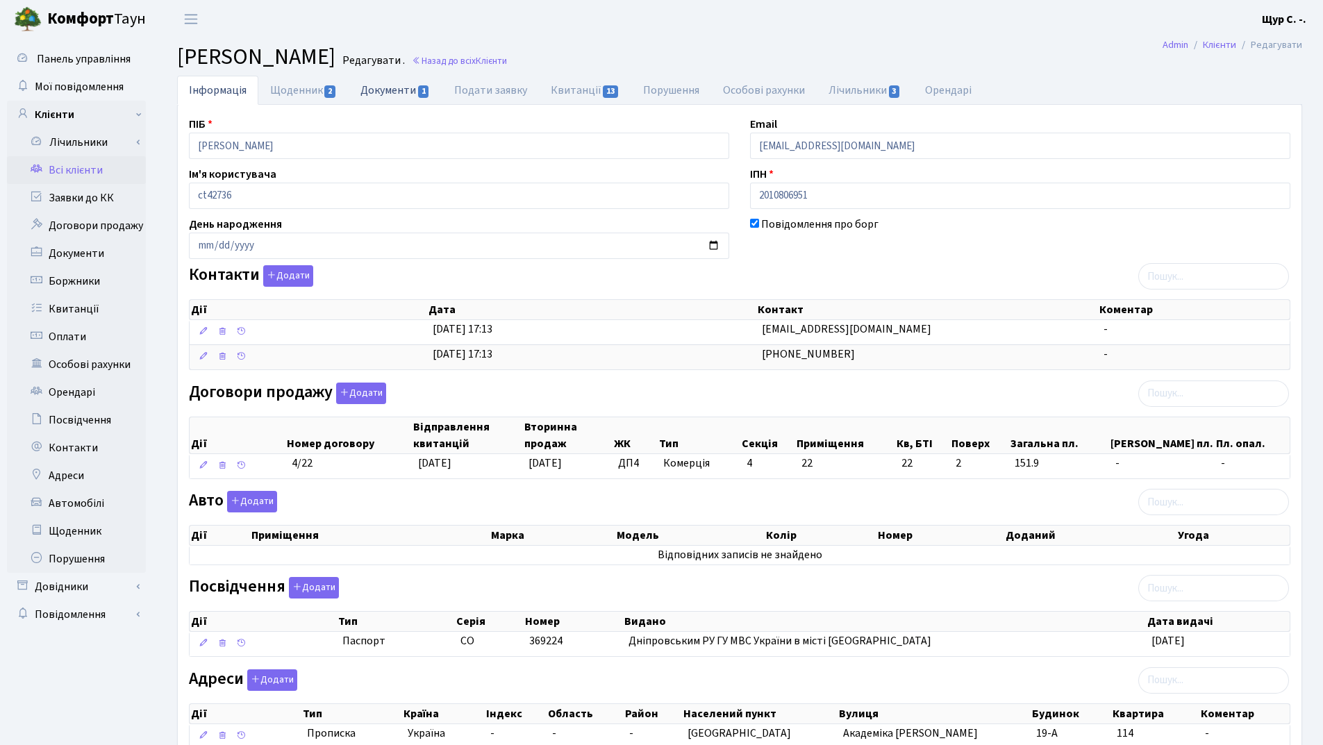
click at [379, 91] on link "Документи 1" at bounding box center [395, 90] width 93 height 28
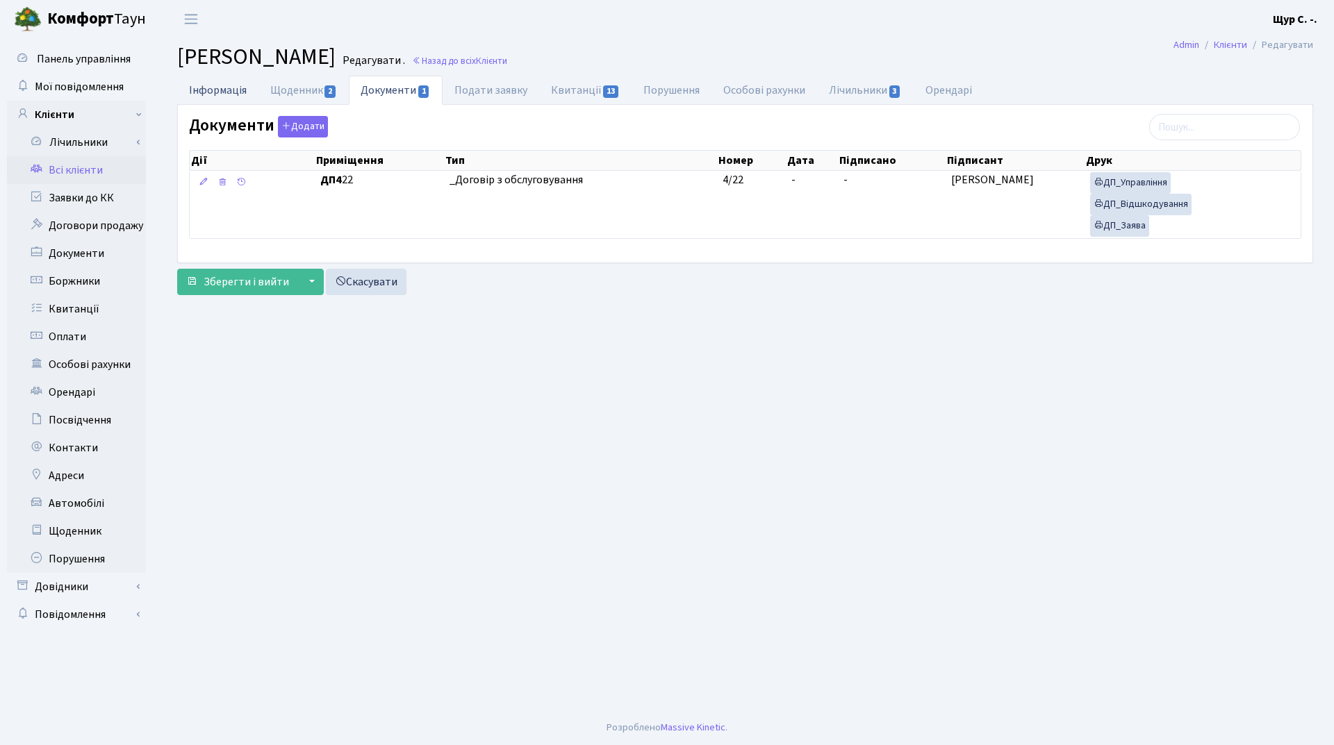
click at [222, 89] on link "Інформація" at bounding box center [217, 90] width 81 height 28
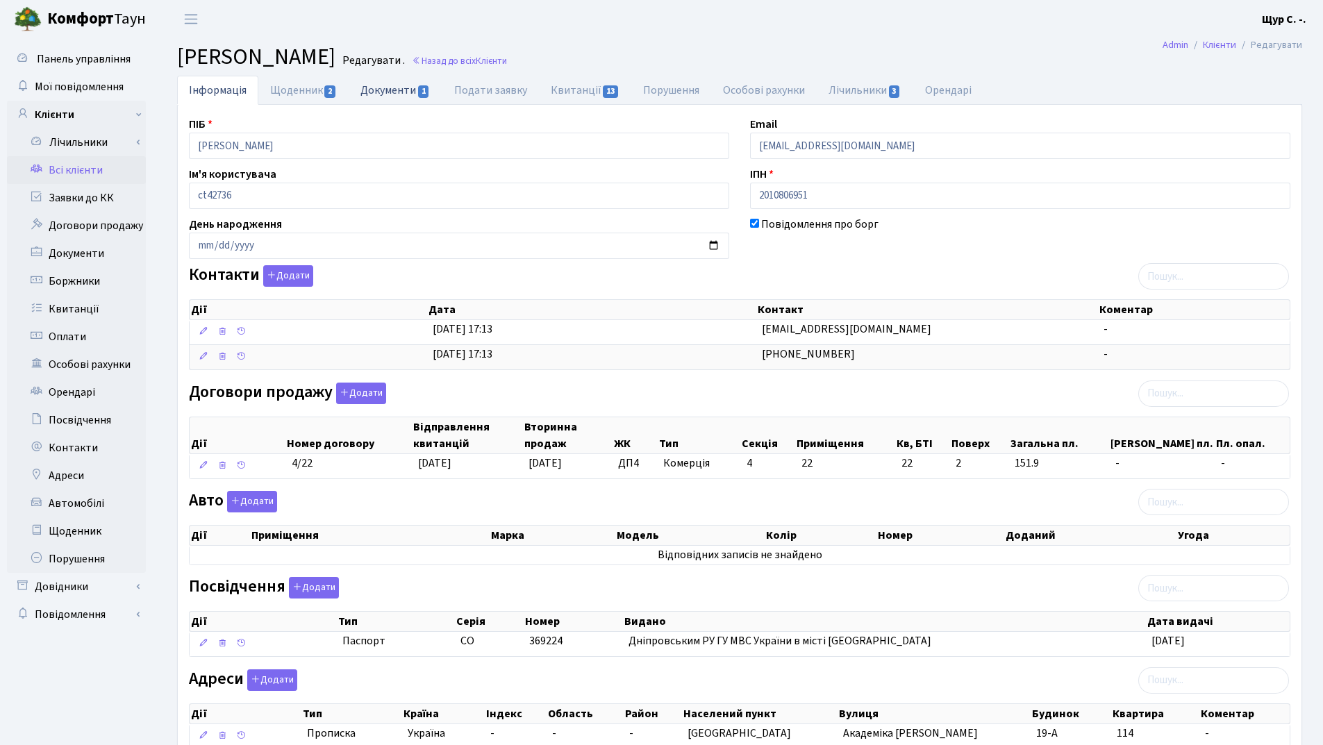
click at [389, 84] on link "Документи 1" at bounding box center [395, 90] width 93 height 28
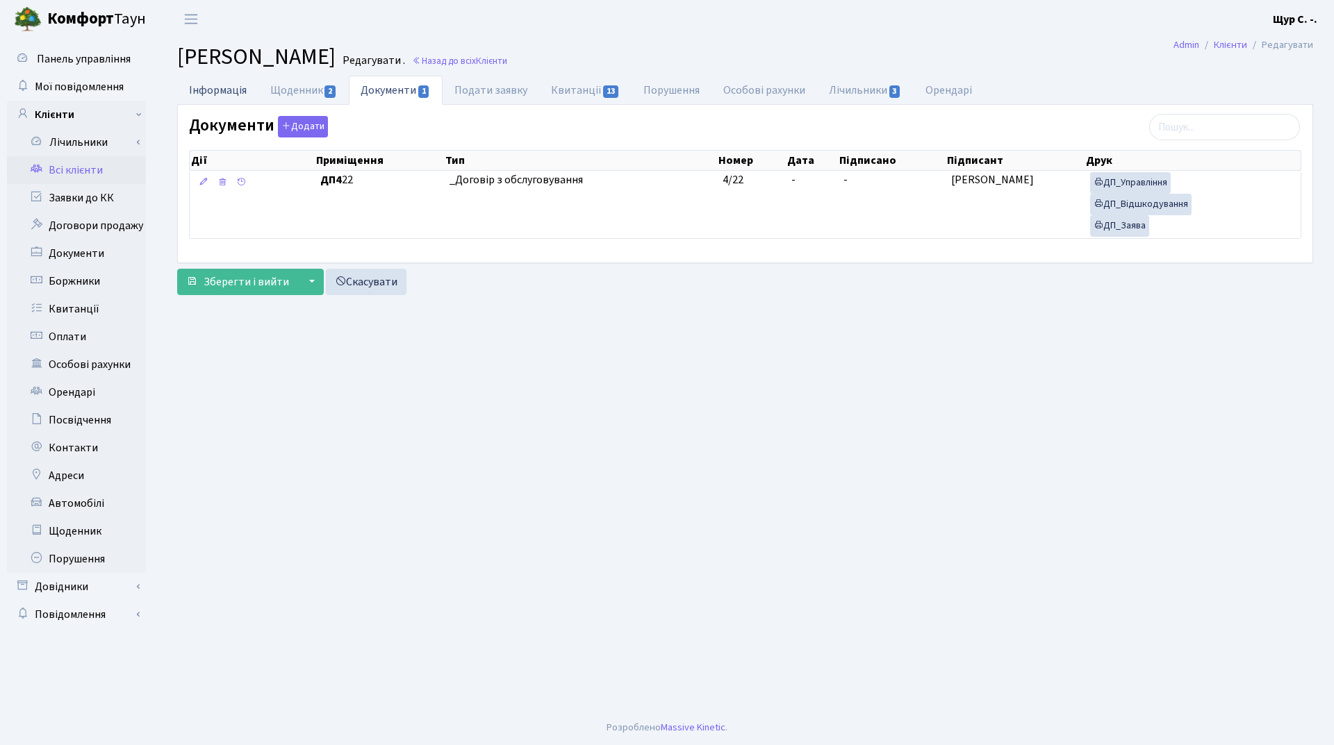
click at [216, 81] on link "Інформація" at bounding box center [217, 90] width 81 height 28
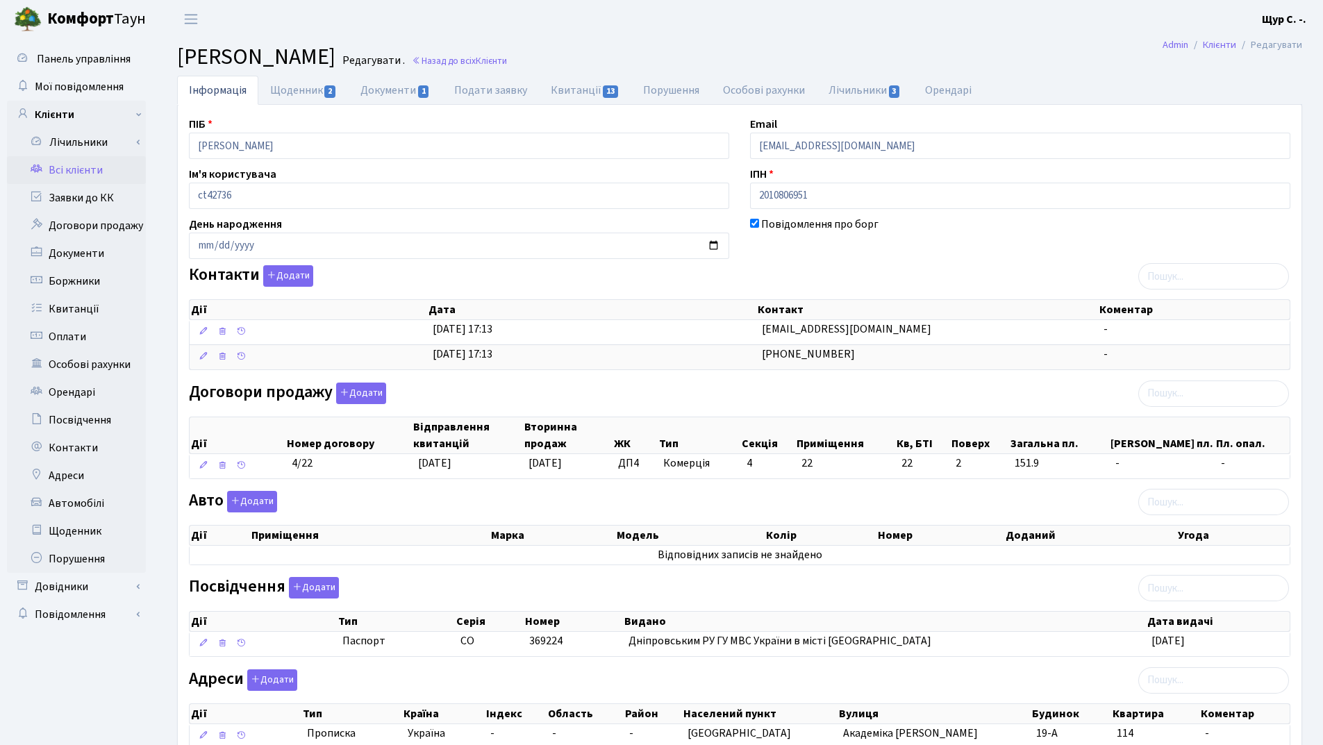
click at [72, 167] on link "Всі клієнти" at bounding box center [76, 170] width 139 height 28
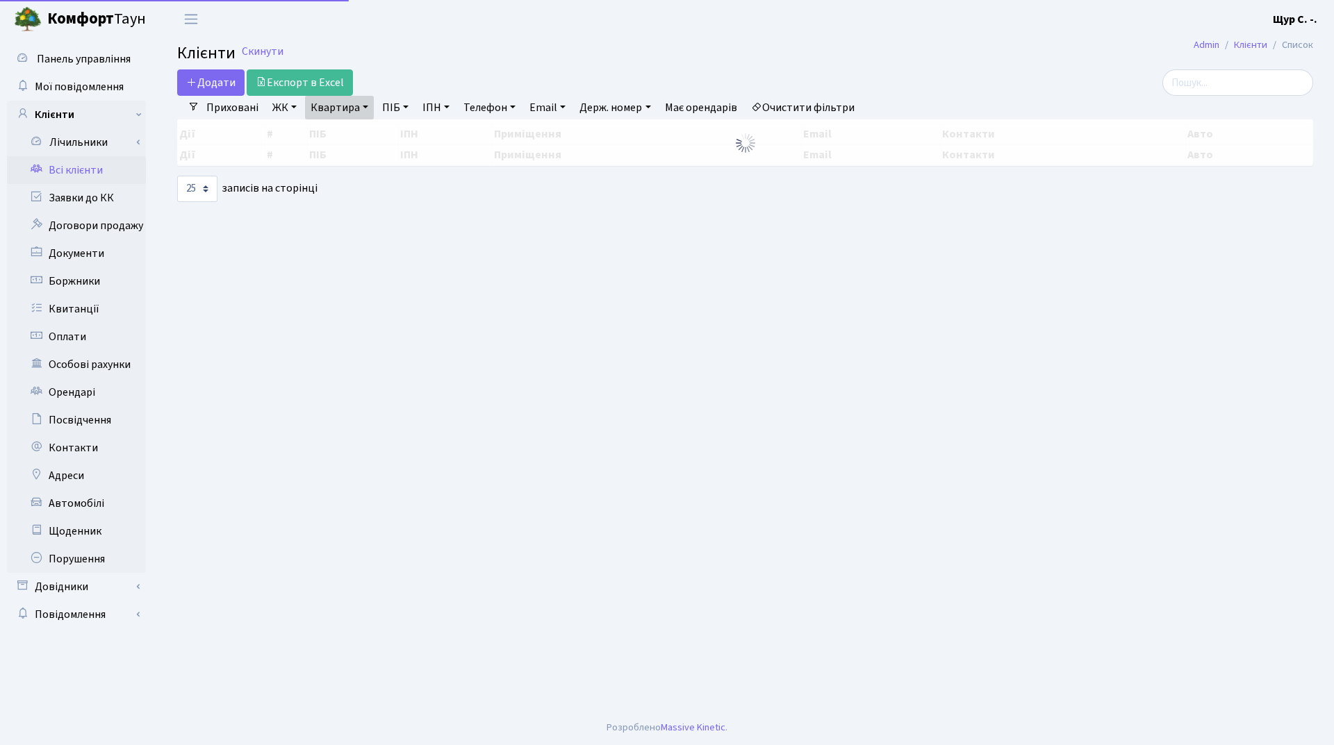
select select "25"
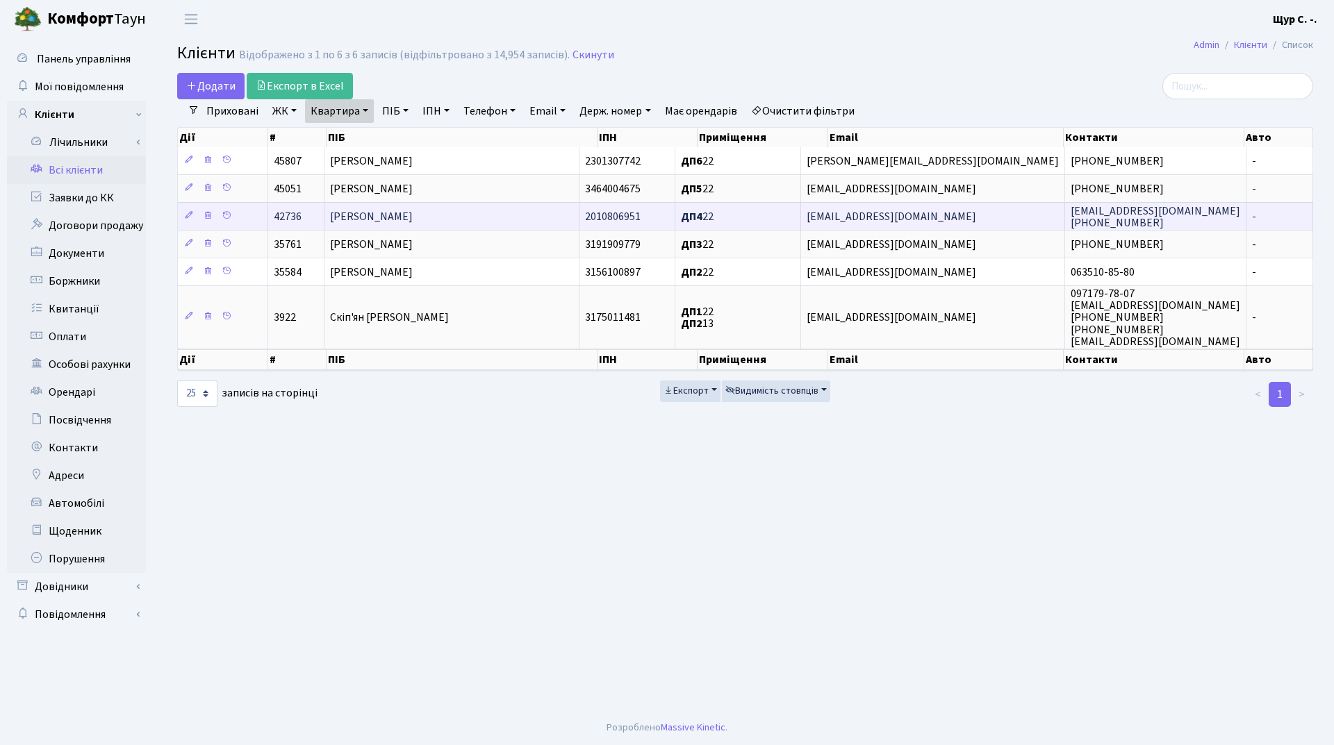
click at [547, 216] on td "[PERSON_NAME]" at bounding box center [451, 216] width 255 height 28
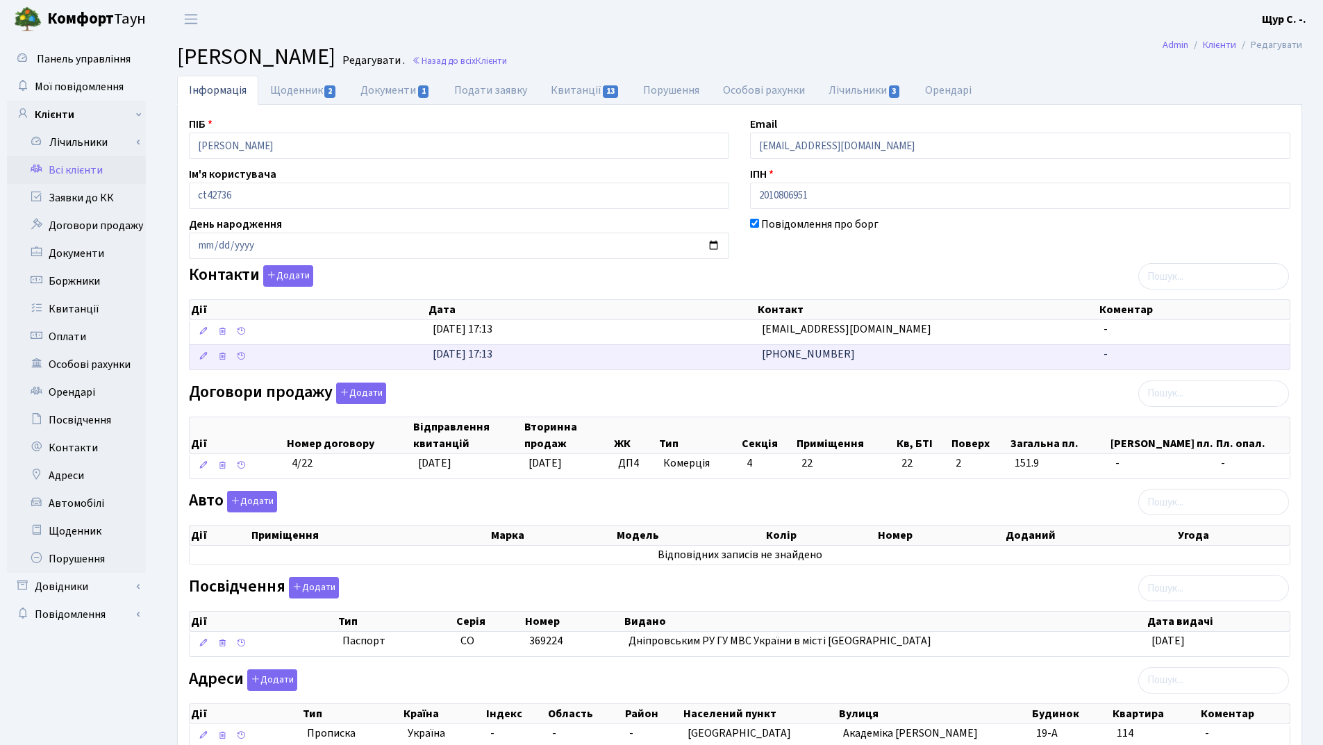
click at [652, 356] on td "05.08.2024, 17:13" at bounding box center [591, 357] width 329 height 25
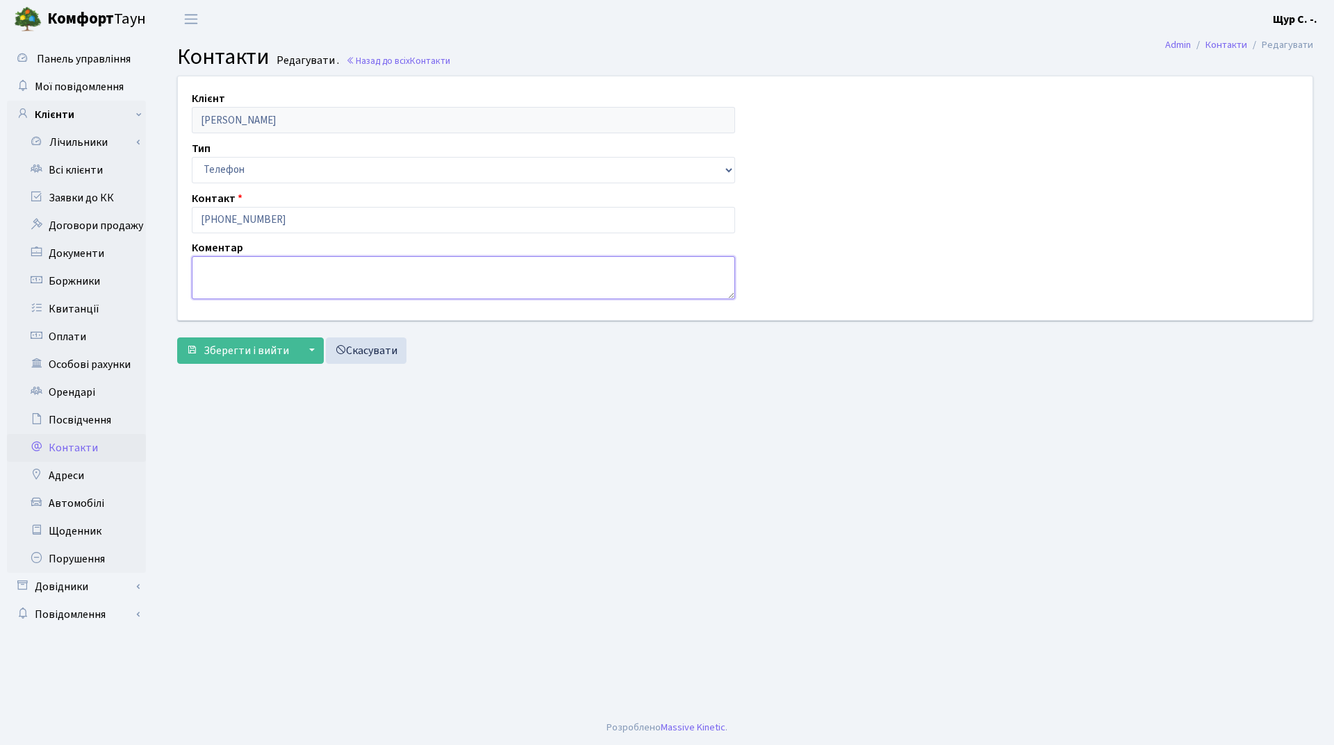
click at [233, 278] on textarea at bounding box center [463, 277] width 543 height 43
type textarea "Дмитро"
click at [215, 343] on span "Зберегти і вийти" at bounding box center [246, 350] width 85 height 15
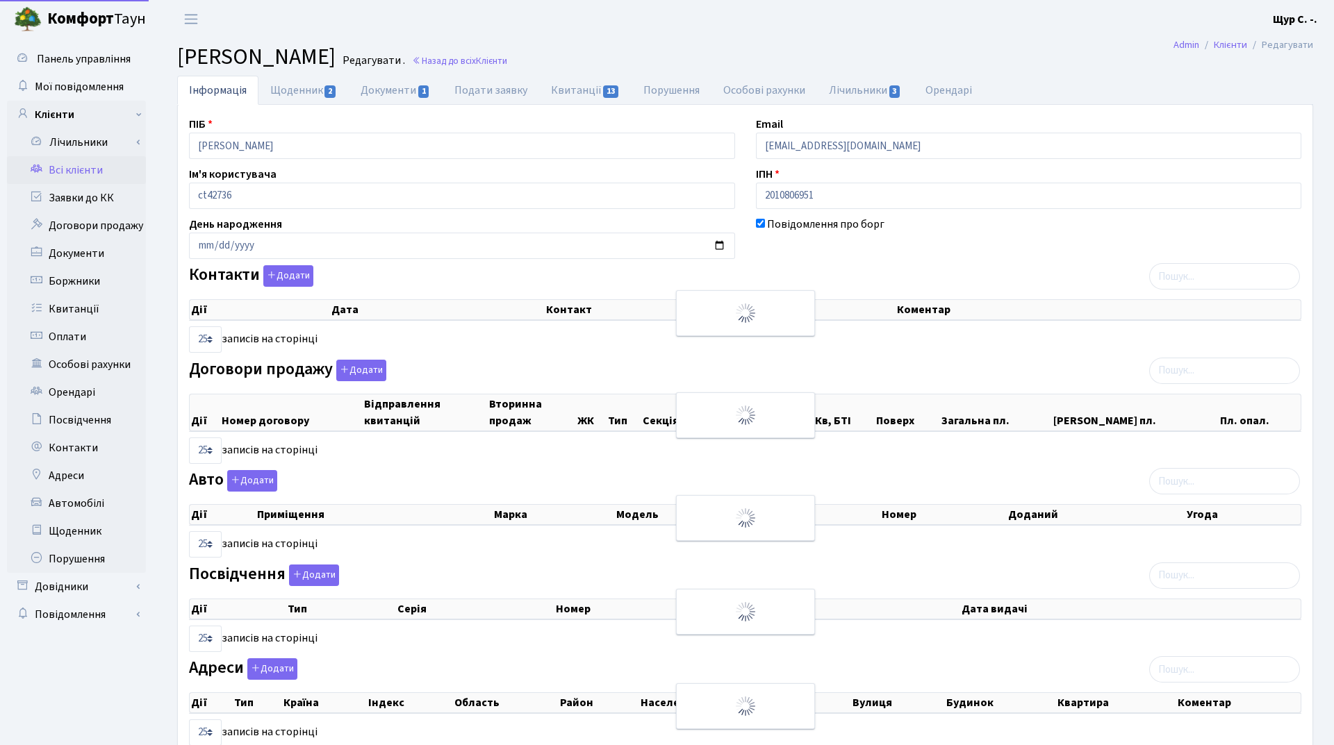
select select "25"
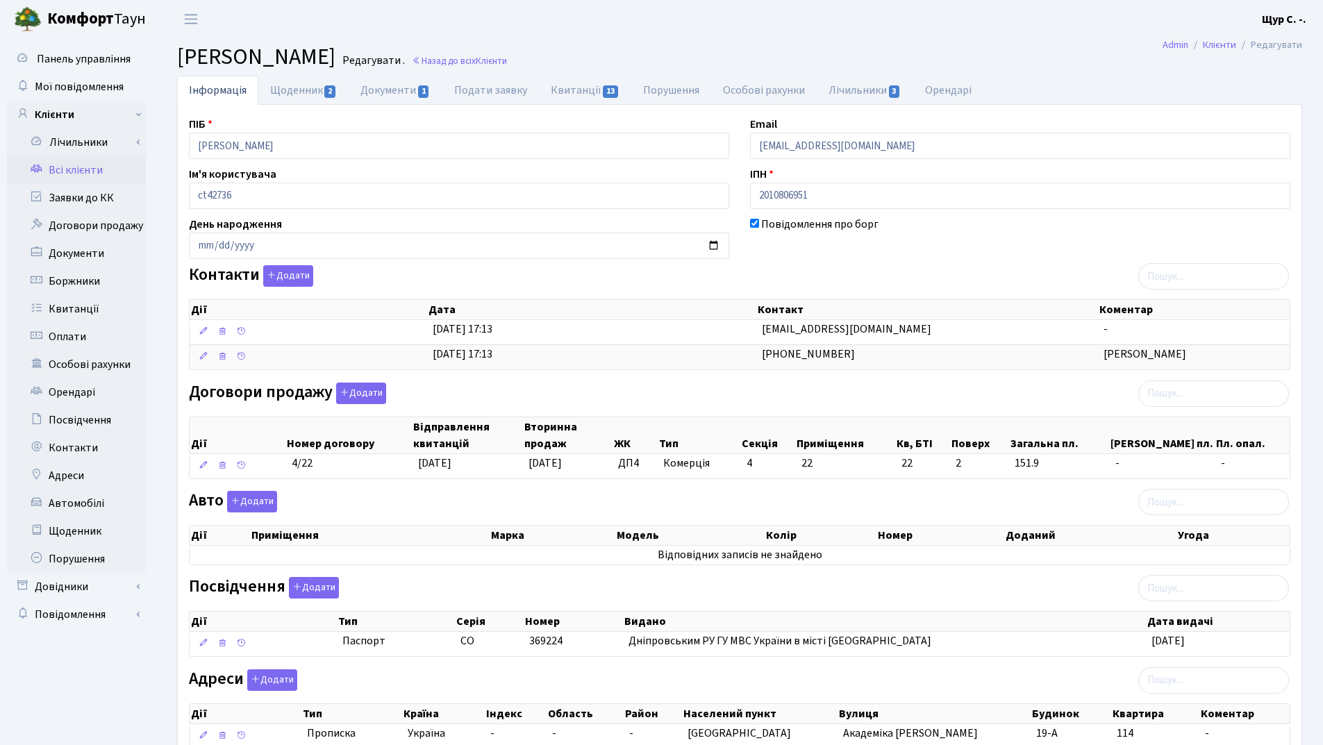
click at [92, 172] on link "Всі клієнти" at bounding box center [76, 170] width 139 height 28
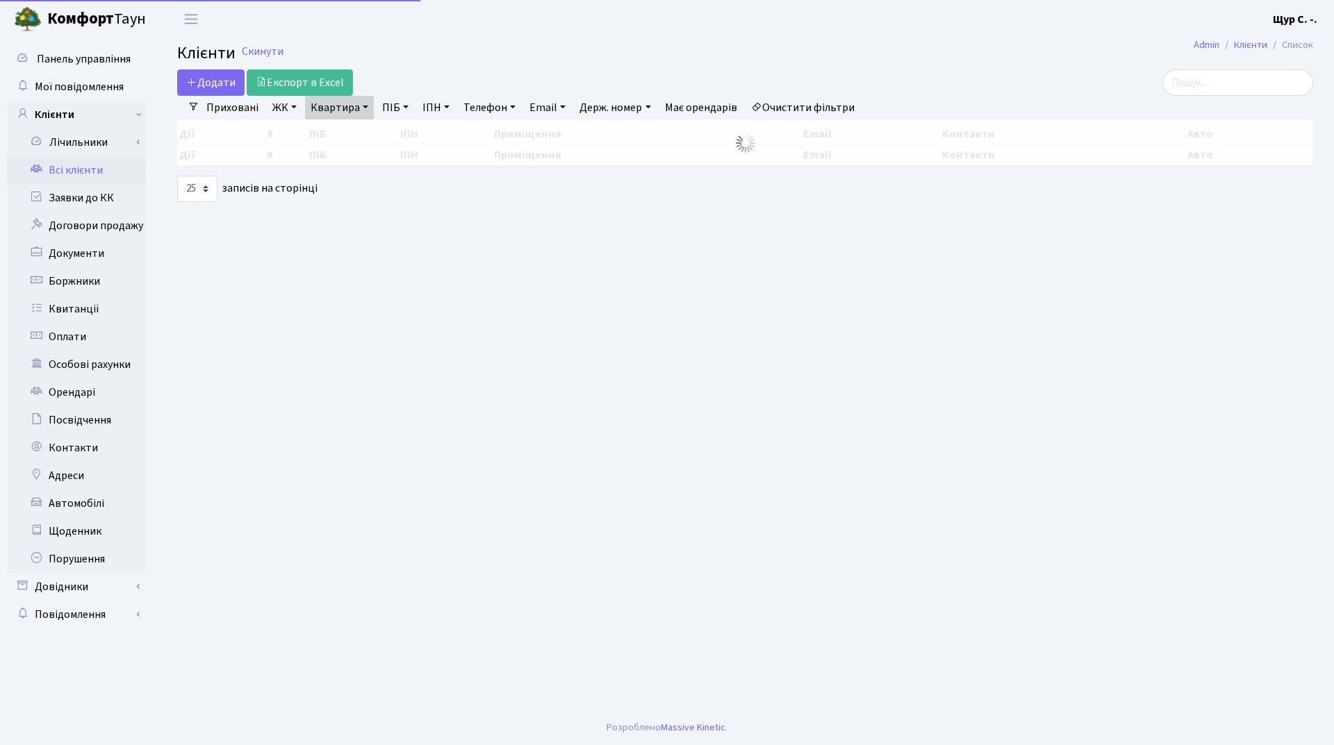
select select "25"
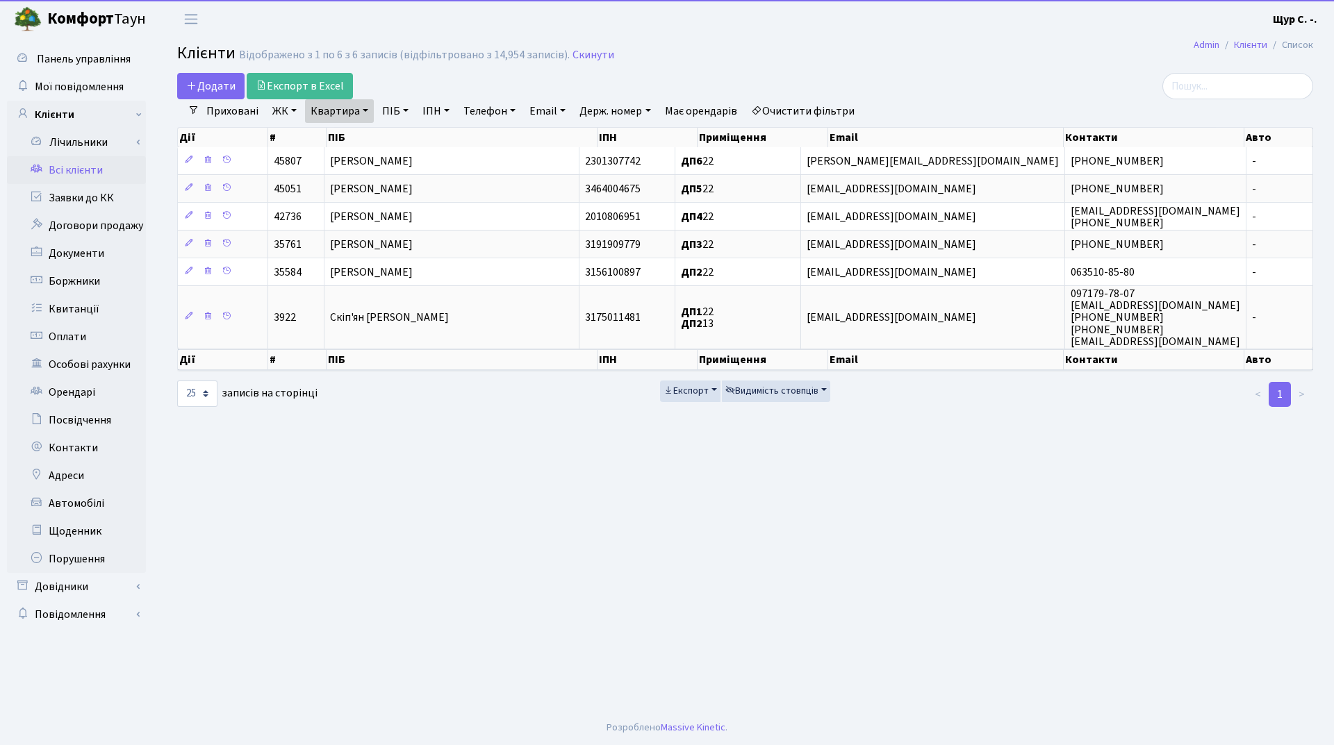
click at [361, 116] on link "Квартира" at bounding box center [339, 111] width 69 height 24
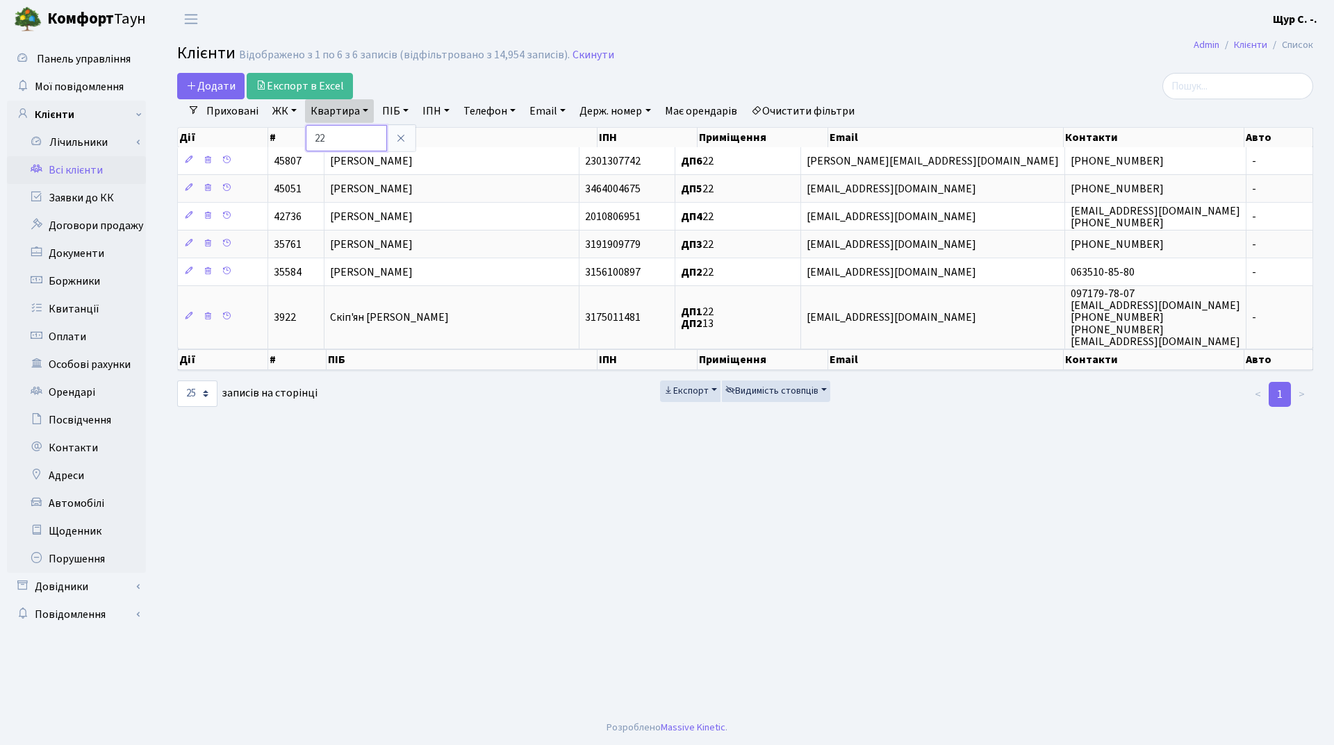
click at [367, 140] on input "22" at bounding box center [346, 138] width 81 height 26
type input "2"
type input "б144"
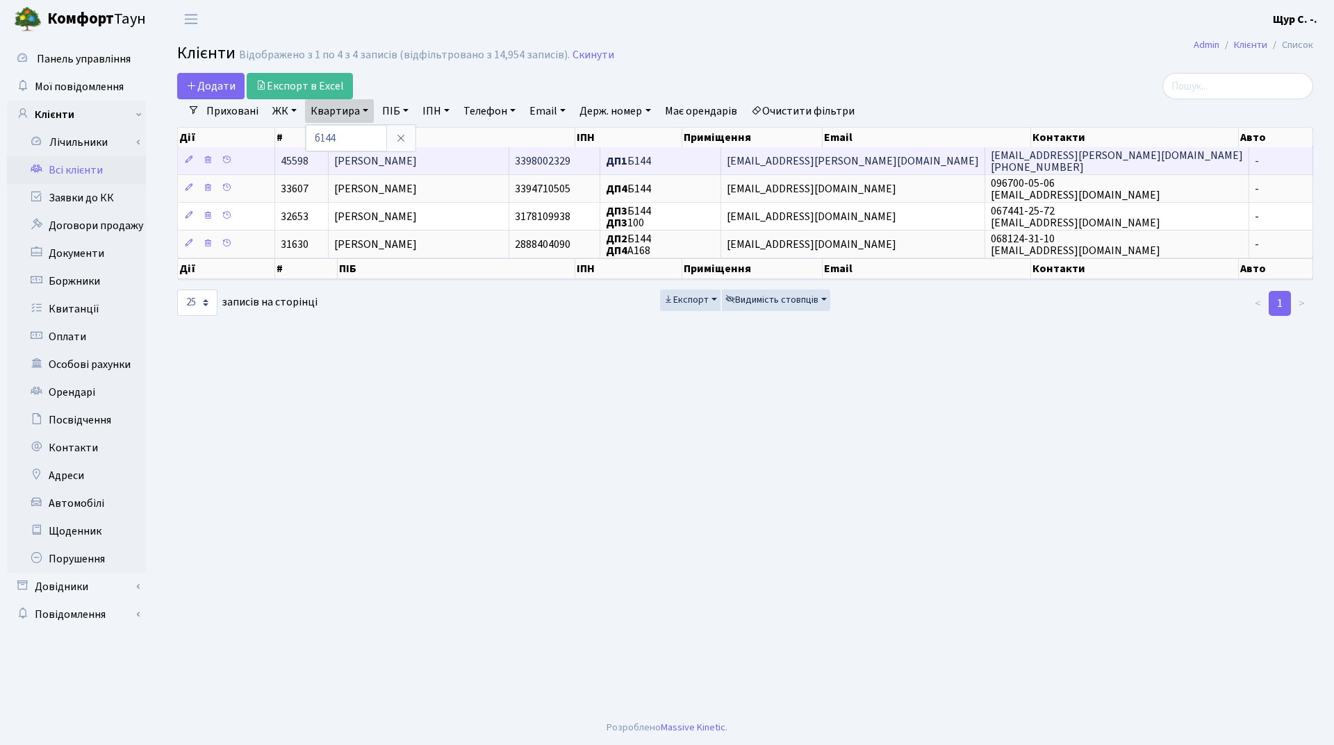
click at [374, 165] on span "[PERSON_NAME]" at bounding box center [375, 161] width 83 height 15
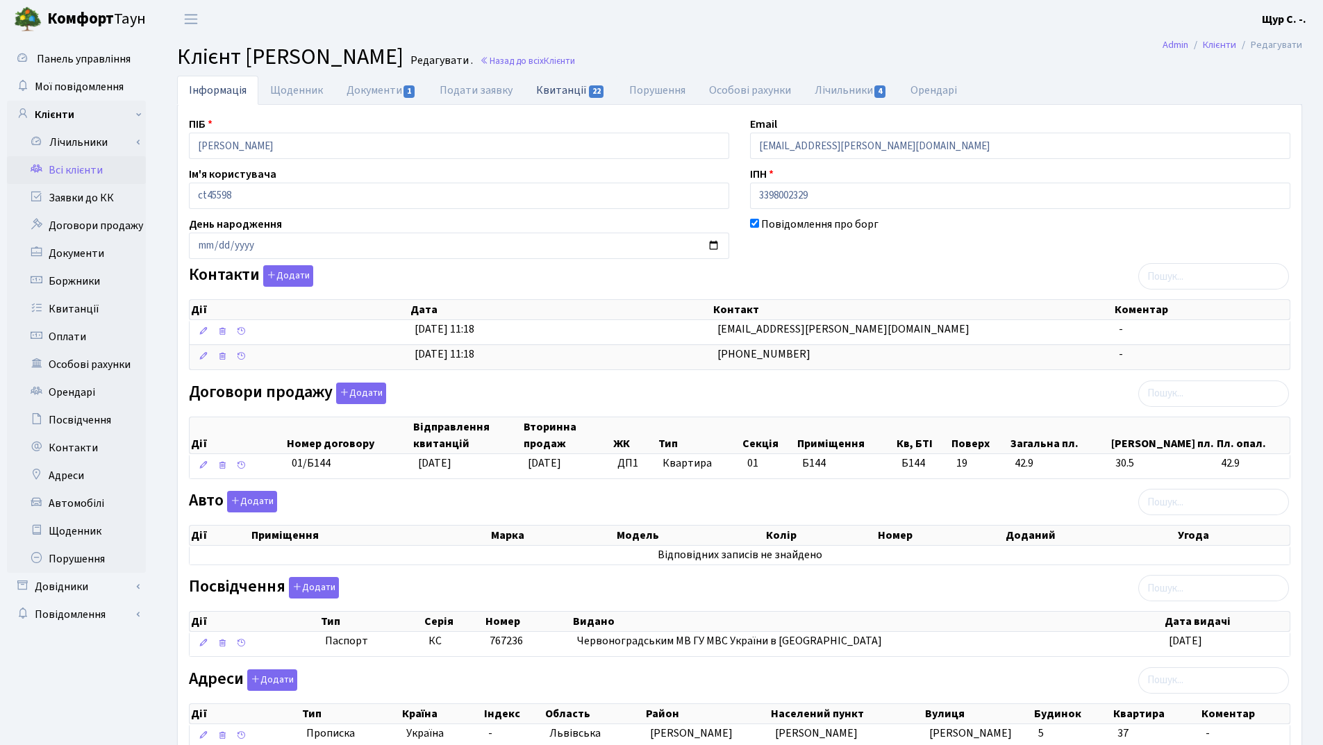
click at [568, 94] on link "Квитанції 22" at bounding box center [570, 90] width 92 height 28
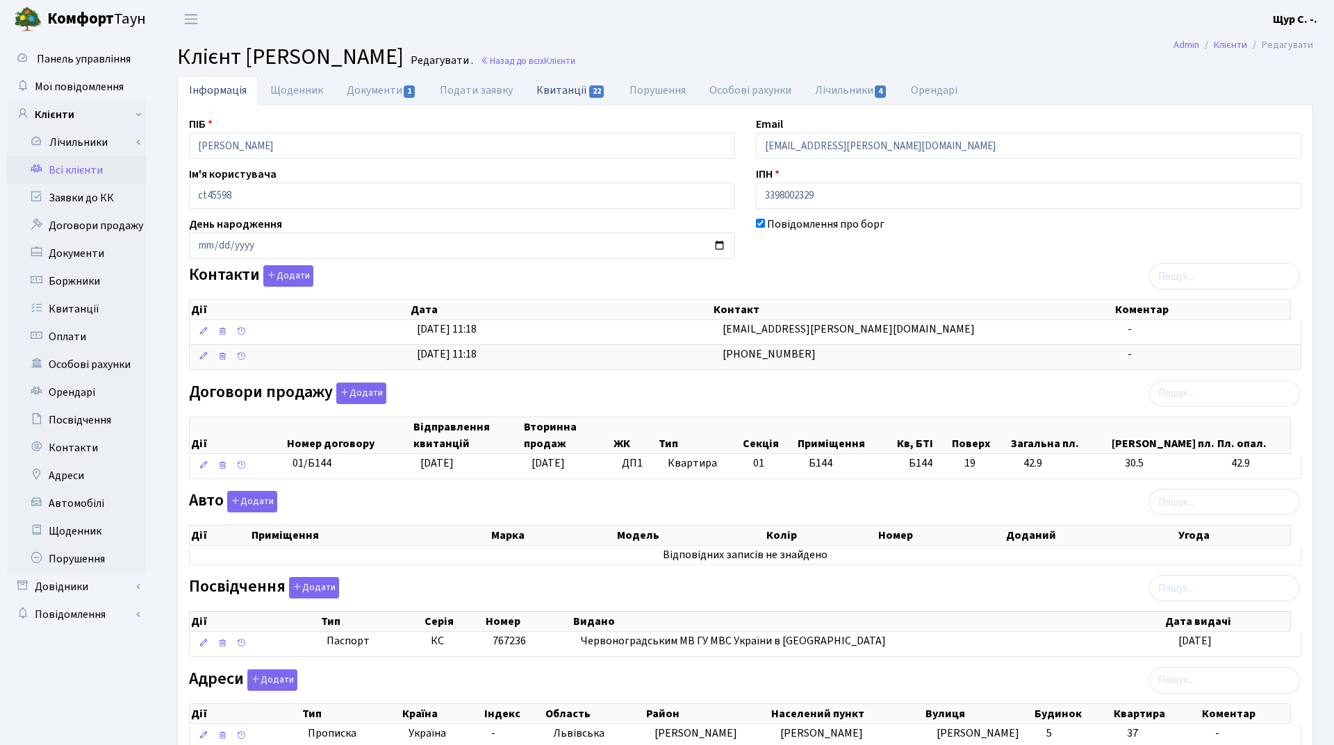
select select "25"
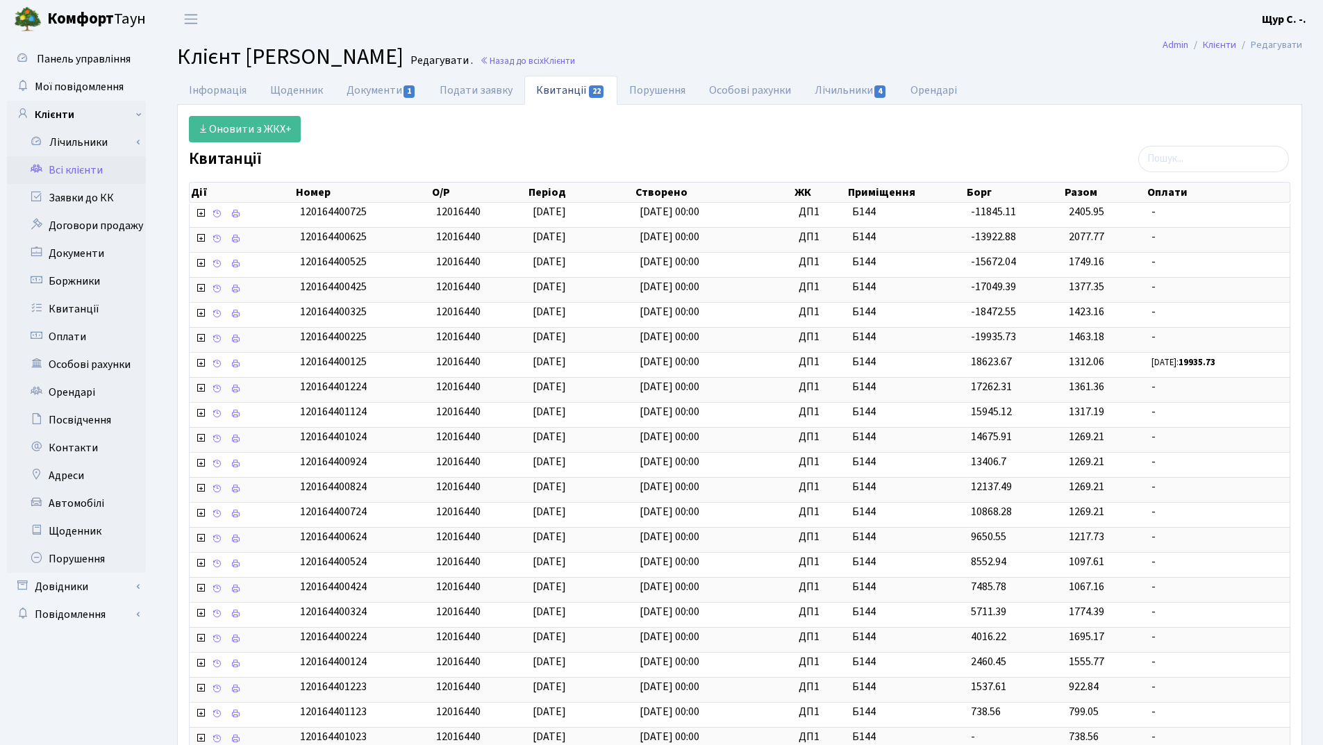
click at [90, 173] on link "Всі клієнти" at bounding box center [76, 170] width 139 height 28
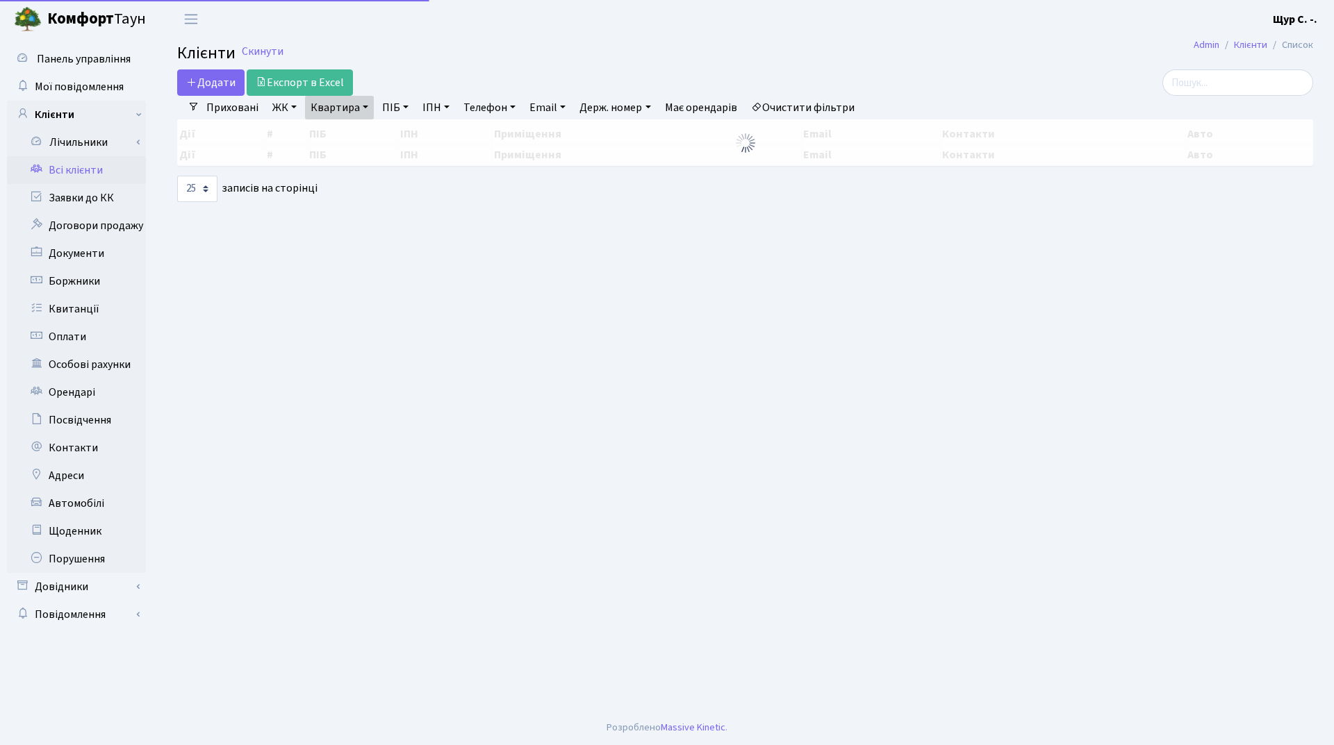
select select "25"
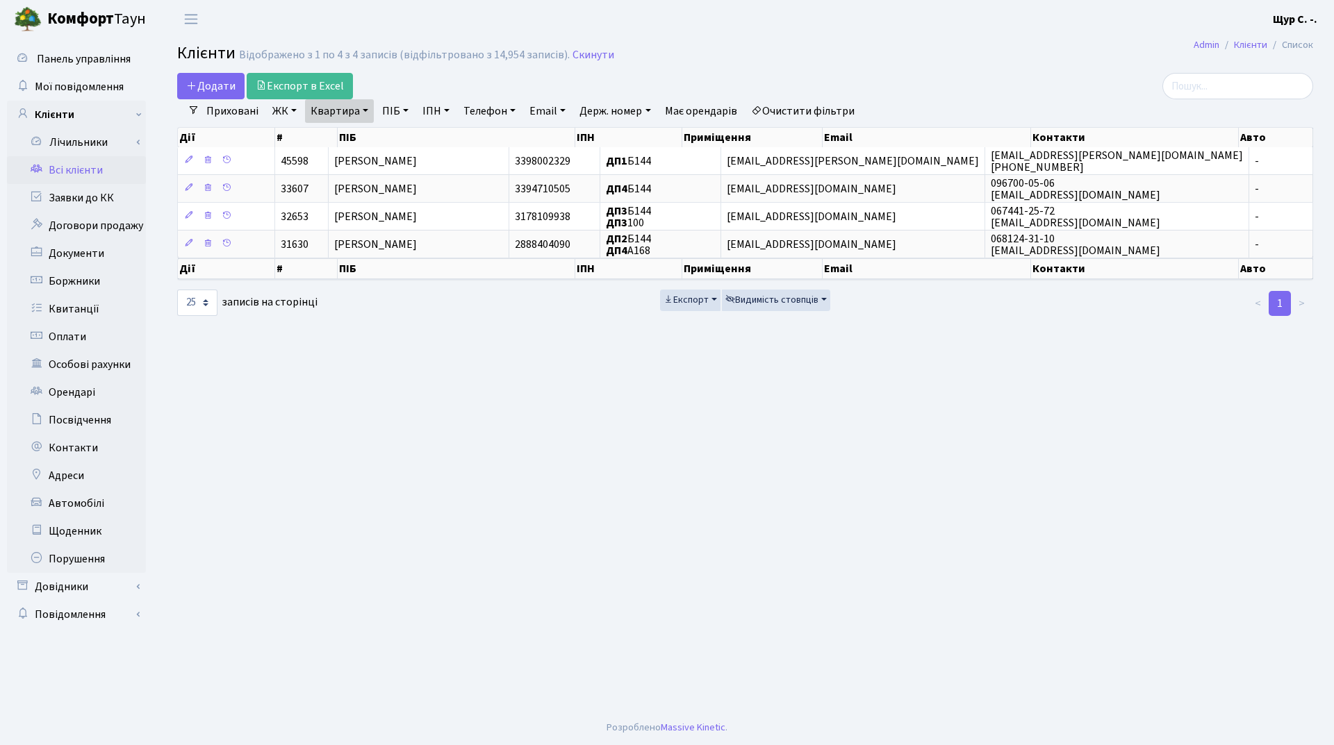
click at [575, 47] on h2 "Клієнти Відображено з 1 по 4 з 4 записів (відфільтровано з 14,954 записів). Ски…" at bounding box center [745, 56] width 1136 height 24
click at [580, 57] on link "Скинути" at bounding box center [593, 55] width 42 height 13
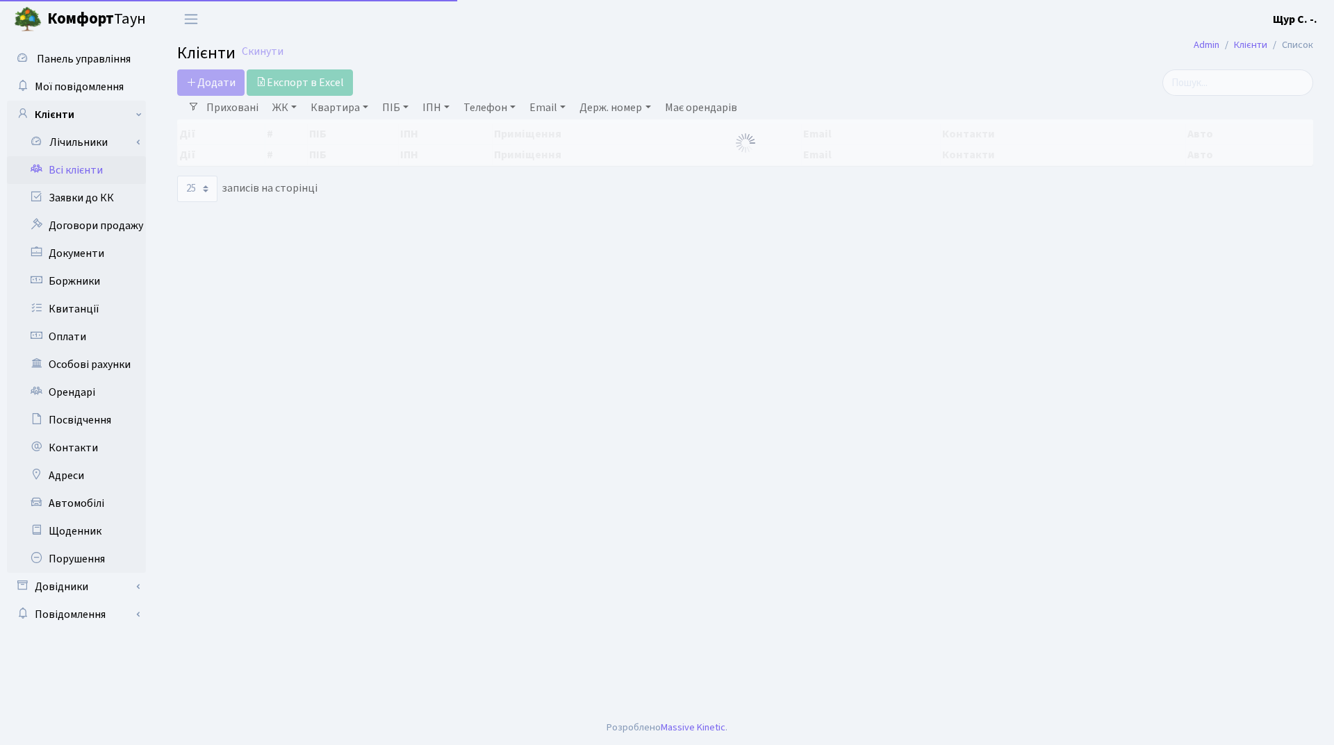
select select "25"
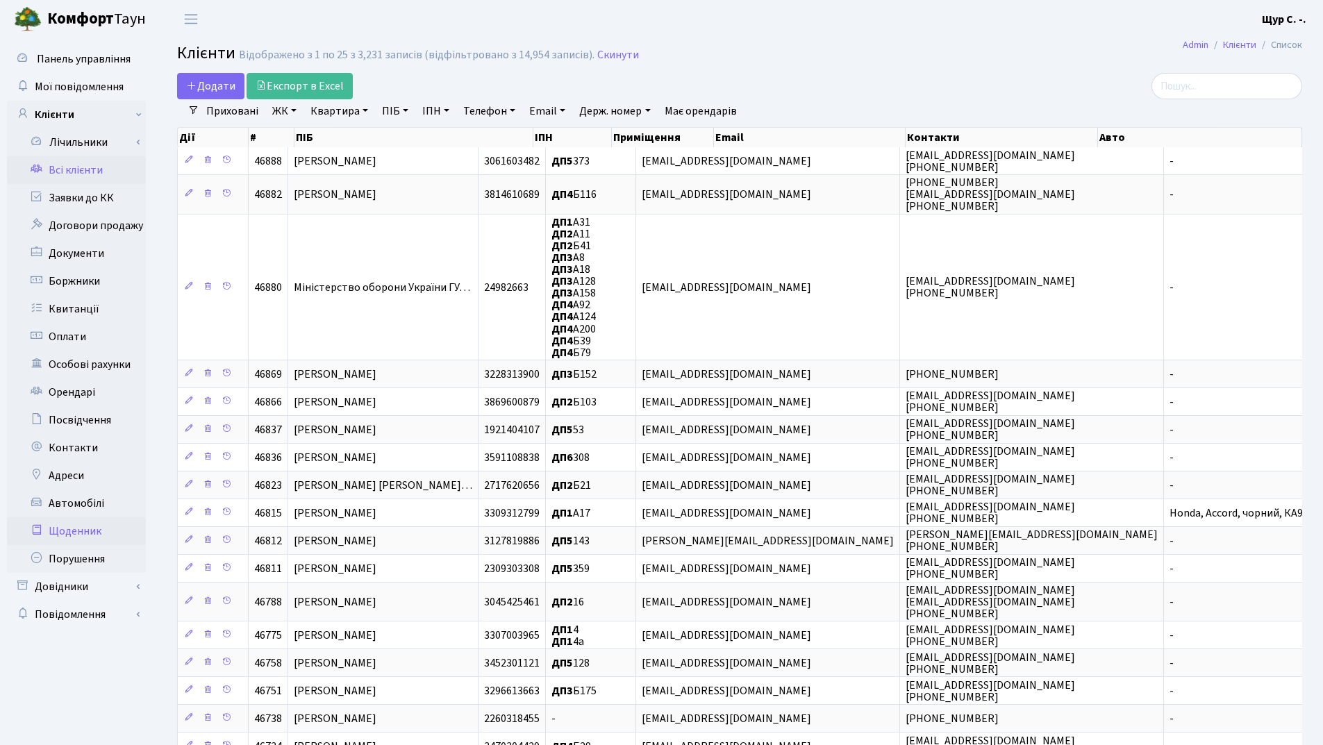
click at [116, 532] on link "Щоденник" at bounding box center [76, 532] width 139 height 28
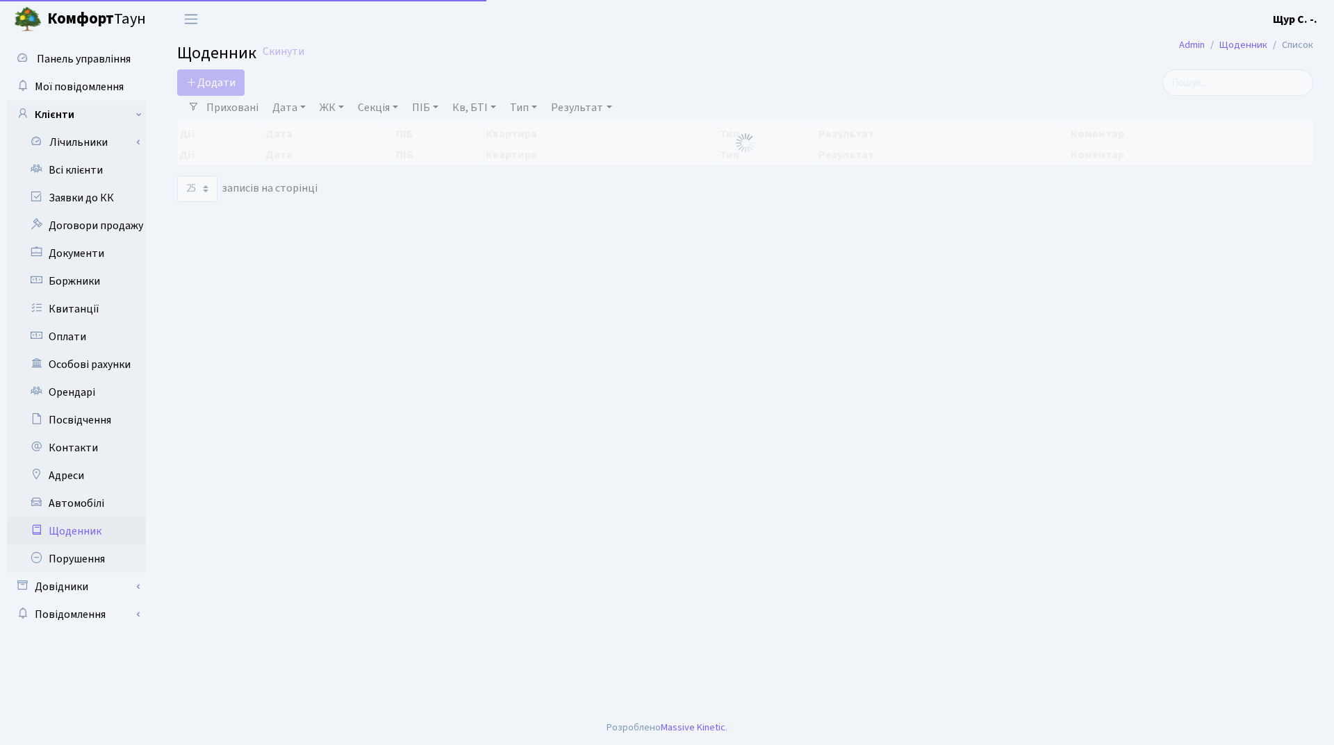
select select "25"
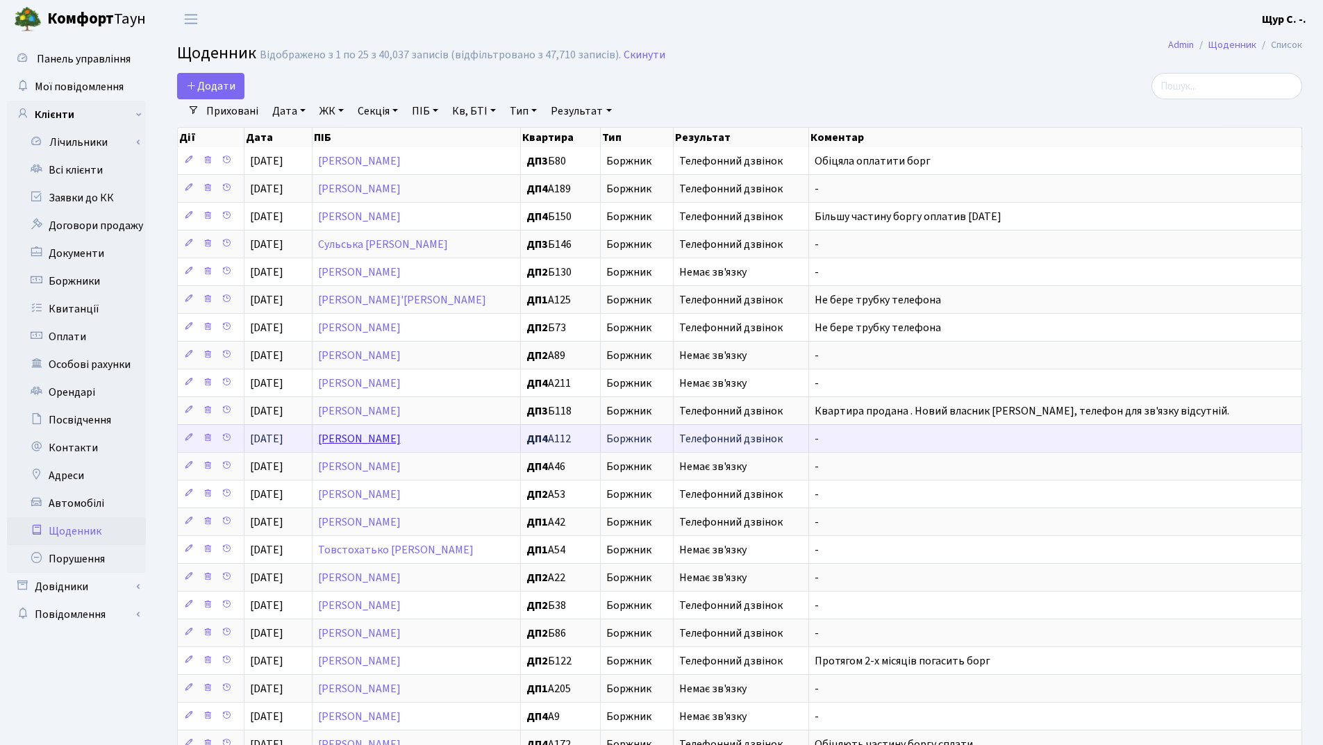
click at [401, 436] on link "[PERSON_NAME]" at bounding box center [359, 438] width 83 height 15
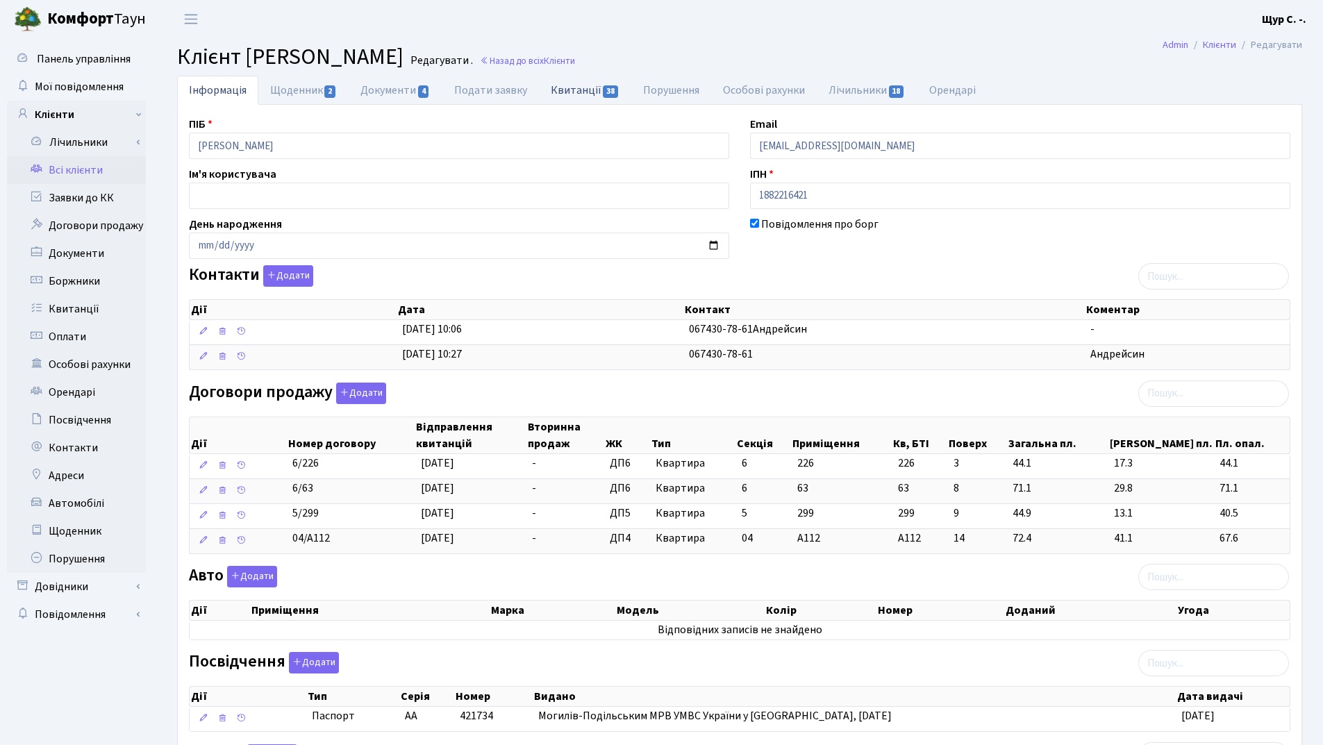
click at [580, 93] on link "Квитанції 38" at bounding box center [585, 90] width 92 height 28
select select "25"
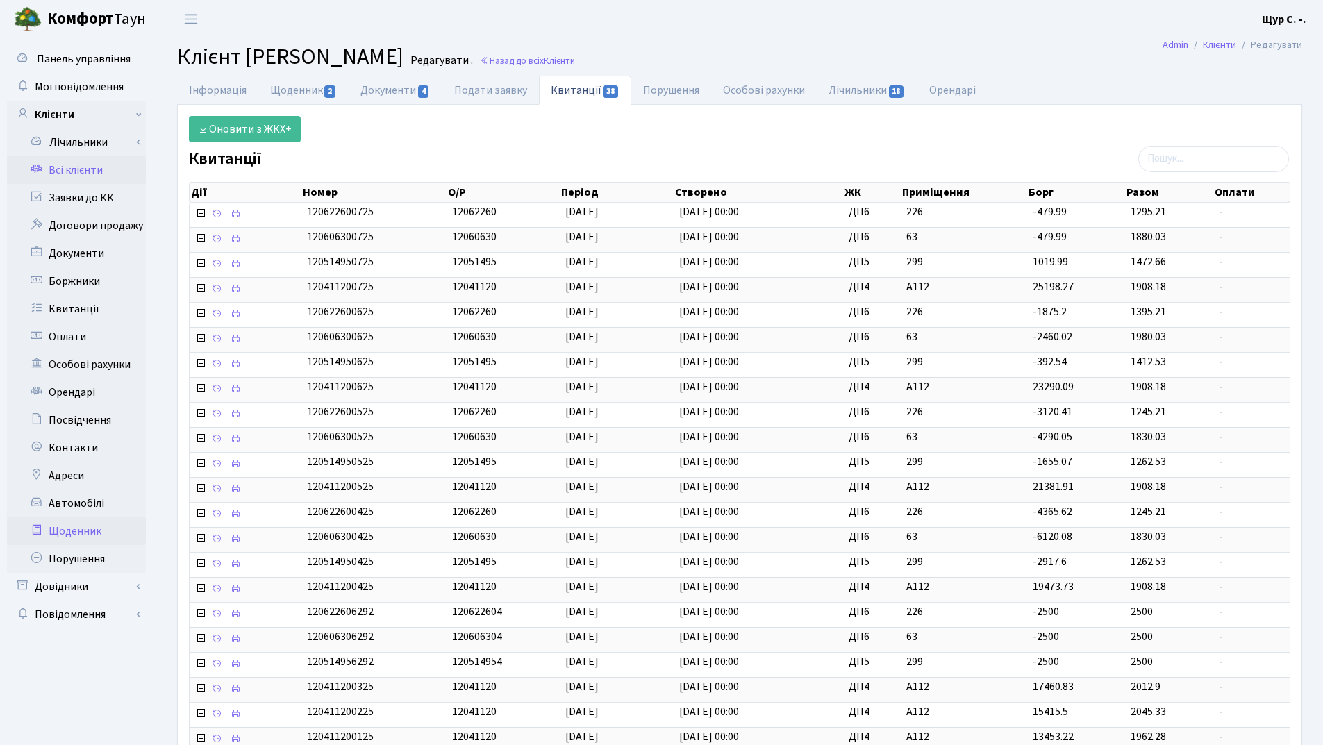
click at [102, 537] on link "Щоденник" at bounding box center [76, 532] width 139 height 28
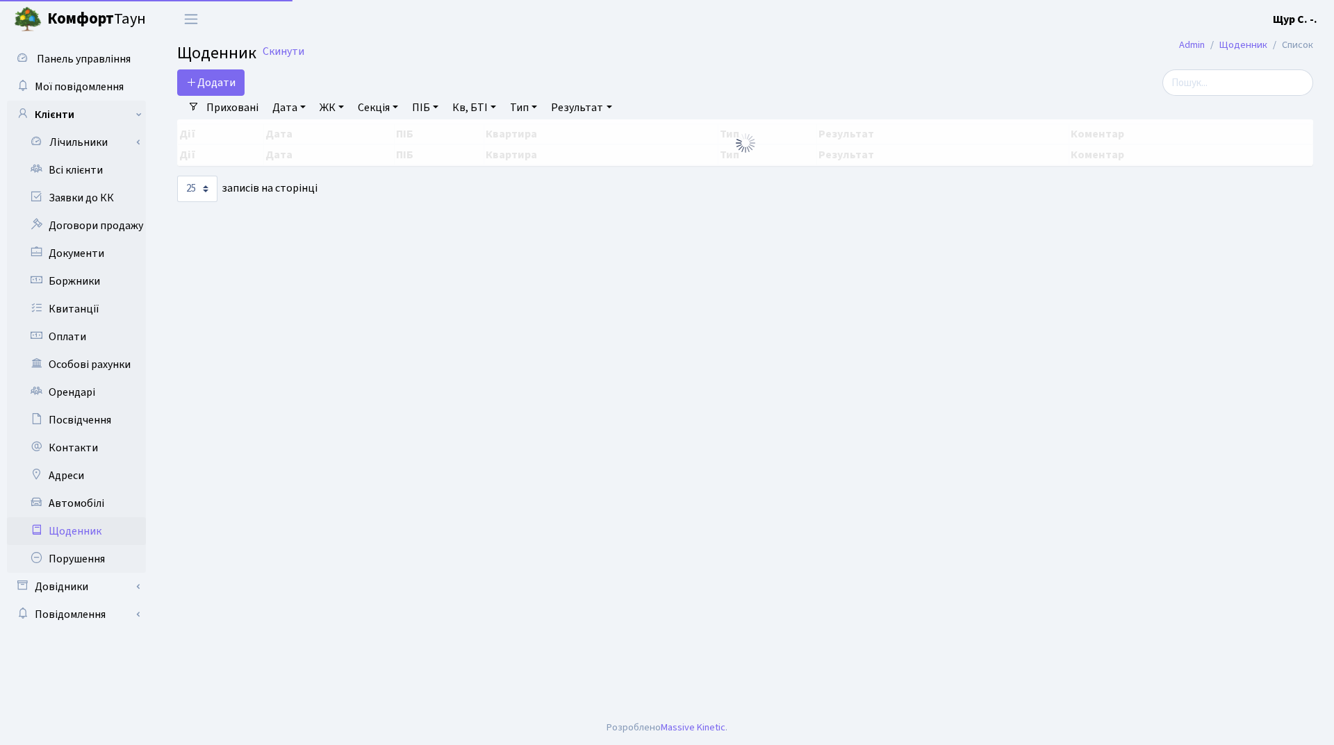
select select "25"
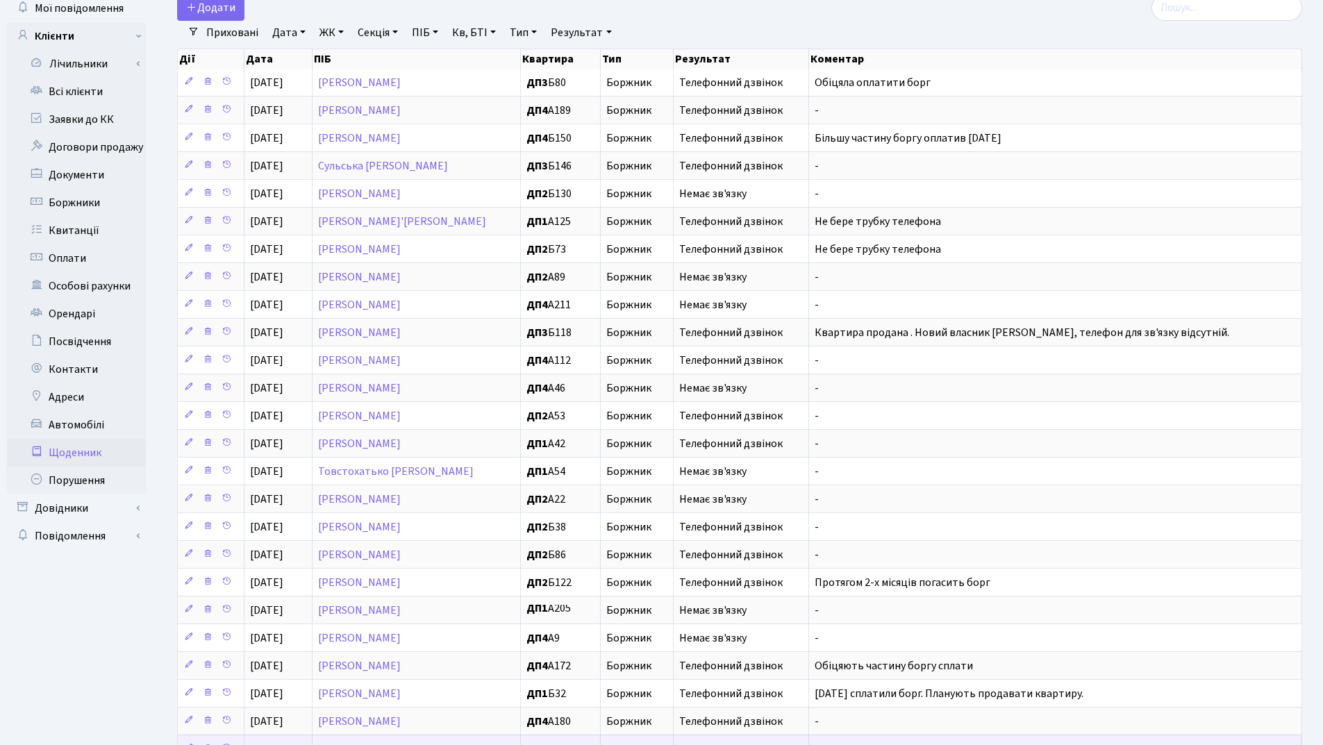
scroll to position [190, 0]
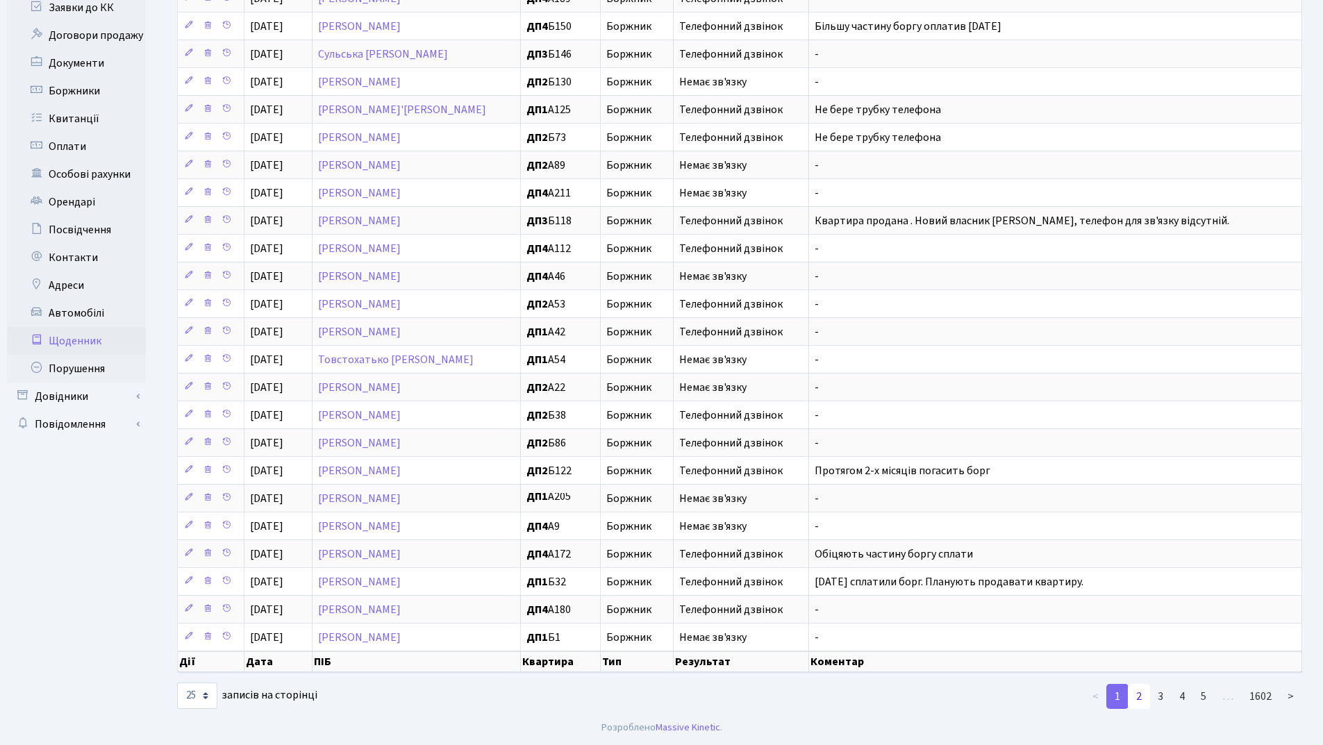
click at [1140, 697] on link "2" at bounding box center [1139, 696] width 22 height 25
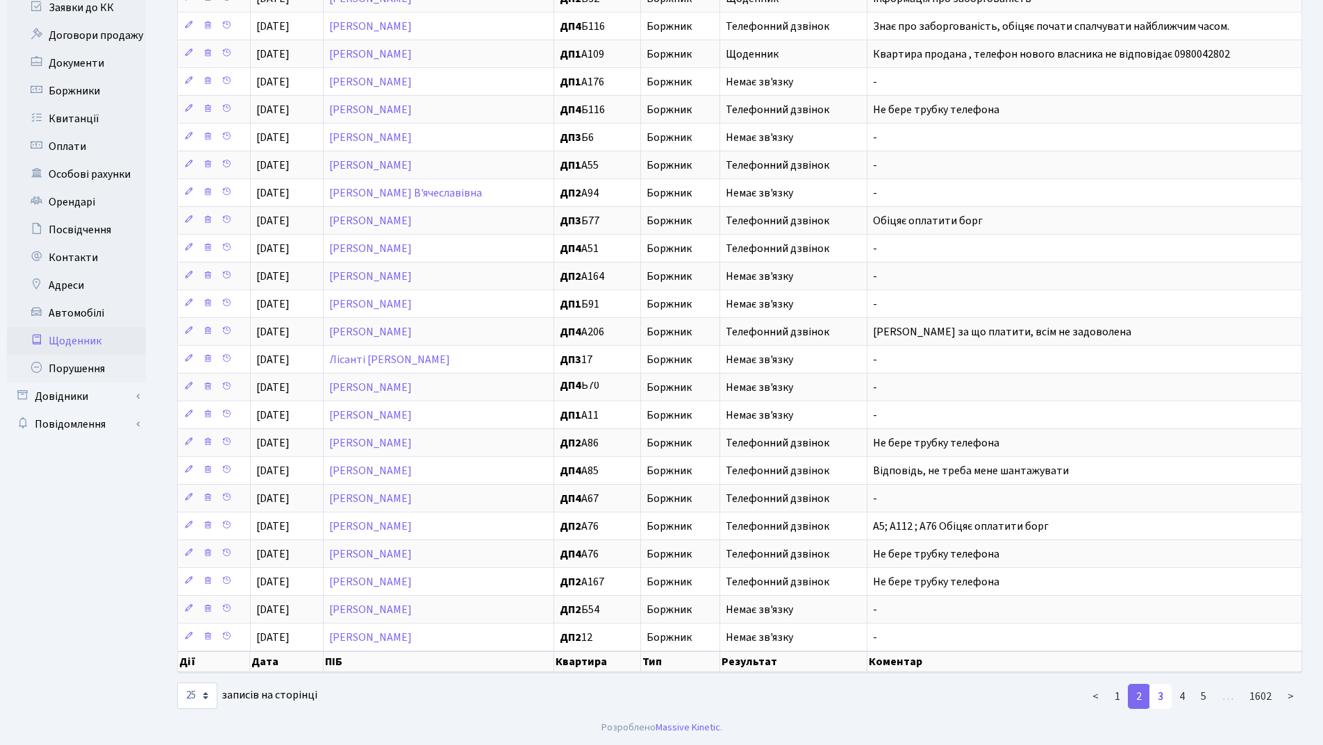
click at [1160, 700] on link "3" at bounding box center [1161, 696] width 22 height 25
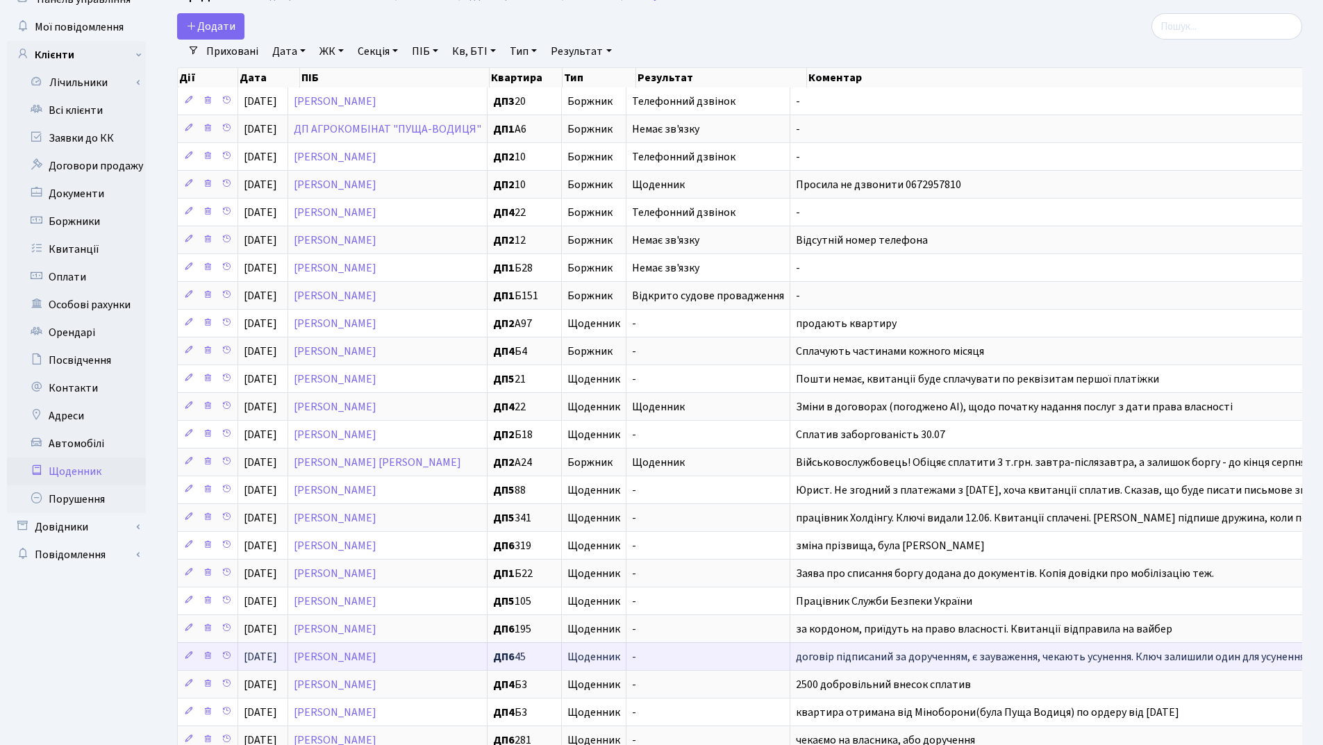
scroll to position [0, 0]
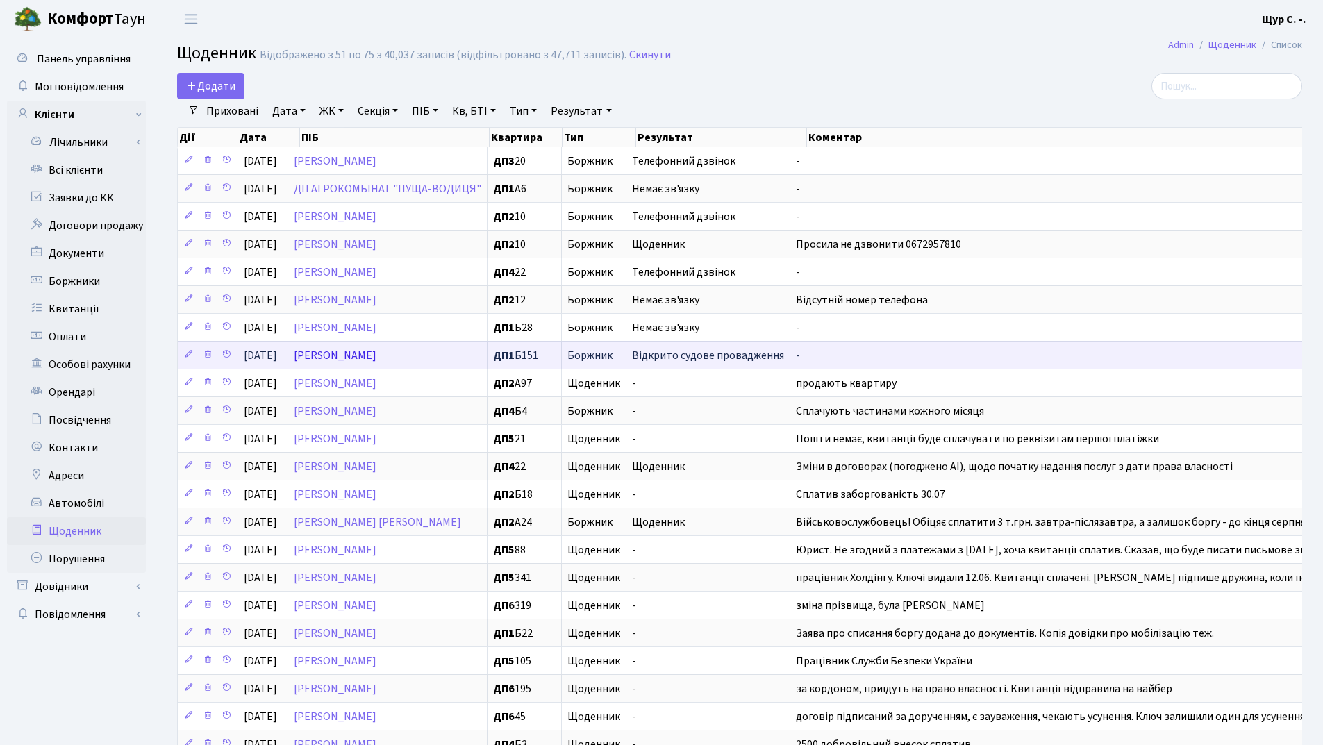
click at [377, 351] on link "Хан Руслан Іванович" at bounding box center [335, 355] width 83 height 15
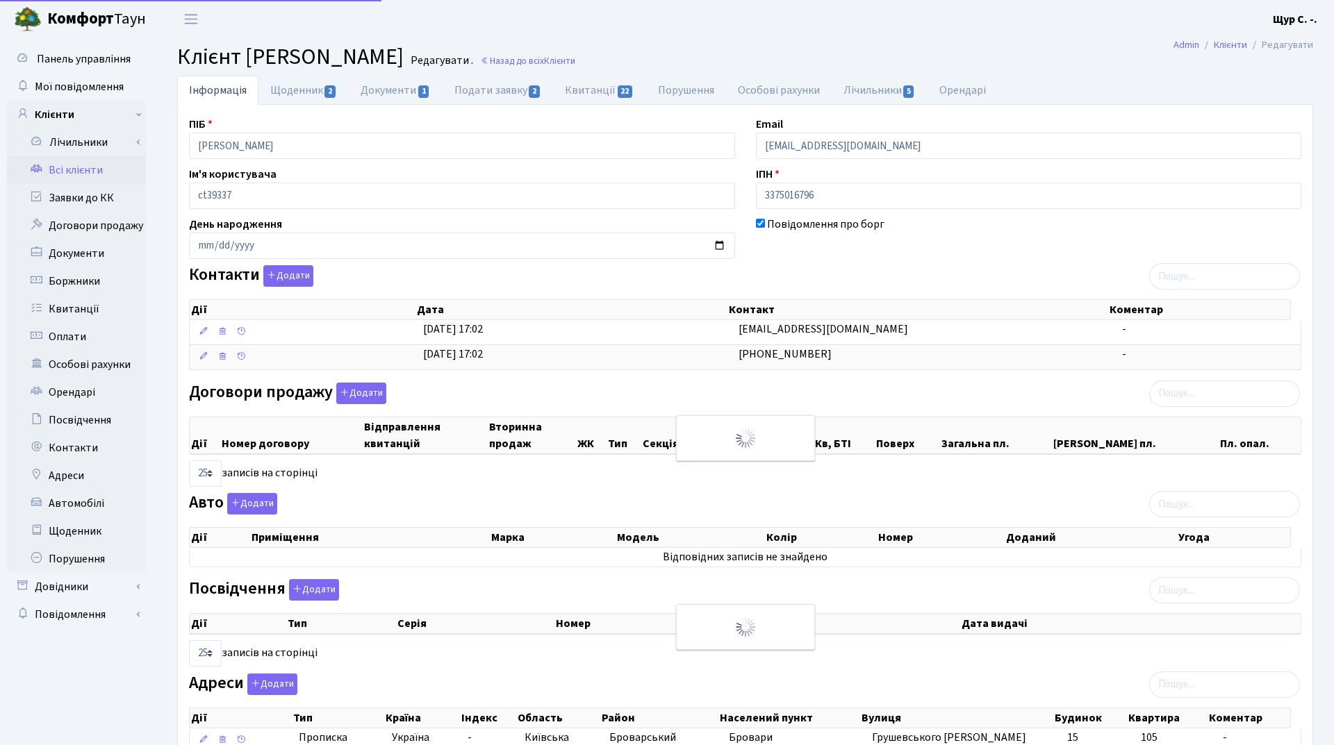
select select "25"
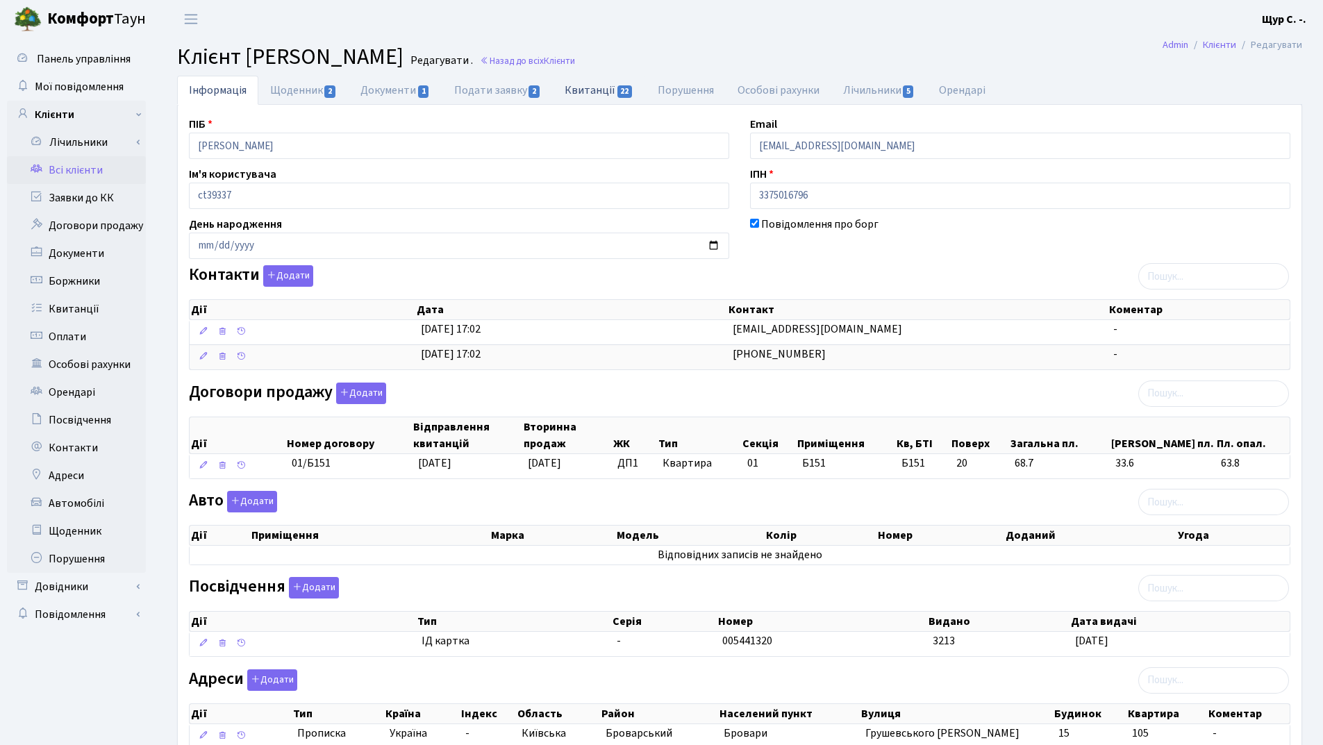
click at [590, 87] on link "Квитанції 22" at bounding box center [599, 90] width 92 height 28
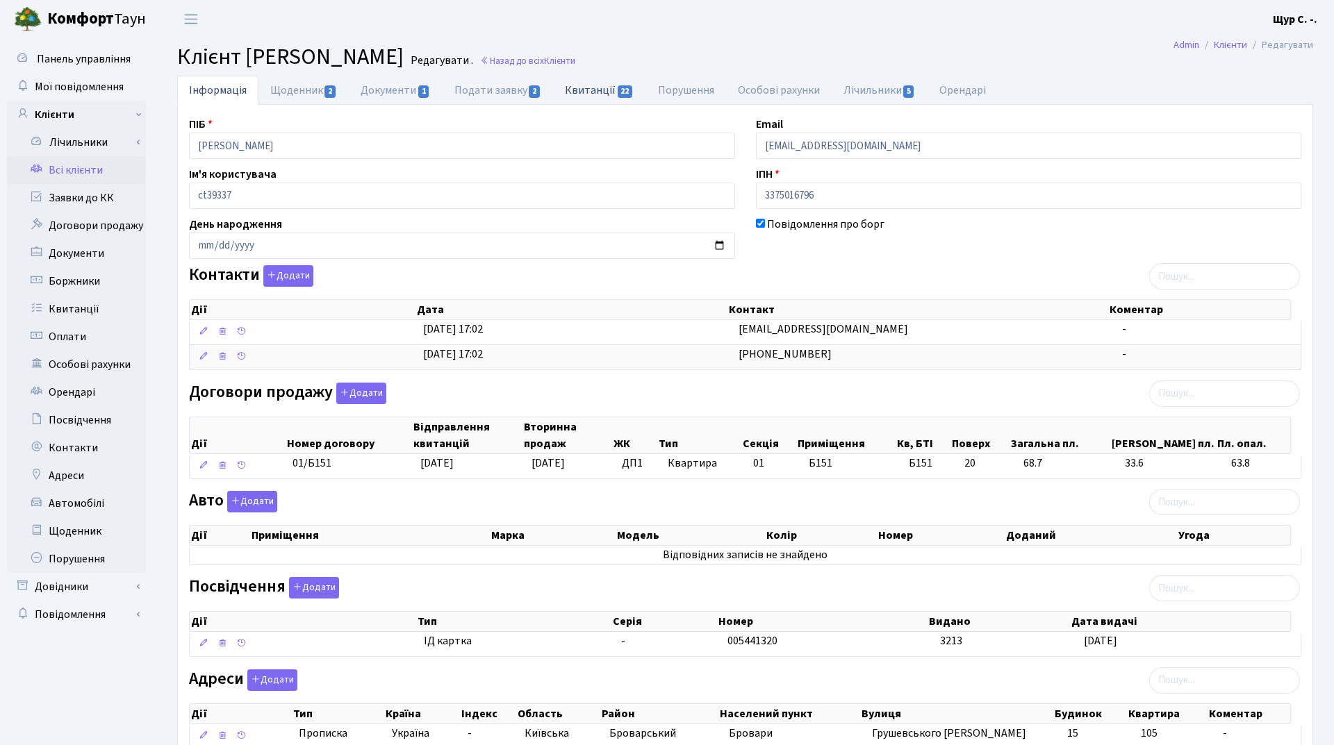
select select "25"
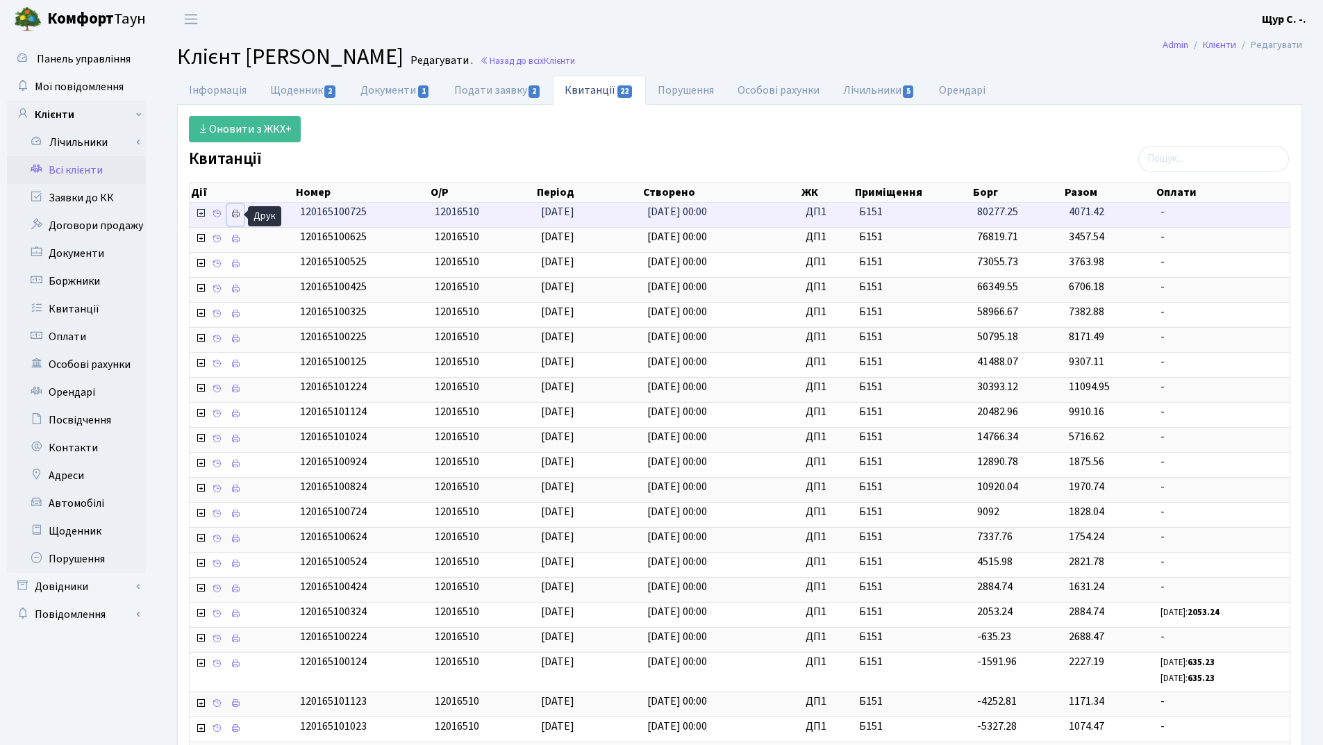
click at [240, 215] on icon at bounding box center [236, 214] width 10 height 10
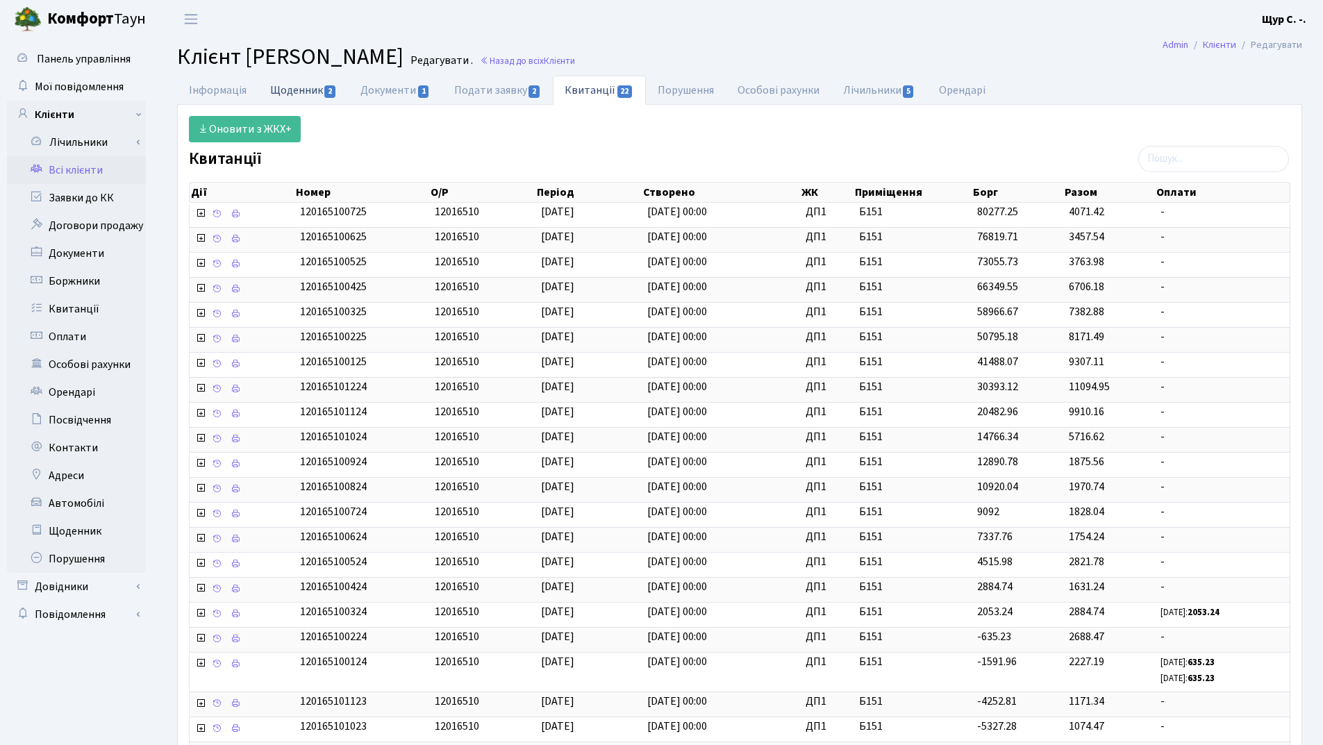
click at [297, 85] on link "Щоденник 2" at bounding box center [303, 90] width 90 height 28
select select "25"
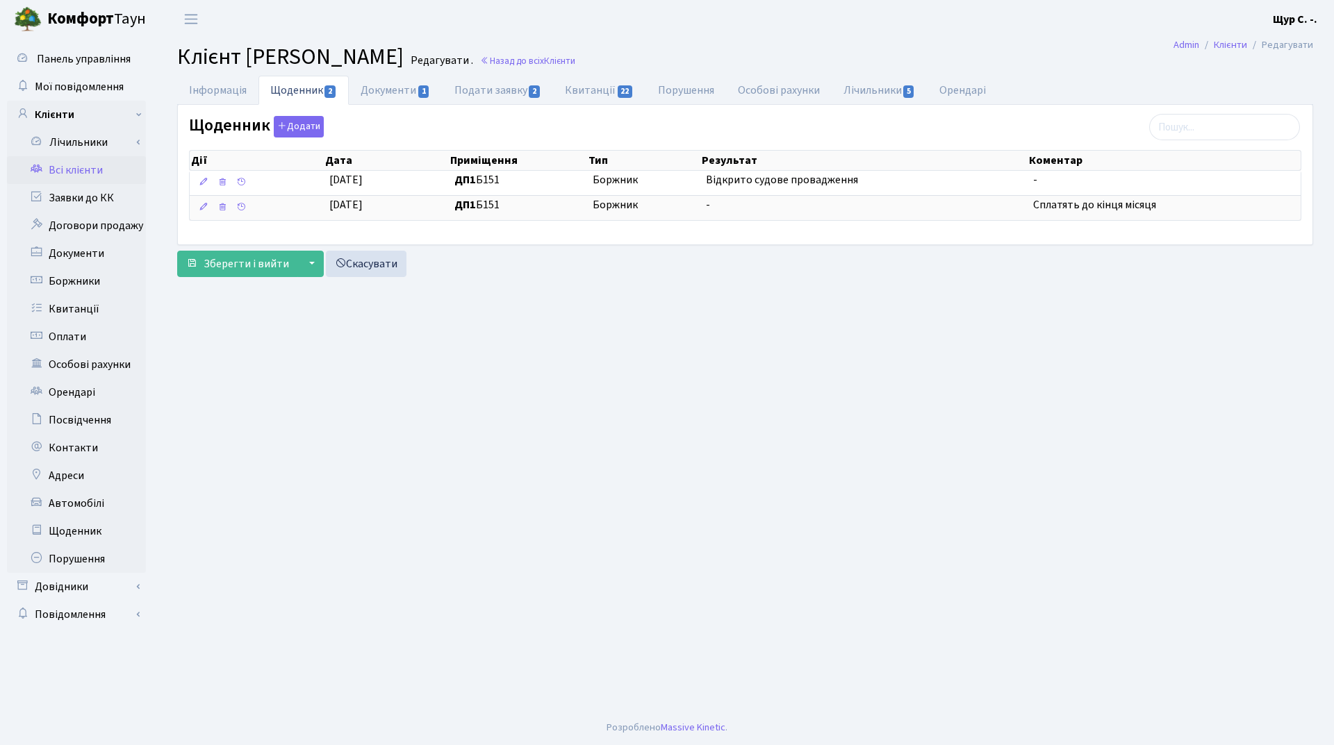
click at [84, 166] on link "Всі клієнти" at bounding box center [76, 170] width 139 height 28
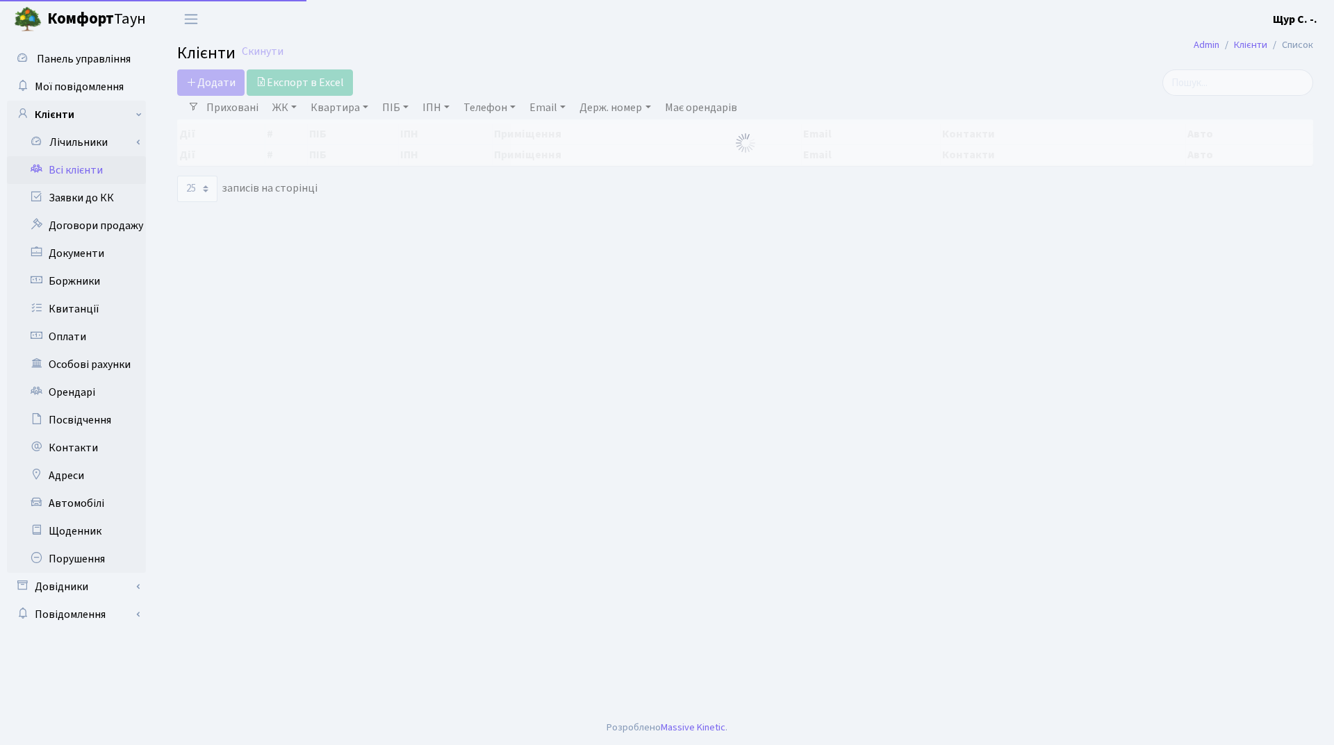
select select "25"
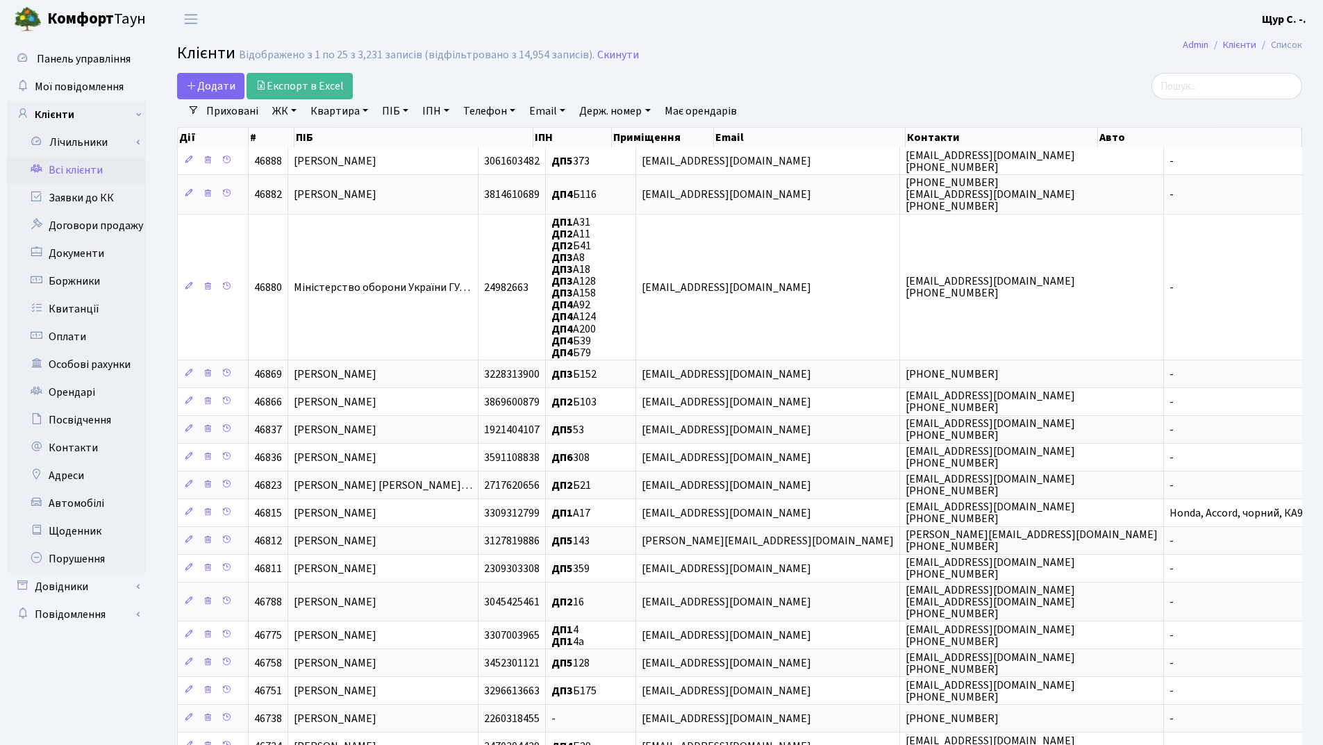
click at [350, 115] on link "Квартира" at bounding box center [339, 111] width 69 height 24
type input "б28"
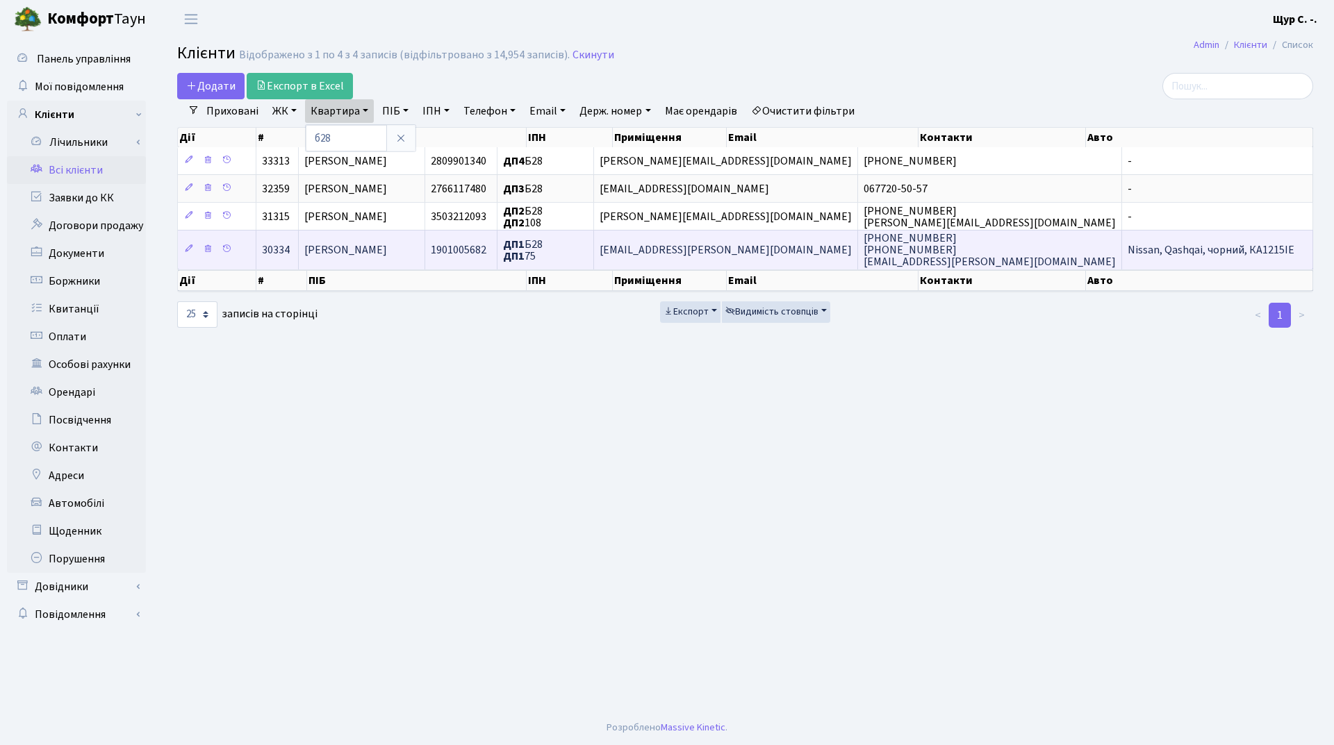
click at [373, 256] on span "[PERSON_NAME]" at bounding box center [345, 249] width 83 height 15
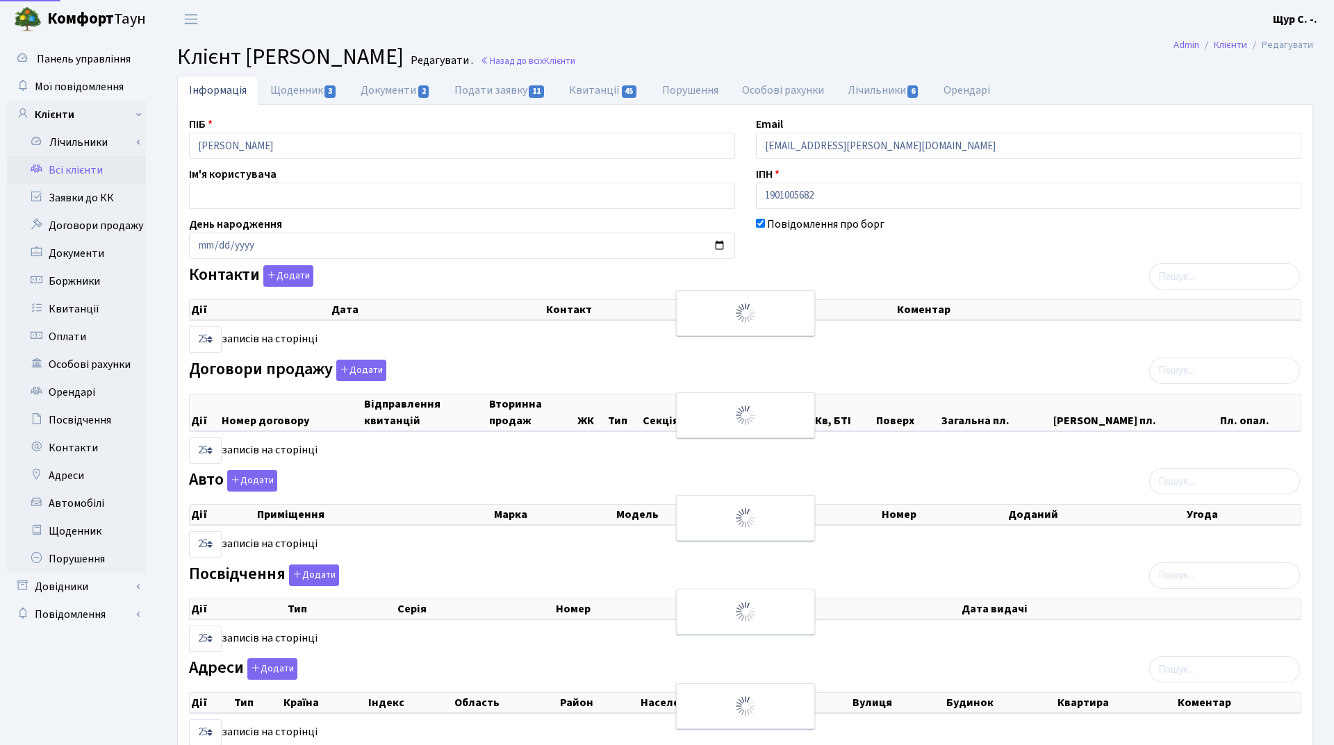
select select "25"
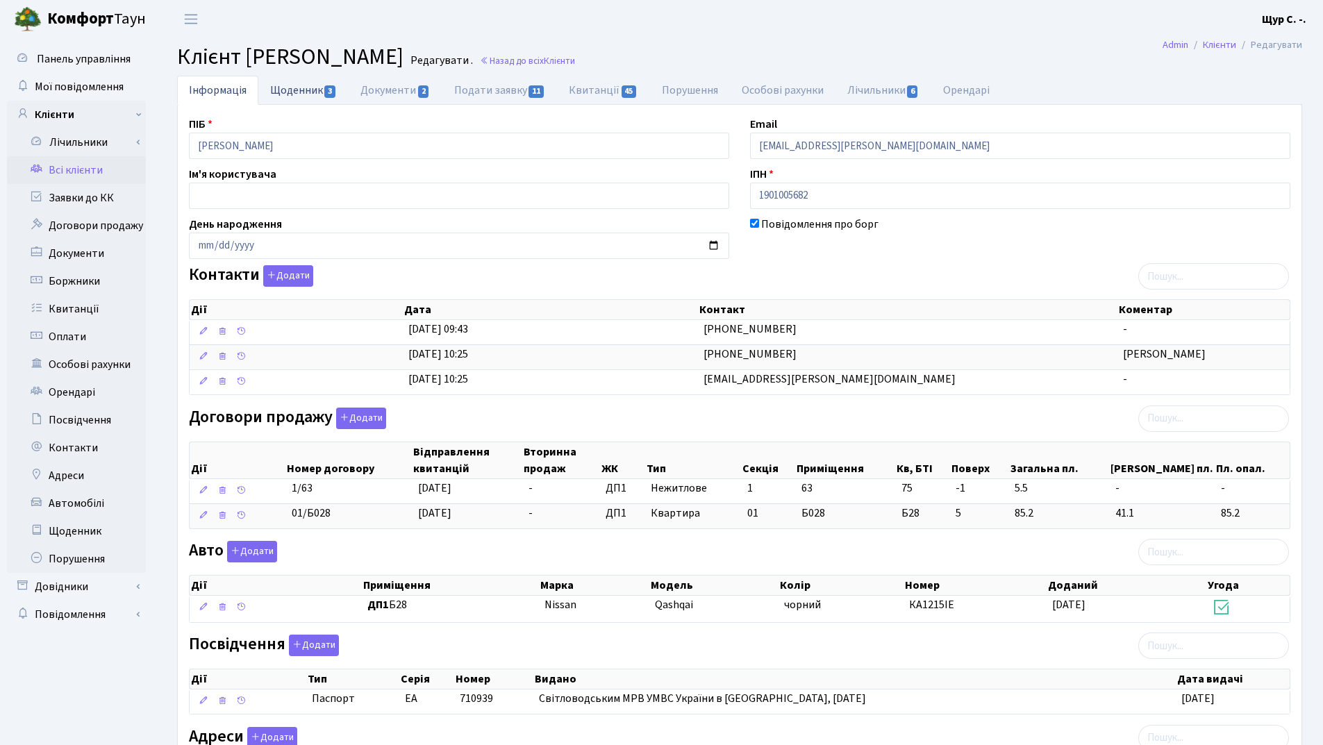
click at [299, 85] on link "Щоденник 3" at bounding box center [303, 90] width 90 height 28
select select "25"
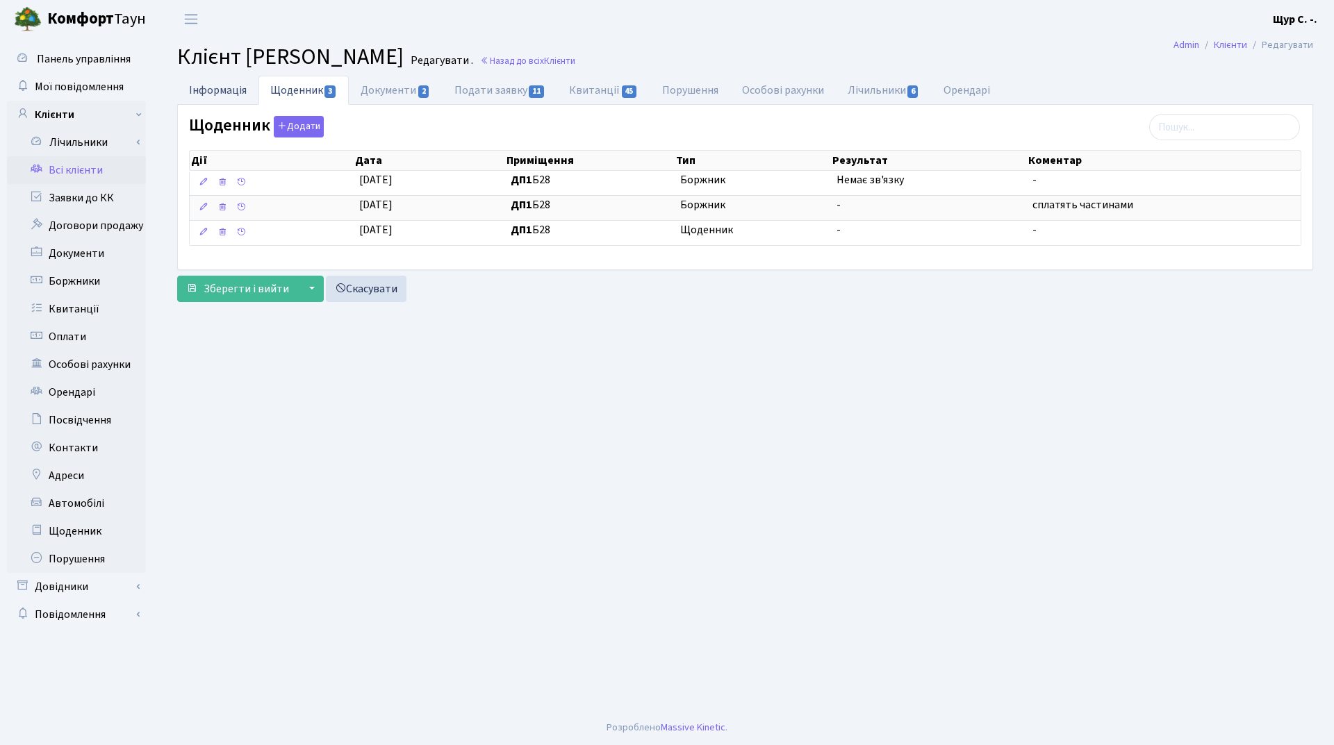
click at [223, 92] on link "Інформація" at bounding box center [217, 90] width 81 height 28
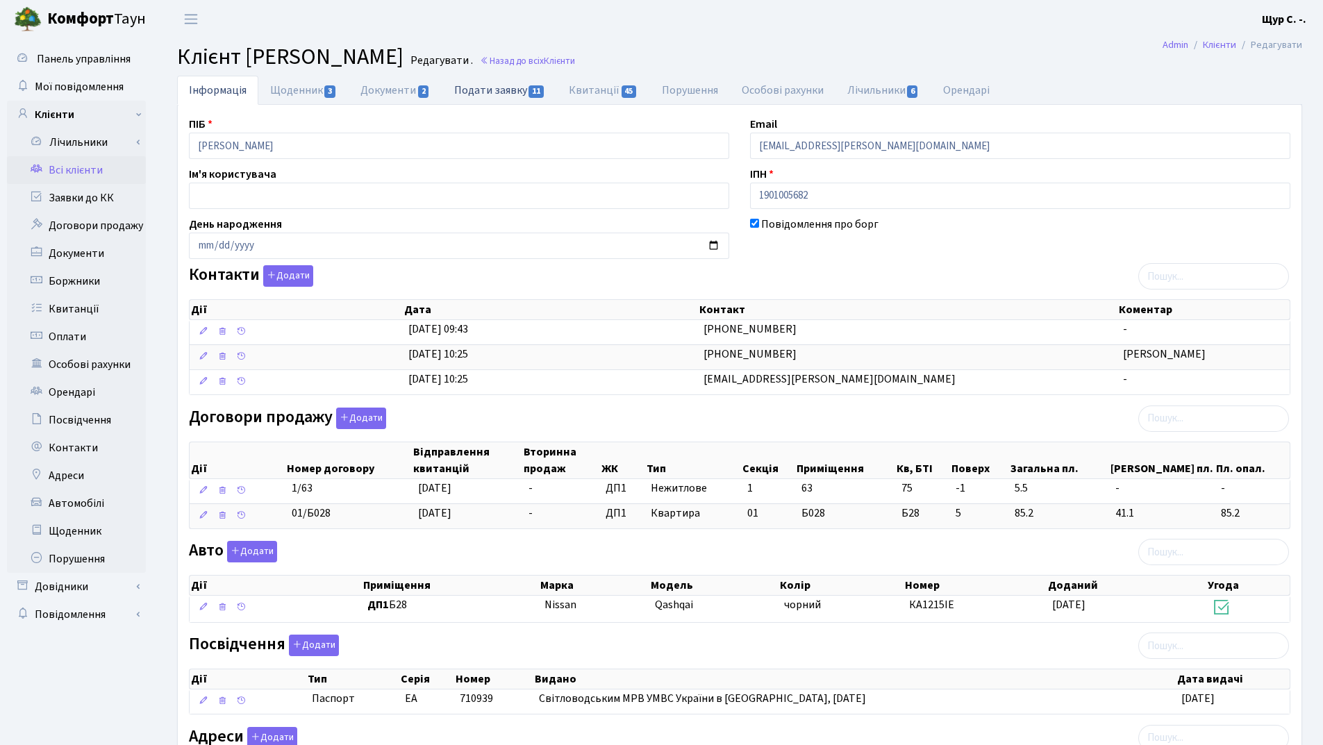
click at [506, 93] on link "Подати заявку 11" at bounding box center [500, 90] width 115 height 28
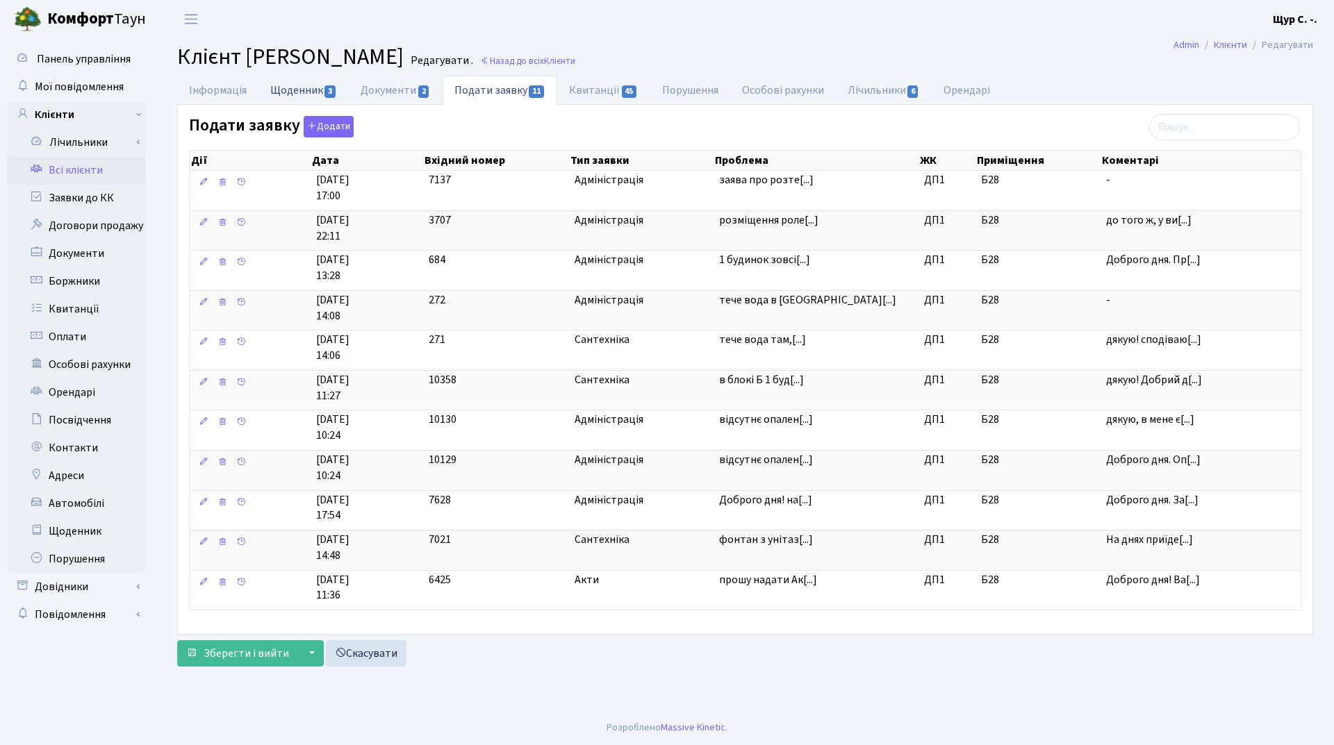
click at [304, 89] on link "Щоденник 3" at bounding box center [303, 90] width 90 height 28
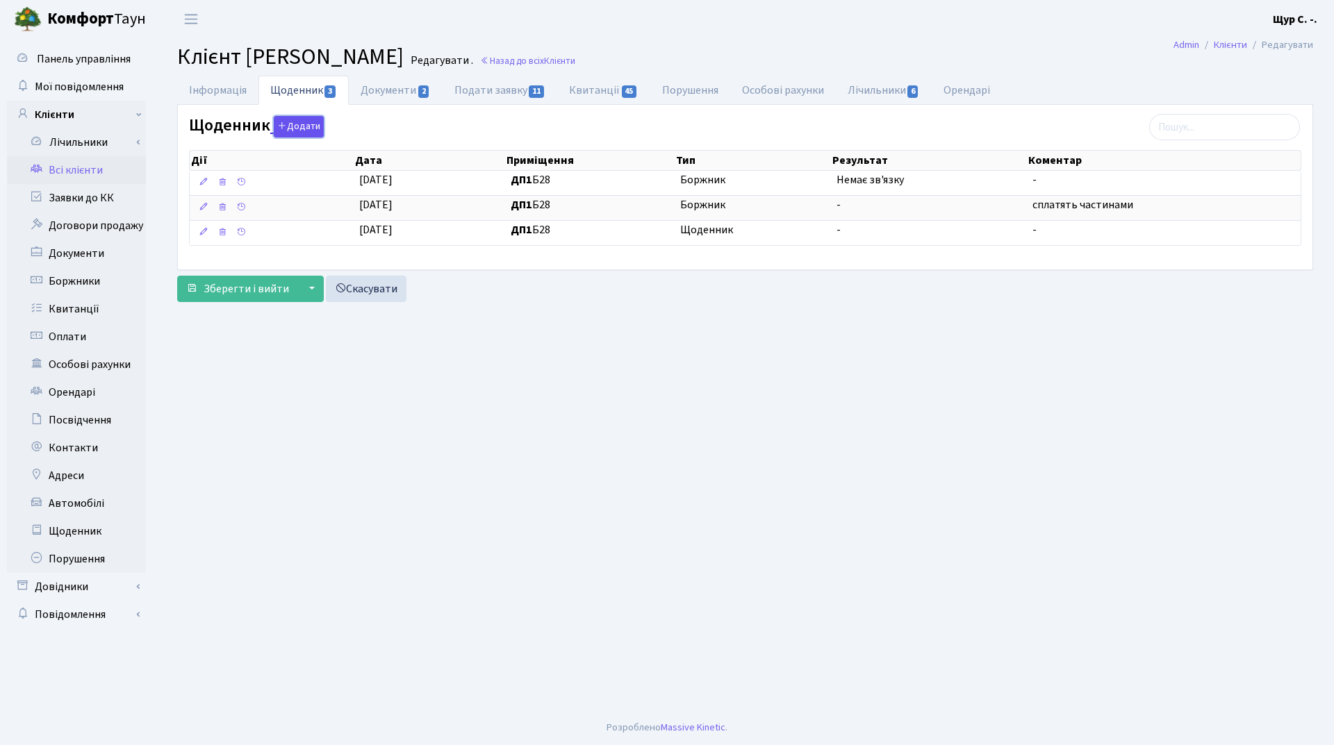
click at [295, 124] on button "Додати" at bounding box center [299, 127] width 50 height 22
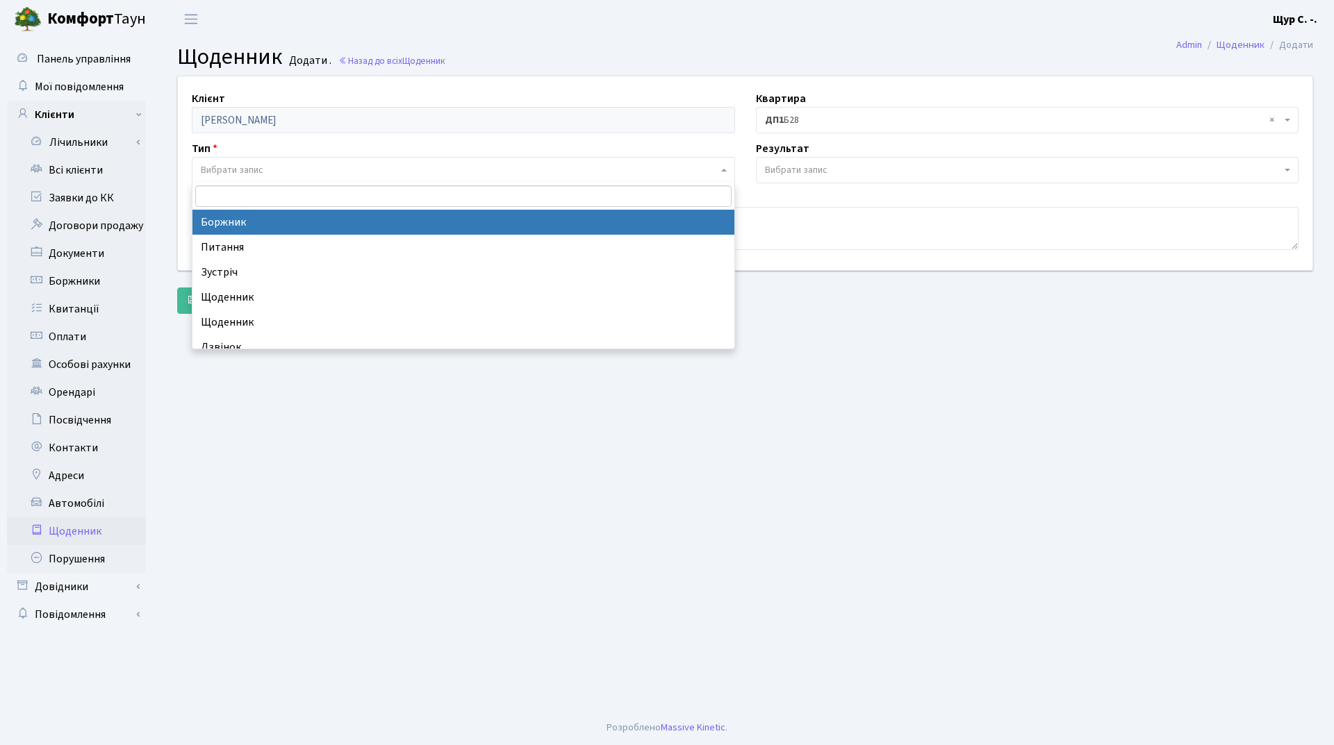
click at [272, 166] on span "Вибрати запис" at bounding box center [459, 170] width 517 height 14
select select "189"
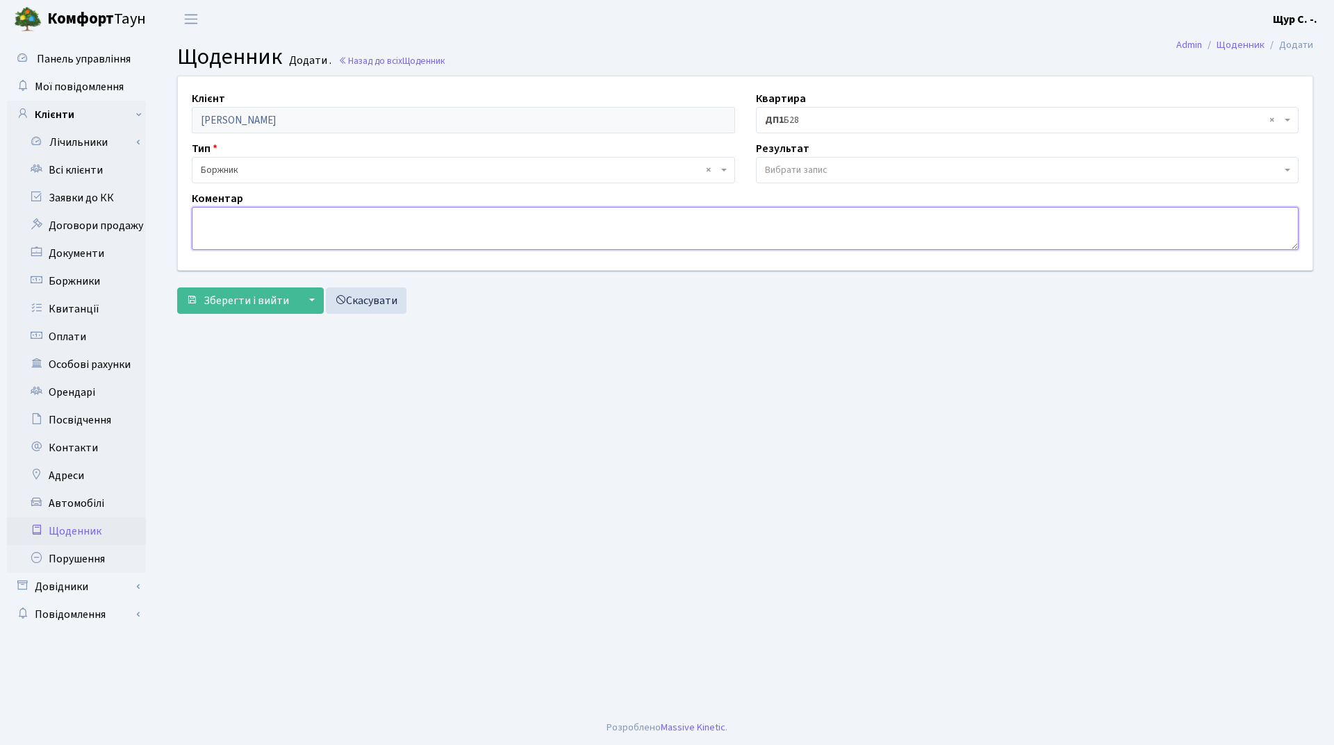
click at [228, 223] on textarea at bounding box center [745, 228] width 1107 height 43
type textarea "Заява про розтермінування боргу"
click at [235, 301] on span "Зберегти і вийти" at bounding box center [246, 300] width 85 height 15
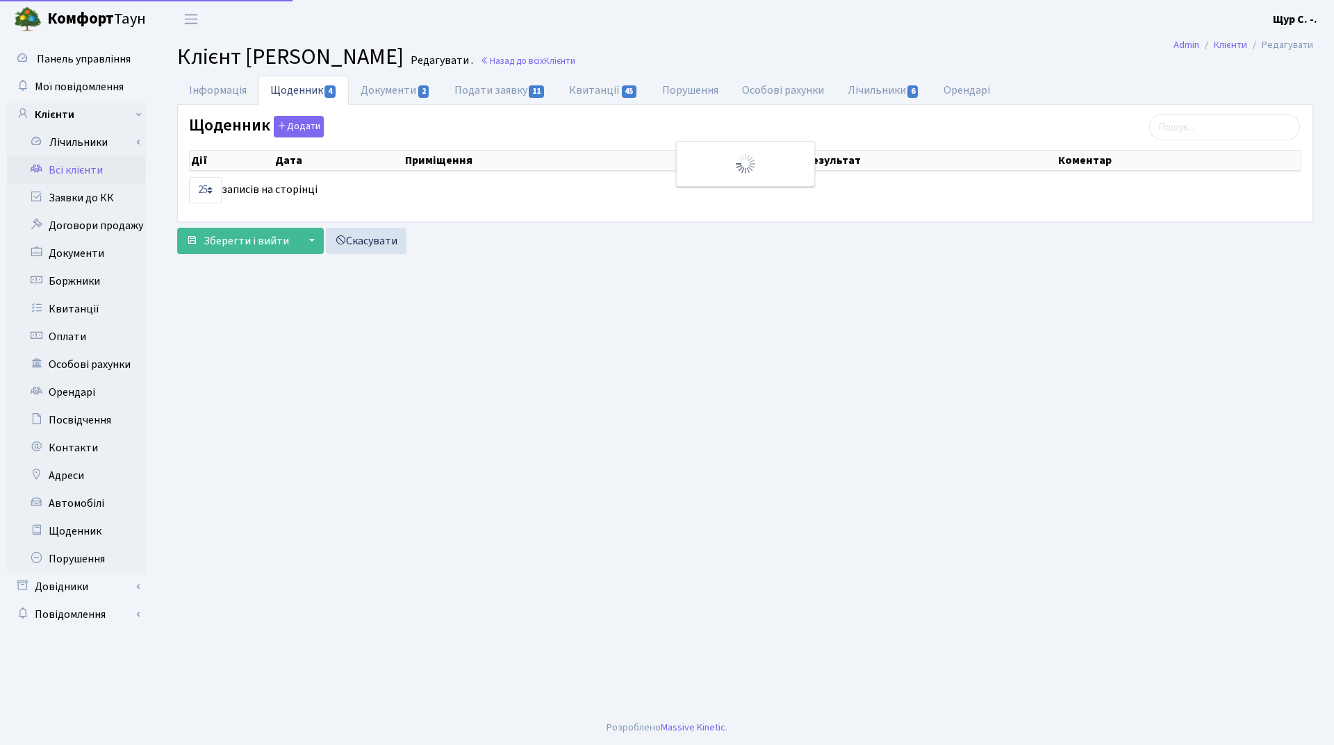
select select "25"
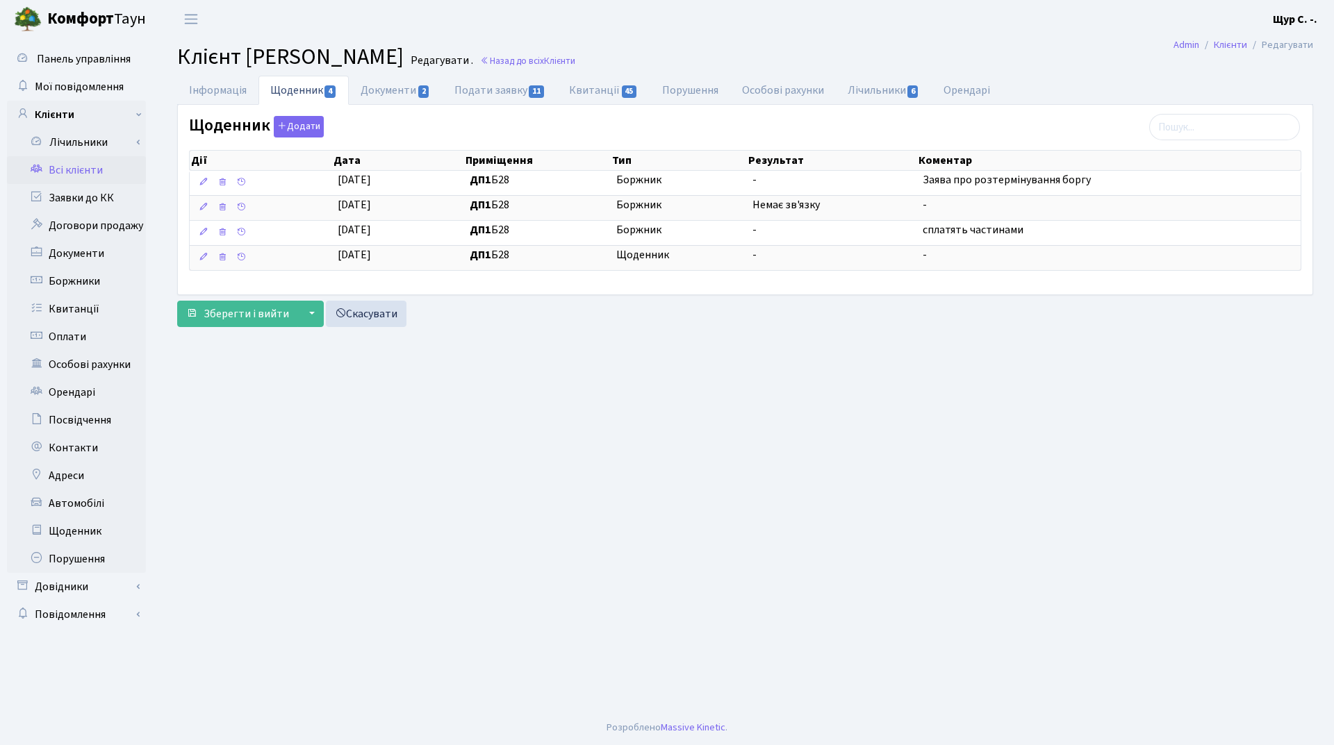
click at [94, 170] on link "Всі клієнти" at bounding box center [76, 170] width 139 height 28
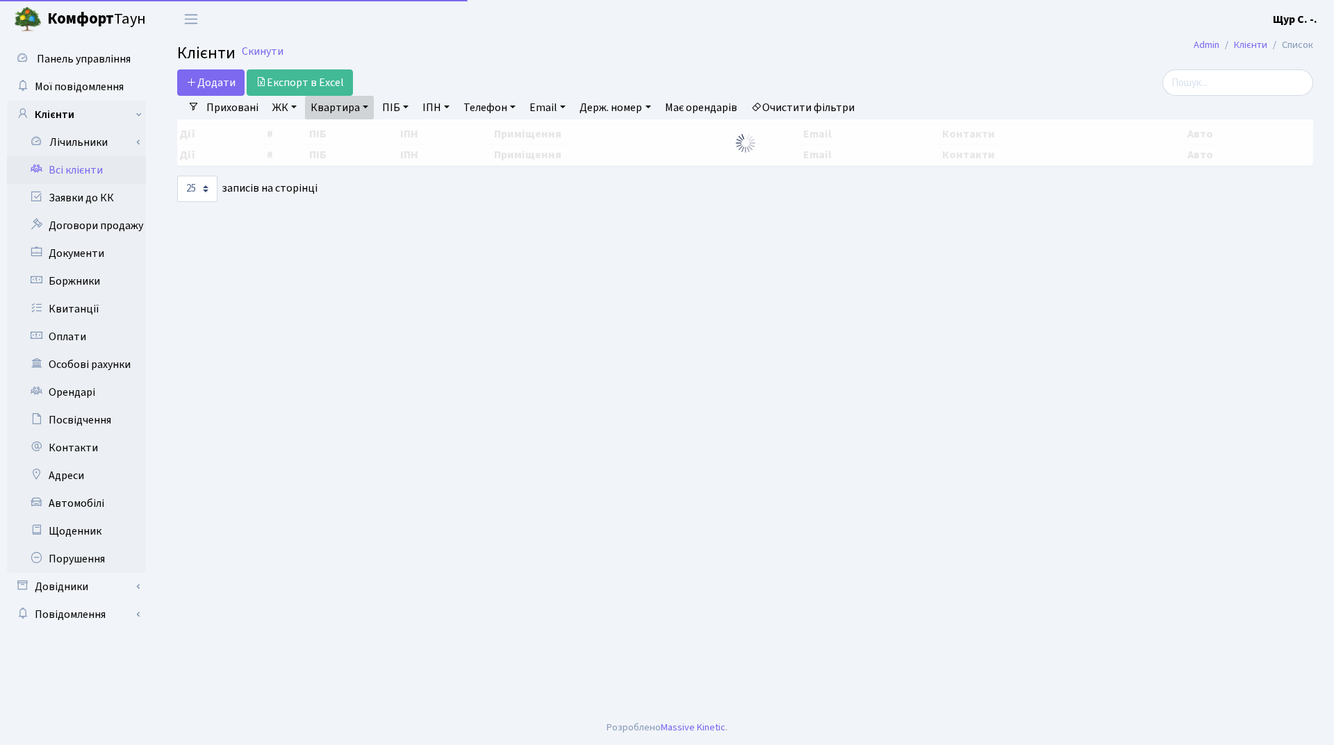
select select "25"
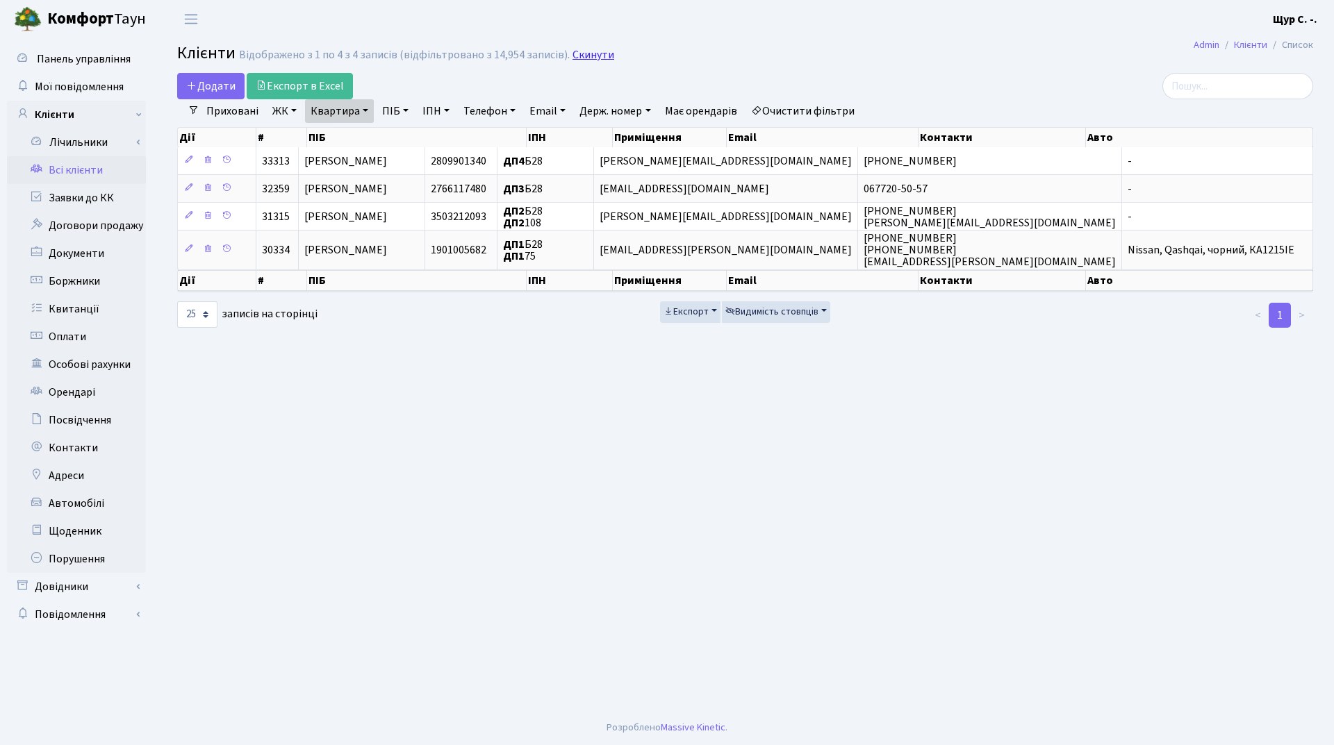
click at [578, 50] on link "Скинути" at bounding box center [593, 55] width 42 height 13
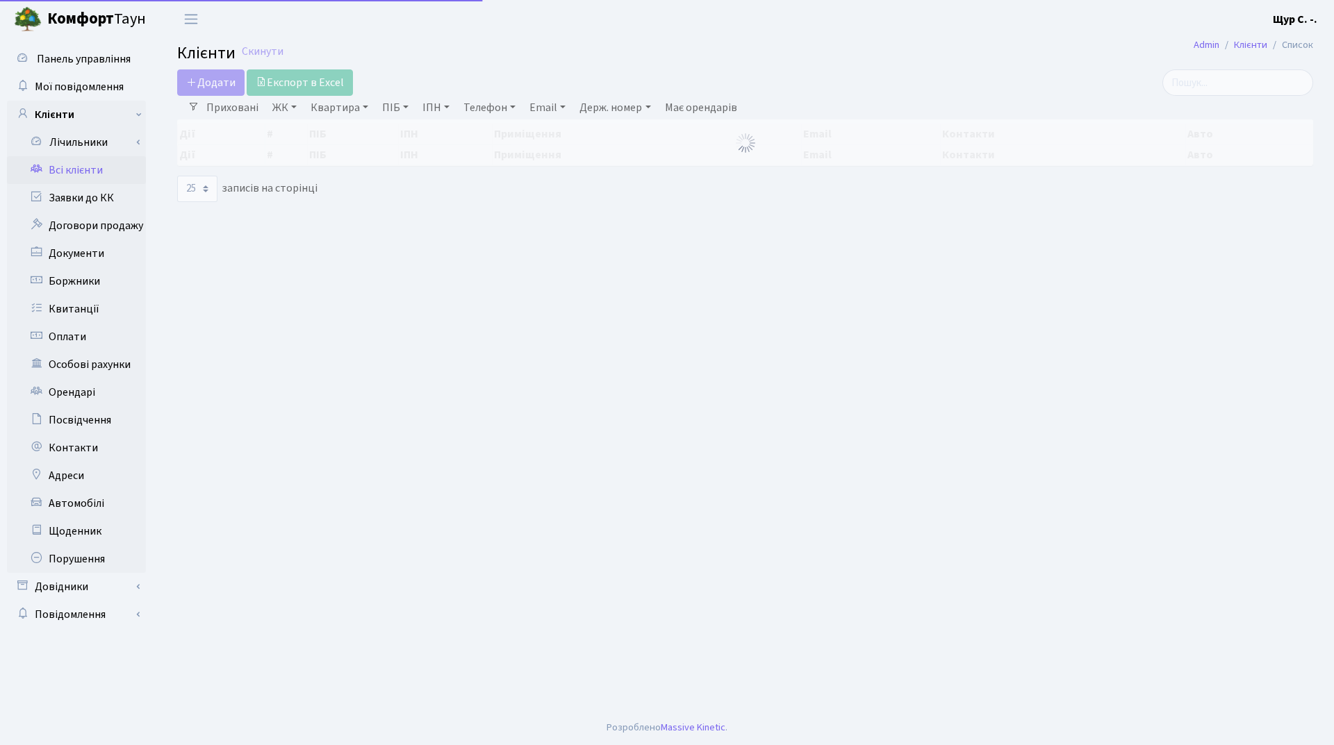
select select "25"
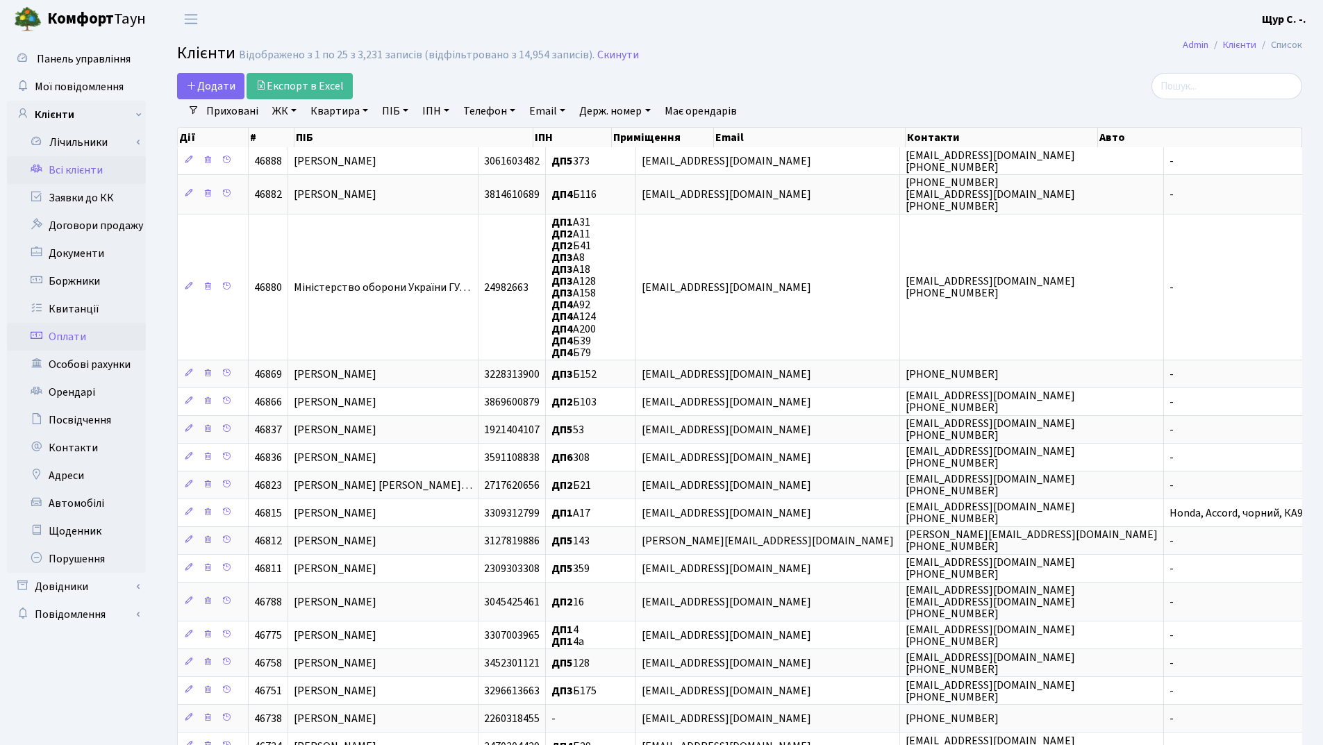
click at [76, 343] on link "Оплати" at bounding box center [76, 337] width 139 height 28
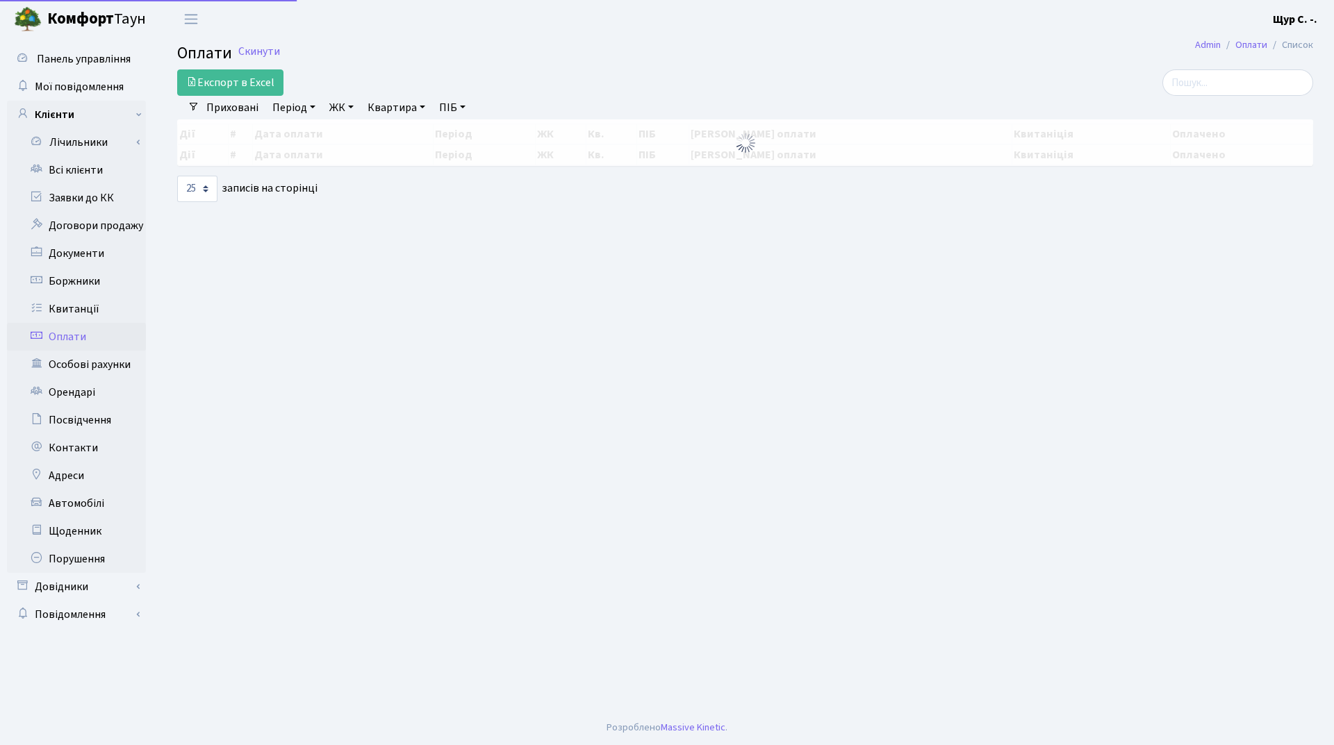
select select "25"
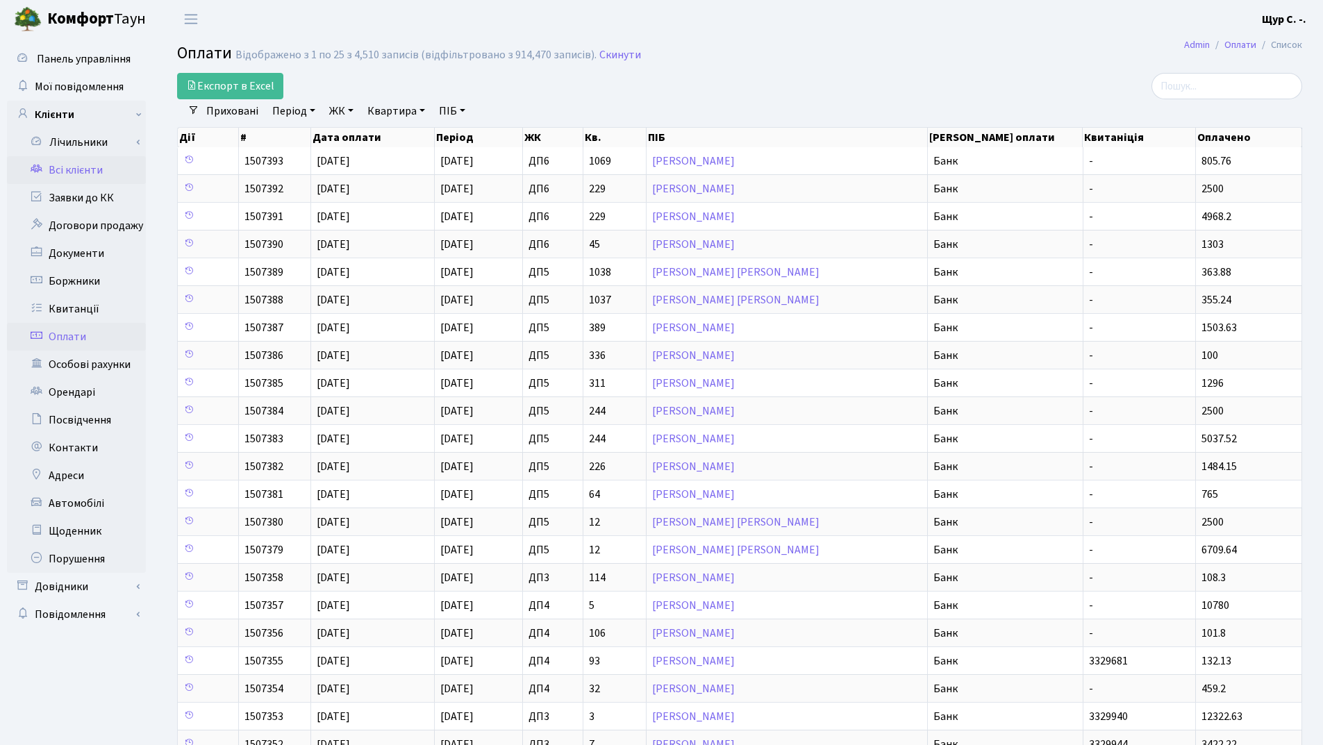
click at [49, 160] on link "Всі клієнти" at bounding box center [76, 170] width 139 height 28
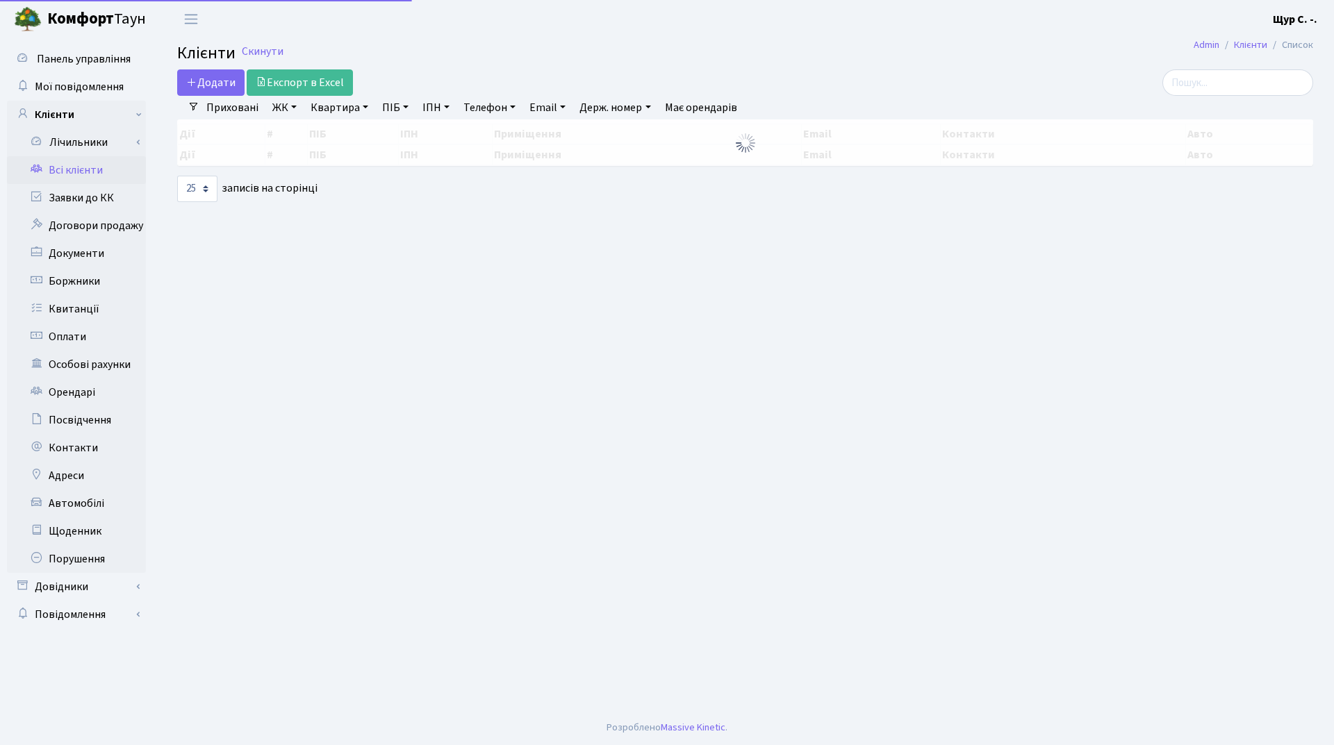
select select "25"
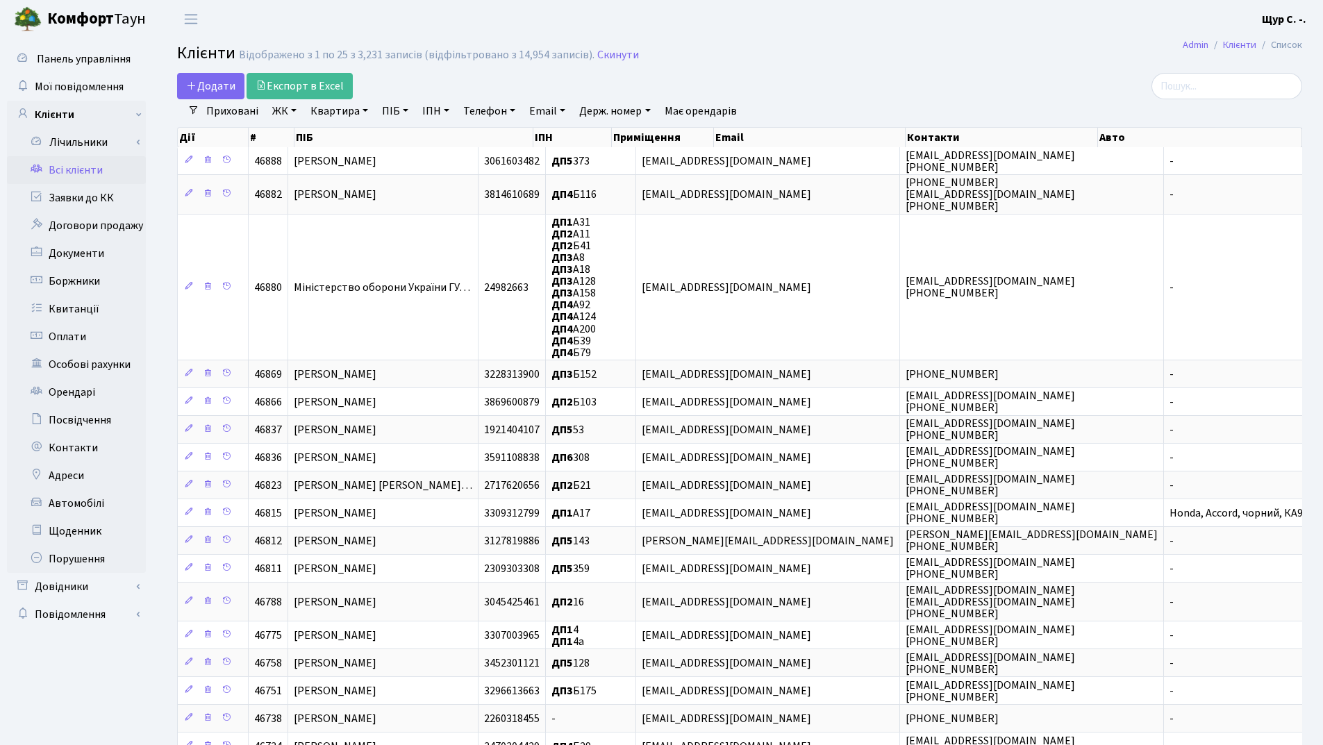
click at [329, 115] on link "Квартира" at bounding box center [339, 111] width 69 height 24
type input "22"
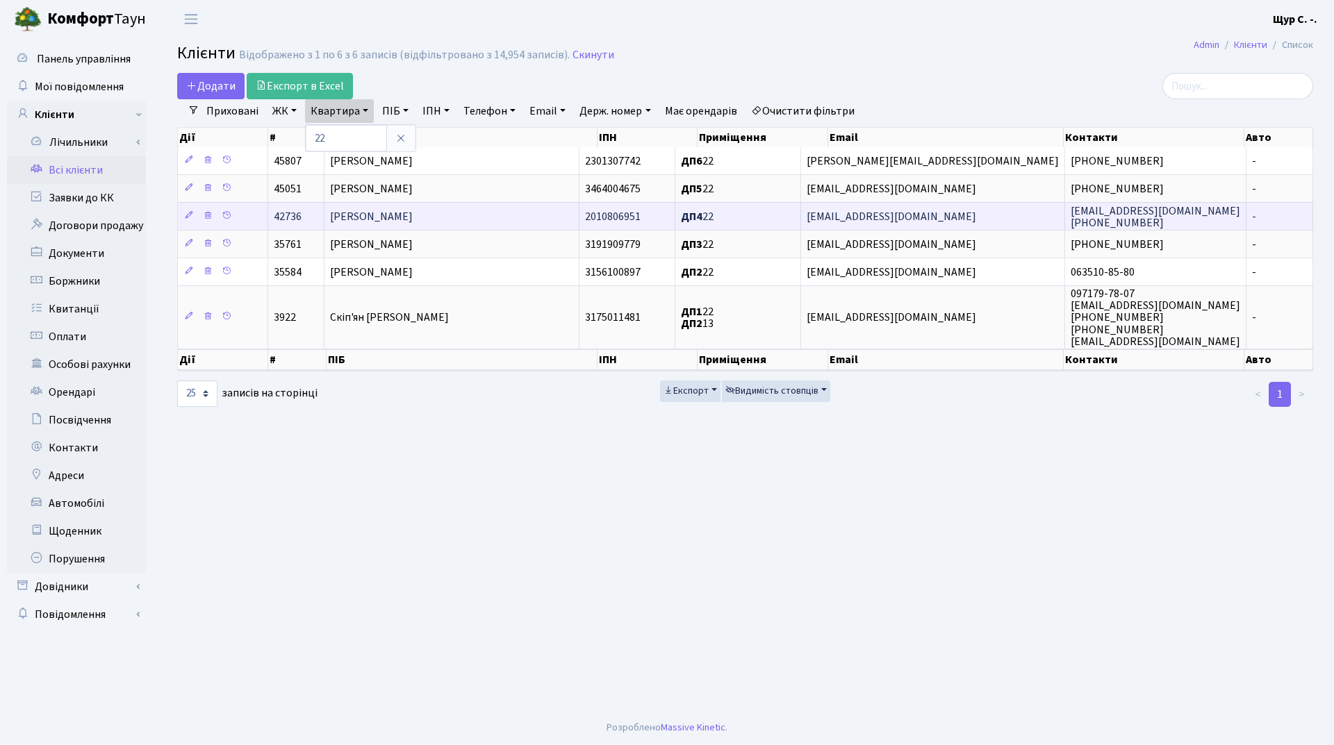
click at [404, 215] on span "[PERSON_NAME]" at bounding box center [371, 216] width 83 height 15
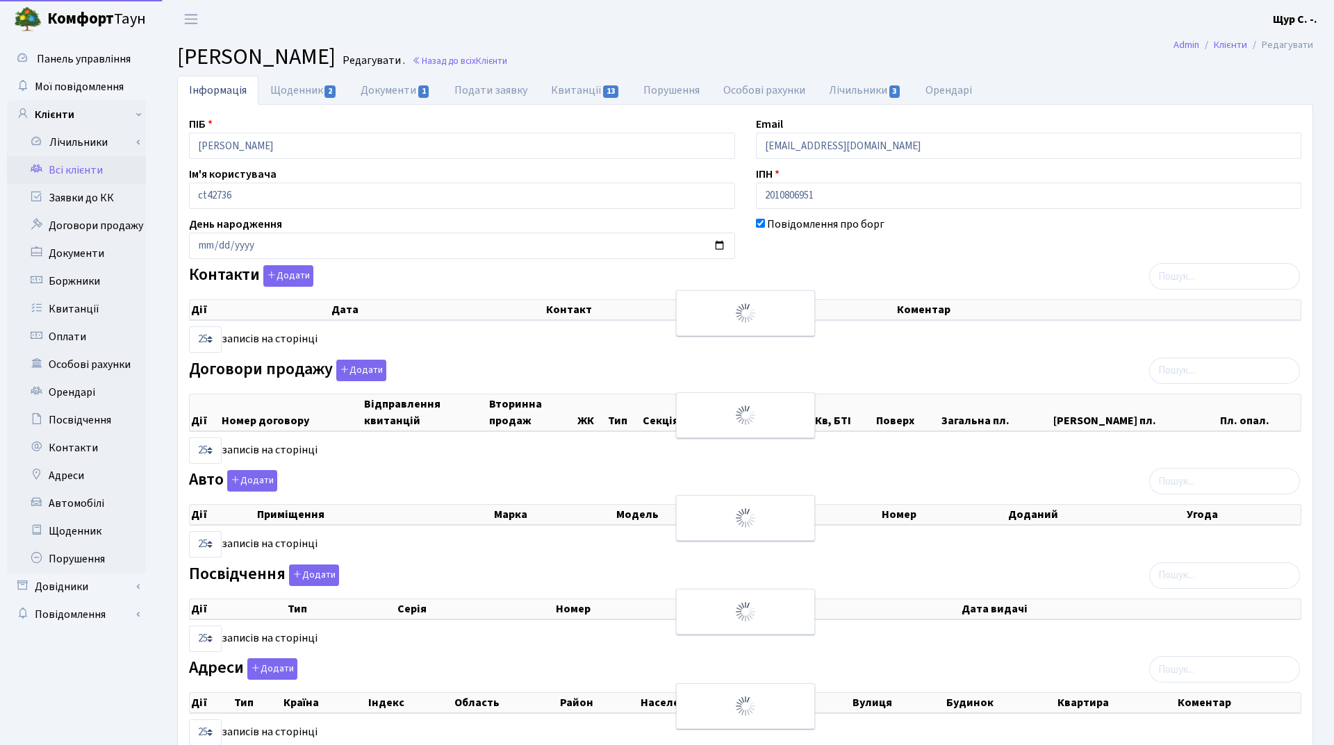
select select "25"
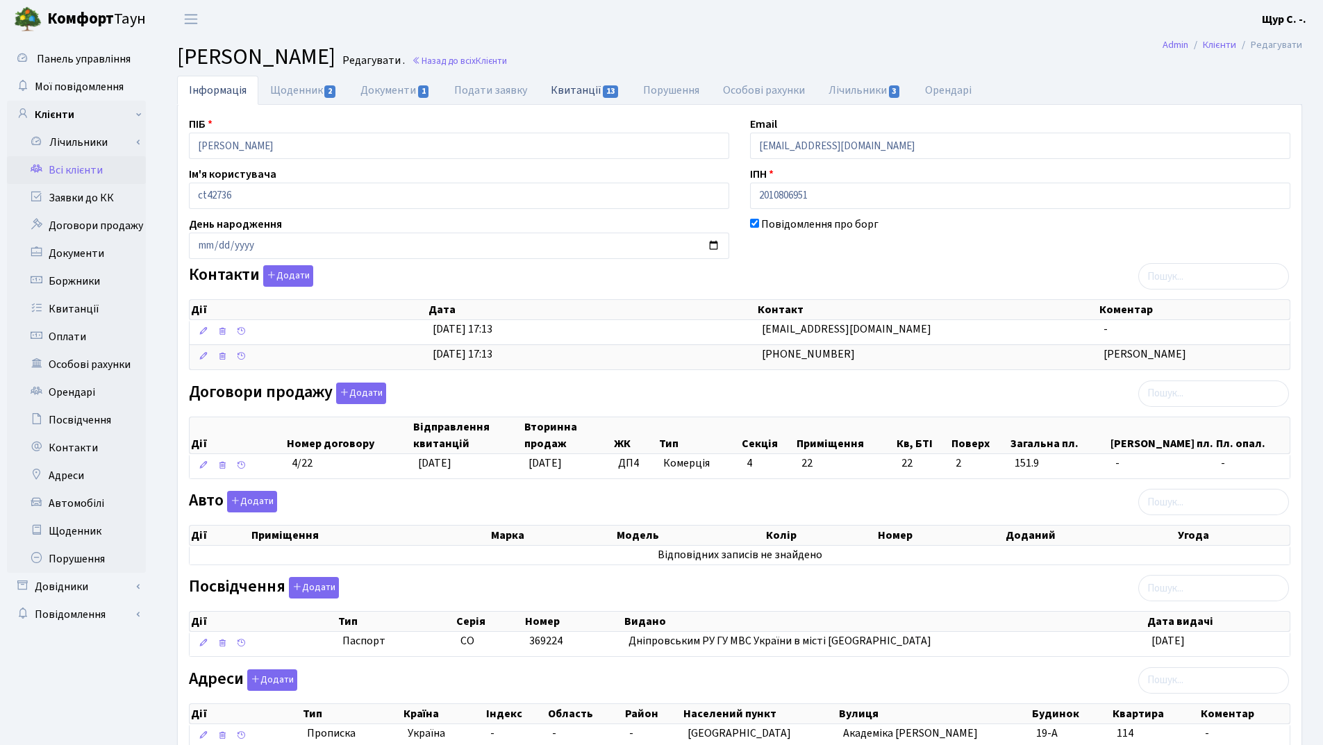
click at [564, 92] on link "Квитанції 13" at bounding box center [585, 90] width 92 height 28
select select "25"
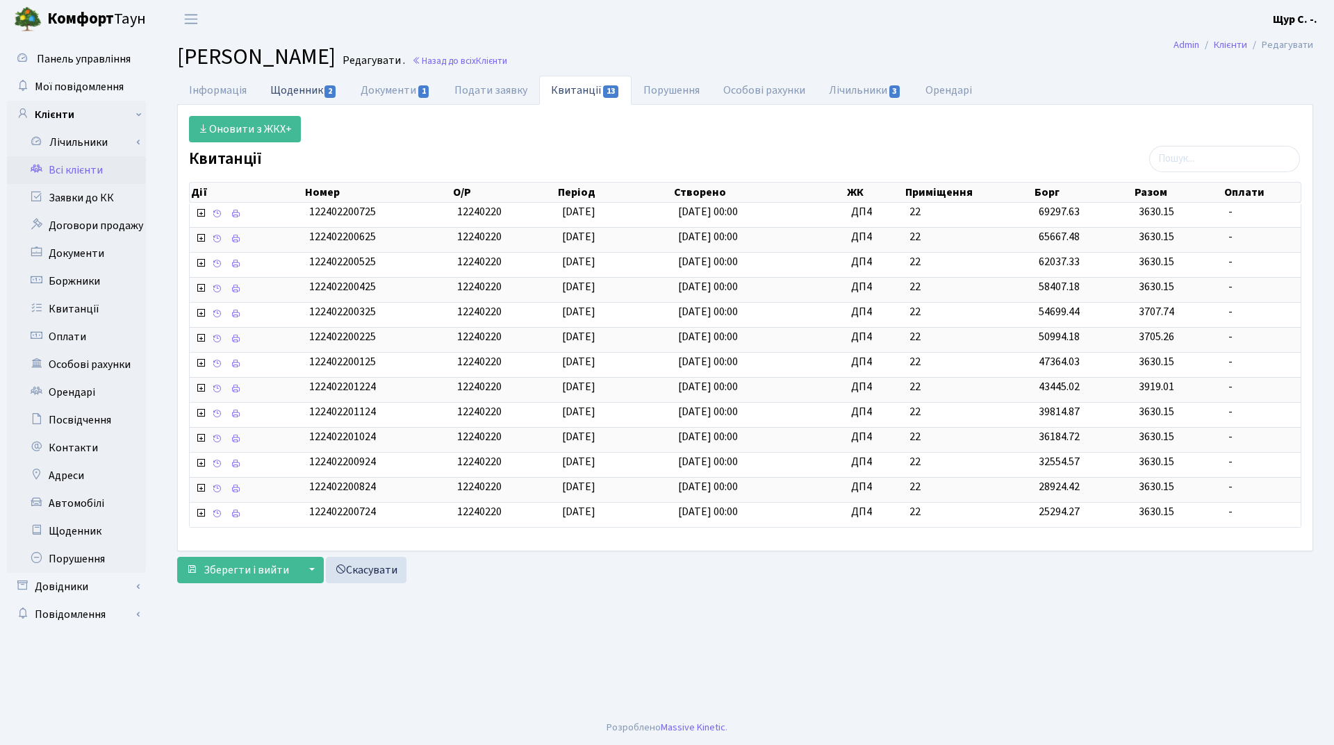
click at [307, 84] on link "Щоденник 2" at bounding box center [303, 90] width 90 height 28
select select "25"
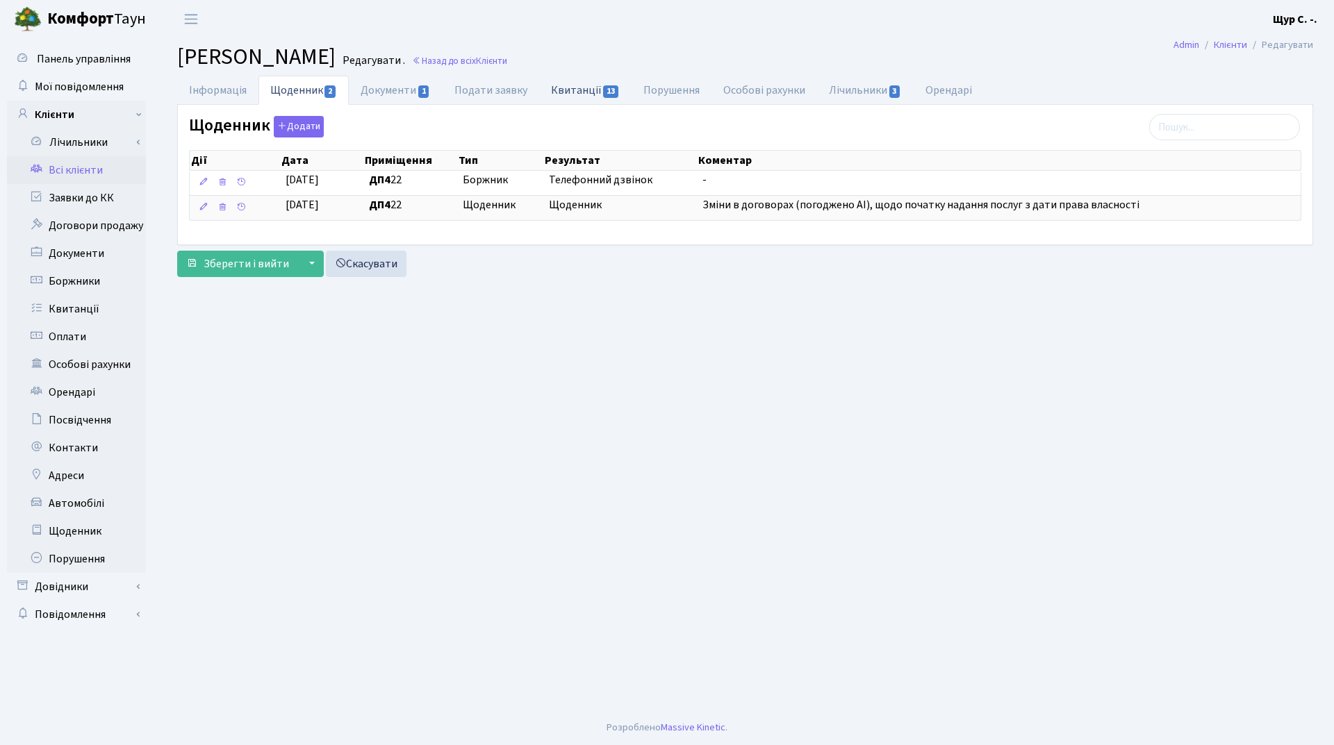
click at [579, 90] on link "Квитанції 13" at bounding box center [585, 90] width 92 height 28
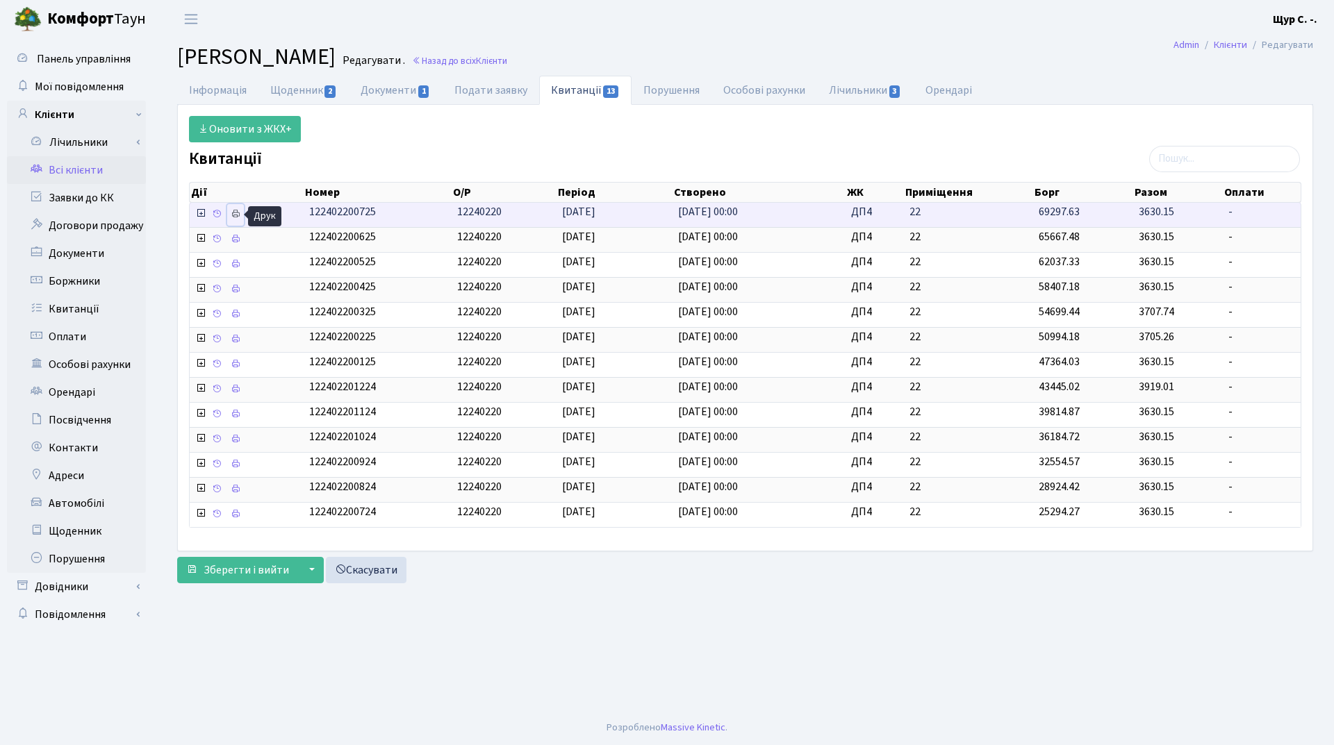
click at [231, 210] on icon at bounding box center [236, 214] width 10 height 10
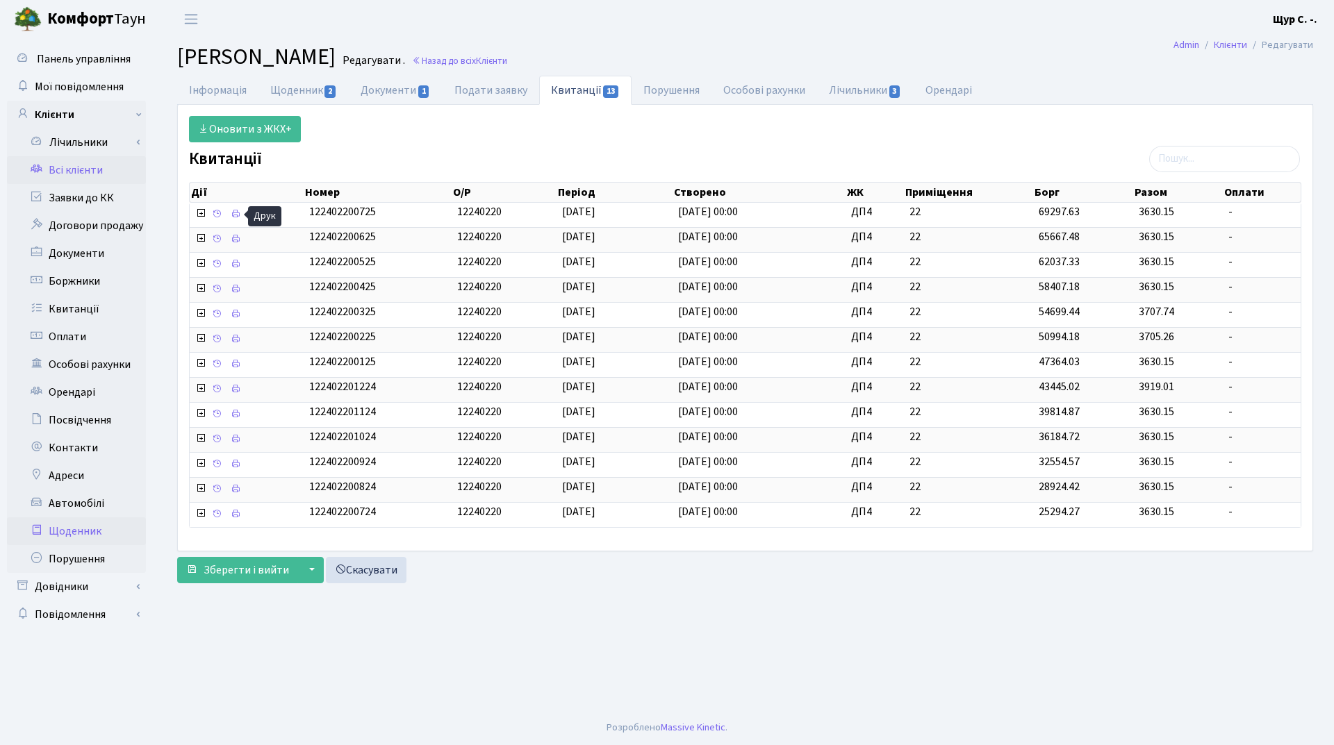
click at [58, 529] on link "Щоденник" at bounding box center [76, 532] width 139 height 28
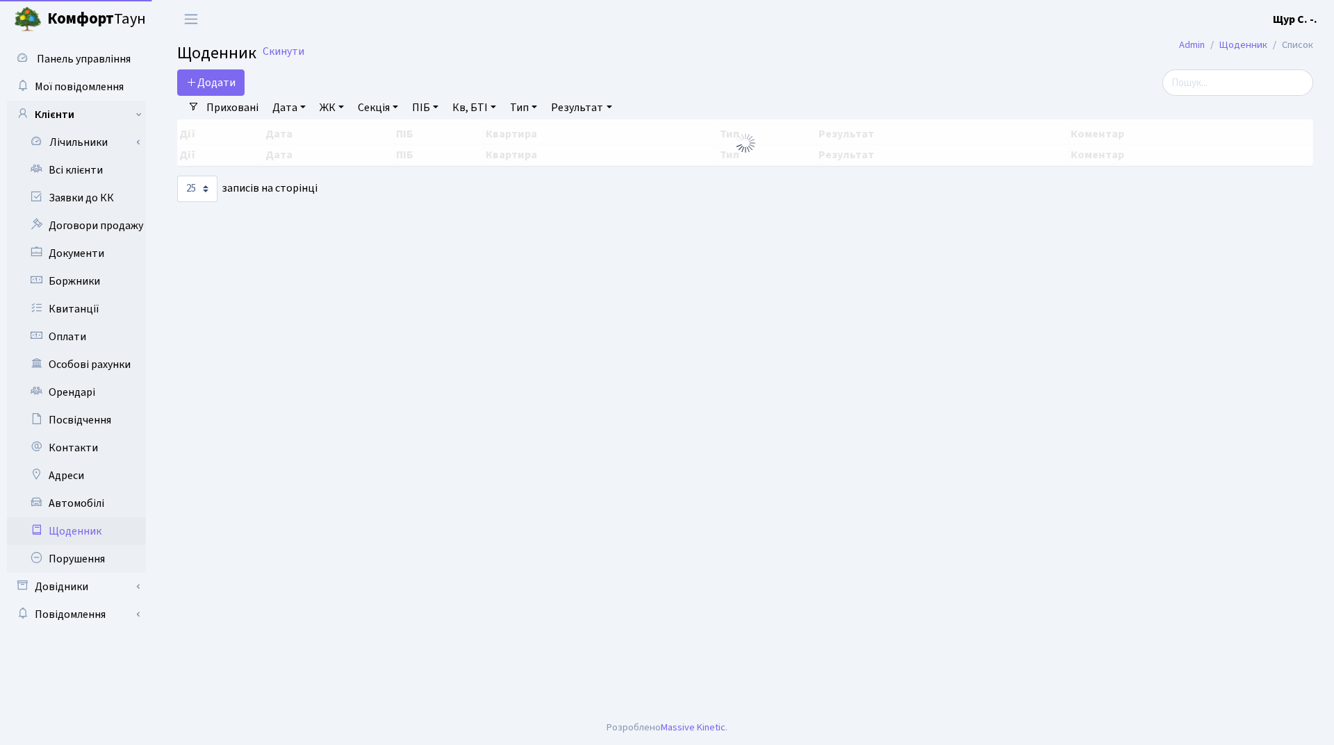
select select "25"
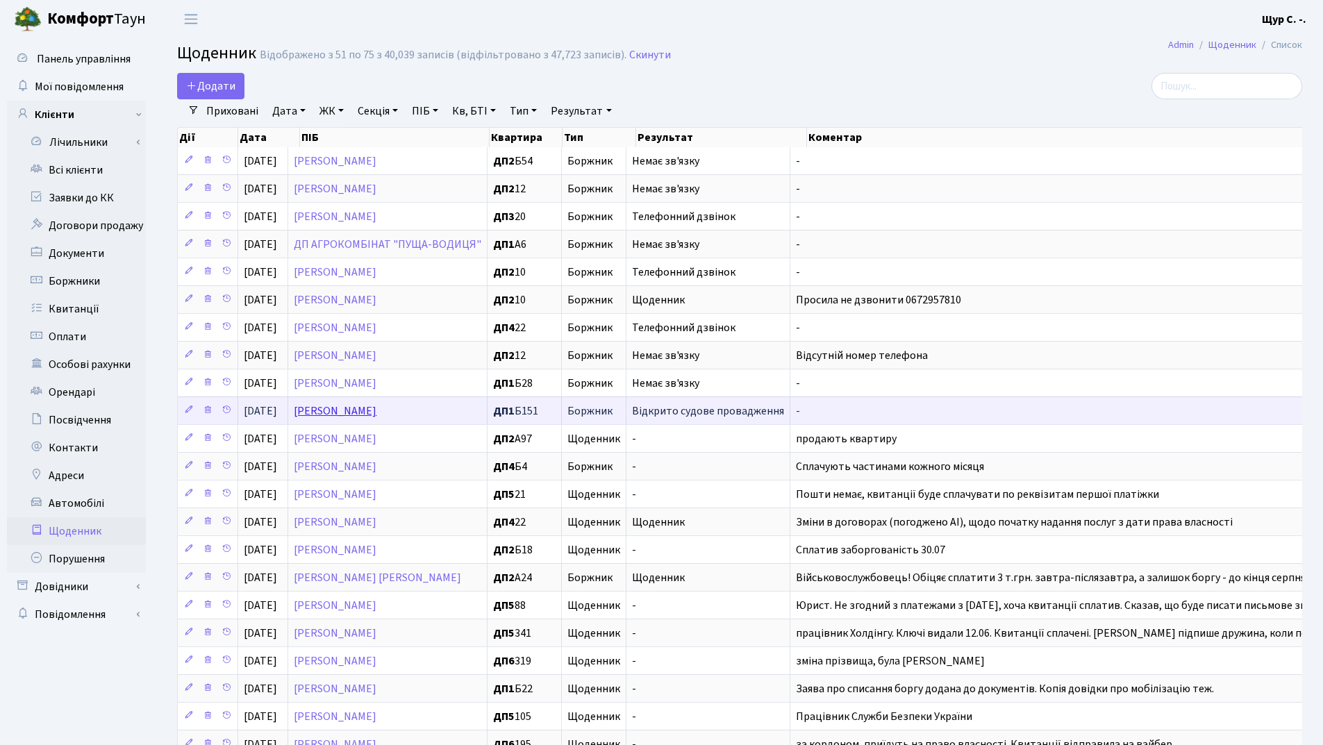
click at [321, 415] on link "[PERSON_NAME]" at bounding box center [335, 411] width 83 height 15
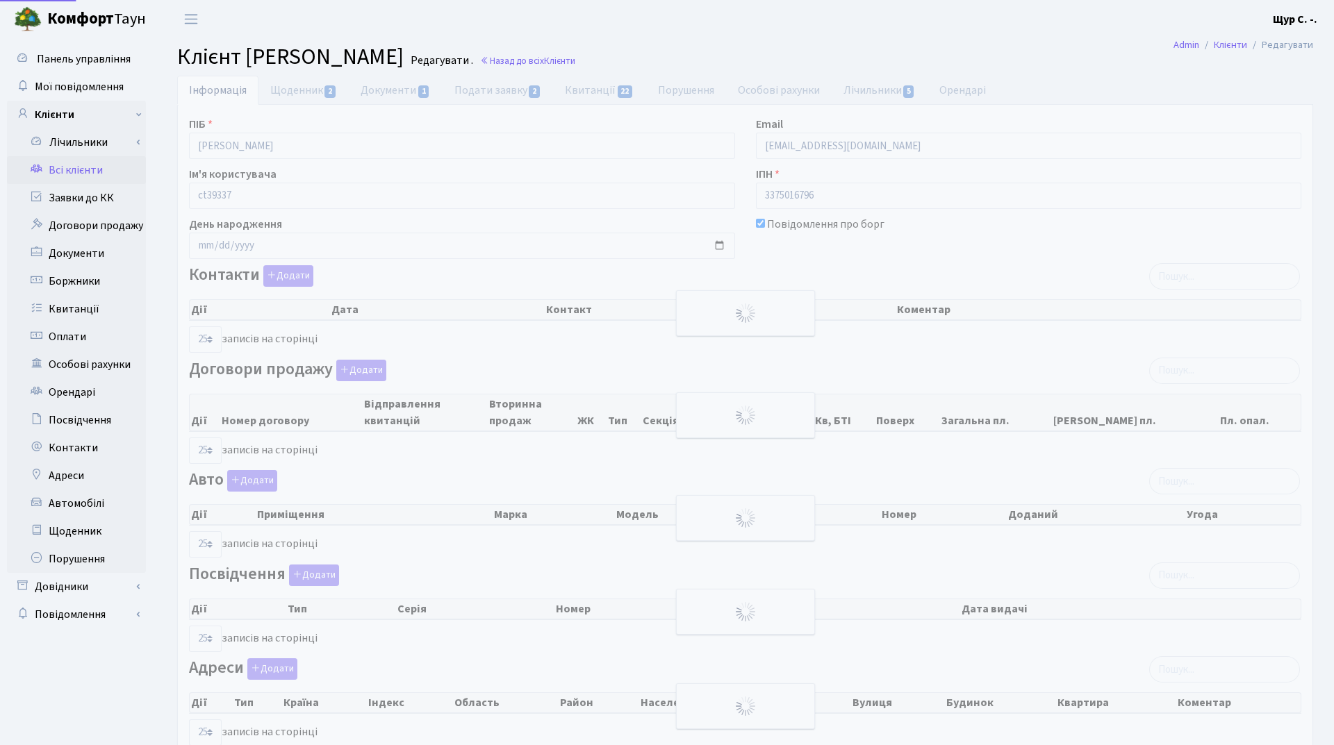
select select "25"
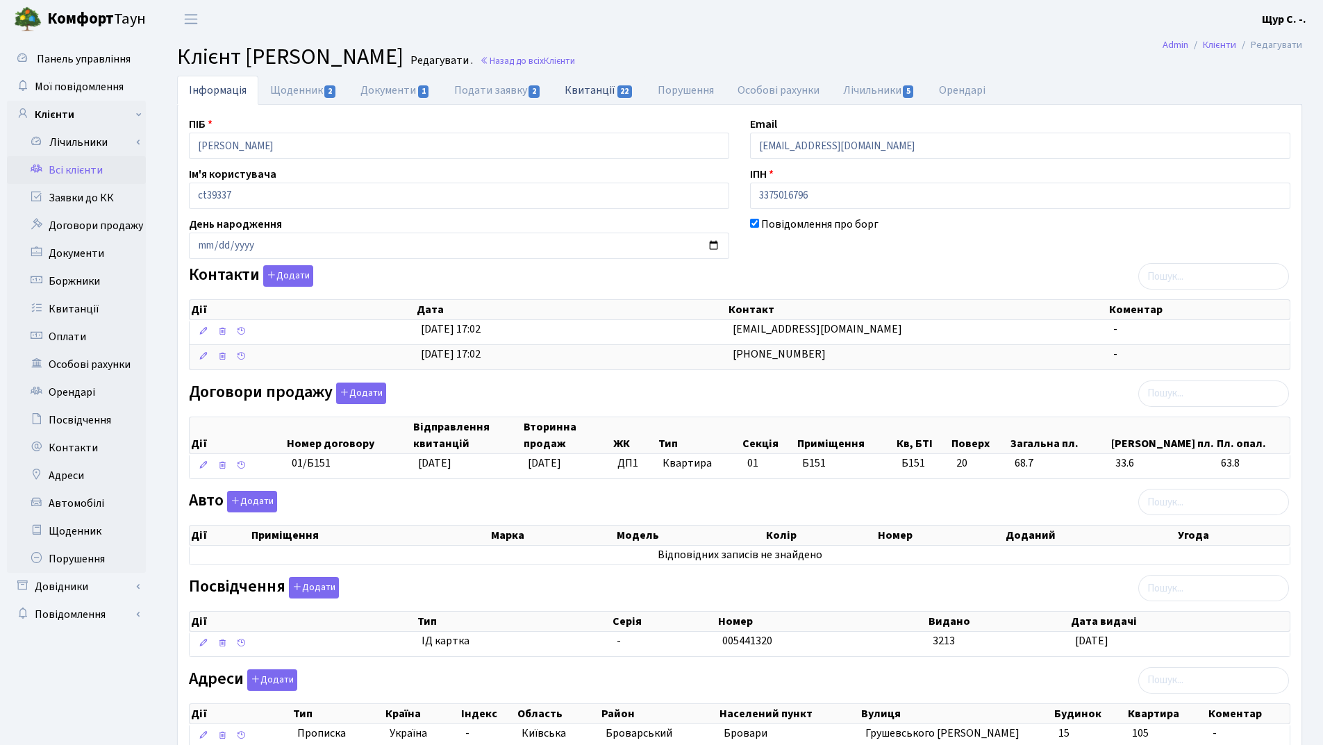
click at [603, 95] on link "Квитанції 22" at bounding box center [599, 90] width 92 height 28
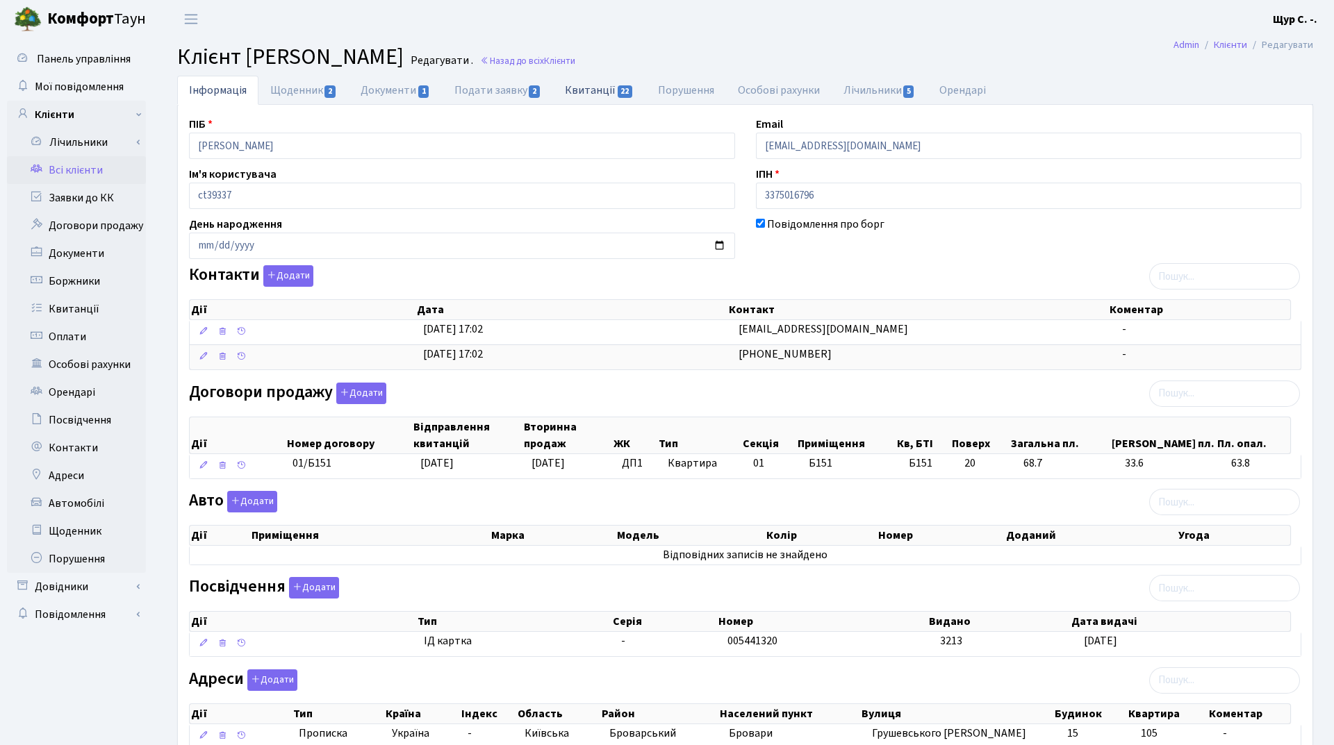
select select "25"
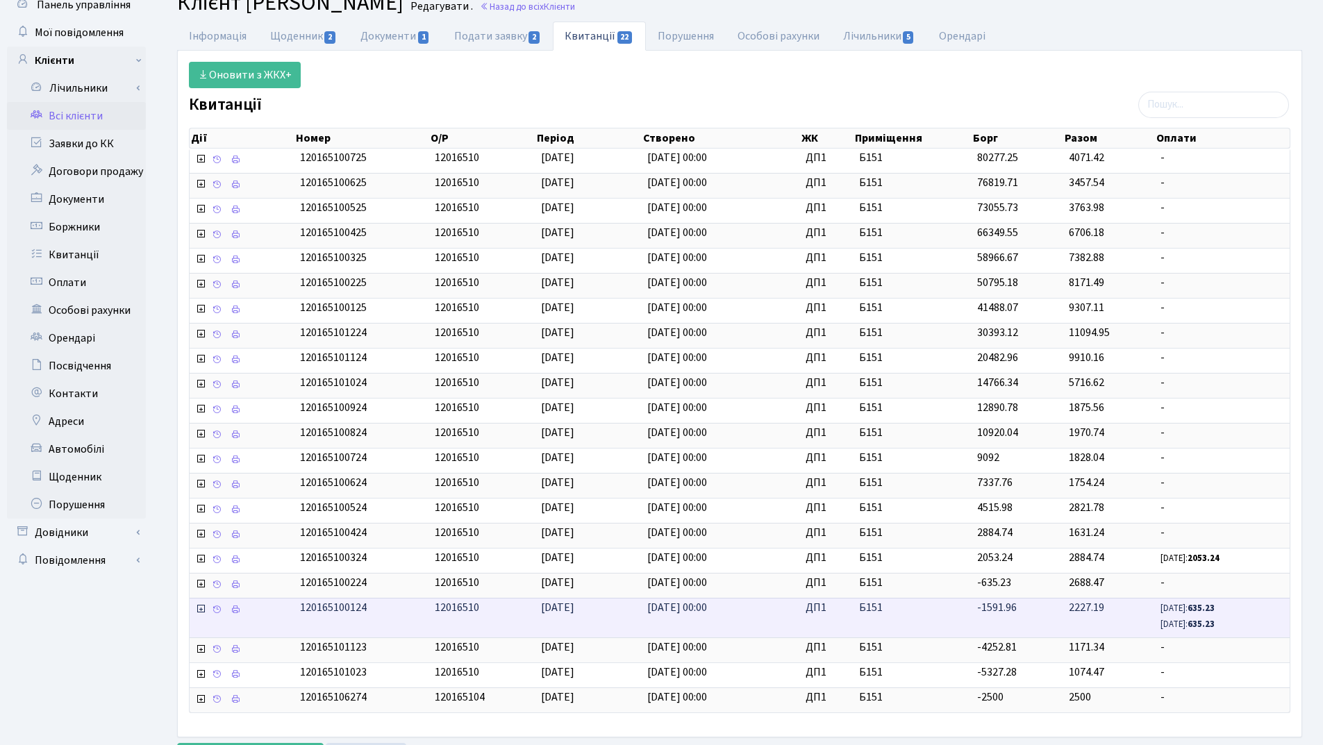
scroll to position [69, 0]
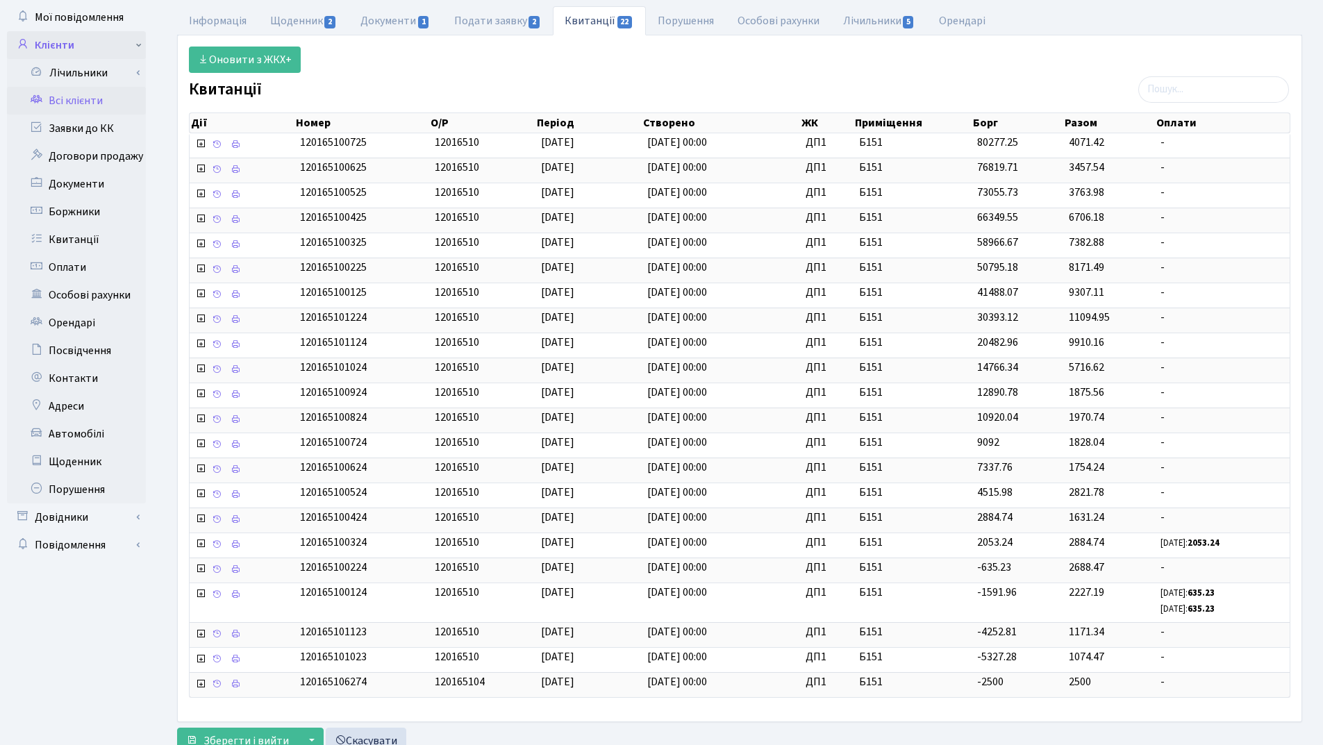
click at [63, 40] on link "Клієнти" at bounding box center [76, 45] width 139 height 28
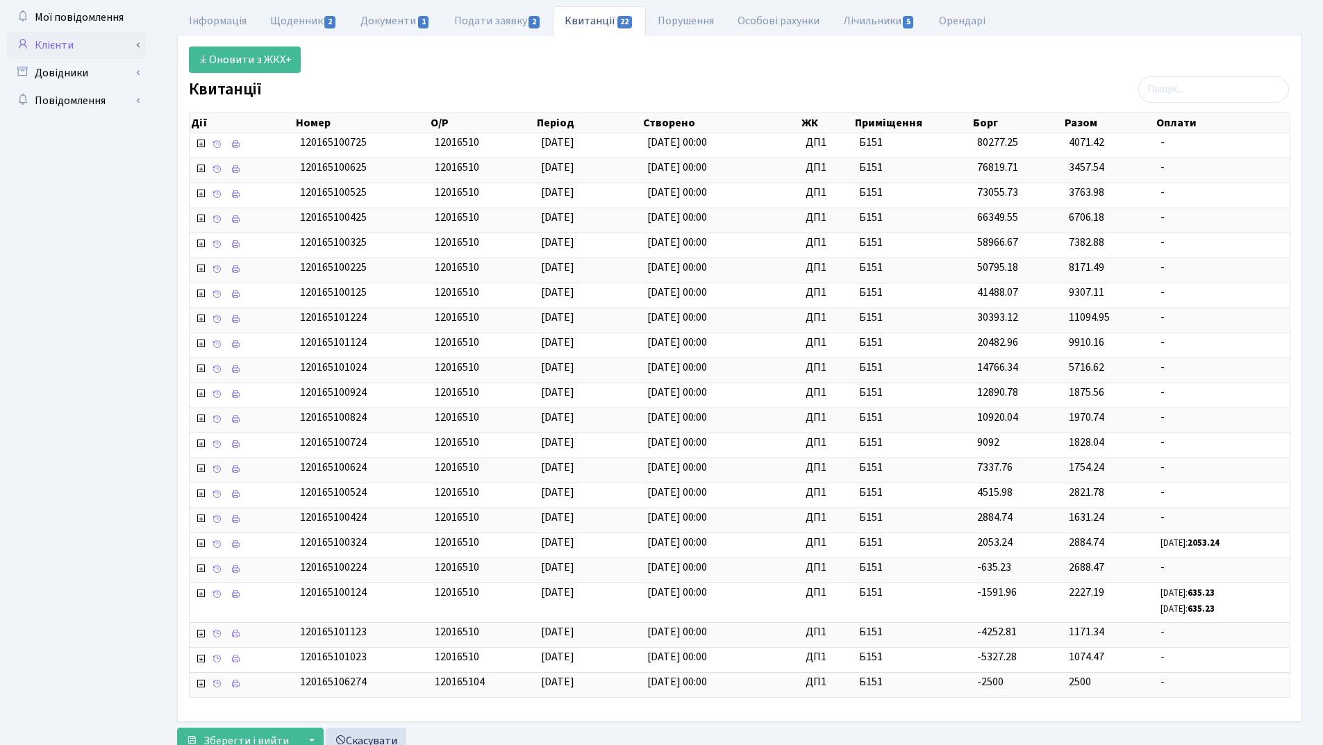
click at [61, 48] on link "Клієнти" at bounding box center [76, 45] width 139 height 28
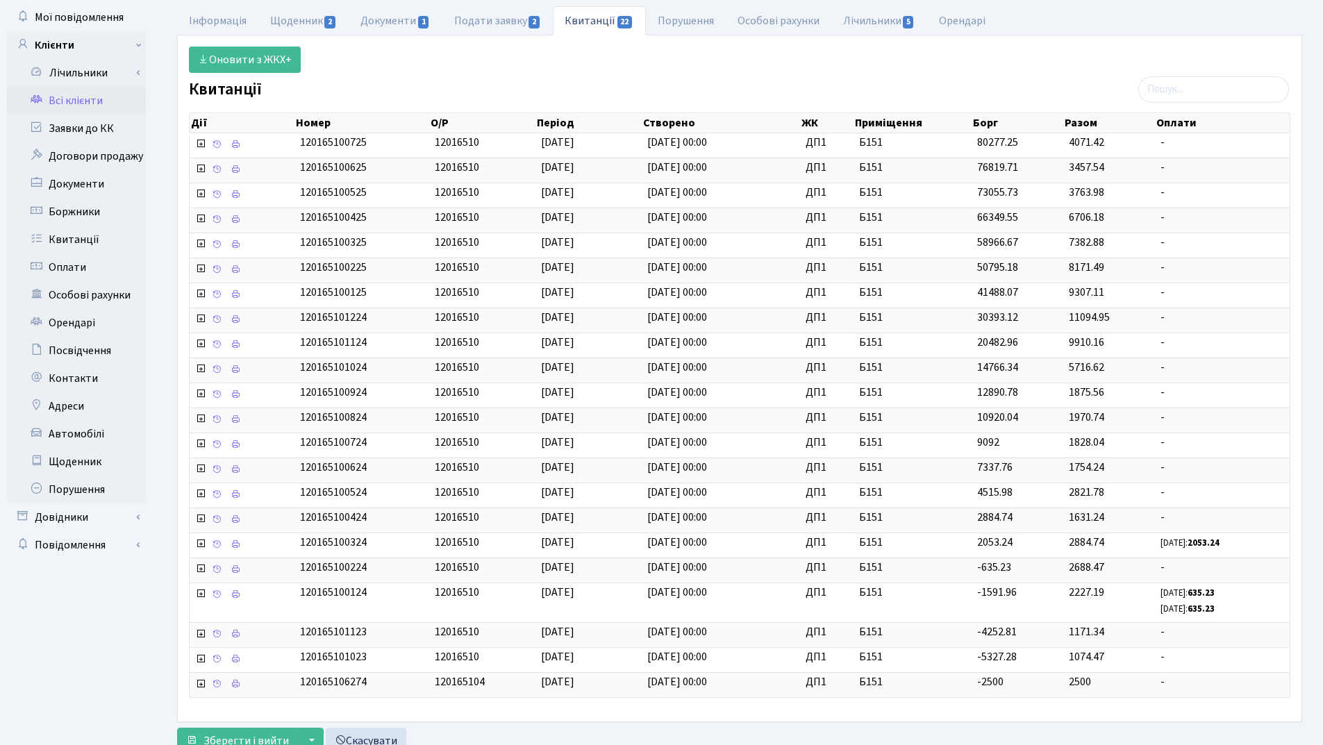
click at [86, 99] on link "Всі клієнти" at bounding box center [76, 101] width 139 height 28
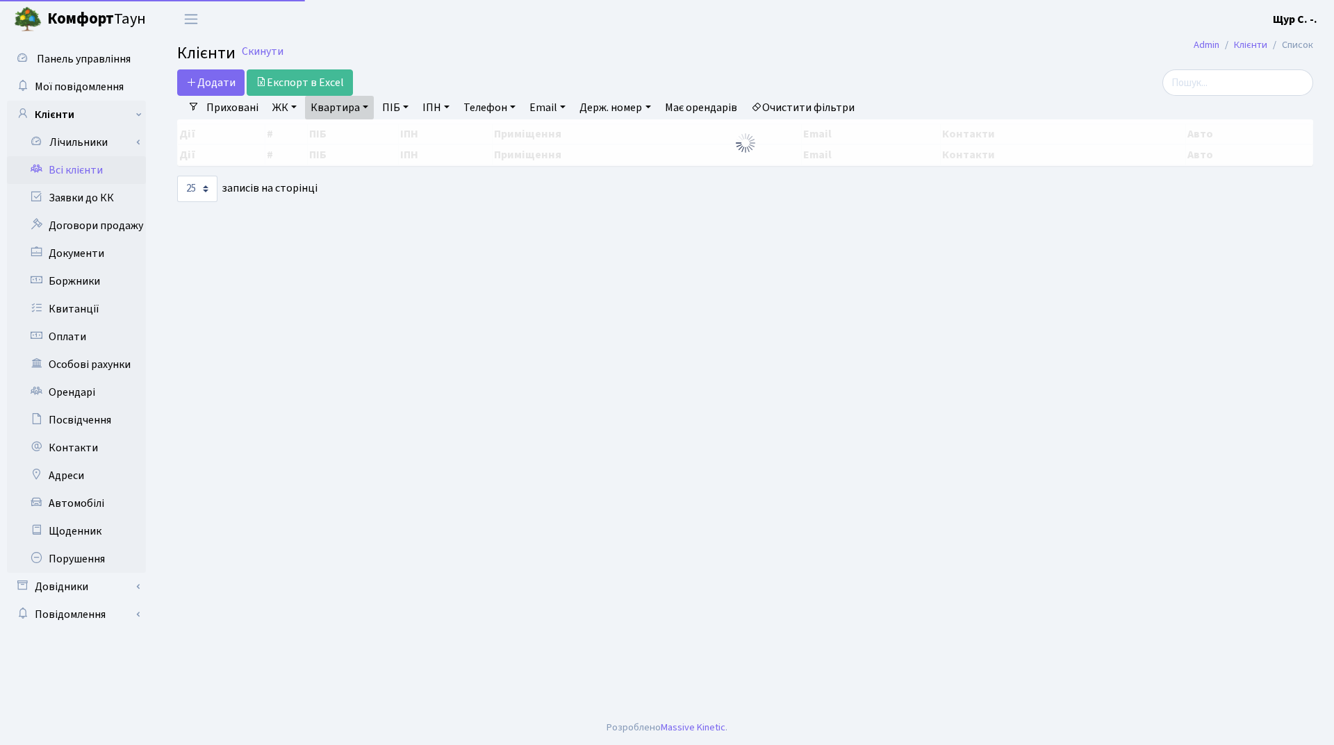
select select "25"
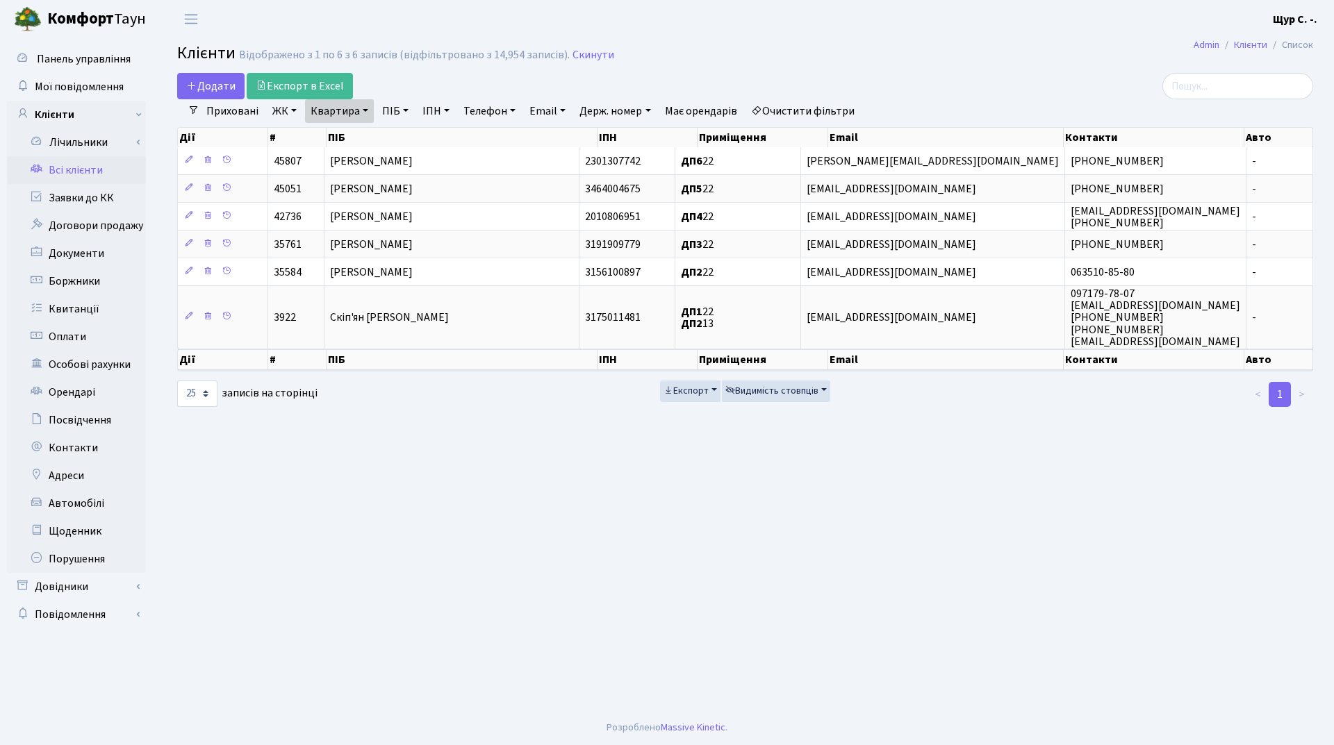
click at [342, 112] on link "Квартира" at bounding box center [339, 111] width 69 height 24
click at [838, 105] on link "Очистити фільтри" at bounding box center [802, 111] width 115 height 24
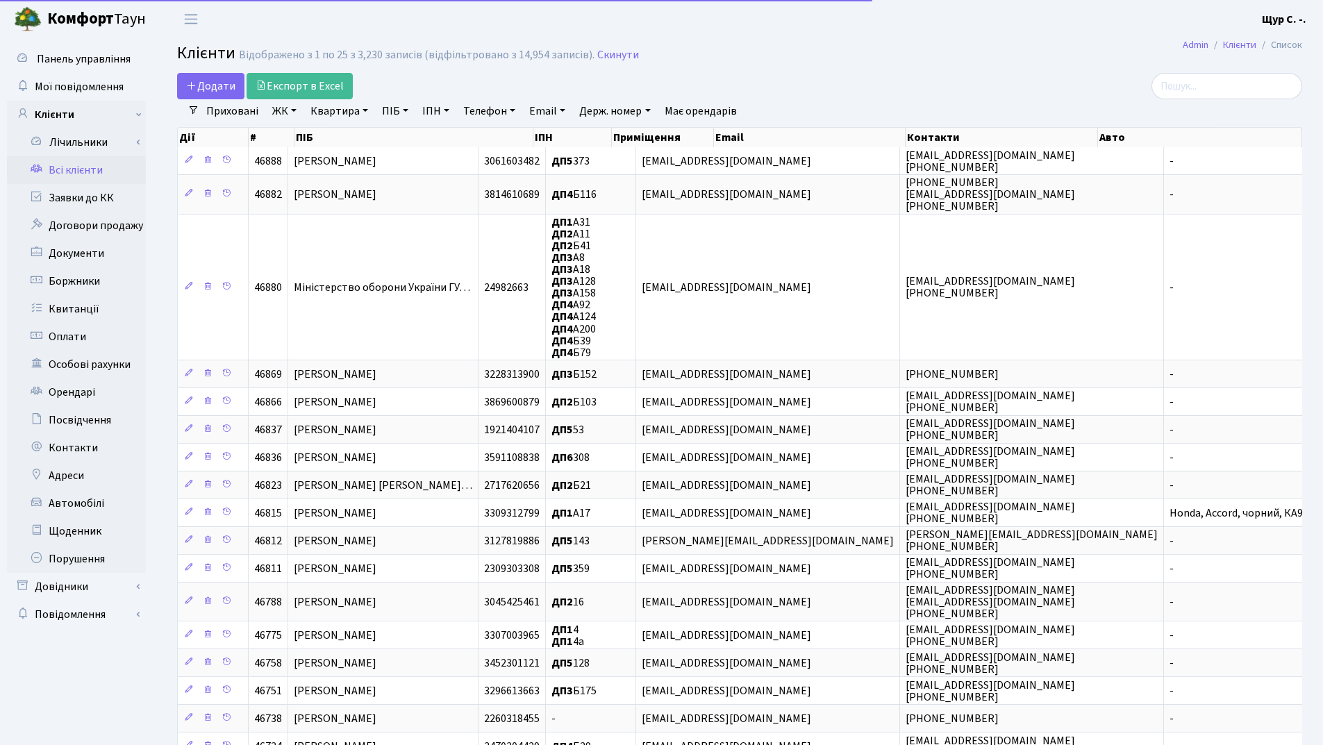
click at [341, 110] on link "Квартира" at bounding box center [339, 111] width 69 height 24
type input "а76"
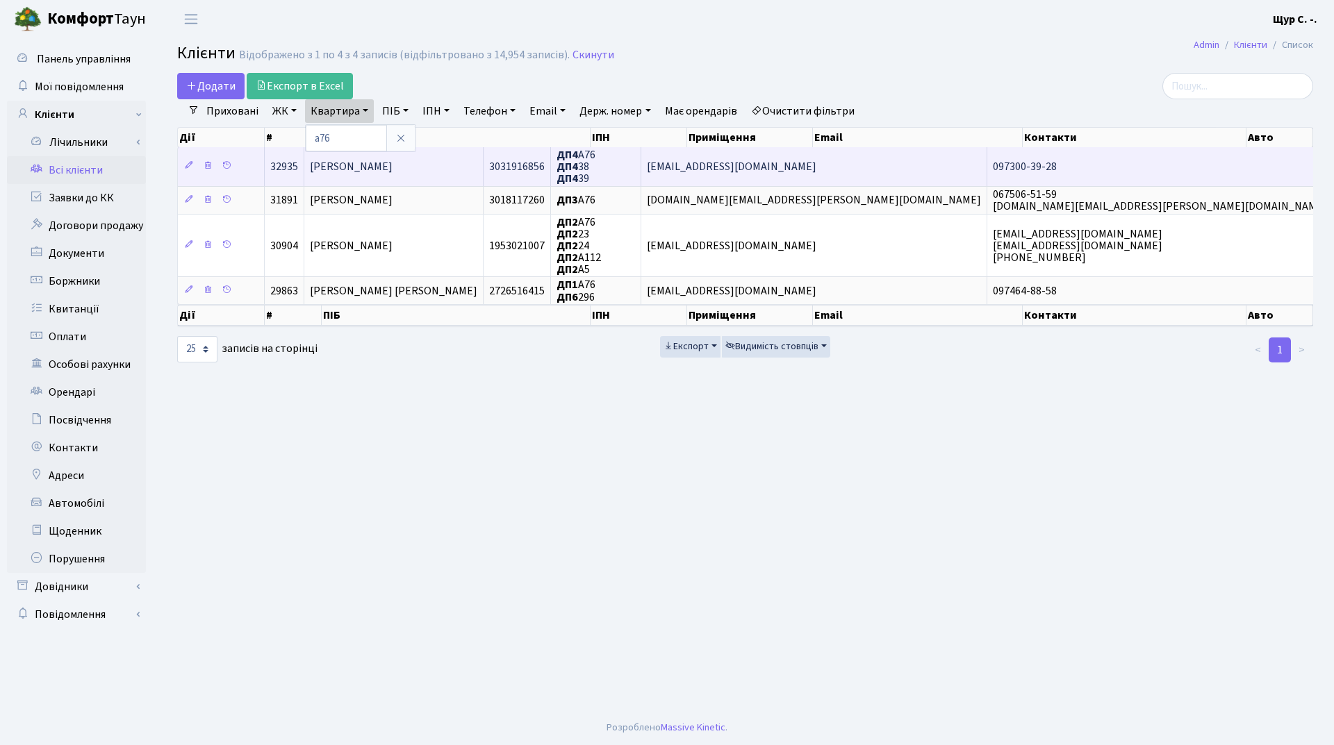
click at [392, 167] on span "[PERSON_NAME]" at bounding box center [351, 166] width 83 height 15
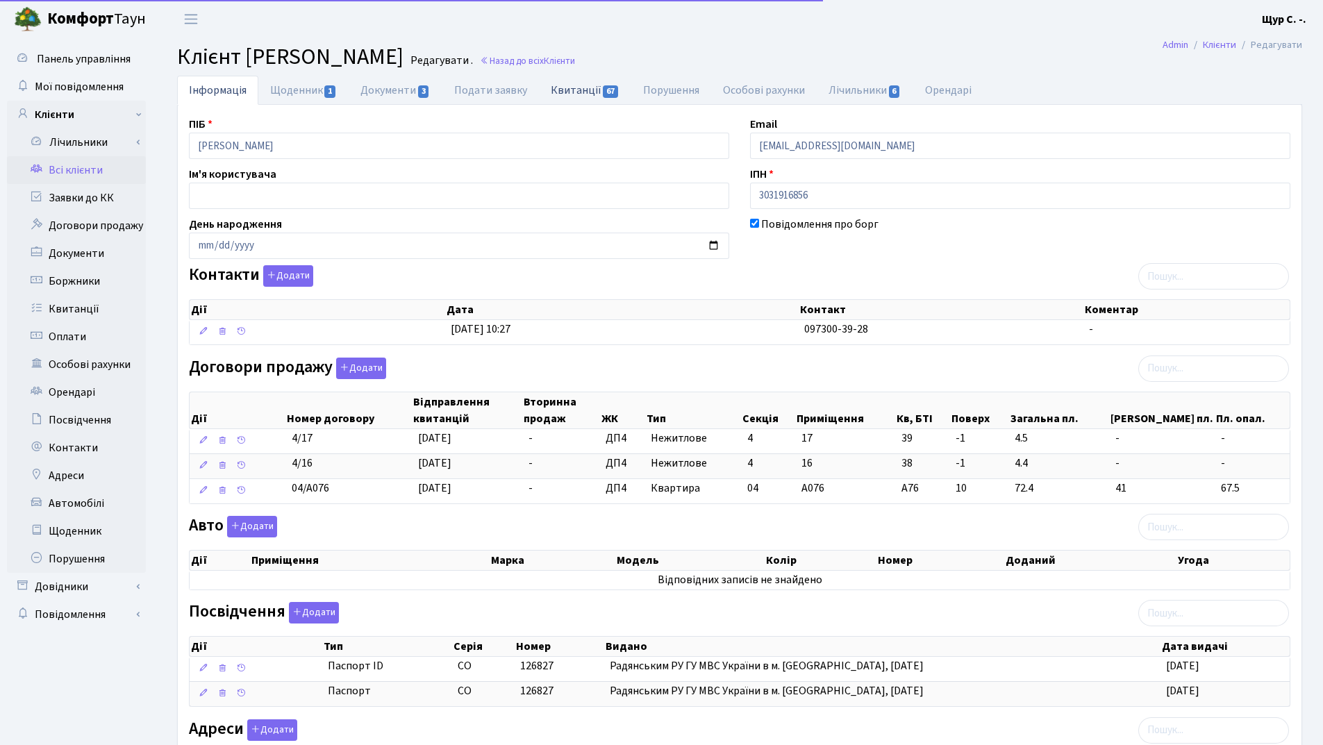
click at [603, 85] on span "67" at bounding box center [610, 91] width 15 height 13
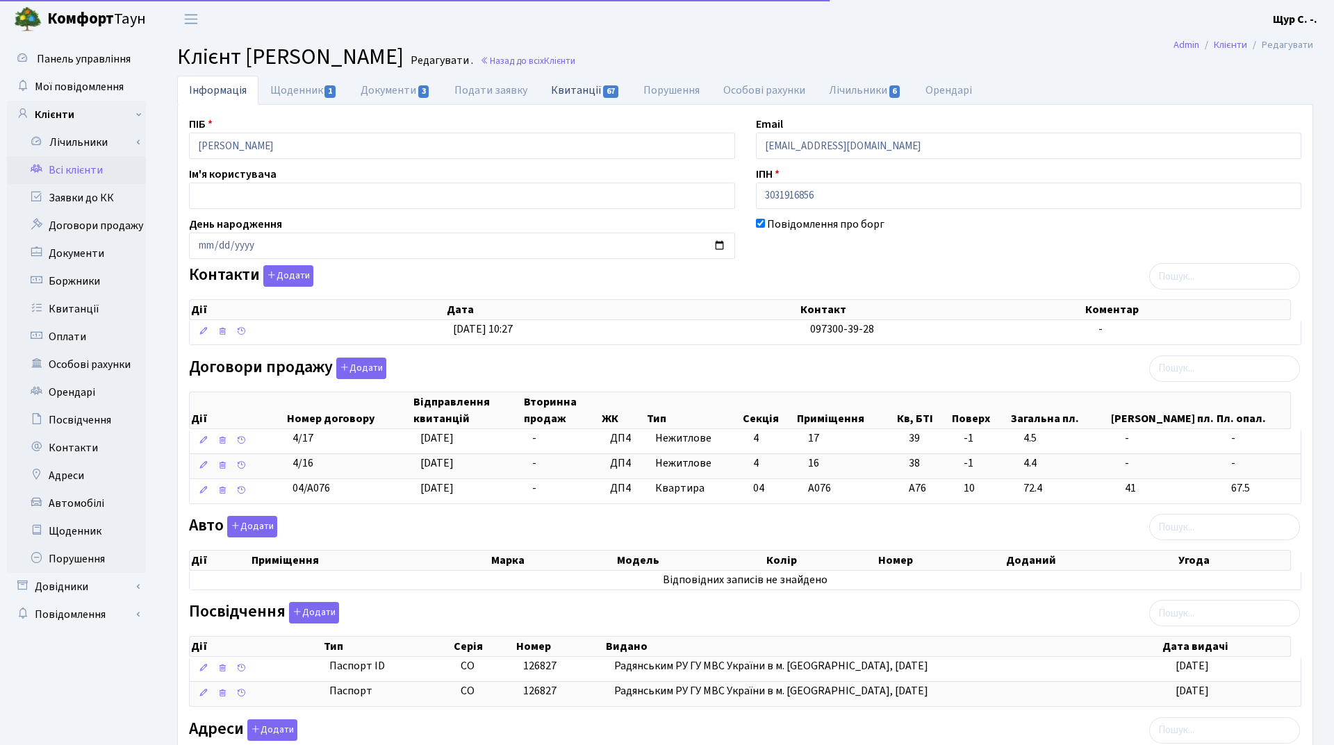
select select "25"
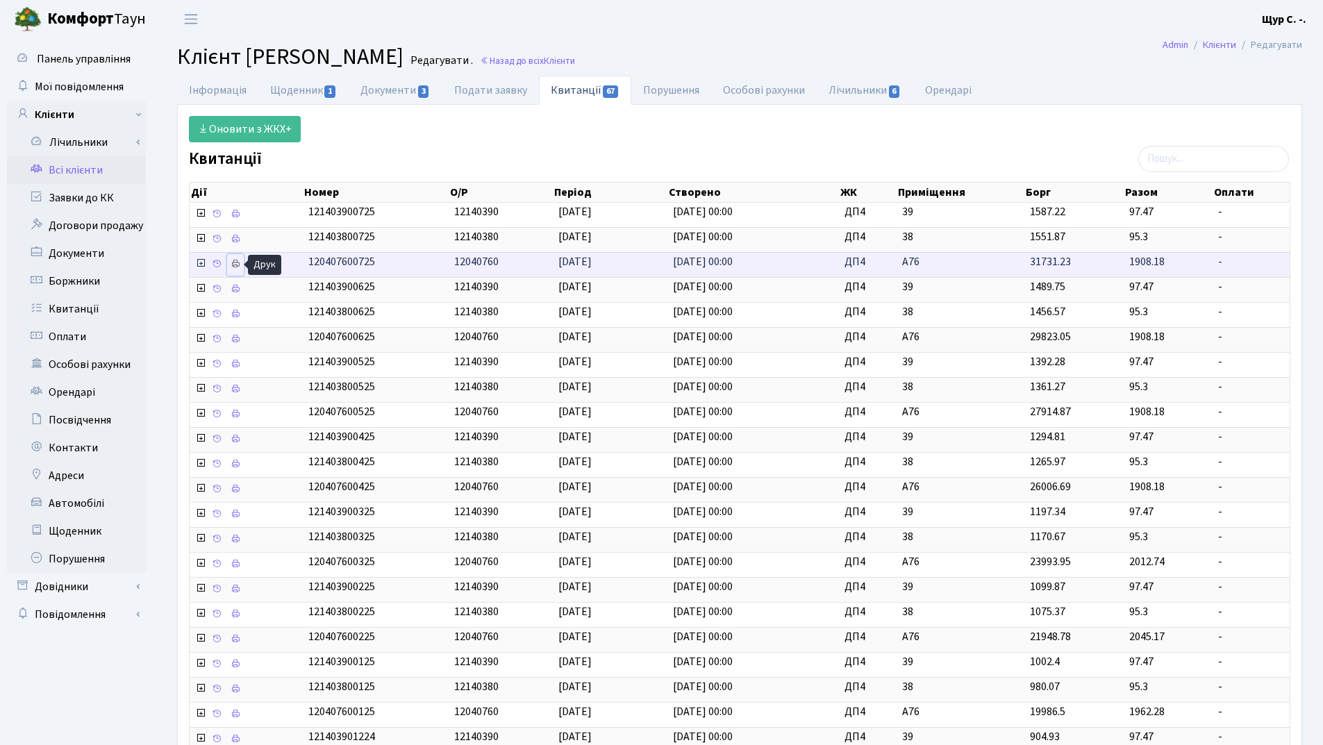
click at [232, 264] on icon at bounding box center [236, 264] width 10 height 10
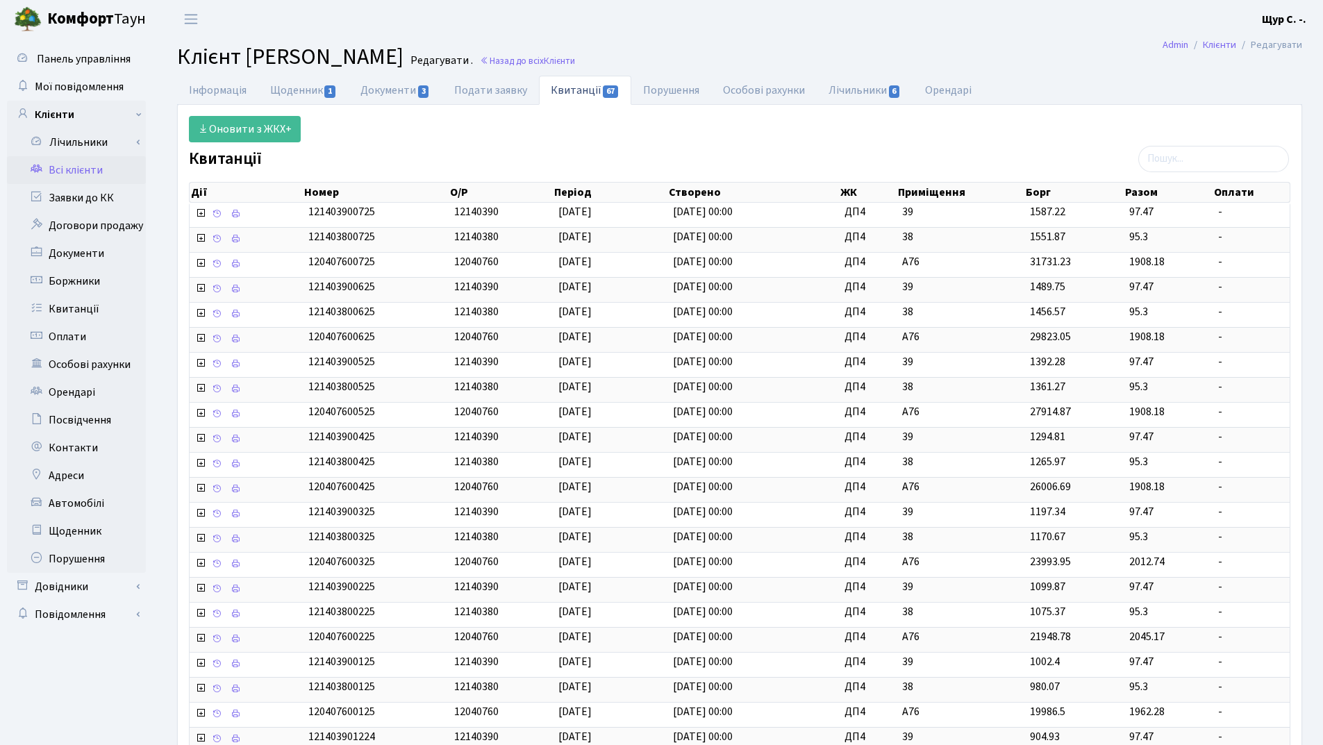
click at [75, 173] on link "Всі клієнти" at bounding box center [76, 170] width 139 height 28
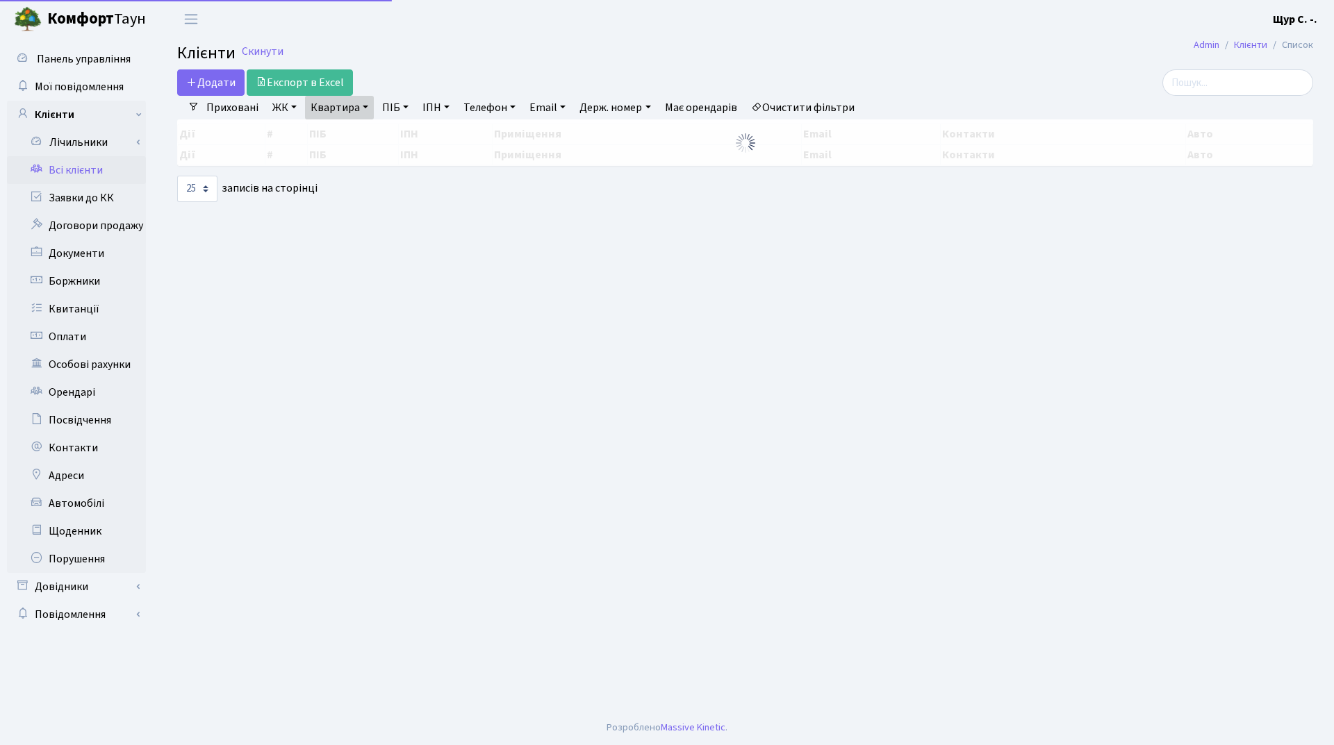
select select "25"
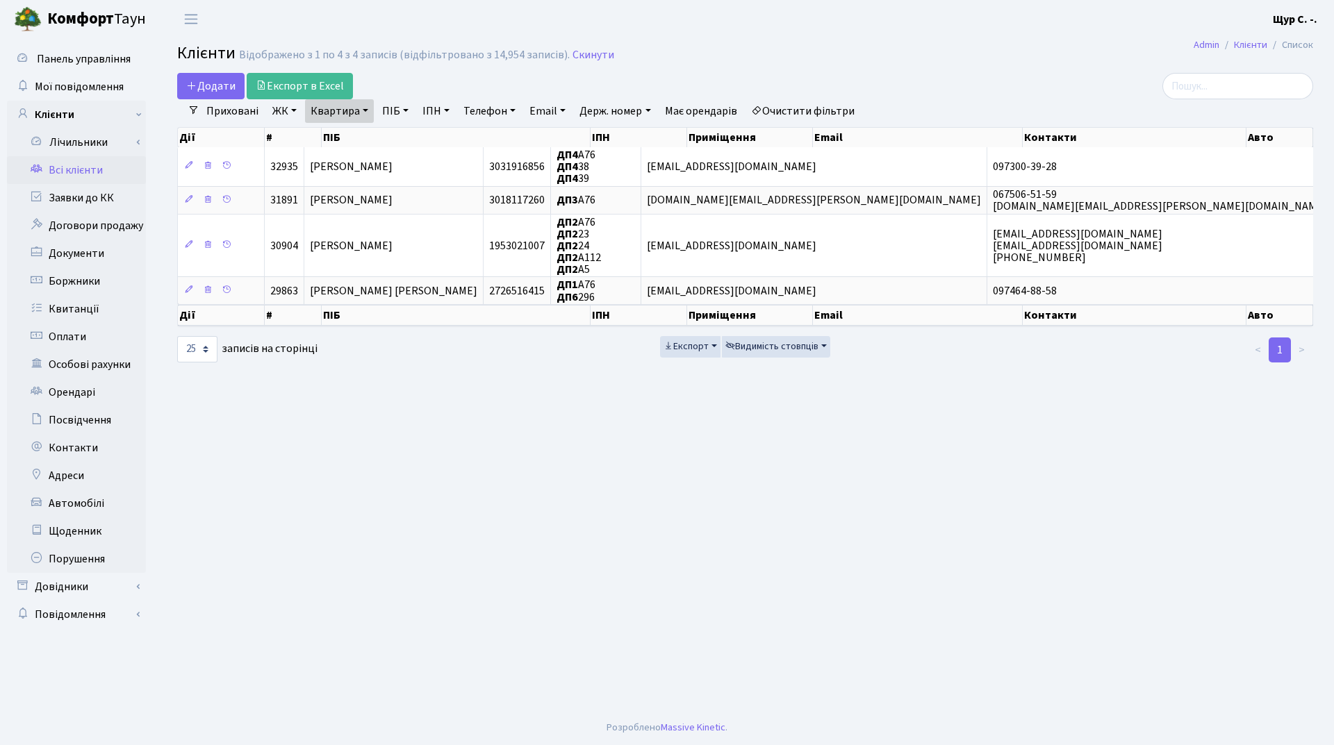
click at [825, 112] on link "Очистити фільтри" at bounding box center [802, 111] width 115 height 24
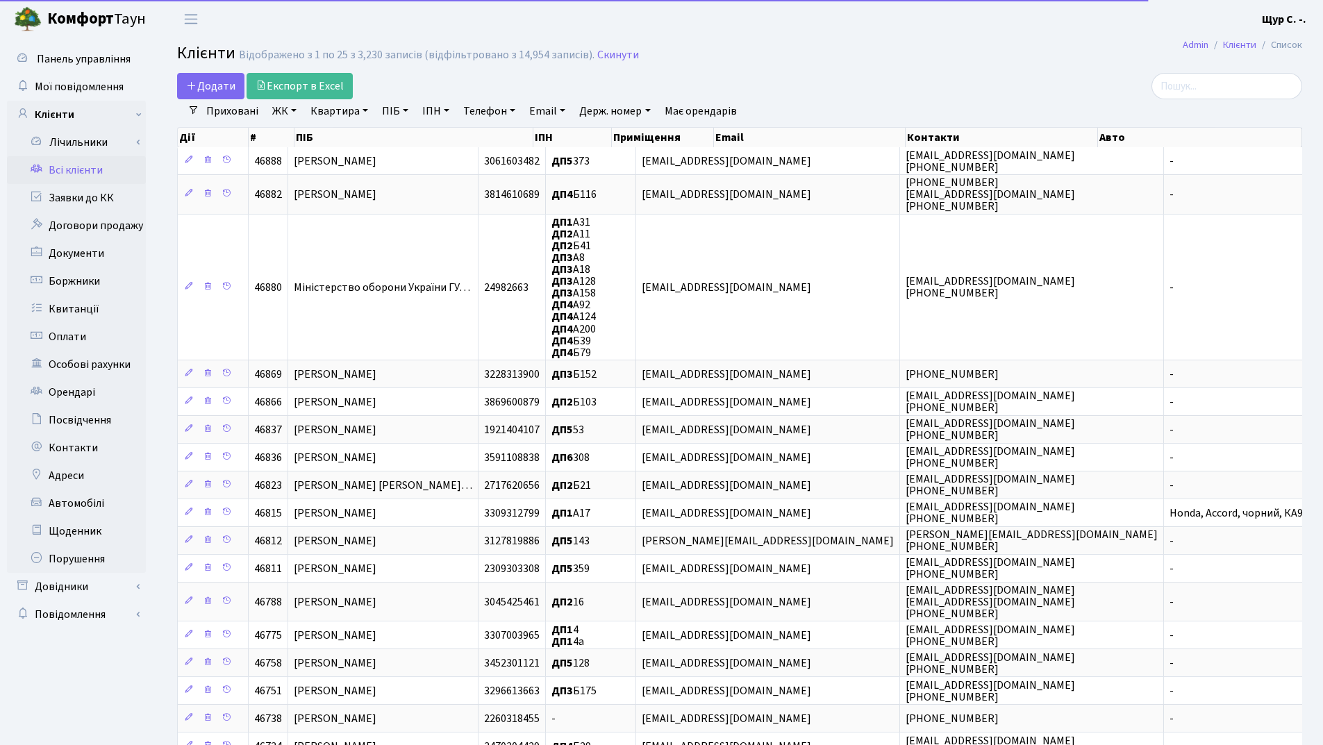
click at [345, 108] on link "Квартира" at bounding box center [339, 111] width 69 height 24
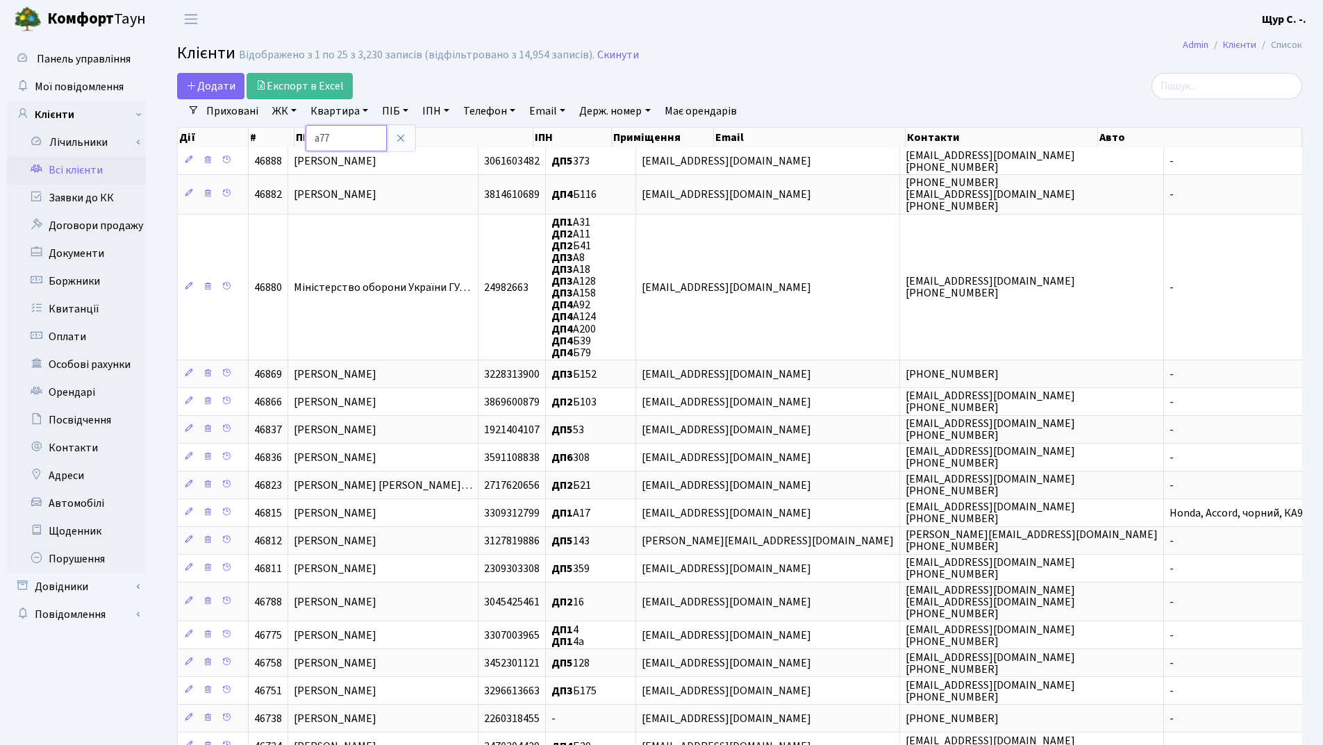
type input "а77"
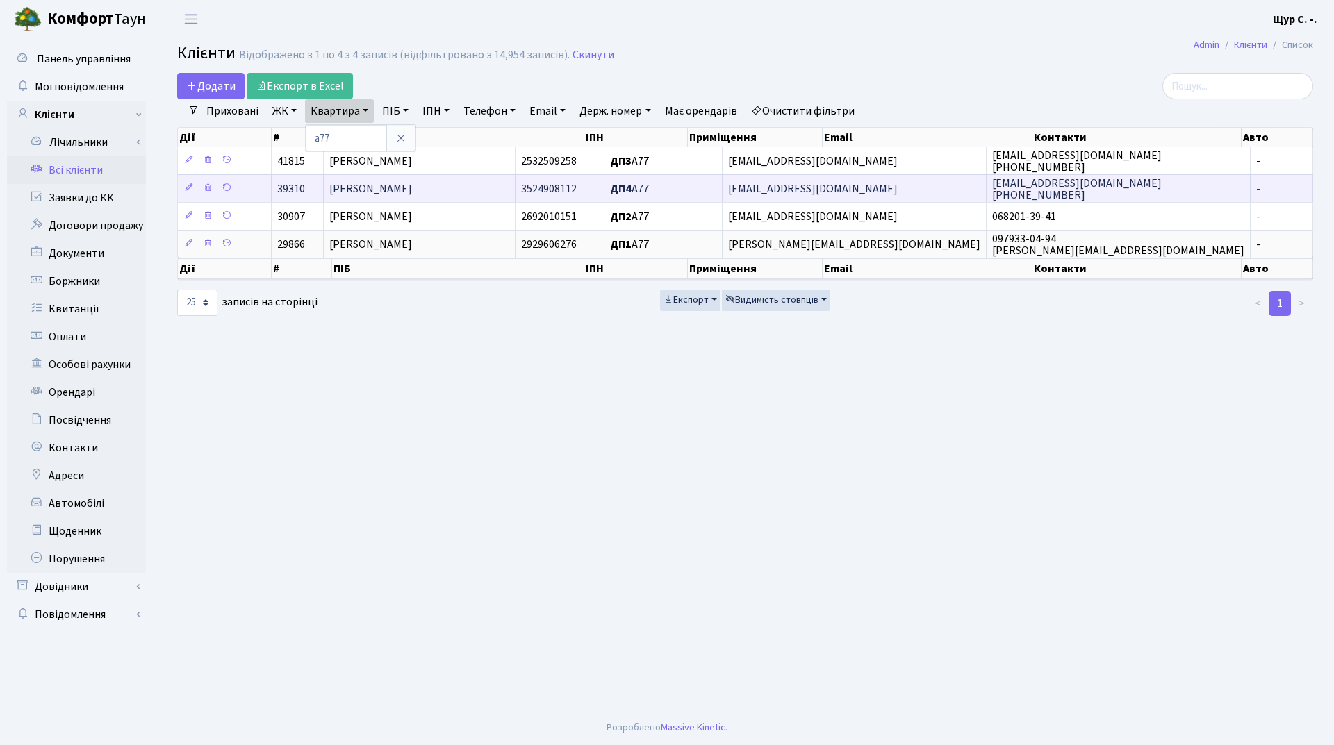
click at [412, 185] on span "[PERSON_NAME]" at bounding box center [370, 188] width 83 height 15
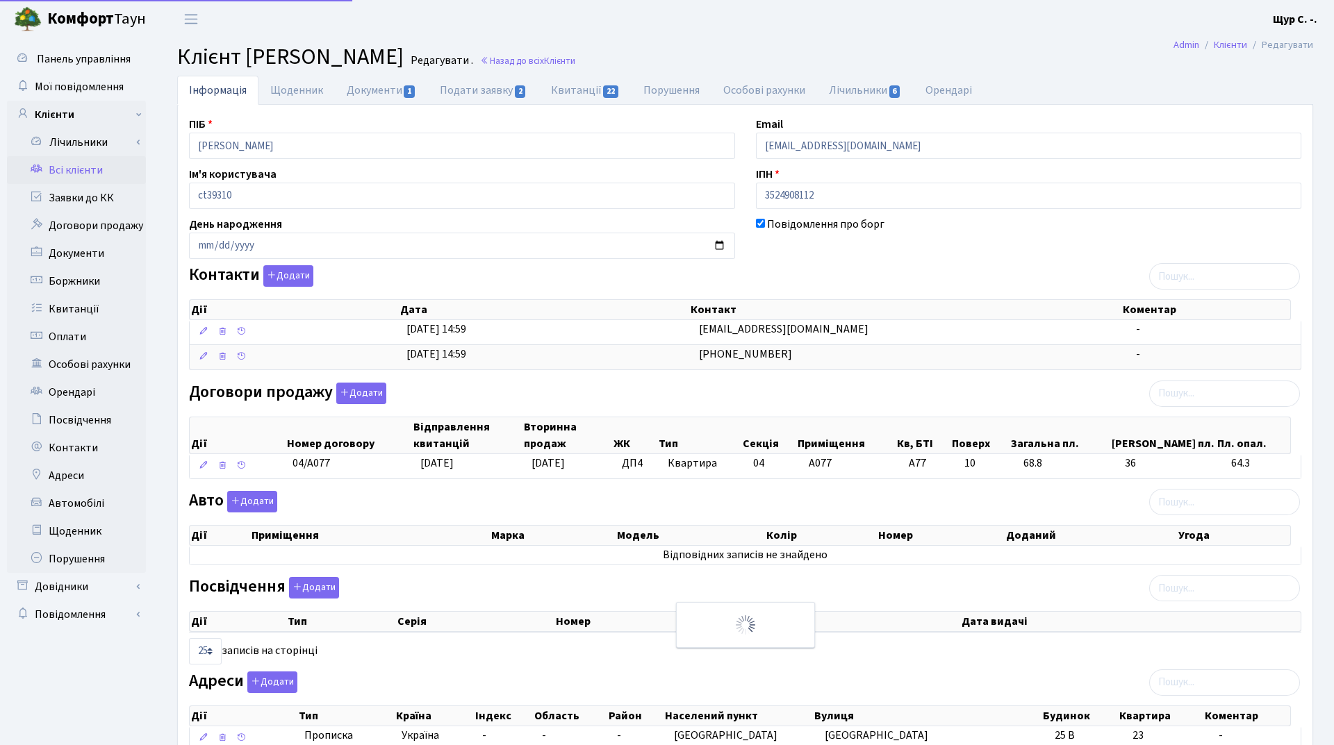
select select "25"
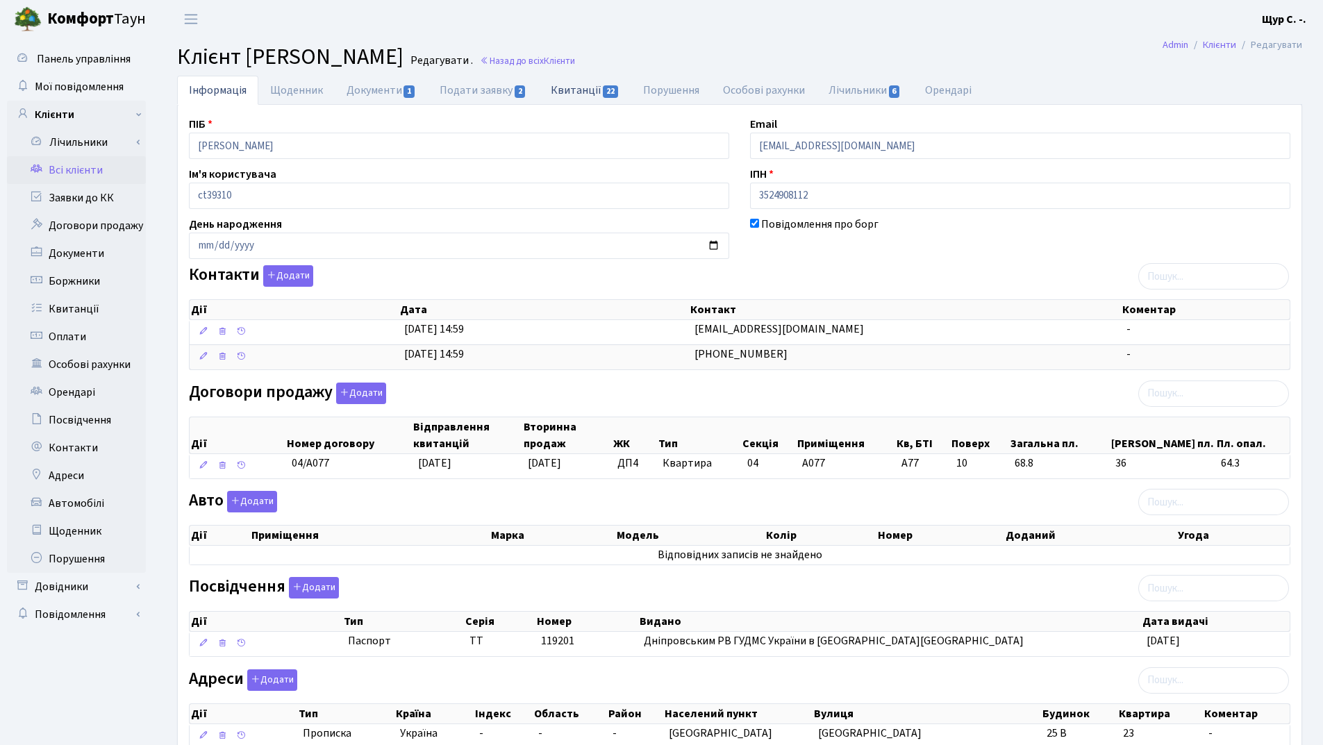
click at [609, 92] on span "22" at bounding box center [610, 91] width 15 height 13
select select "25"
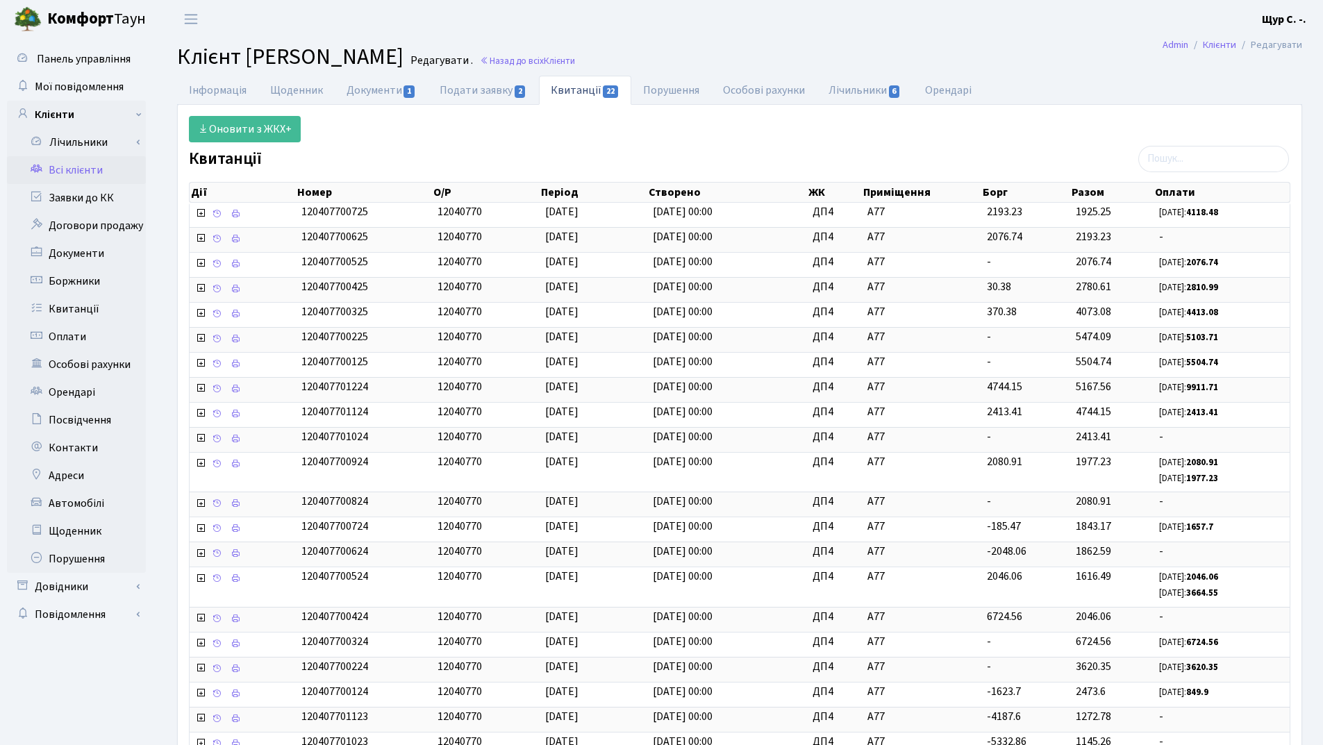
click at [82, 170] on link "Всі клієнти" at bounding box center [76, 170] width 139 height 28
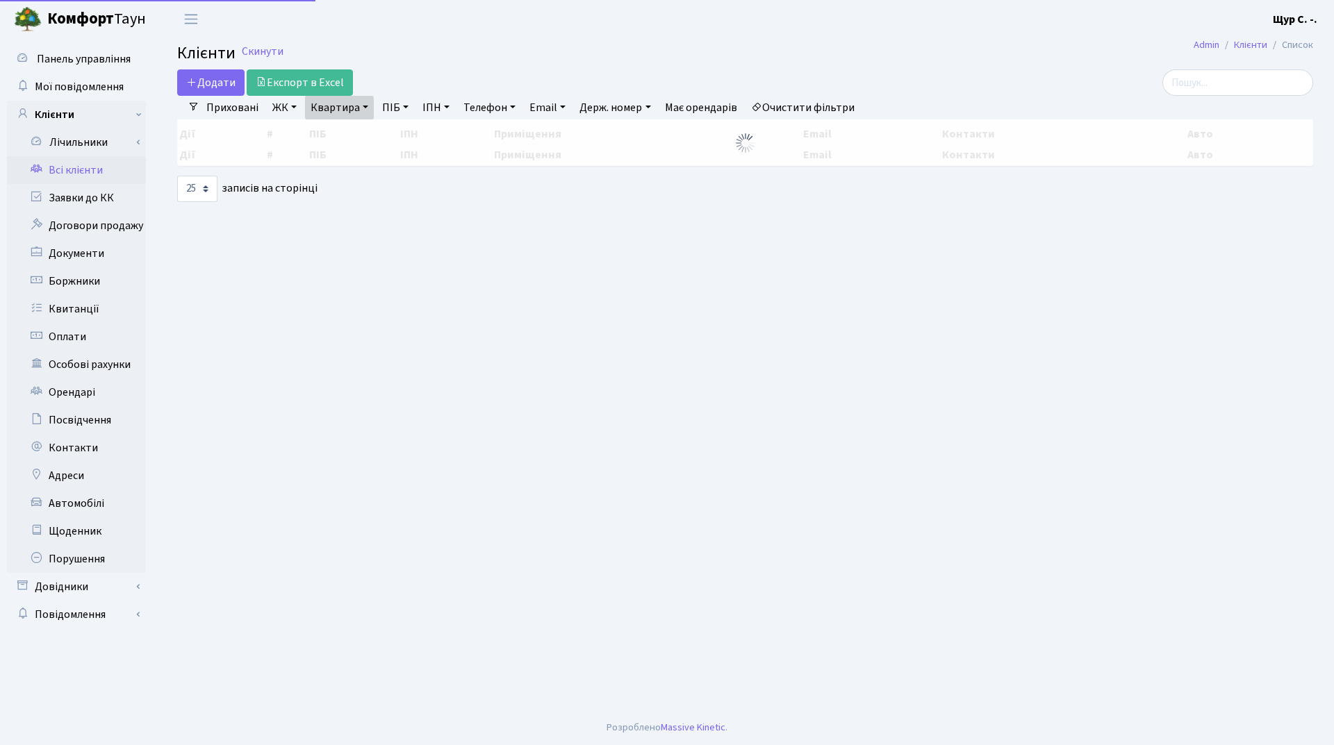
select select "25"
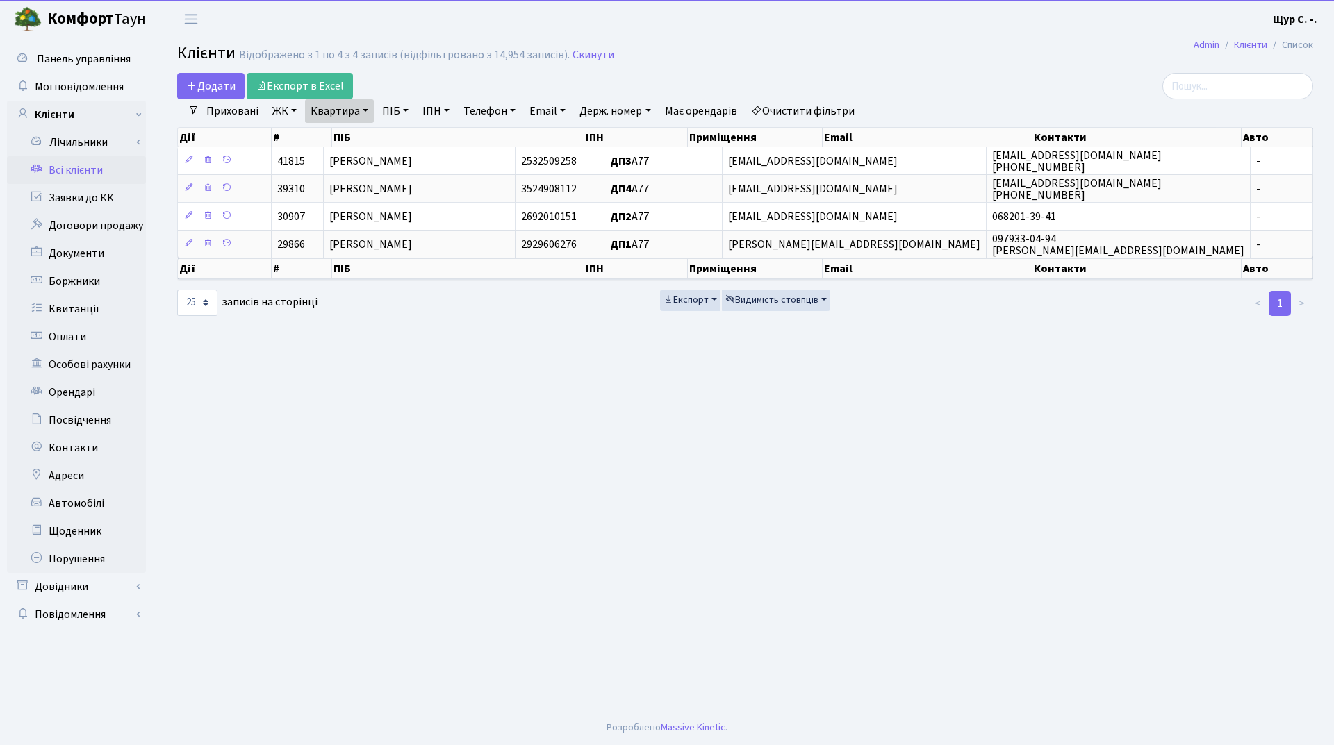
click at [807, 109] on link "Очистити фільтри" at bounding box center [802, 111] width 115 height 24
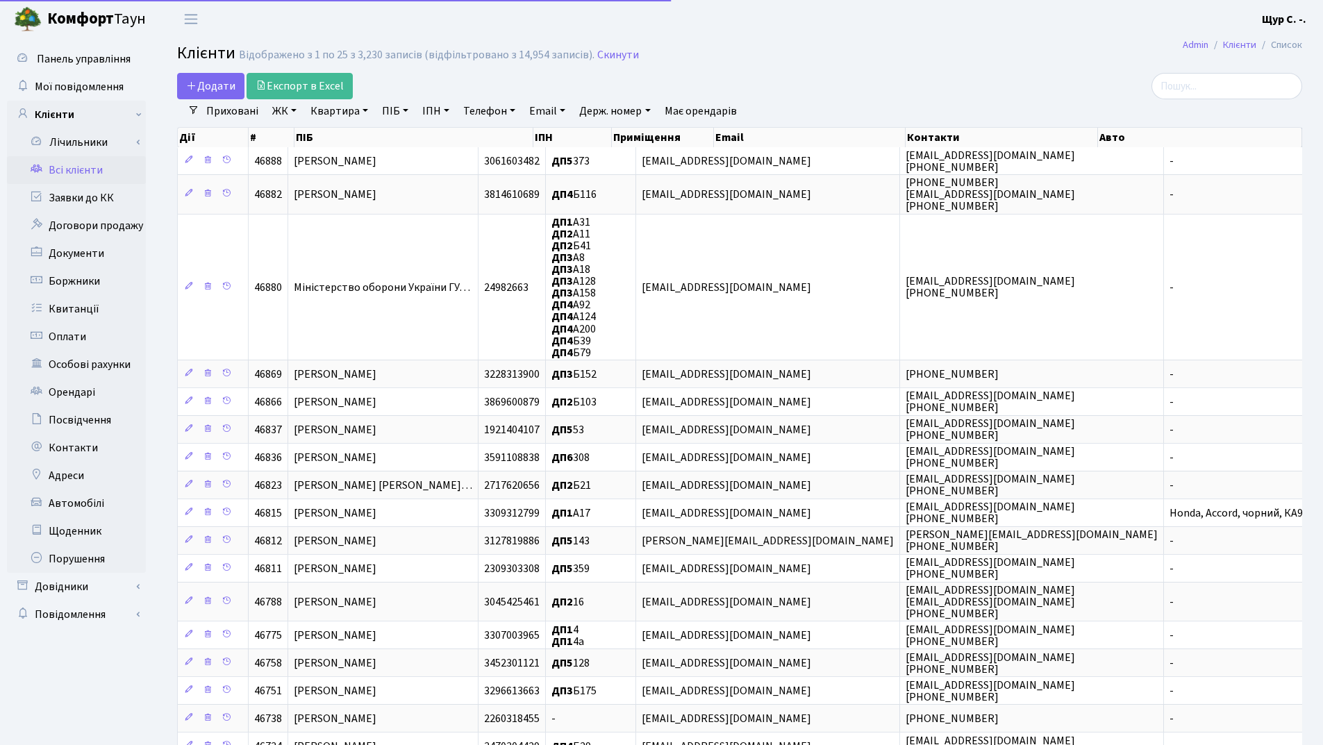
click at [339, 106] on link "Квартира" at bounding box center [339, 111] width 69 height 24
type input "а76"
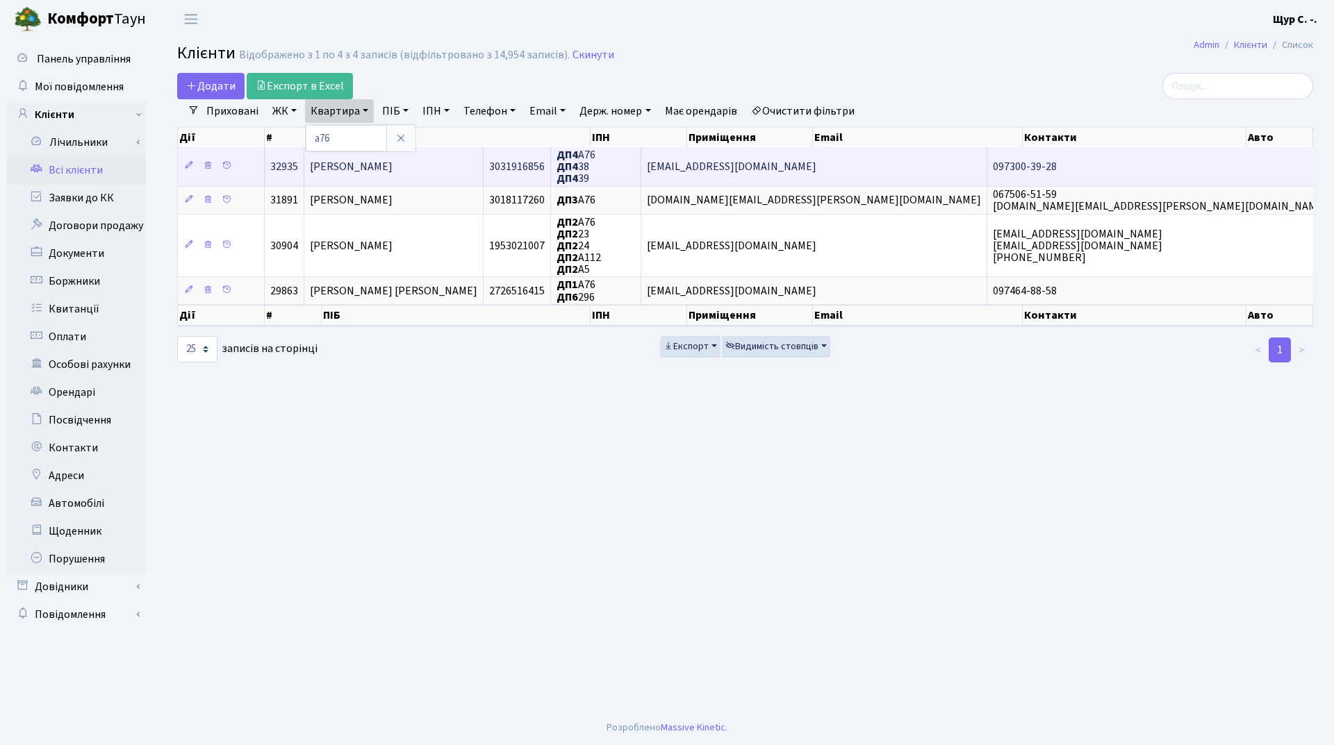
click at [484, 154] on td "[PERSON_NAME]" at bounding box center [393, 166] width 179 height 38
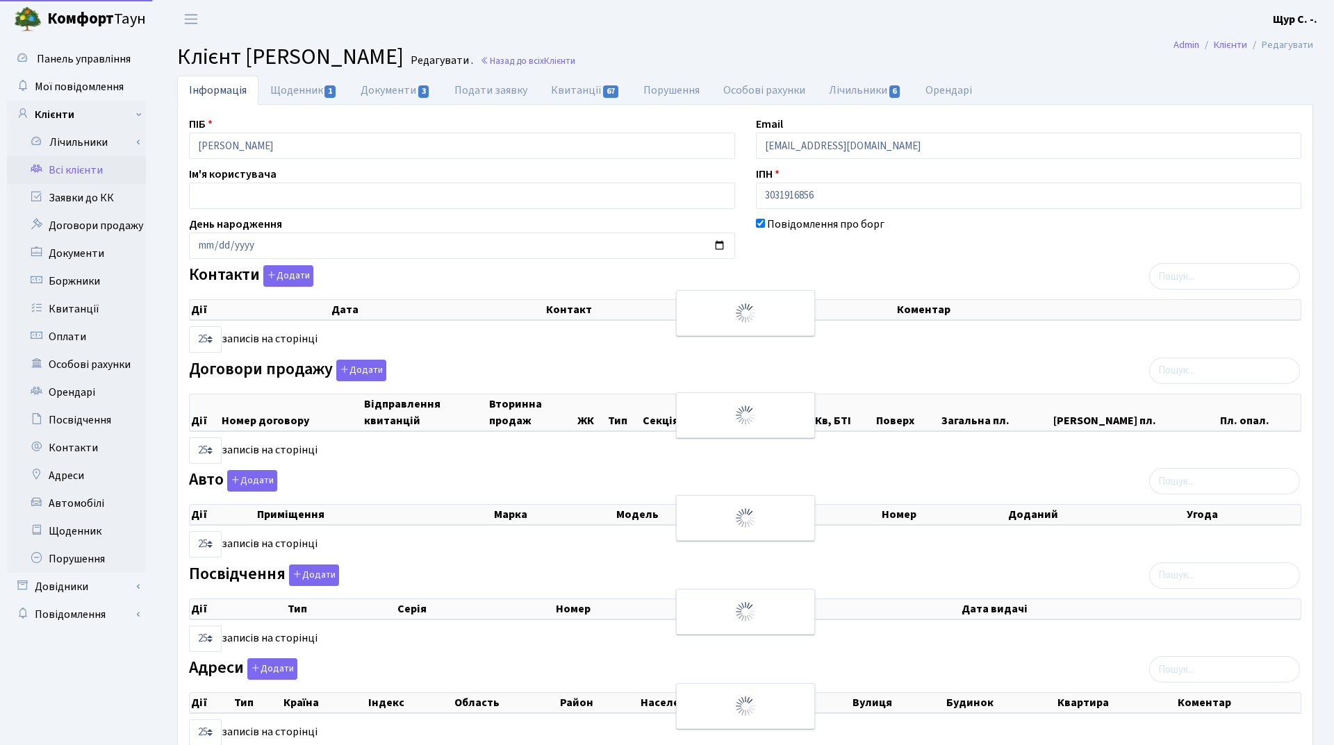
select select "25"
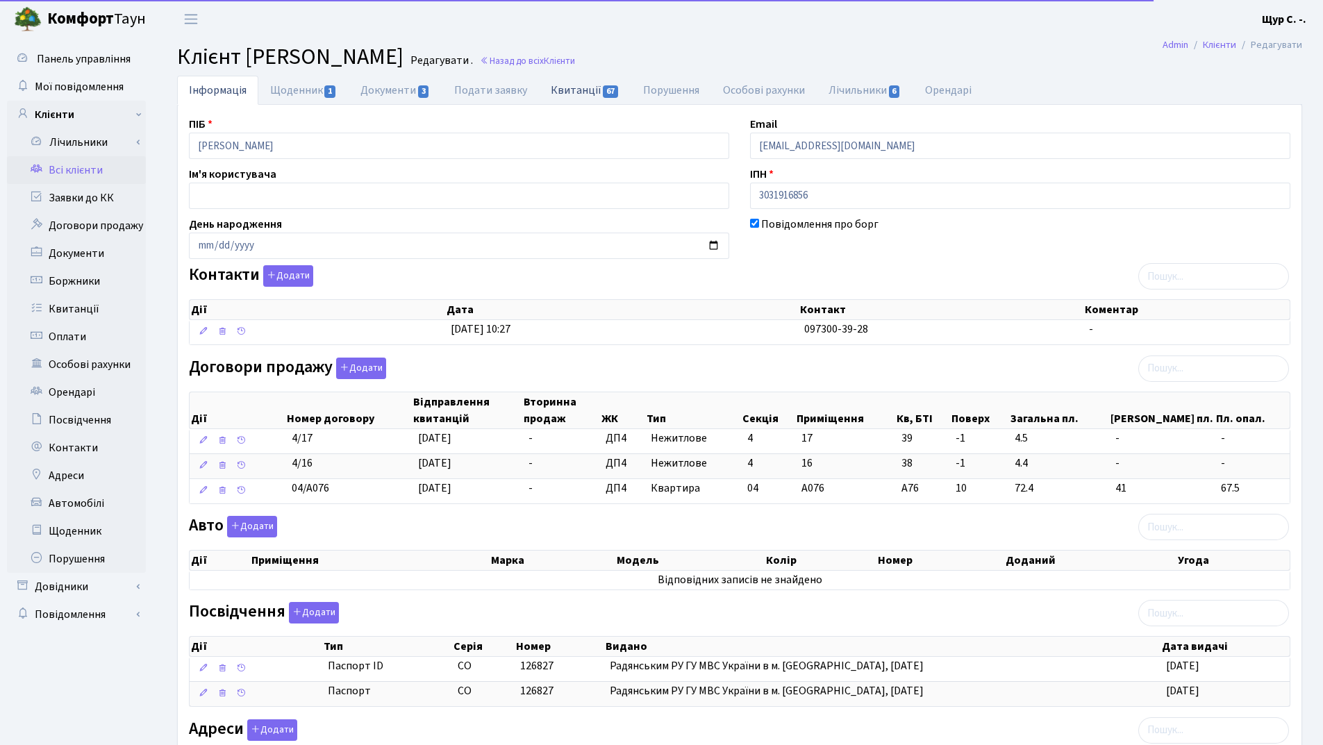
click at [587, 89] on link "Квитанції 67" at bounding box center [585, 90] width 92 height 28
select select "25"
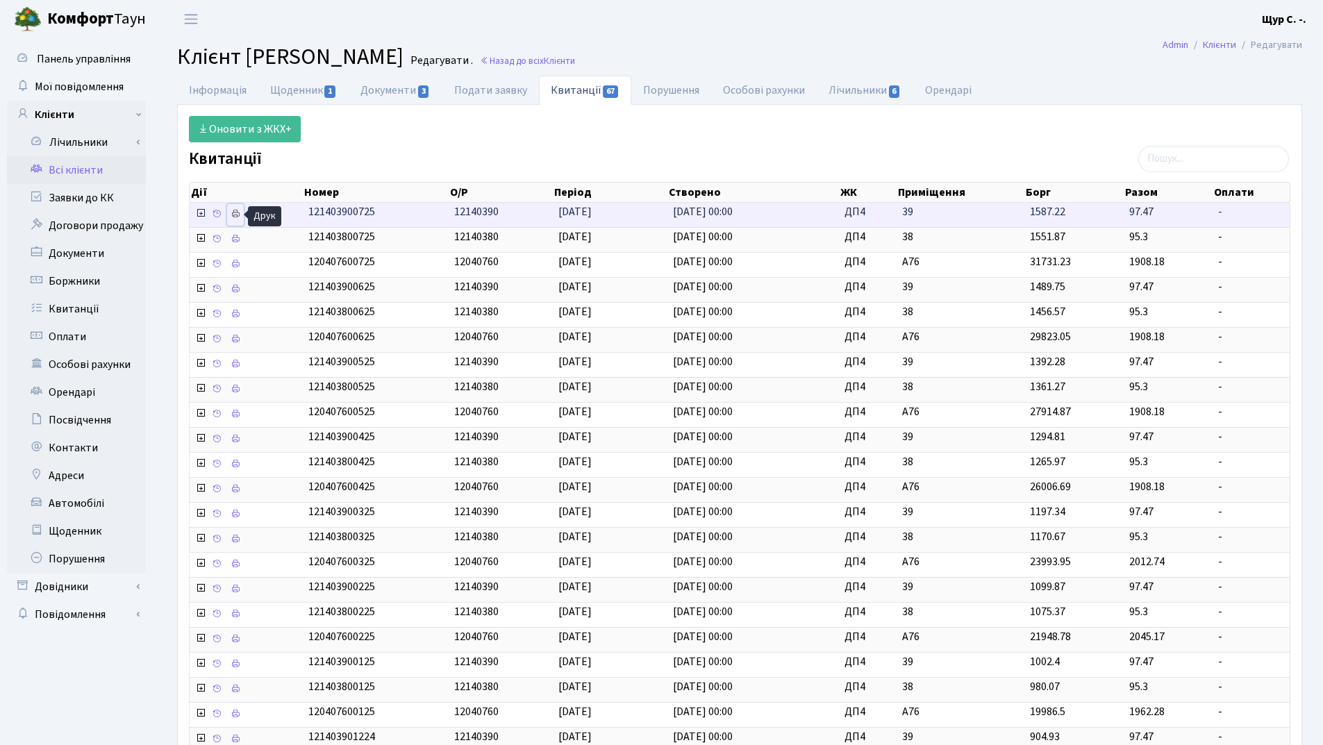
click at [233, 209] on icon at bounding box center [236, 214] width 10 height 10
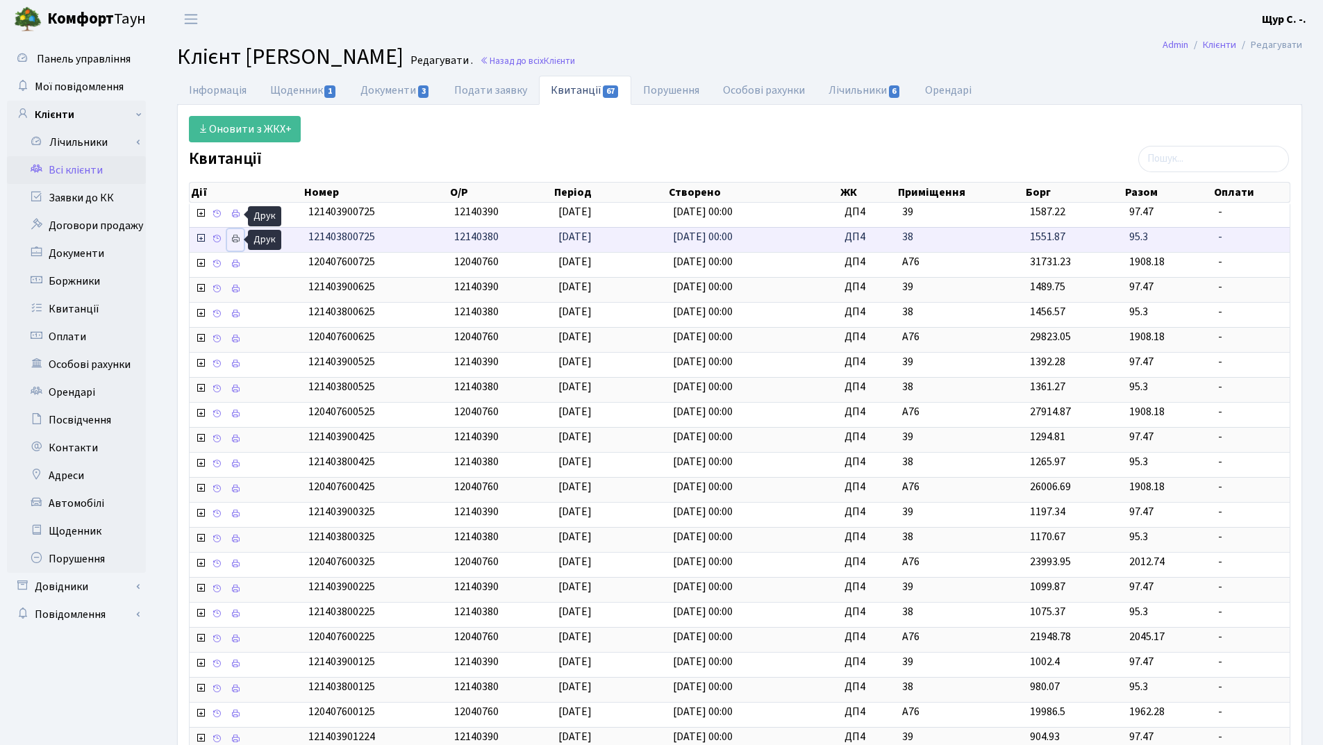
click at [233, 242] on icon at bounding box center [236, 239] width 10 height 10
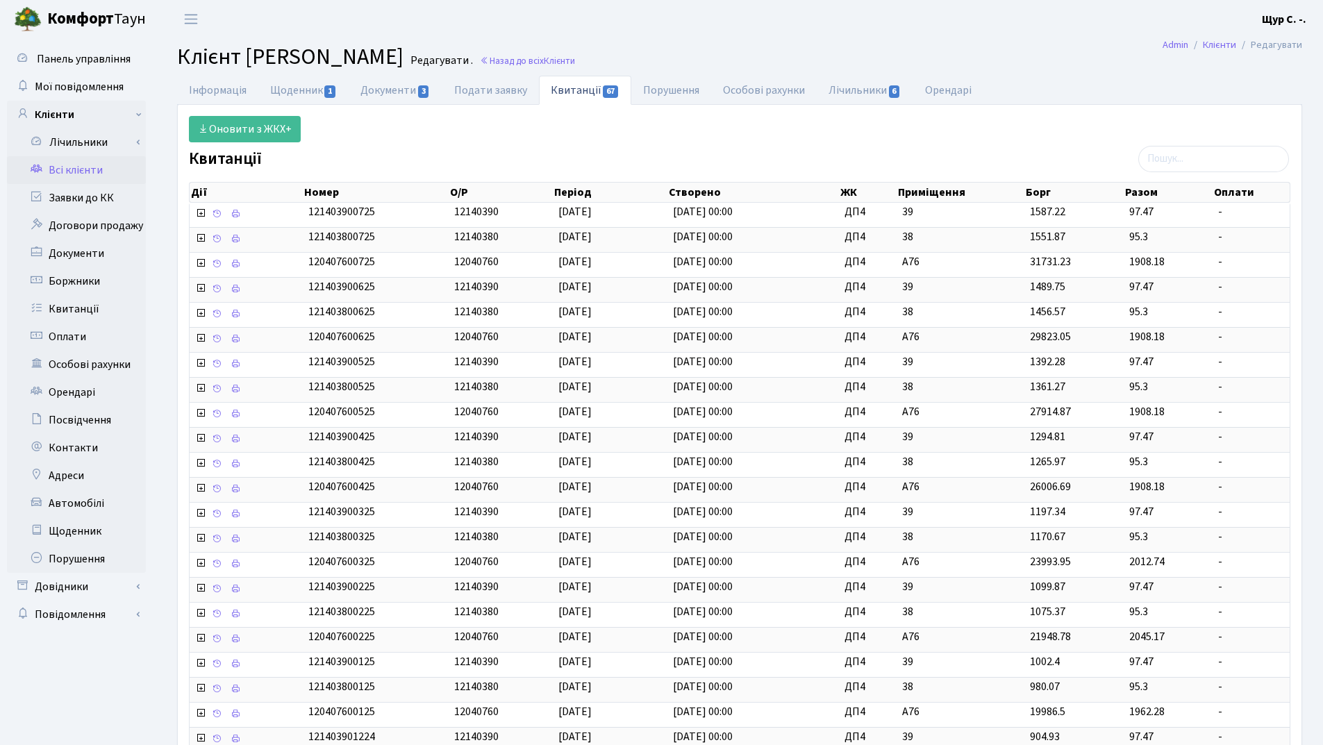
click at [52, 166] on link "Всі клієнти" at bounding box center [76, 170] width 139 height 28
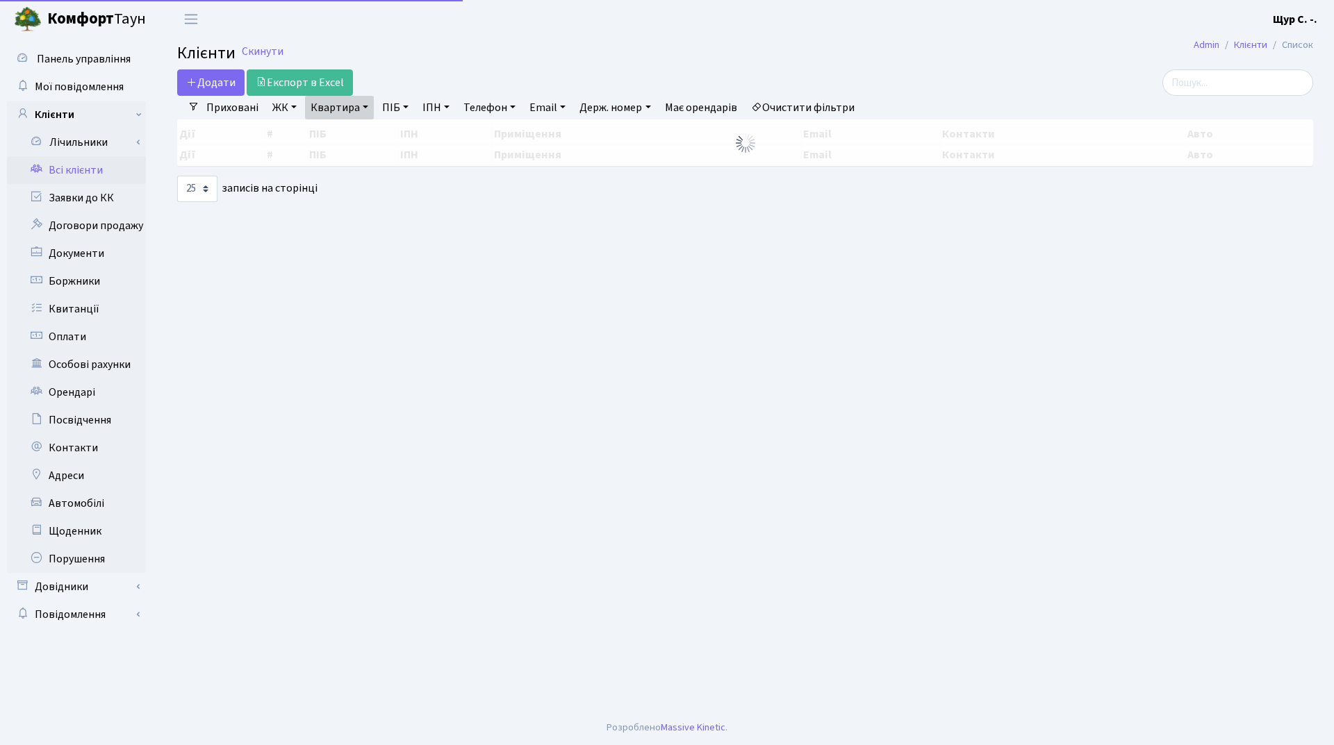
select select "25"
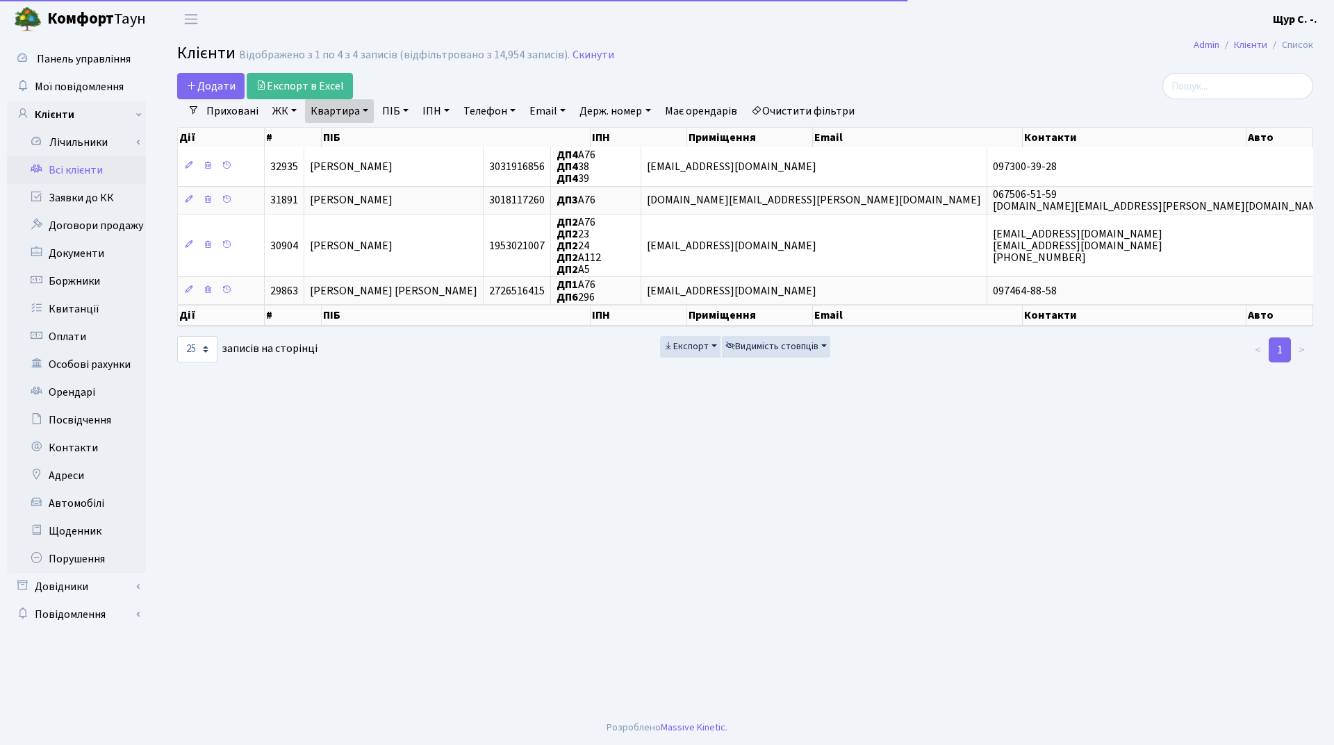
click at [371, 113] on link "Квартира" at bounding box center [339, 111] width 69 height 24
click at [356, 144] on input "а76" at bounding box center [346, 138] width 81 height 26
type input "а67"
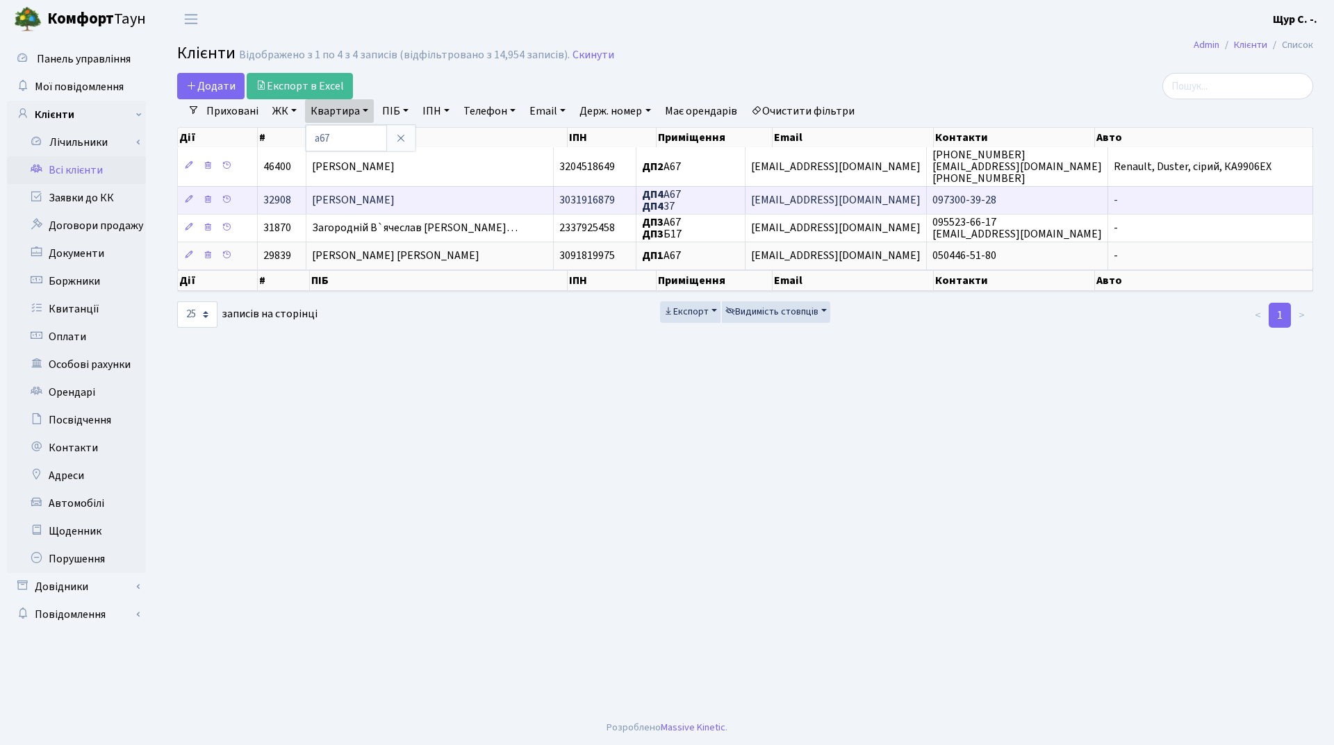
click at [358, 190] on td "[PERSON_NAME]" at bounding box center [429, 200] width 247 height 28
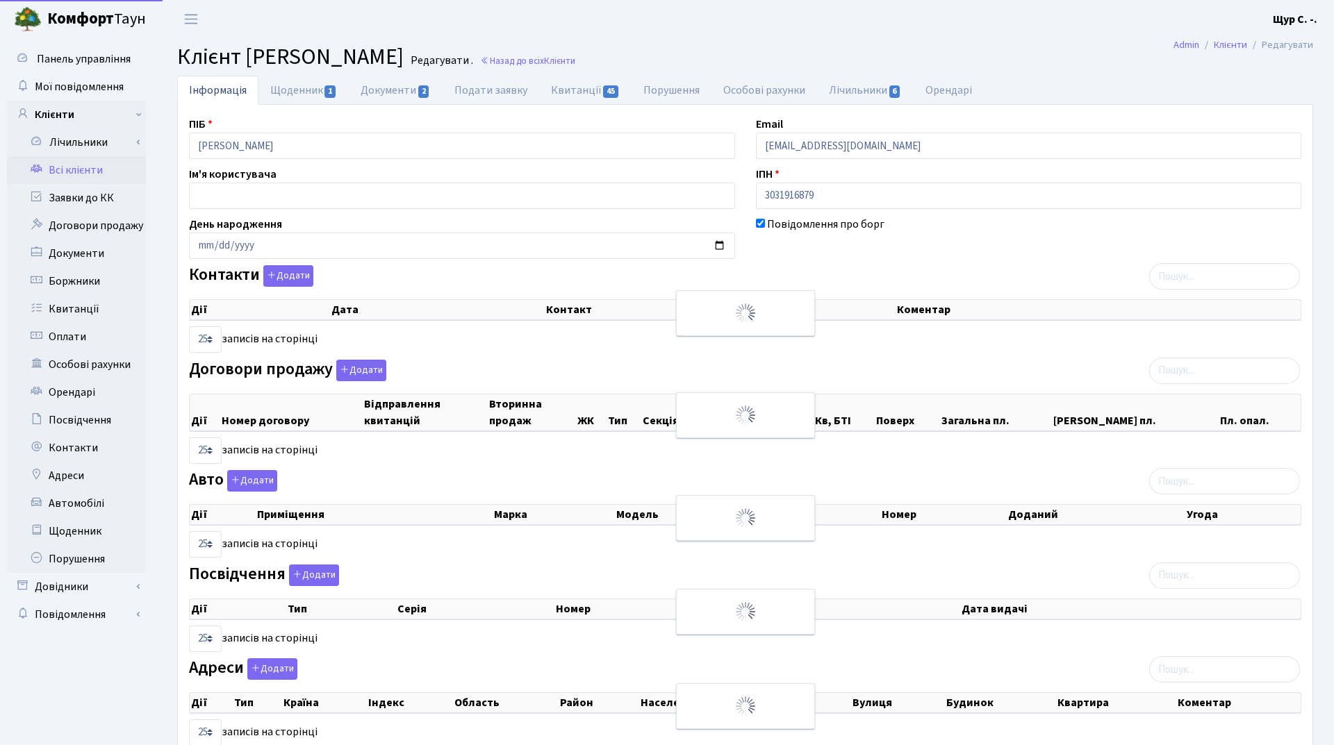
select select "25"
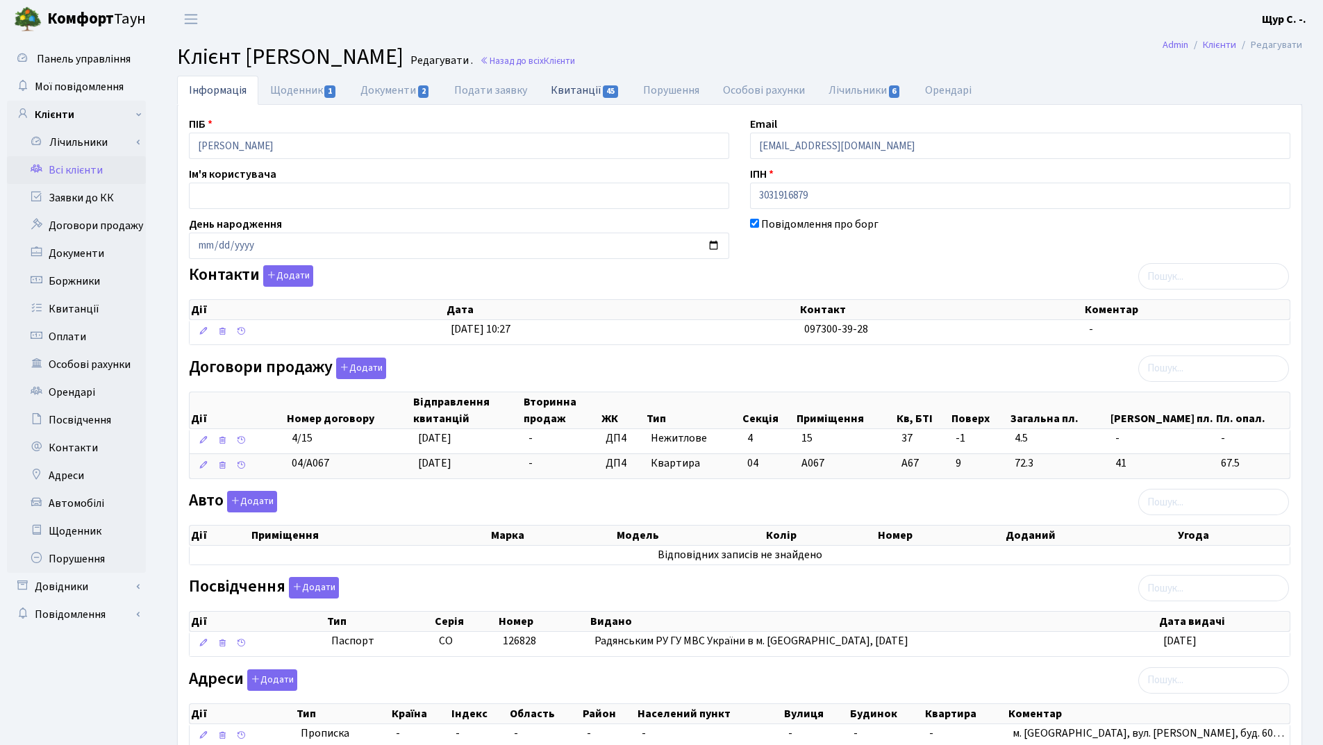
click at [570, 86] on link "Квитанції 45" at bounding box center [585, 90] width 92 height 28
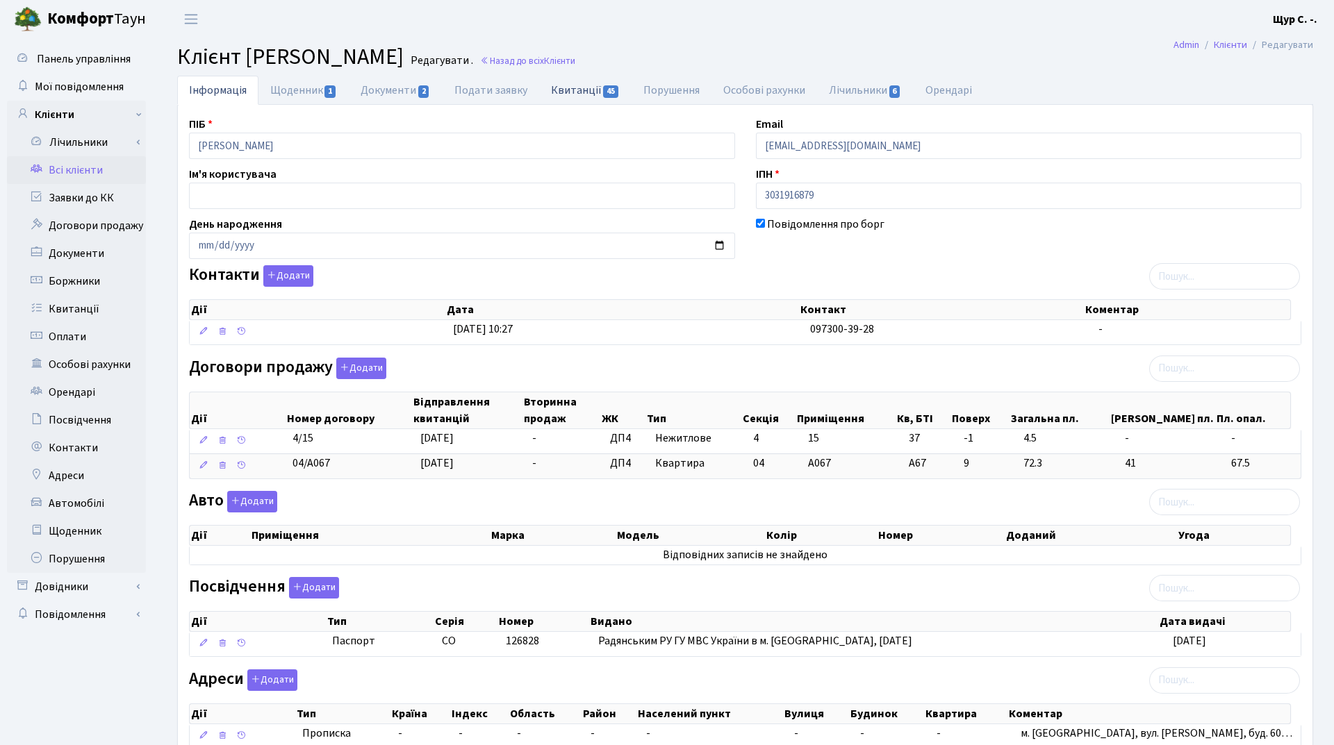
select select "25"
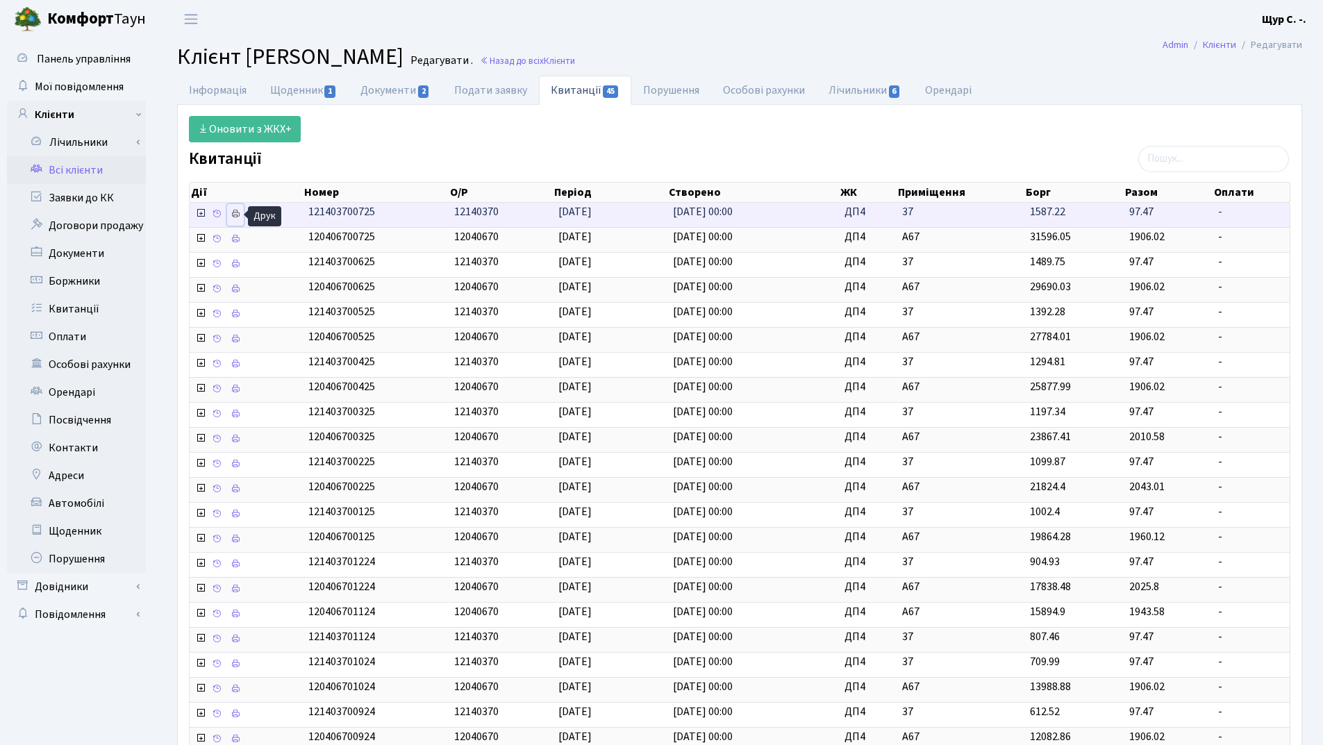
click at [239, 217] on icon at bounding box center [236, 214] width 10 height 10
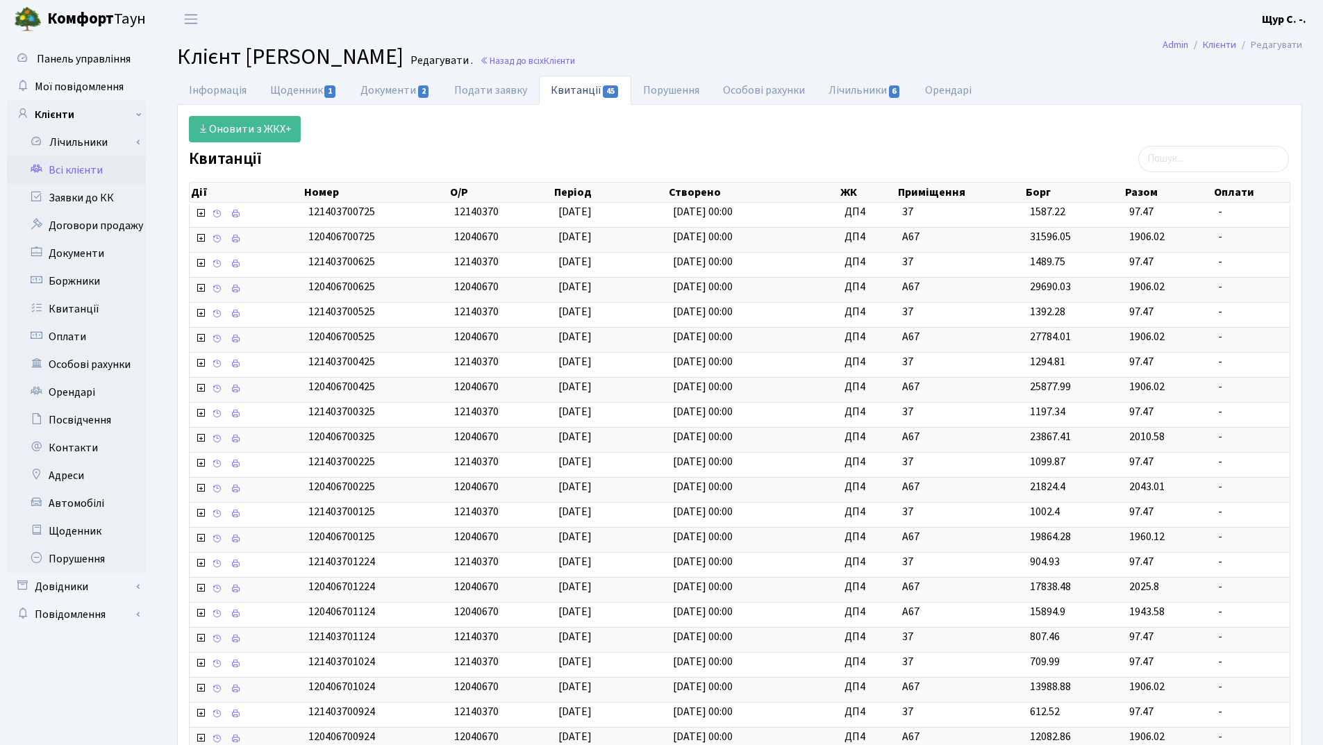
click at [88, 175] on link "Всі клієнти" at bounding box center [76, 170] width 139 height 28
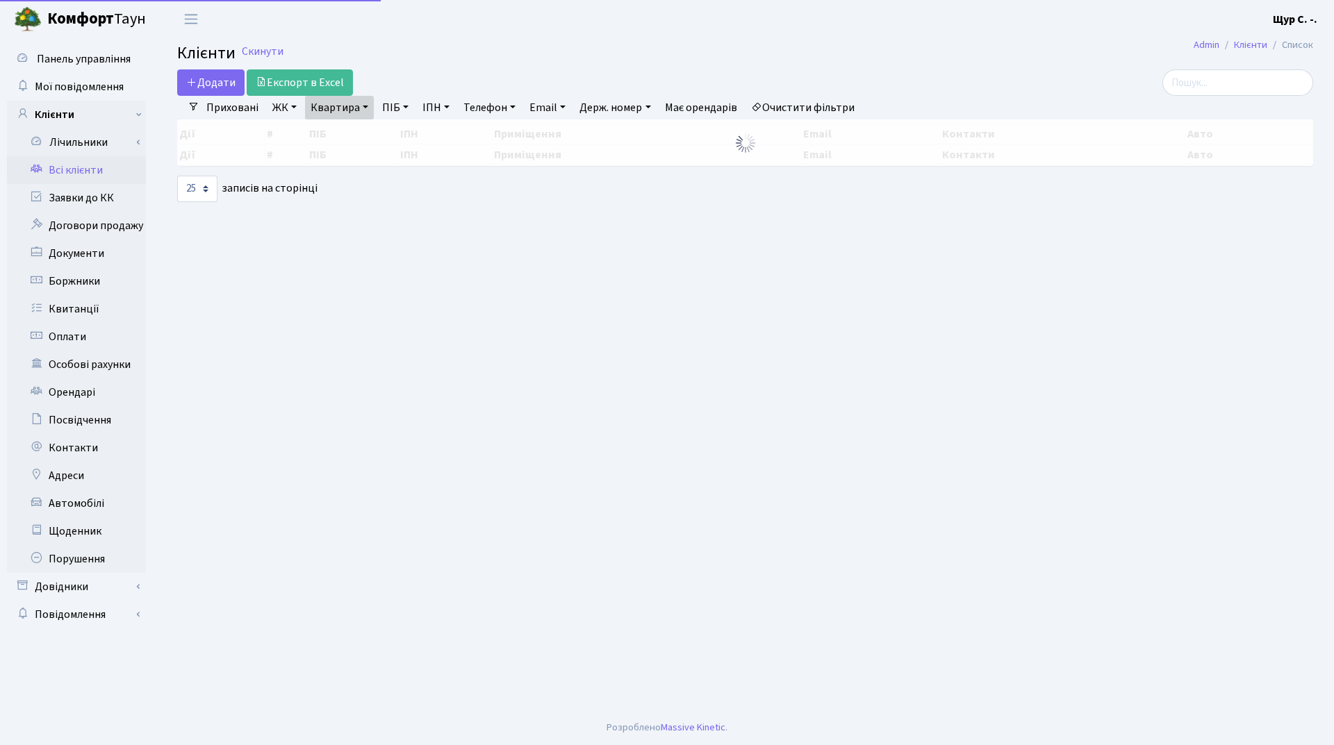
select select "25"
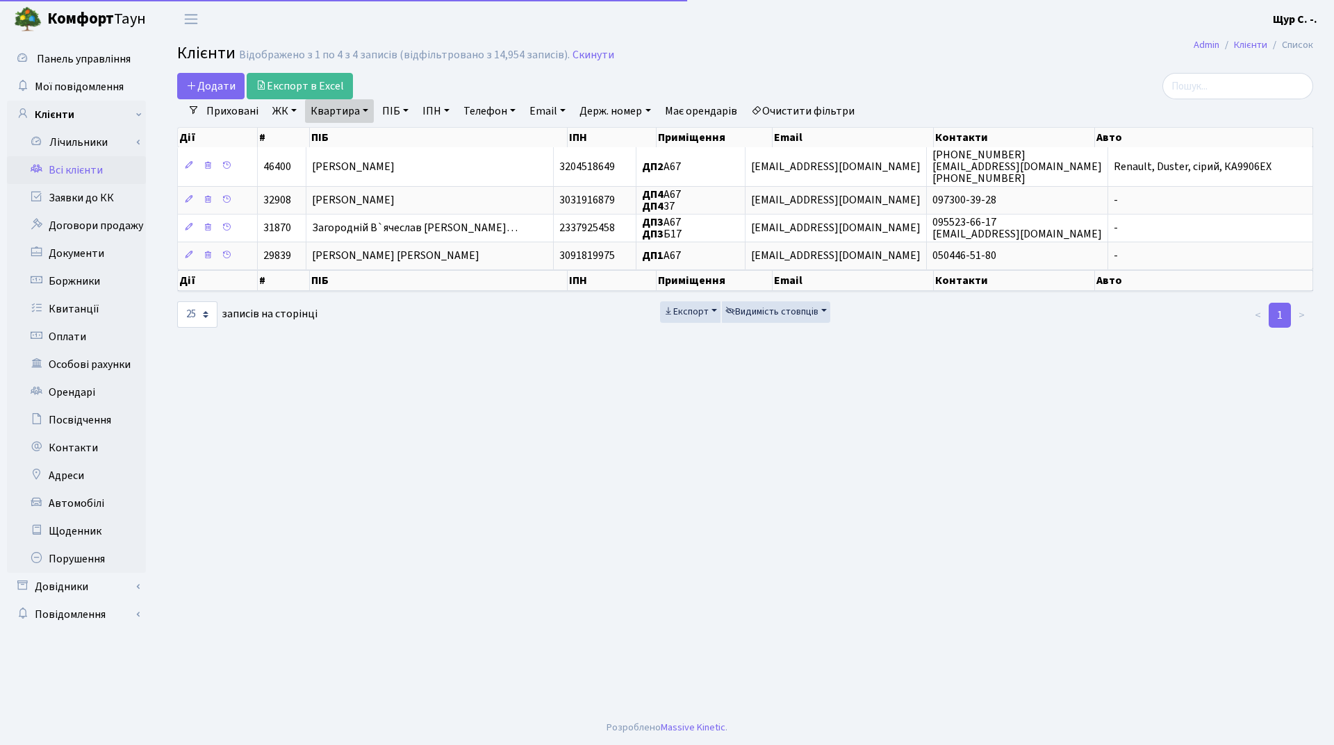
click at [367, 107] on link "Квартира" at bounding box center [339, 111] width 69 height 24
click at [350, 144] on input "а67" at bounding box center [346, 138] width 81 height 26
type input "[PERSON_NAME]"
type input "б105"
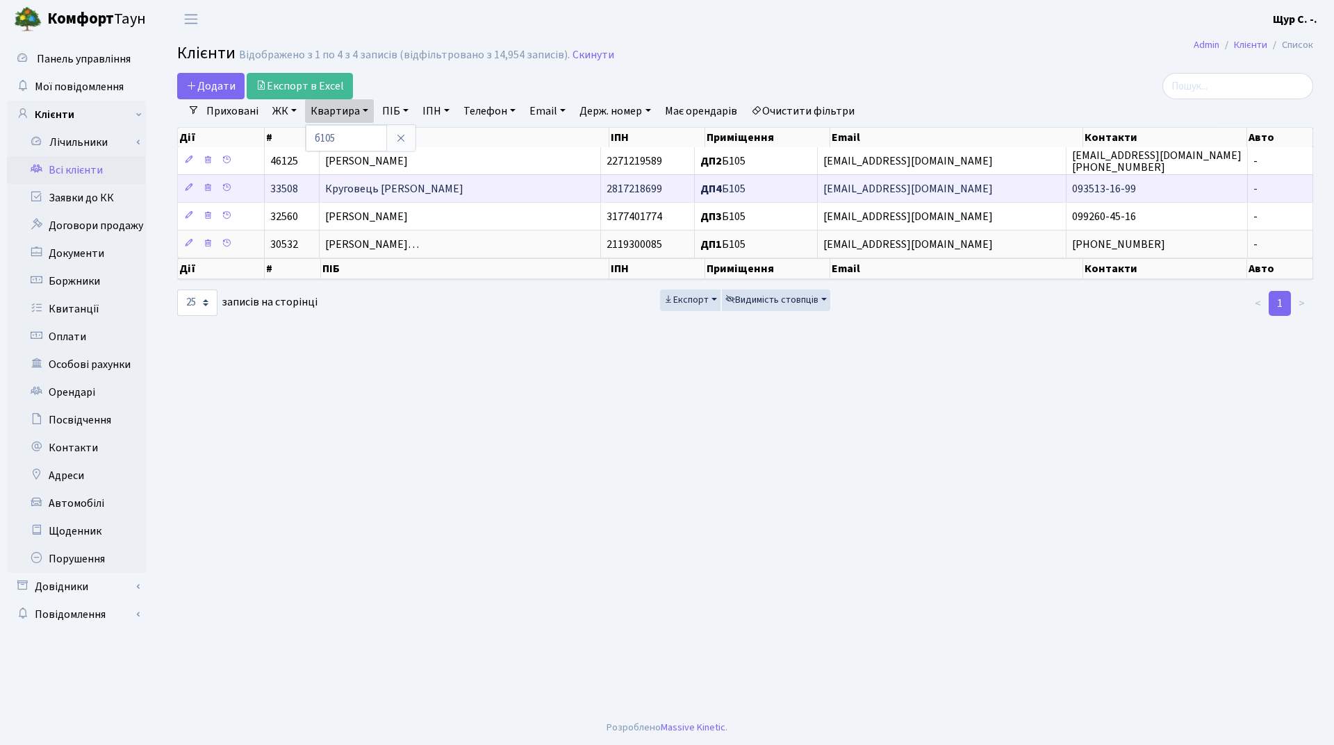
click at [402, 192] on span "Круговець [PERSON_NAME]" at bounding box center [394, 188] width 138 height 15
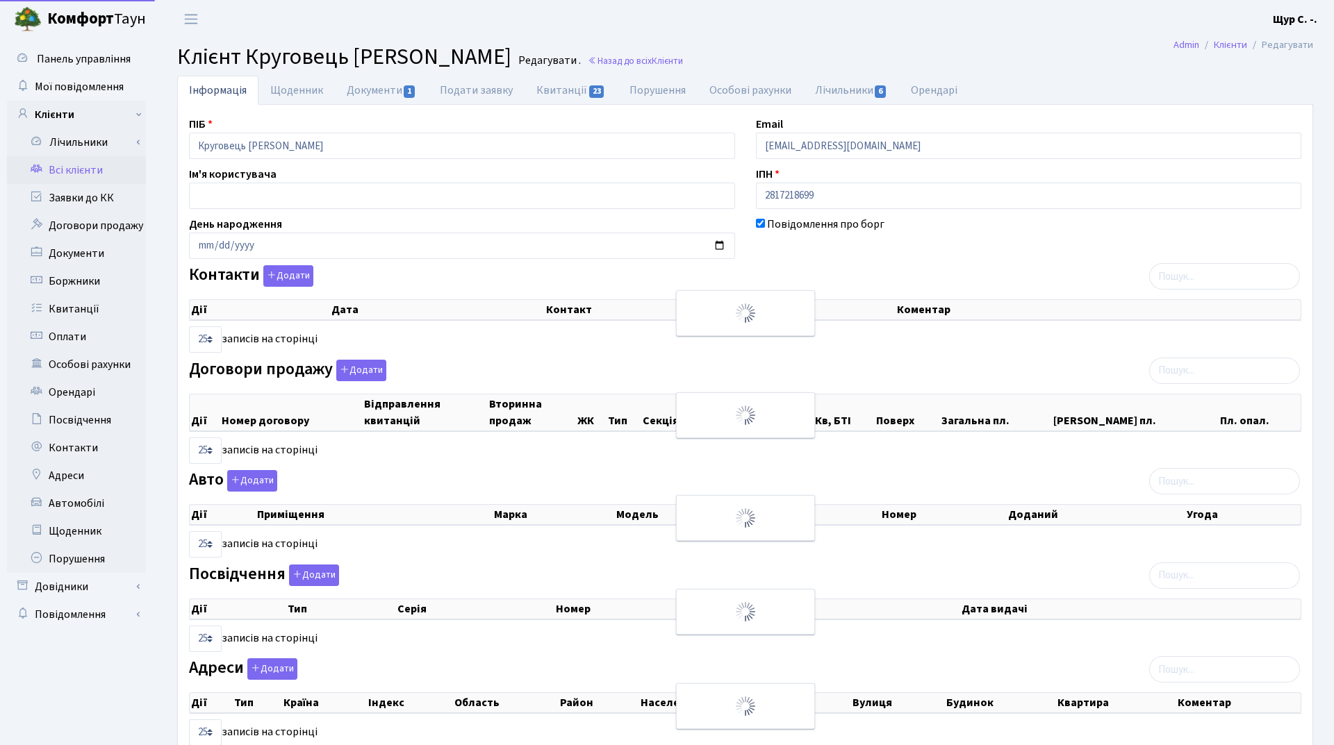
select select "25"
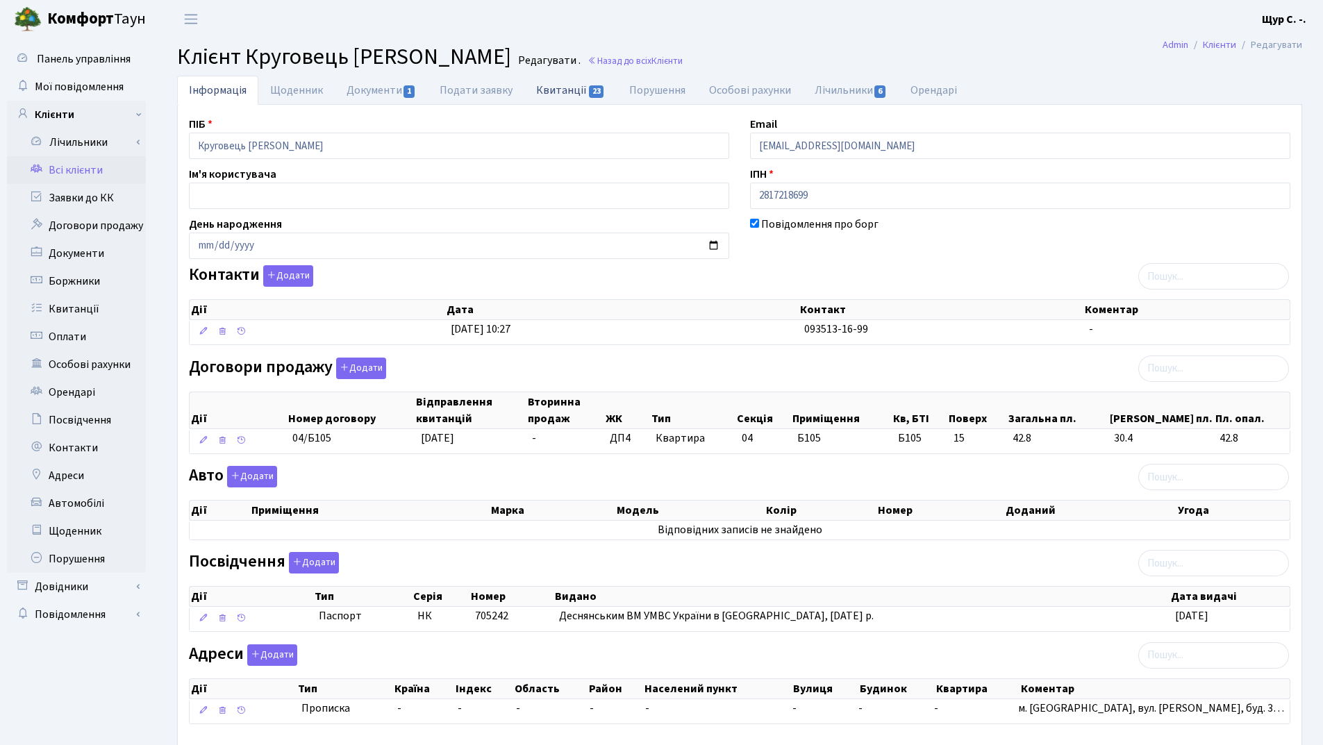
click at [562, 93] on link "Квитанції 23" at bounding box center [570, 90] width 92 height 28
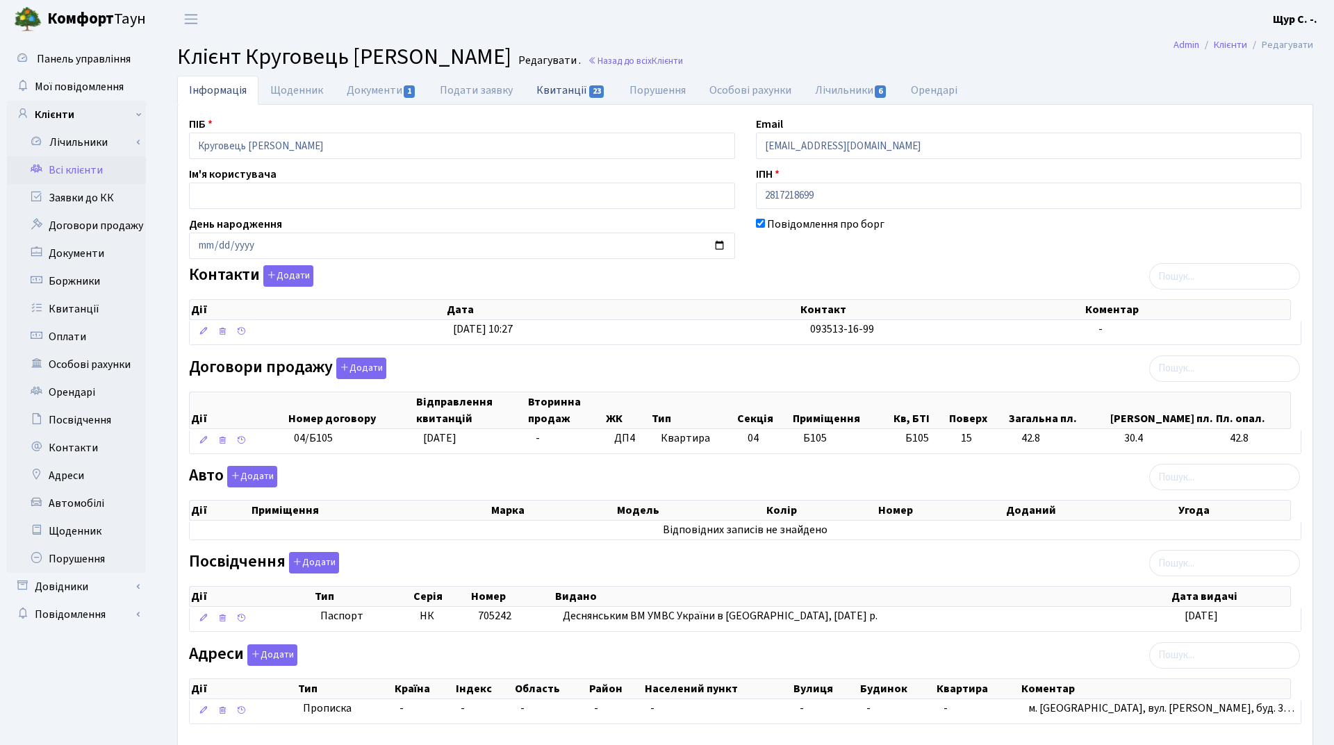
select select "25"
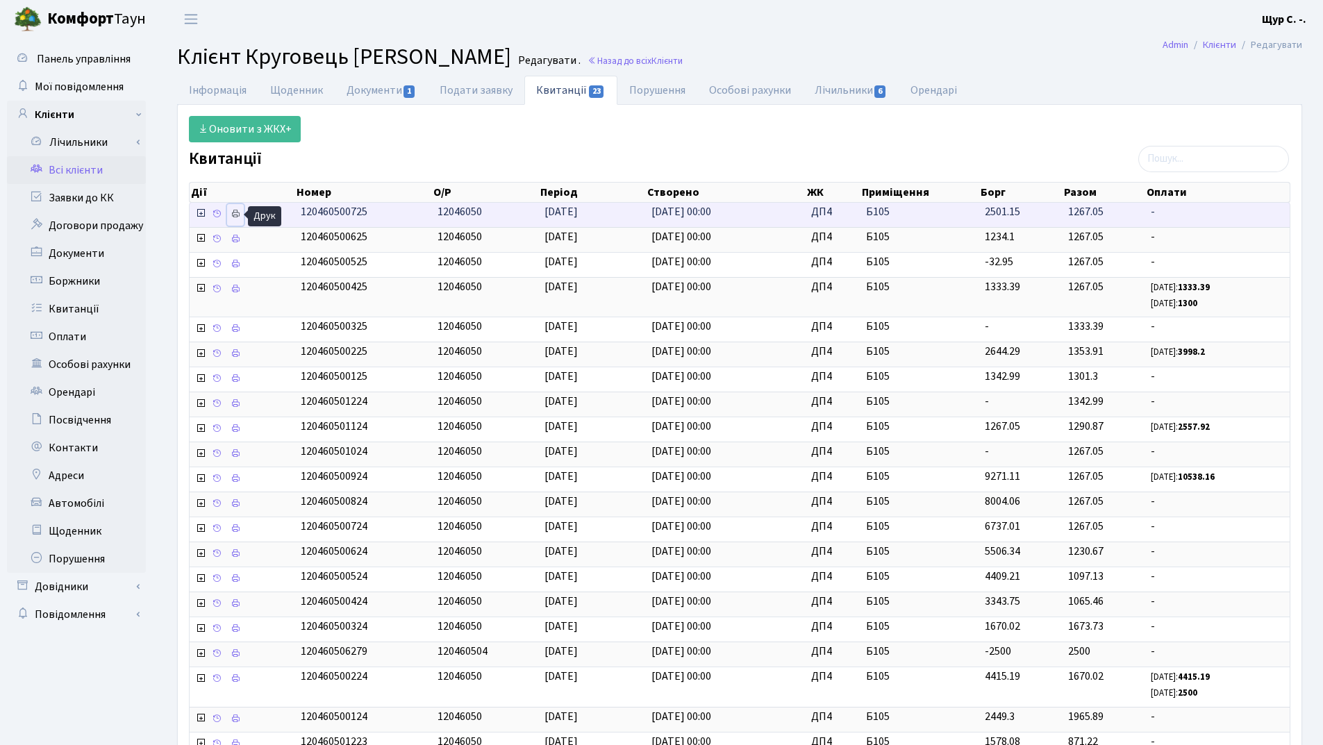
click at [233, 215] on icon at bounding box center [236, 214] width 10 height 10
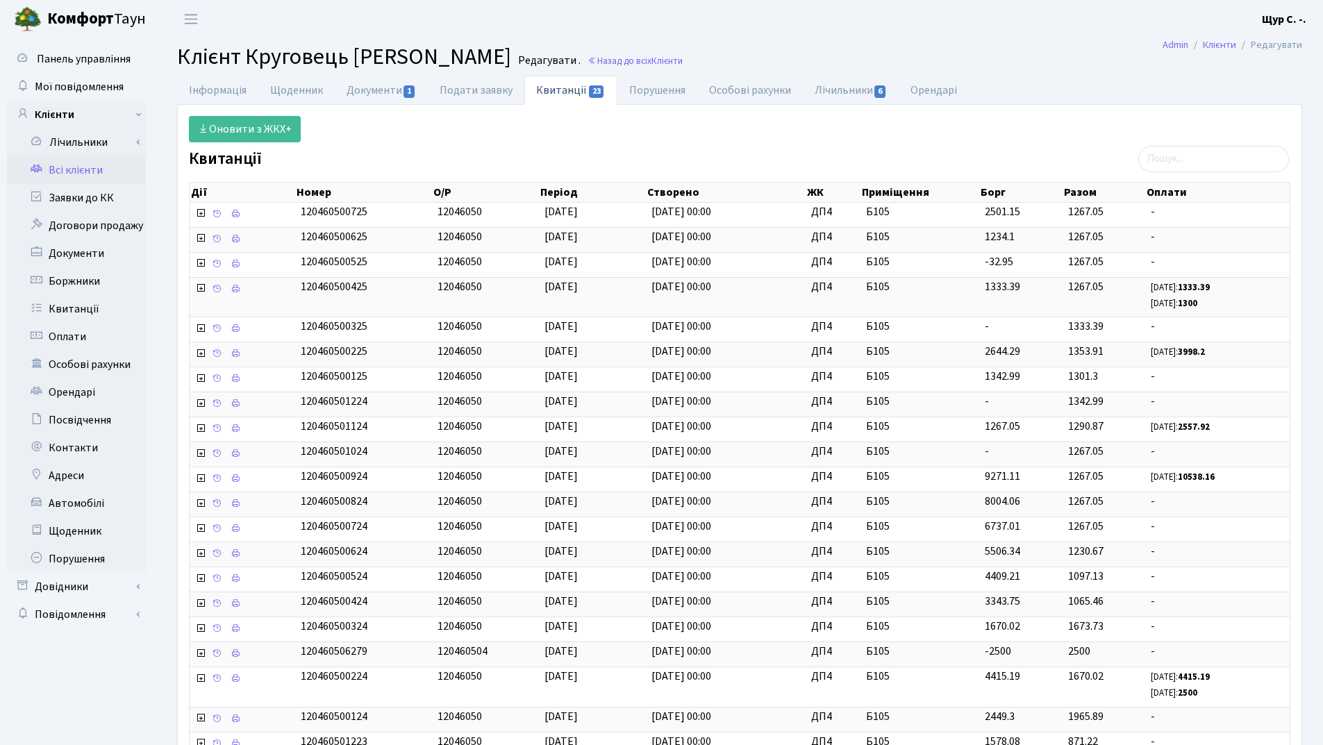
click at [94, 169] on link "Всі клієнти" at bounding box center [76, 170] width 139 height 28
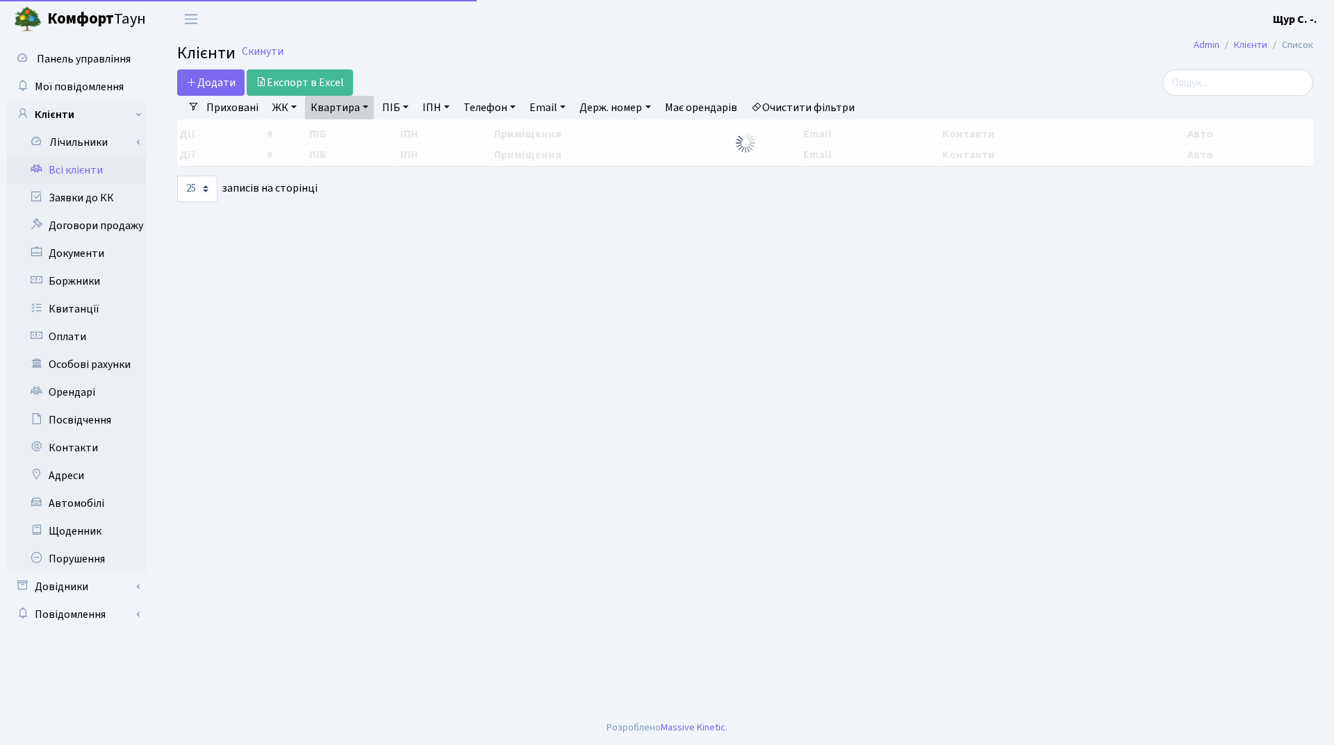
select select "25"
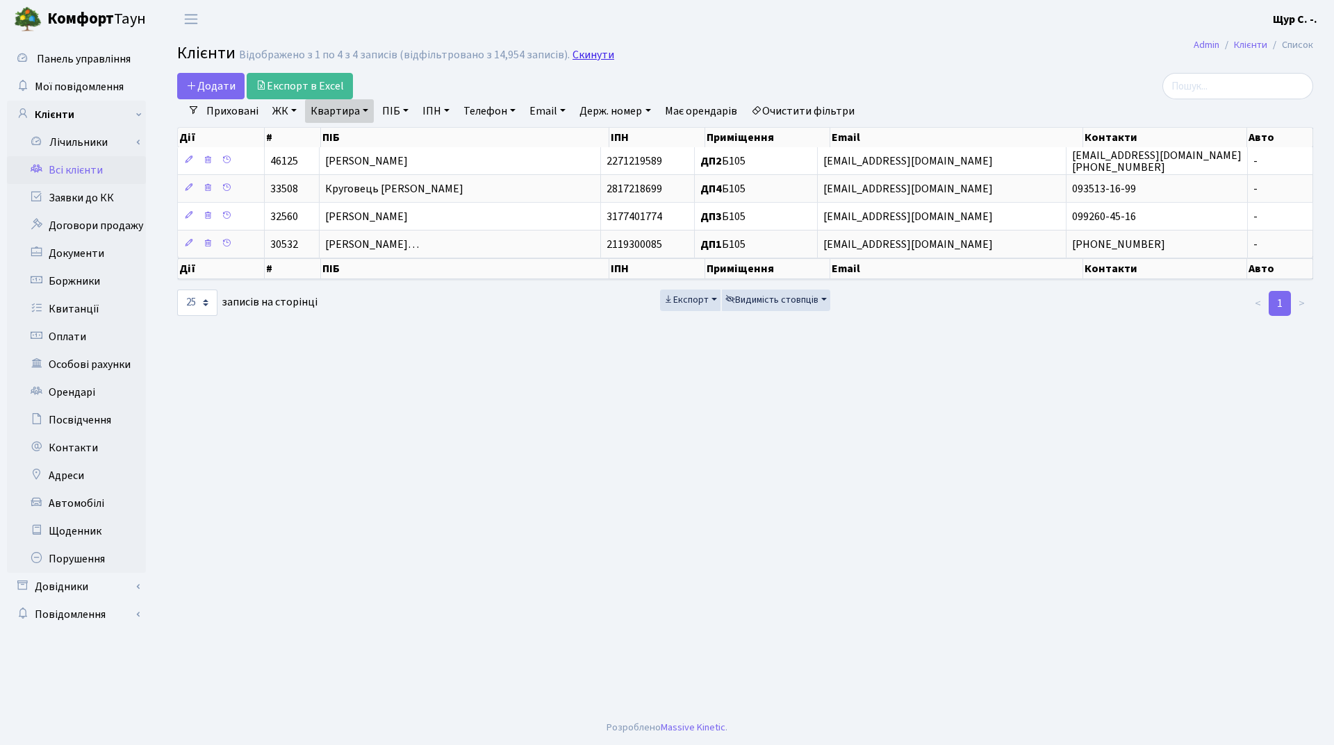
click at [595, 53] on link "Скинути" at bounding box center [593, 55] width 42 height 13
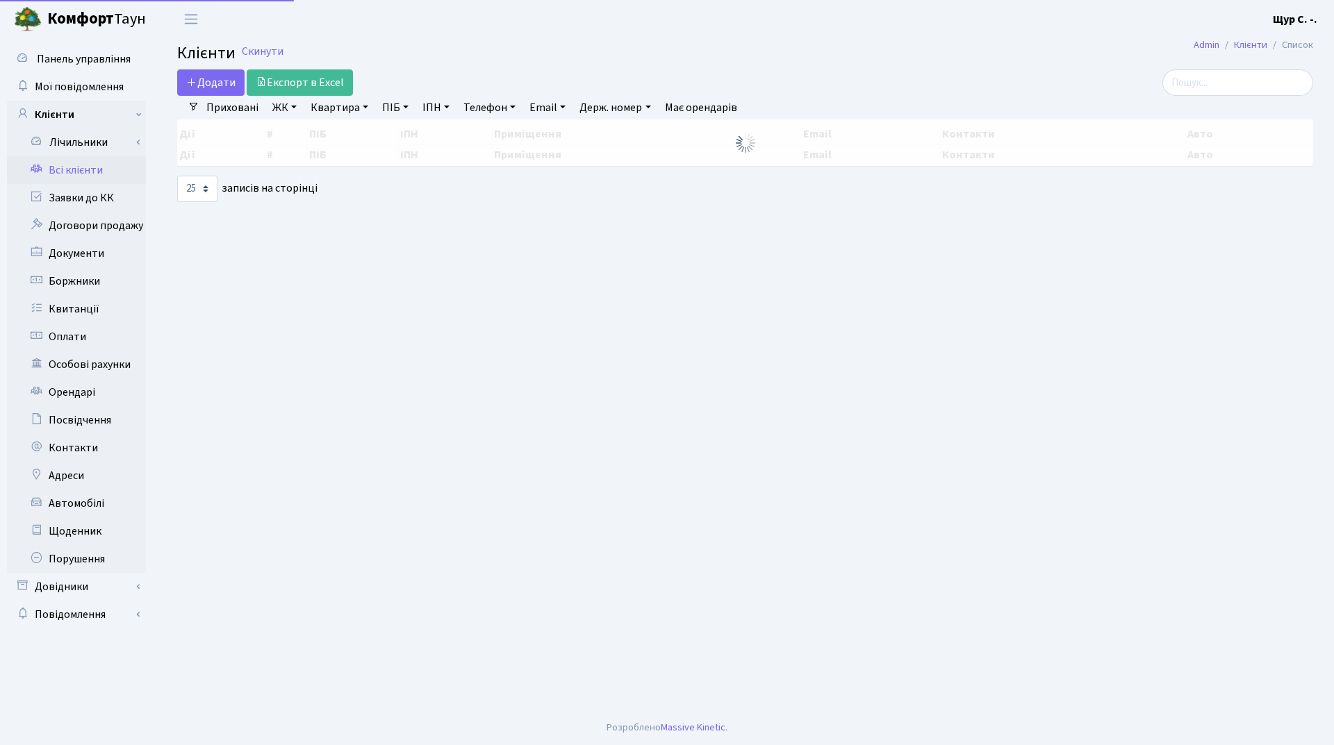
select select "25"
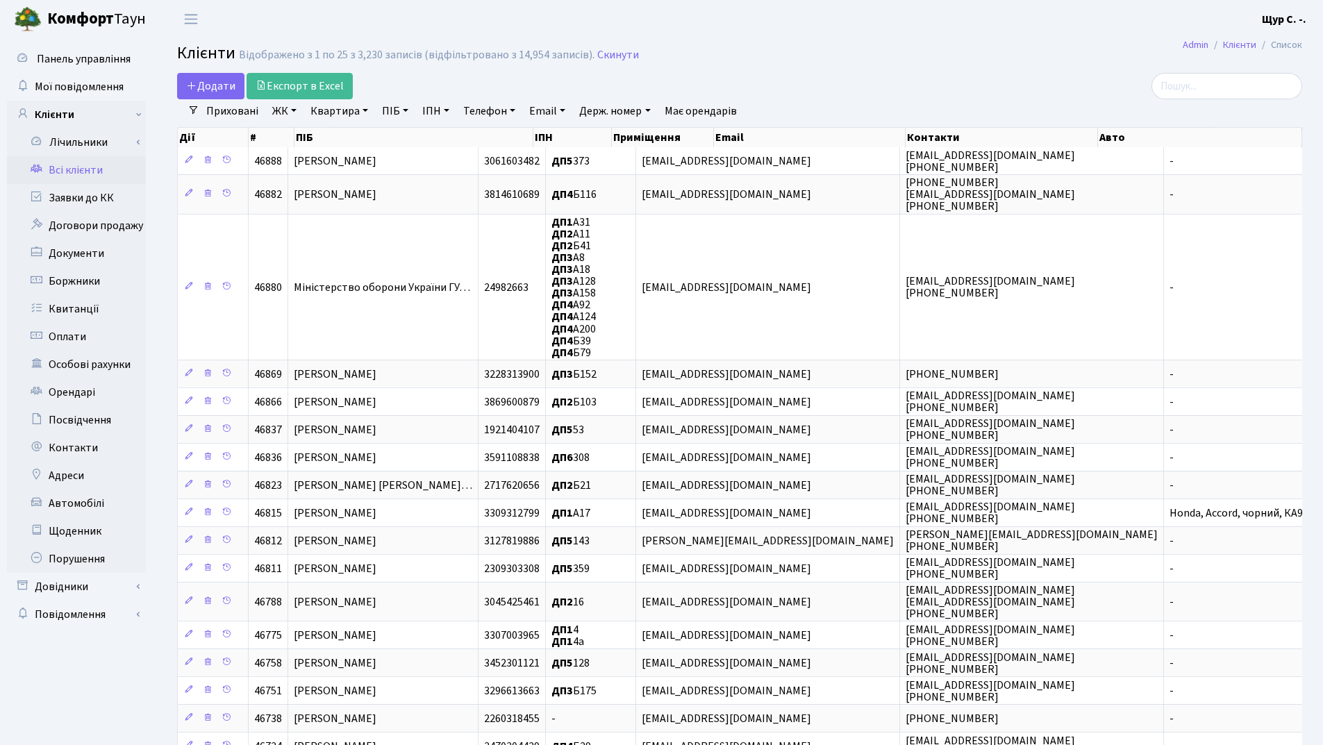
click at [346, 108] on link "Квартира" at bounding box center [339, 111] width 69 height 24
type input "22"
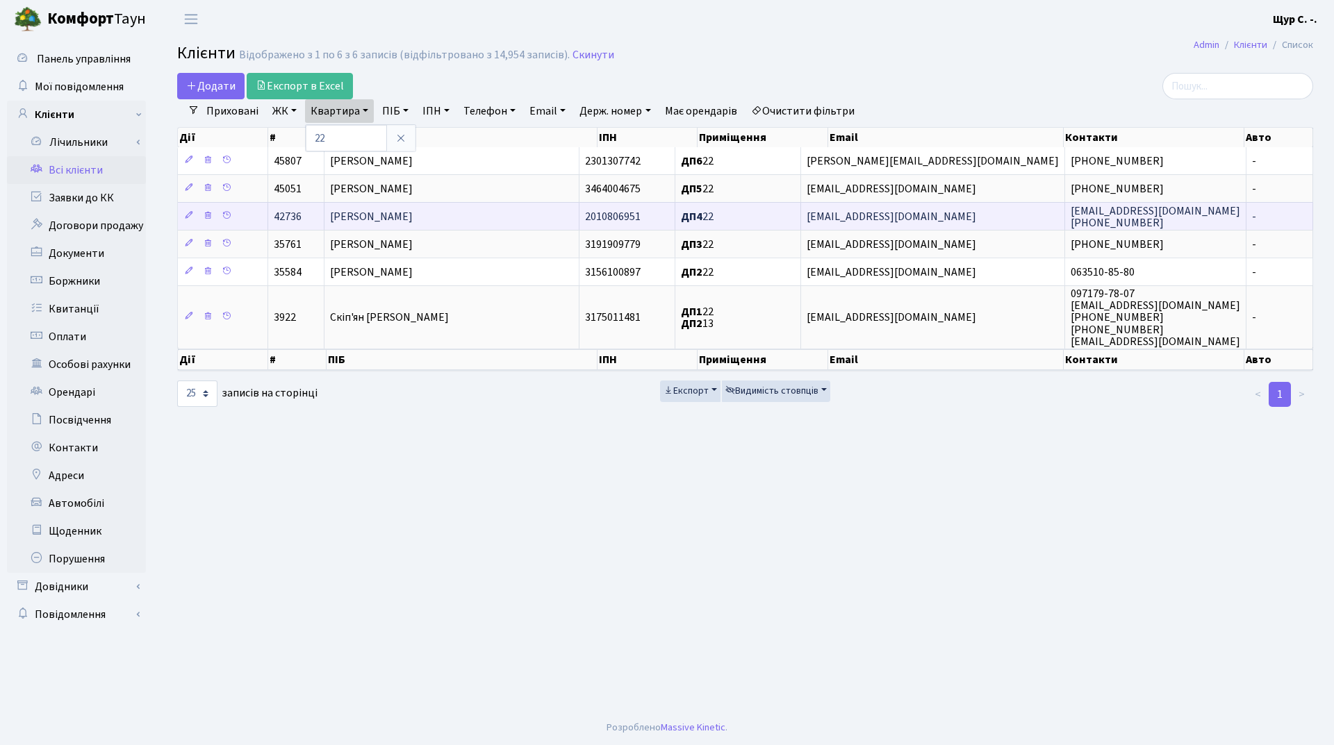
click at [399, 208] on td "[PERSON_NAME]" at bounding box center [451, 216] width 255 height 28
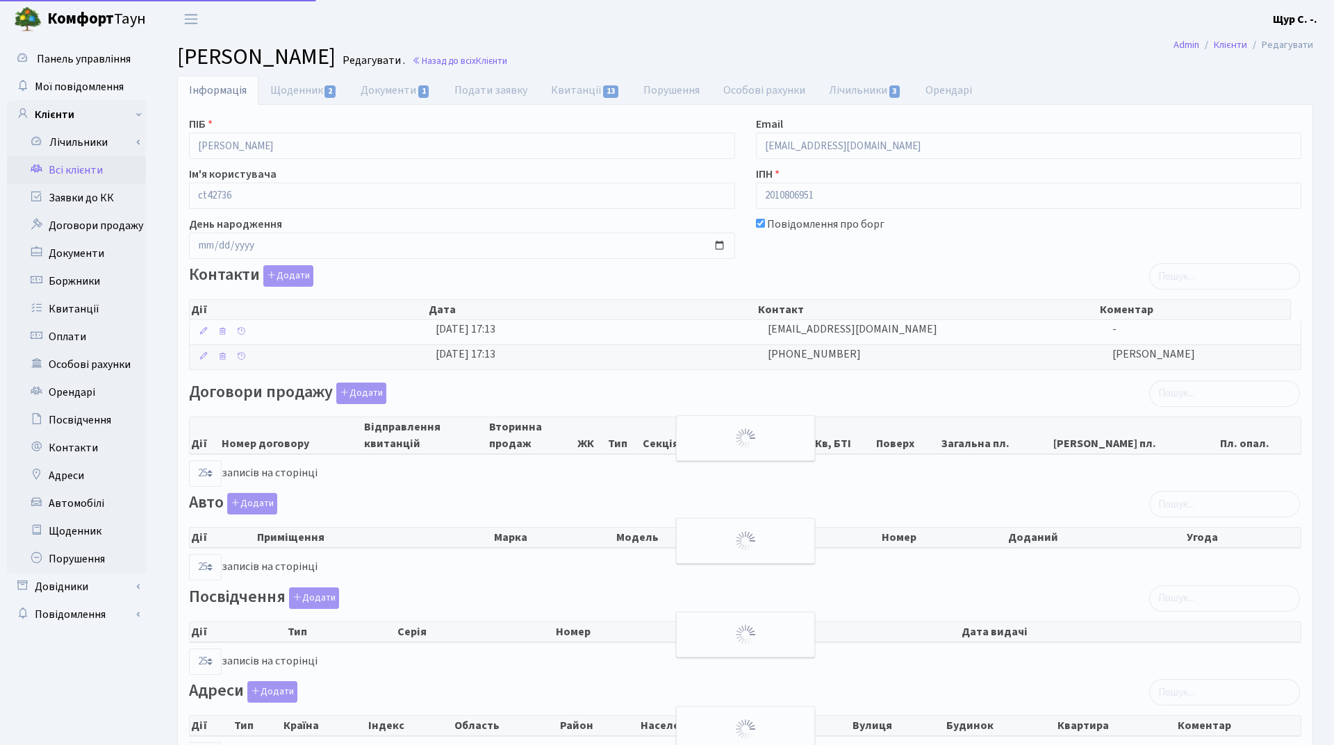
select select "25"
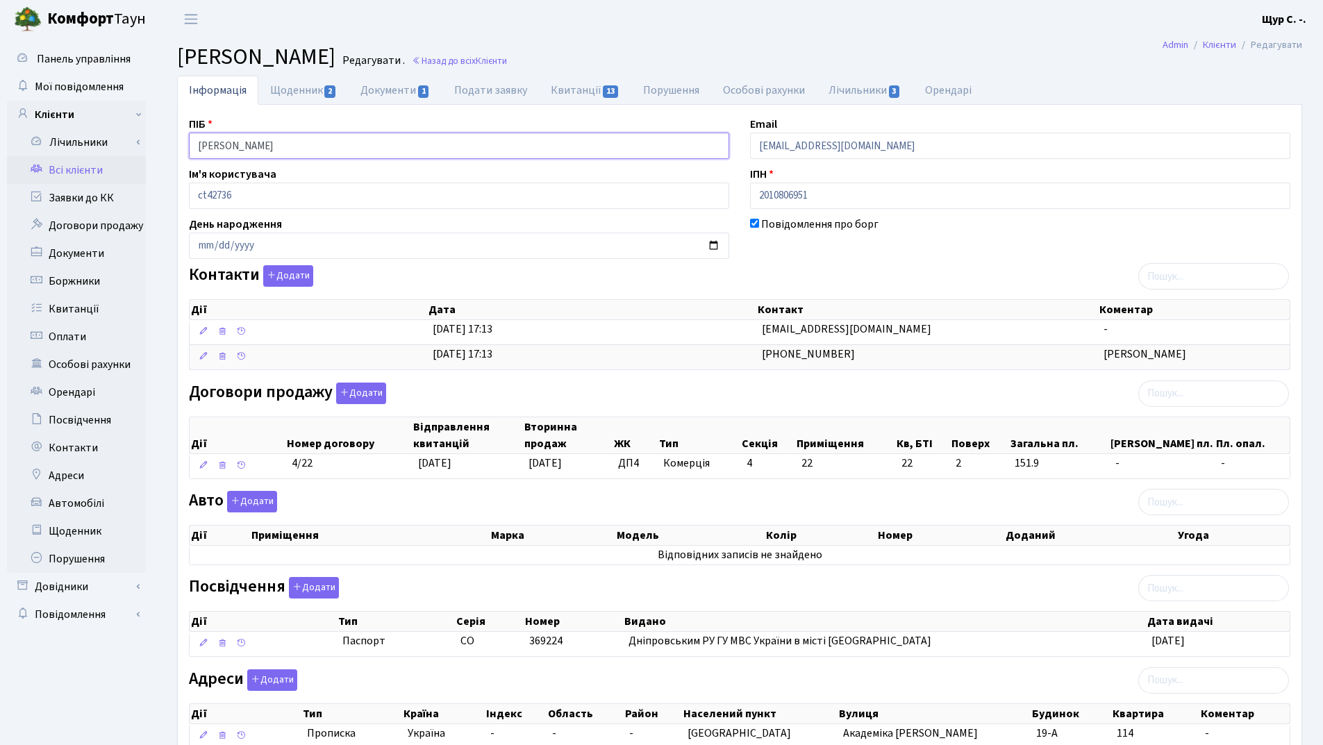
drag, startPoint x: 378, startPoint y: 149, endPoint x: 195, endPoint y: 119, distance: 185.2
click at [195, 119] on div "ПІБ [PERSON_NAME]" at bounding box center [459, 137] width 561 height 43
click at [854, 24] on header "[PERSON_NAME] С. -. Мій обліковий запис Вийти" at bounding box center [661, 19] width 1323 height 38
click at [78, 168] on link "Всі клієнти" at bounding box center [76, 170] width 139 height 28
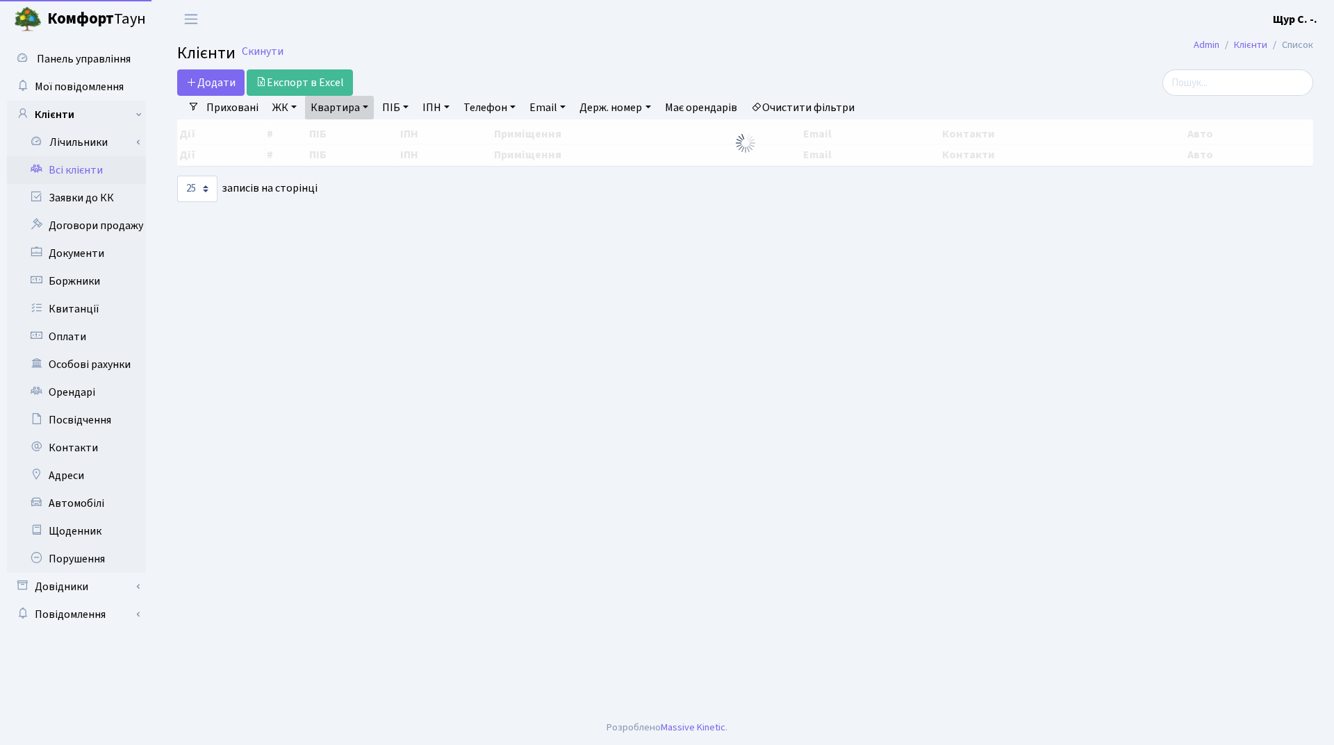
select select "25"
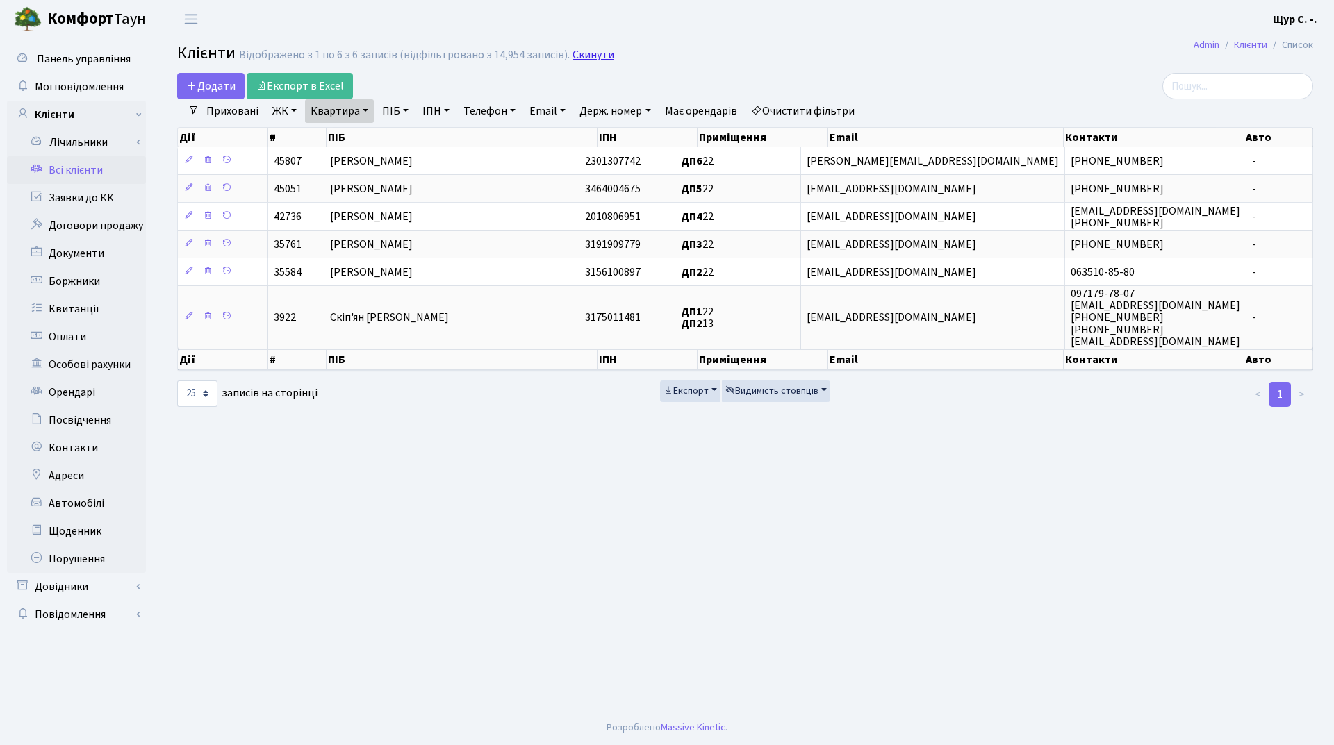
click at [587, 55] on link "Скинути" at bounding box center [593, 55] width 42 height 13
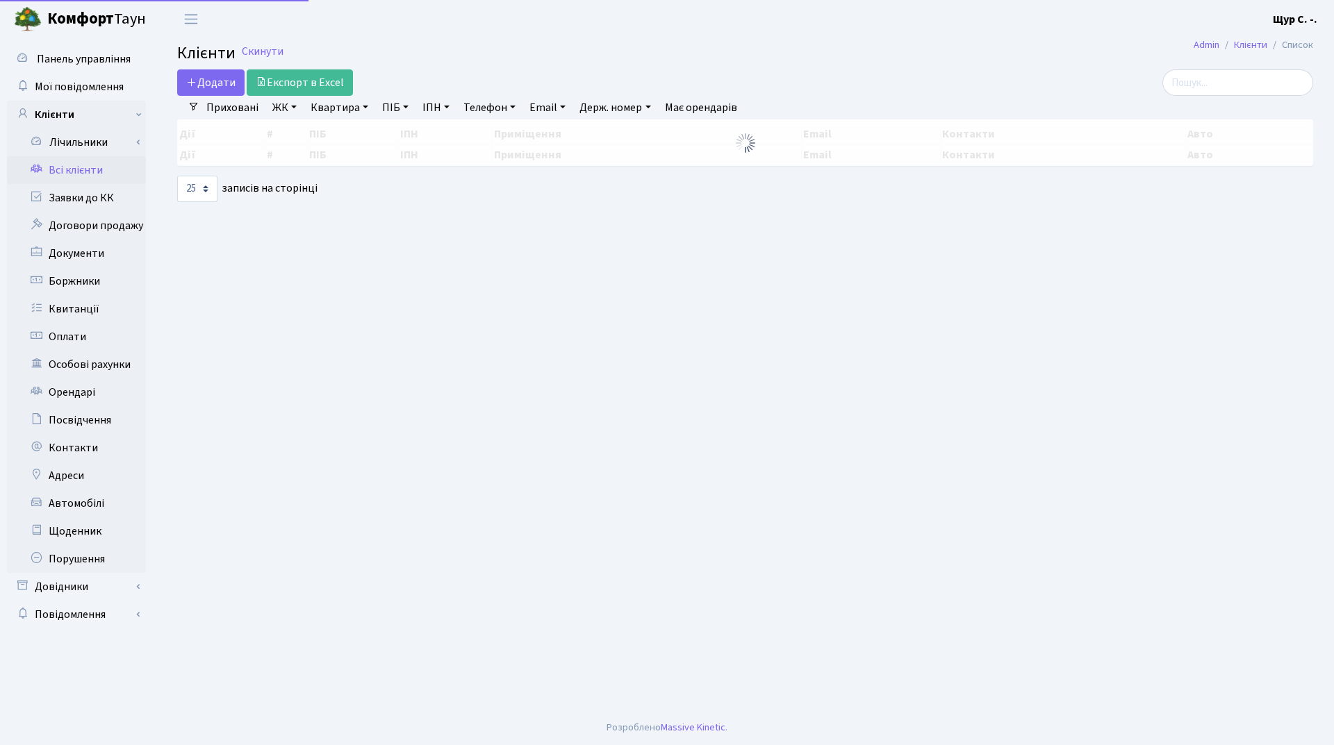
select select "25"
